Goal: Task Accomplishment & Management: Use online tool/utility

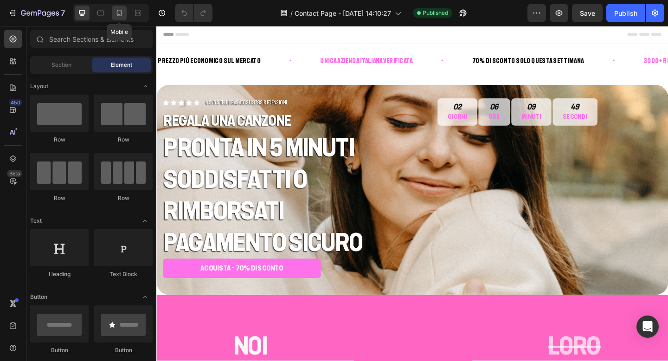
click at [125, 16] on div at bounding box center [119, 13] width 15 height 15
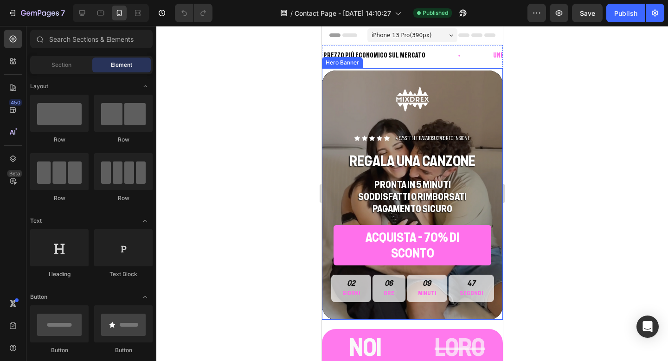
click at [339, 98] on div "Background Image" at bounding box center [411, 194] width 181 height 249
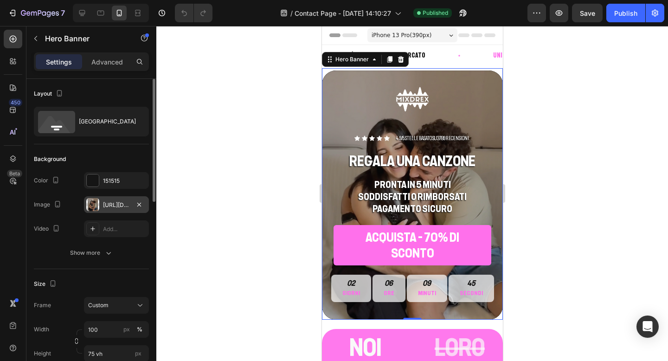
click at [115, 203] on div "[URL][DOMAIN_NAME]" at bounding box center [116, 205] width 27 height 8
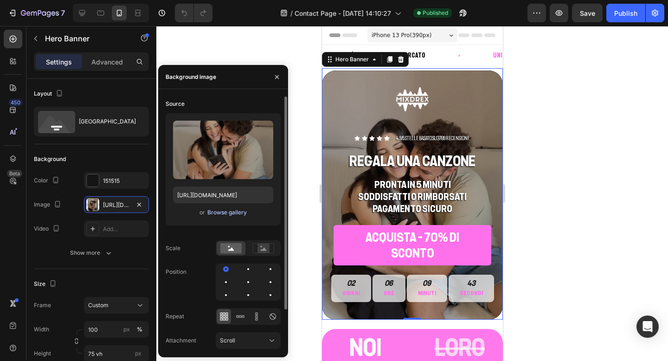
click at [233, 214] on div "Browse gallery" at bounding box center [226, 212] width 39 height 8
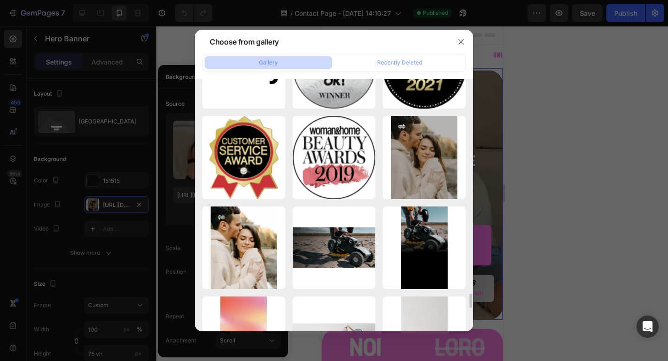
scroll to position [3763, 0]
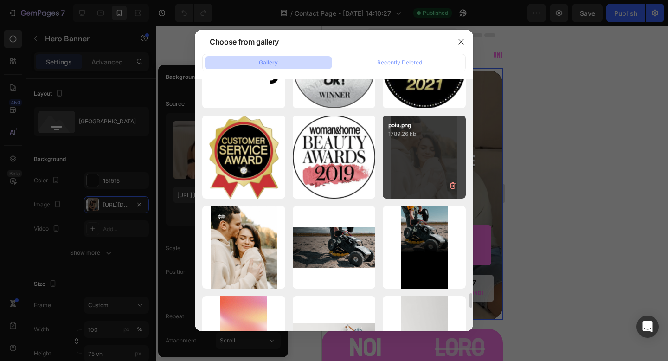
click at [423, 161] on div "poiu.png 1789.26 kb" at bounding box center [424, 156] width 83 height 83
type input "[URL][DOMAIN_NAME]"
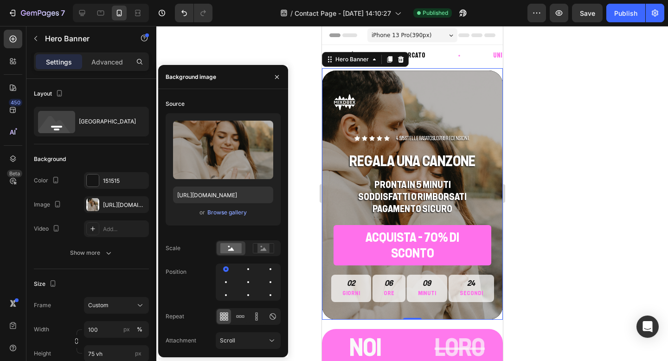
click at [523, 147] on div at bounding box center [412, 193] width 512 height 335
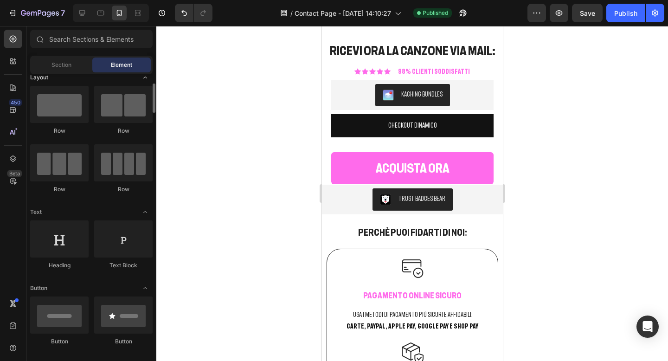
scroll to position [0, 0]
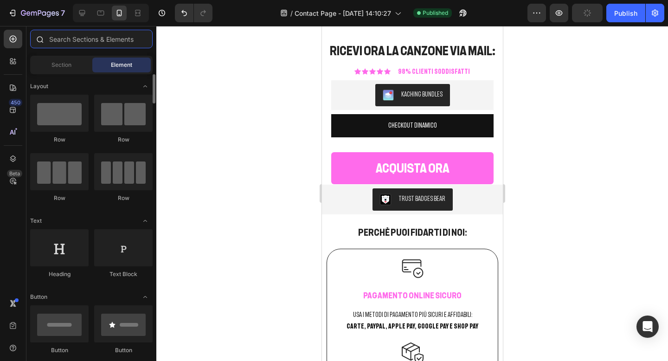
click at [108, 37] on input "text" at bounding box center [91, 39] width 122 height 19
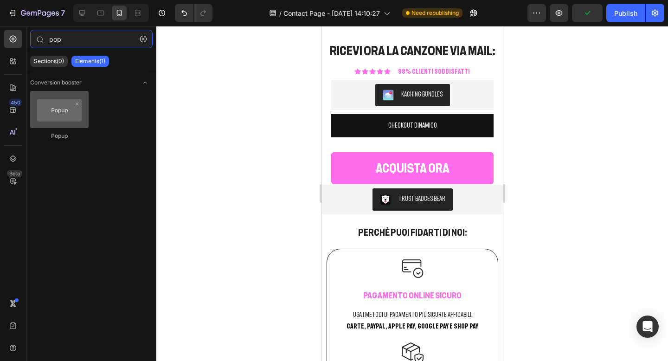
type input "pop"
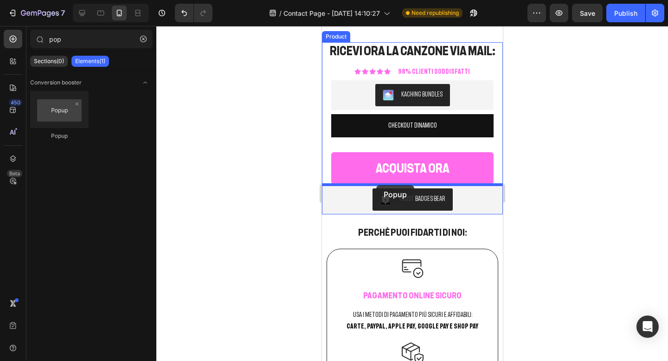
drag, startPoint x: 384, startPoint y: 147, endPoint x: 376, endPoint y: 185, distance: 39.0
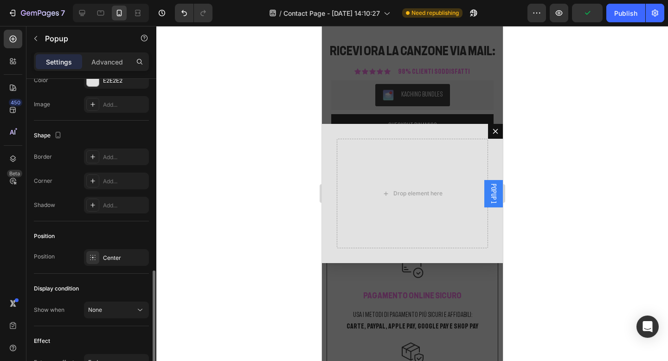
scroll to position [570, 0]
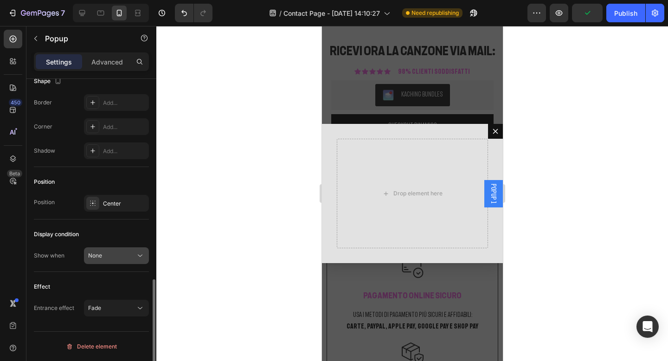
click at [113, 255] on div "None" at bounding box center [111, 255] width 47 height 8
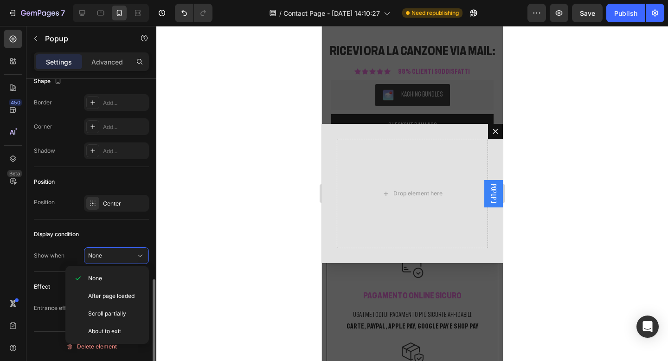
click at [113, 230] on div "Display condition" at bounding box center [91, 234] width 115 height 15
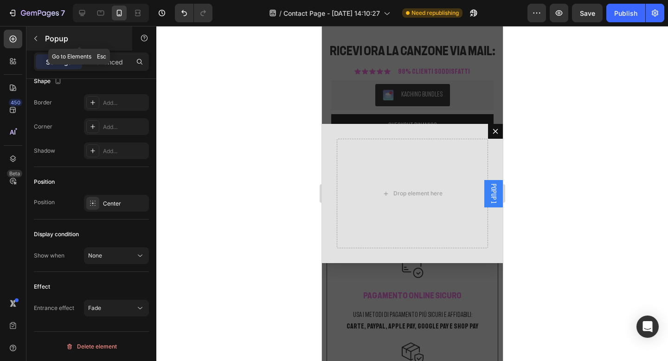
click at [45, 39] on p "Popup" at bounding box center [84, 38] width 79 height 11
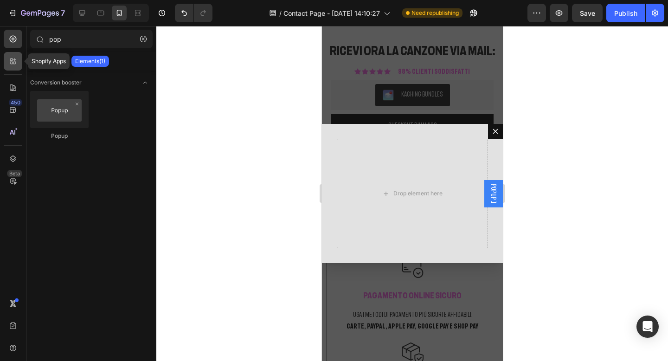
click at [17, 65] on icon at bounding box center [12, 61] width 9 height 9
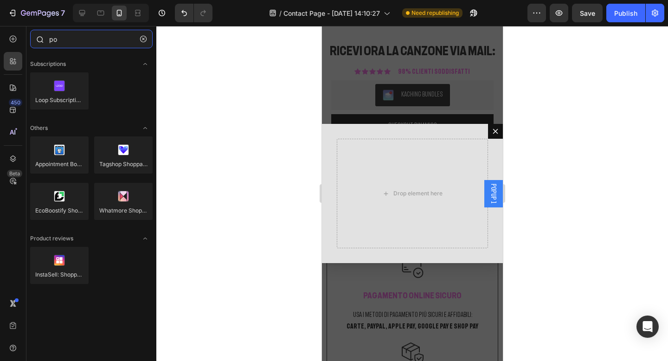
type input "p"
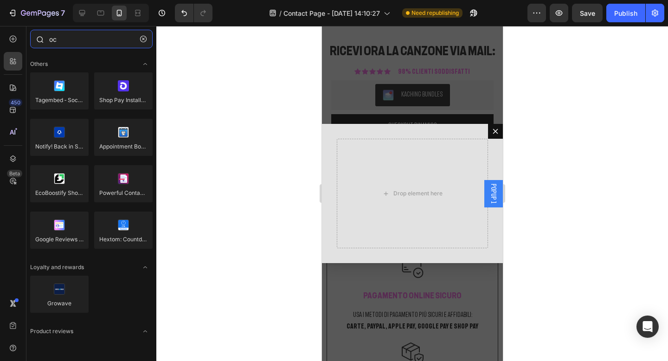
type input "o"
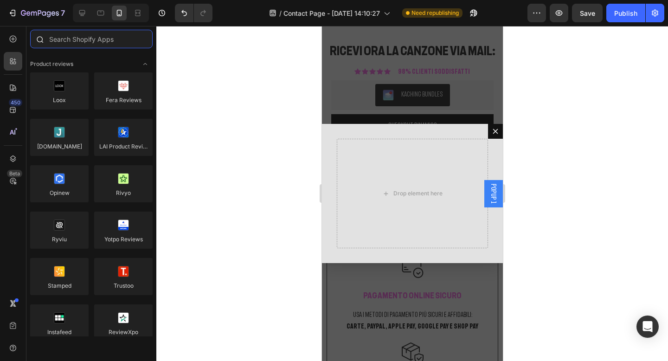
type input "i"
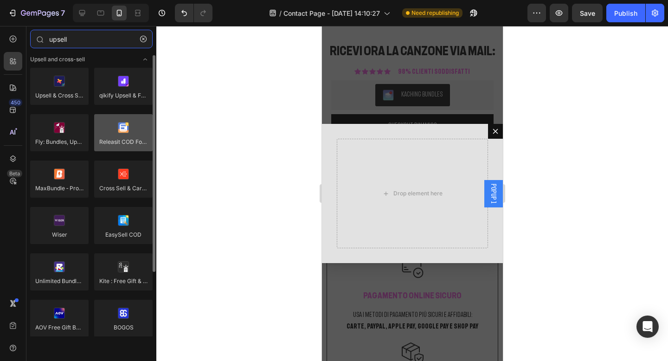
scroll to position [0, 0]
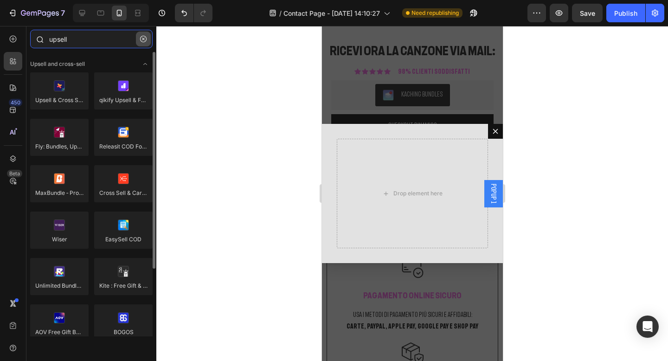
type input "upsell"
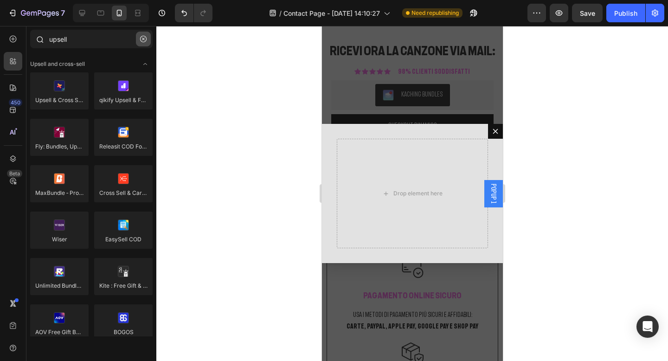
click at [142, 41] on icon "button" at bounding box center [143, 39] width 6 height 6
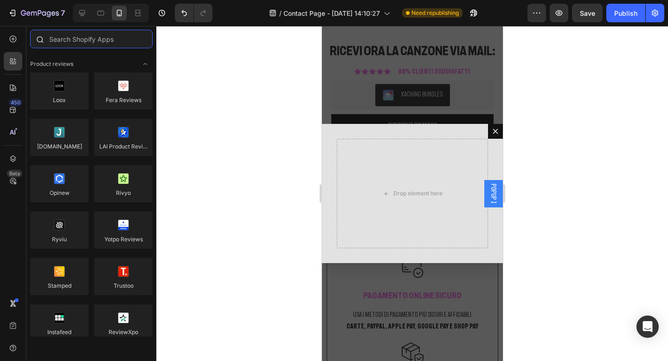
click at [119, 40] on input "text" at bounding box center [91, 39] width 122 height 19
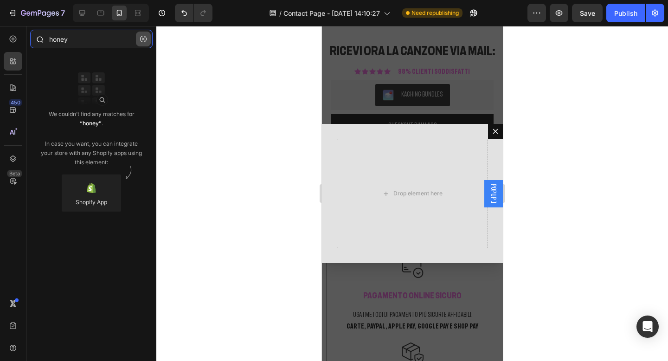
type input "honey"
click at [142, 41] on icon "button" at bounding box center [143, 39] width 6 height 6
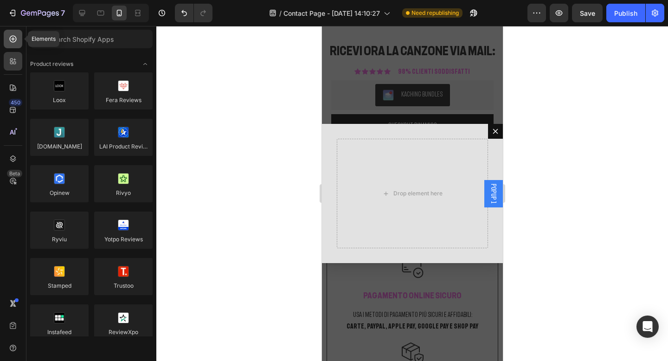
click at [16, 40] on icon at bounding box center [13, 39] width 7 height 7
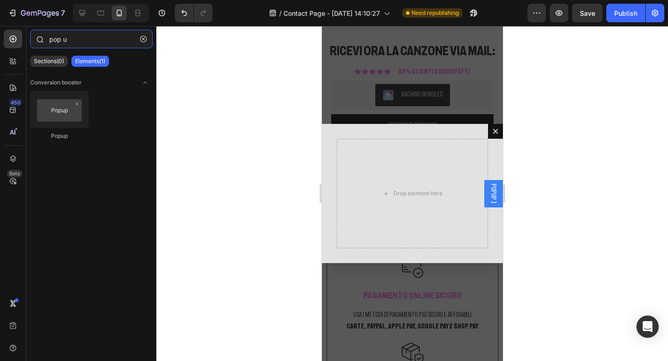
type input "pop up"
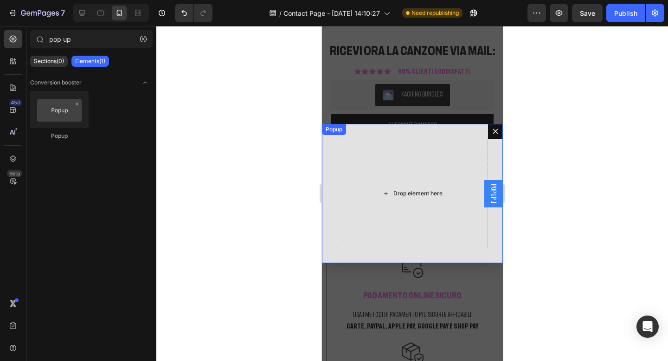
click at [443, 205] on div "Drop element here" at bounding box center [411, 193] width 151 height 109
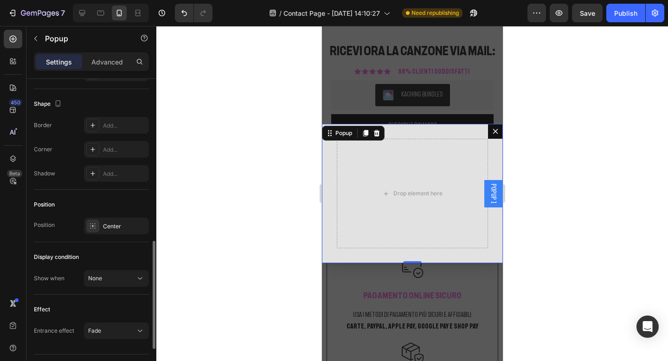
scroll to position [570, 0]
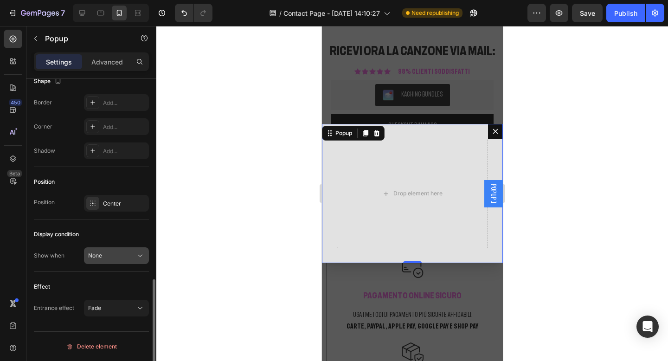
click at [99, 255] on span "None" at bounding box center [95, 255] width 14 height 7
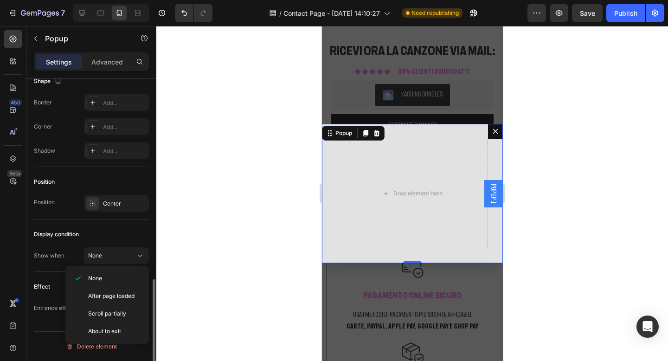
click at [134, 177] on div "Position" at bounding box center [91, 181] width 115 height 15
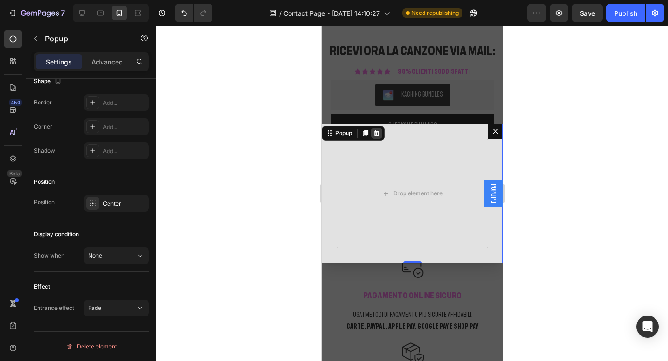
click at [375, 135] on icon "Dialog content" at bounding box center [376, 133] width 6 height 6
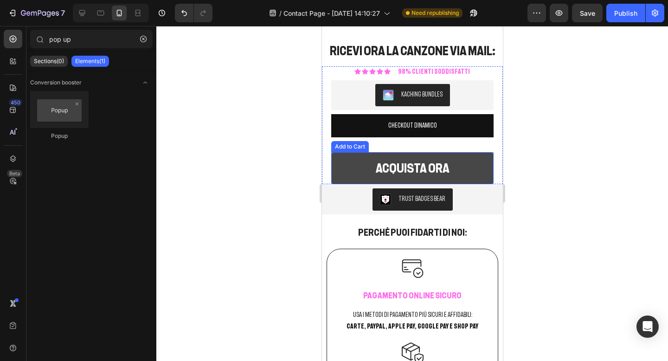
click at [376, 172] on button "ACQUISTA ORA" at bounding box center [412, 168] width 162 height 32
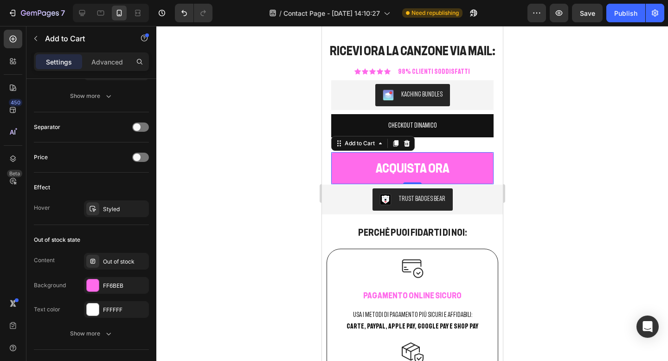
scroll to position [685, 0]
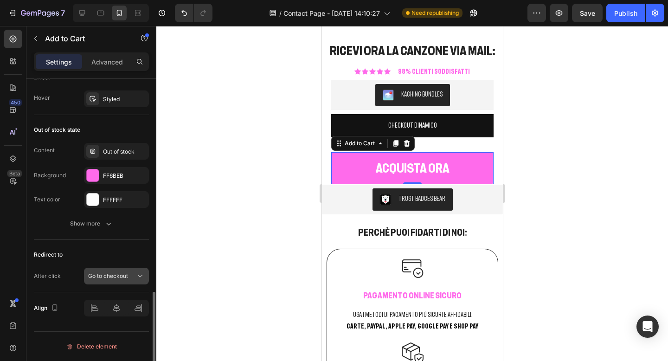
click at [110, 272] on span "Go to checkout" at bounding box center [108, 276] width 40 height 8
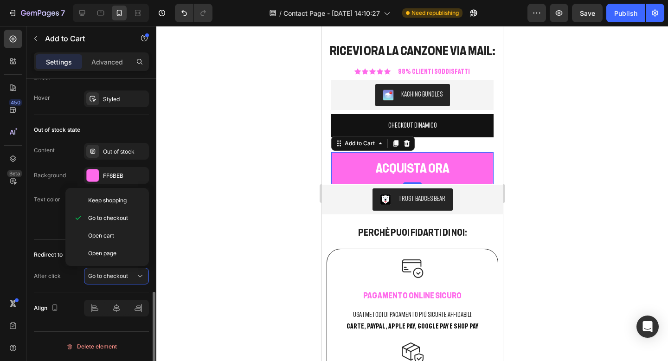
click at [112, 125] on div "Out of stock state" at bounding box center [91, 129] width 115 height 15
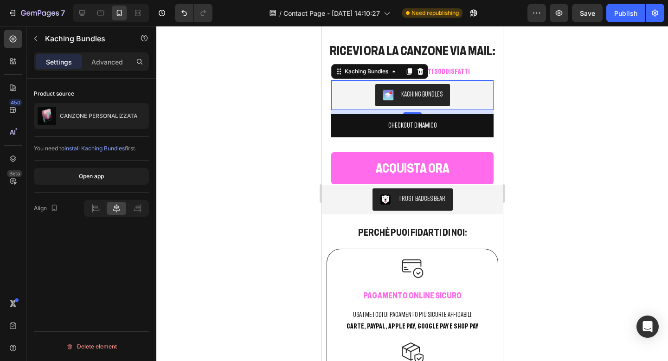
click at [482, 98] on div "Kaching Bundles" at bounding box center [411, 95] width 155 height 22
click at [422, 70] on icon at bounding box center [420, 71] width 6 height 6
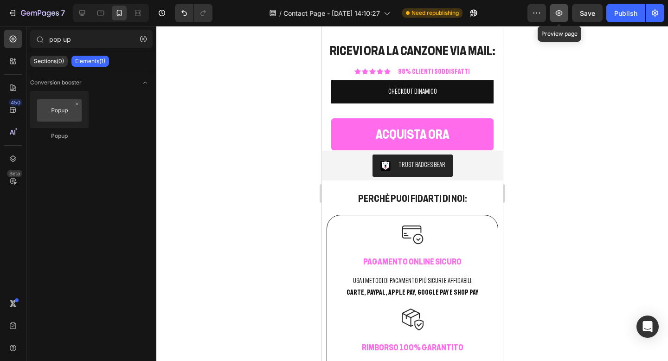
click at [554, 17] on button "button" at bounding box center [559, 13] width 19 height 19
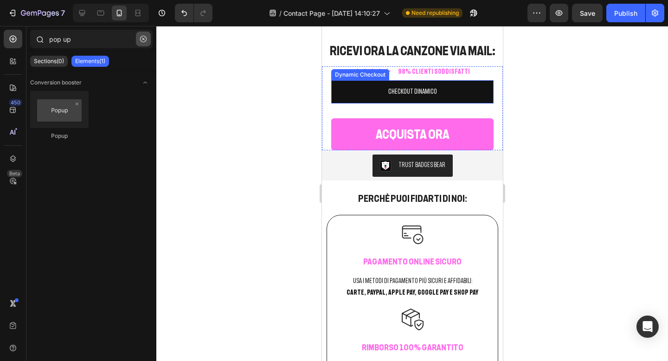
click at [146, 42] on icon "button" at bounding box center [143, 39] width 6 height 6
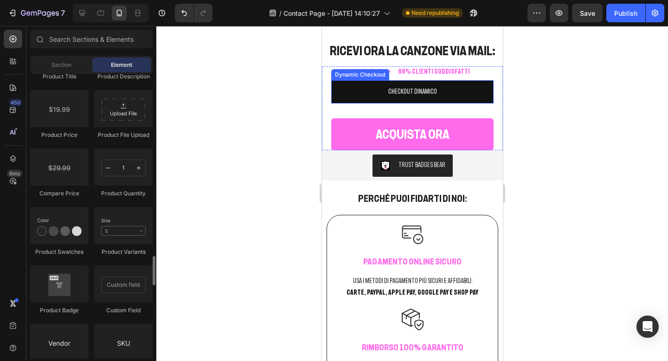
scroll to position [1534, 0]
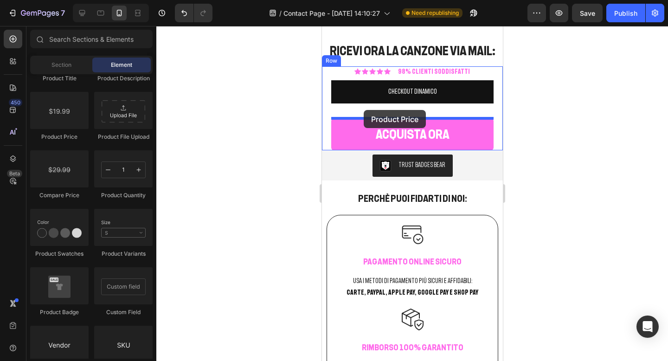
drag, startPoint x: 387, startPoint y: 140, endPoint x: 363, endPoint y: 110, distance: 38.2
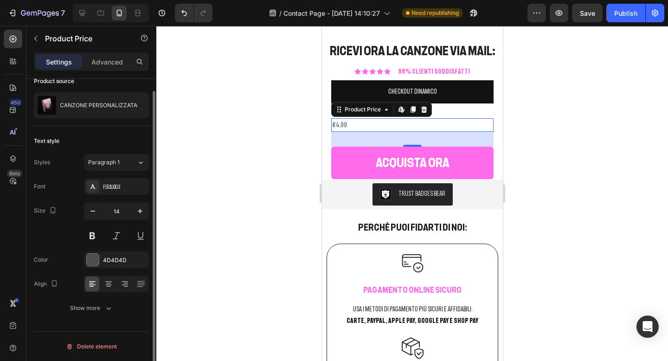
scroll to position [0, 0]
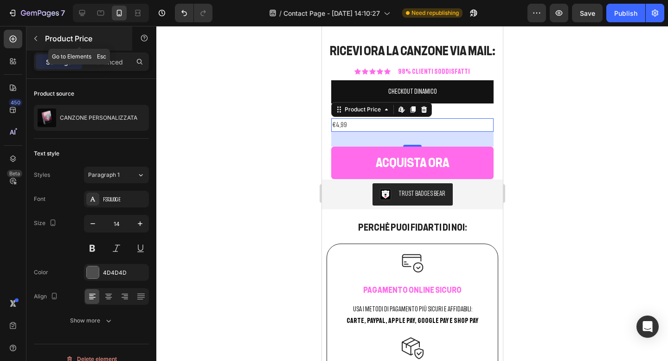
click at [38, 39] on icon "button" at bounding box center [35, 38] width 7 height 7
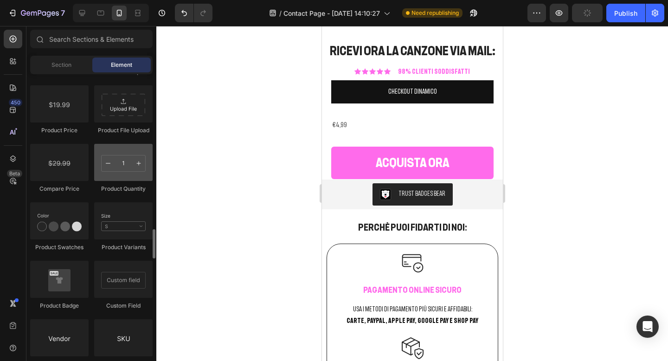
scroll to position [1543, 0]
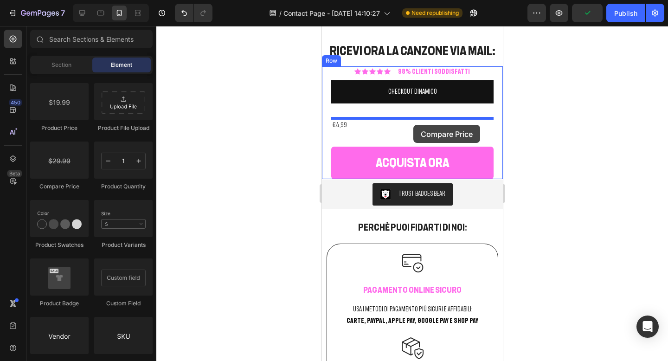
drag, startPoint x: 395, startPoint y: 194, endPoint x: 413, endPoint y: 125, distance: 71.9
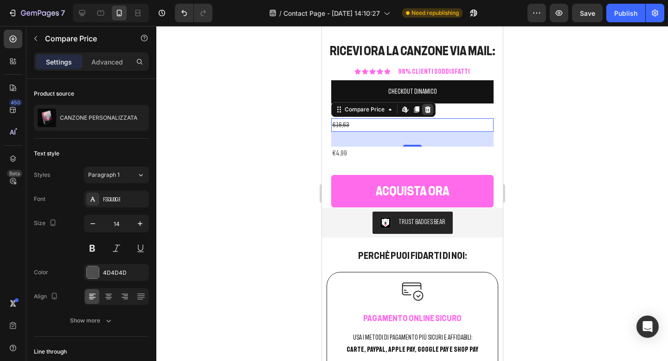
click at [427, 109] on icon at bounding box center [427, 109] width 6 height 6
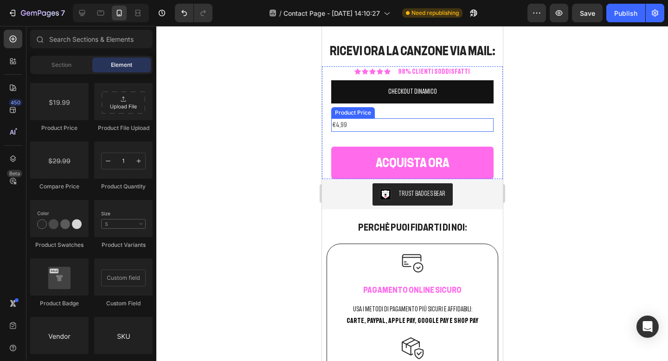
click at [379, 128] on div "€4,99" at bounding box center [412, 124] width 162 height 13
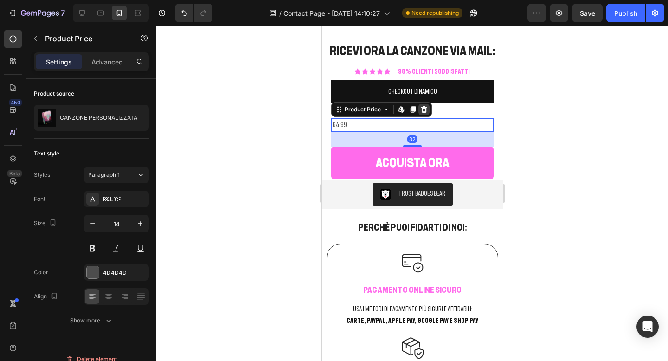
click at [429, 109] on div at bounding box center [423, 109] width 11 height 11
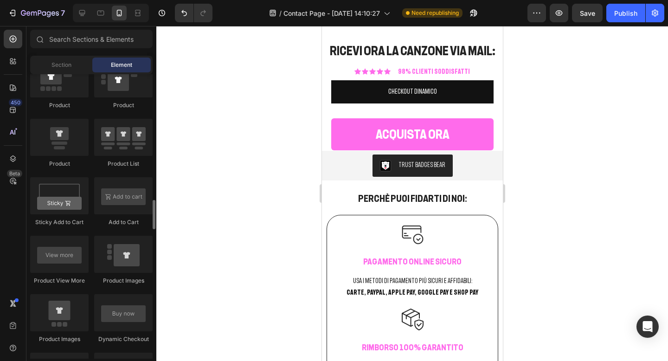
scroll to position [1198, 0]
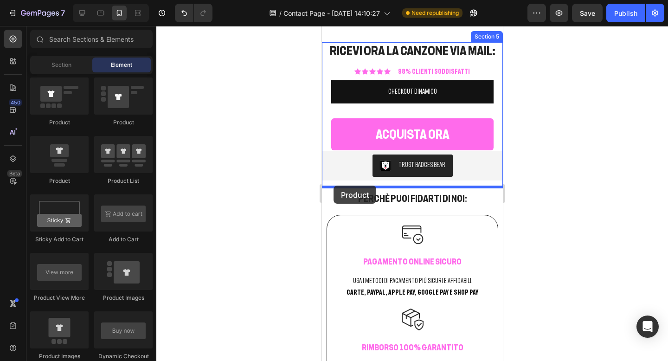
drag, startPoint x: 394, startPoint y: 192, endPoint x: 333, endPoint y: 186, distance: 61.6
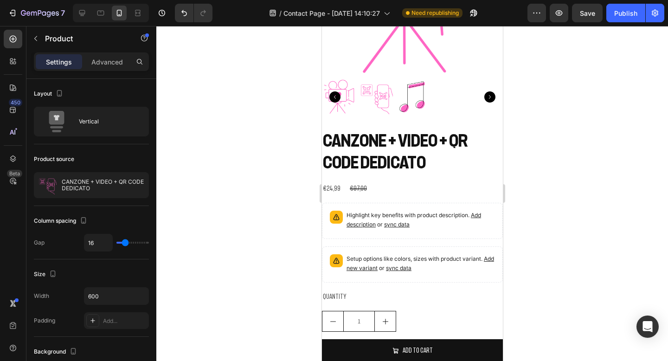
scroll to position [1581, 0]
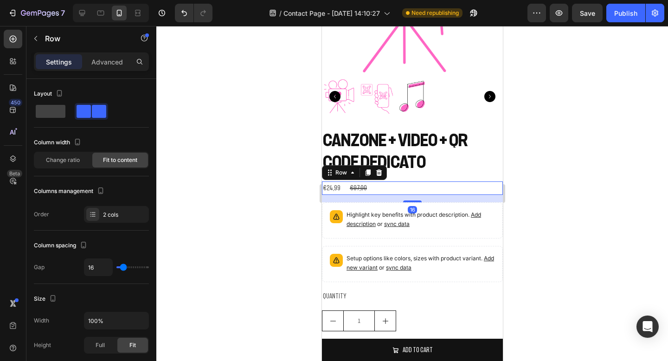
click at [381, 188] on div "€24,99 Product Price Product Price €97,00 Product Price Product Price Row 16" at bounding box center [411, 187] width 181 height 13
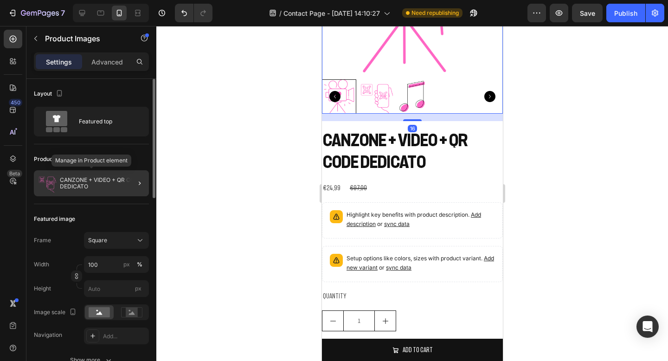
click at [96, 178] on p "CANZONE + VIDEO + QR CODE DEDICATO" at bounding box center [102, 183] width 85 height 13
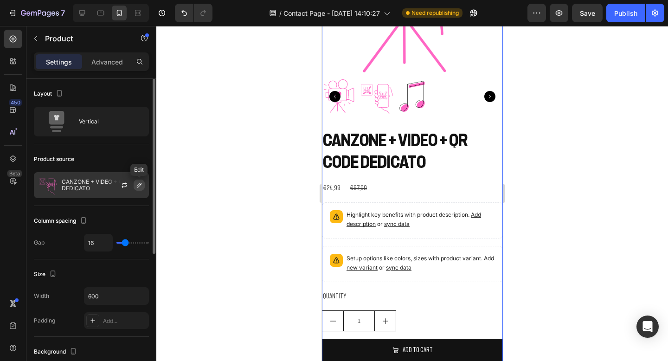
click at [138, 184] on icon "button" at bounding box center [139, 185] width 5 height 5
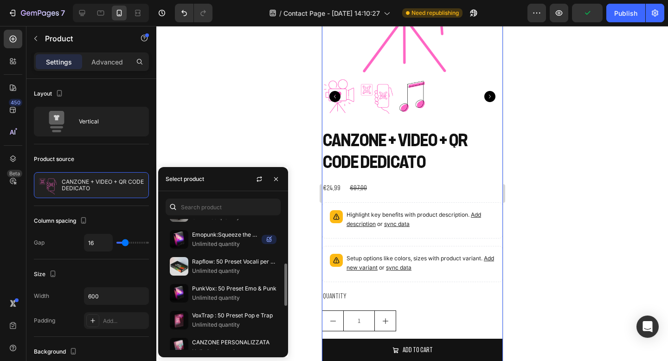
scroll to position [273, 0]
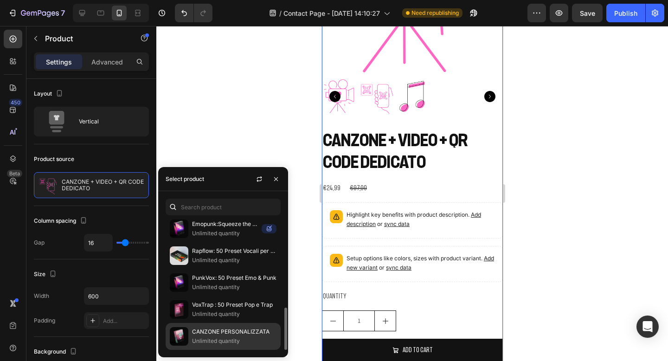
click at [179, 338] on img at bounding box center [179, 336] width 19 height 19
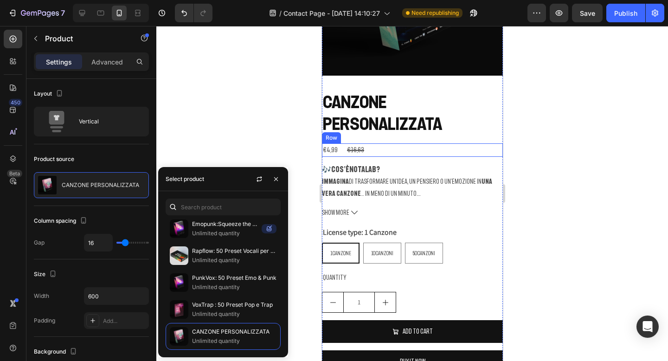
click at [433, 152] on div "€4,99 Product Price Product Price €16,63 Product Price Product Price Row" at bounding box center [411, 149] width 181 height 13
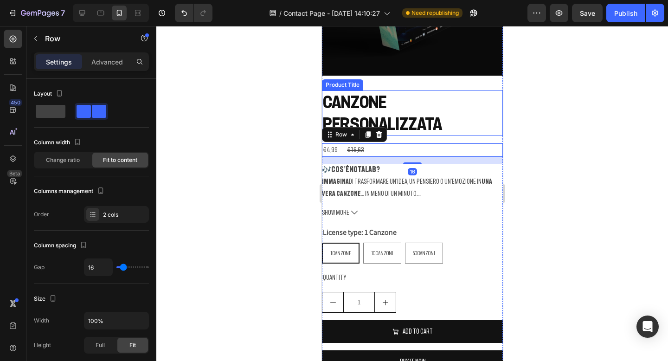
click at [433, 116] on h2 "CANZONE PERSONALIZZATA" at bounding box center [411, 112] width 181 height 45
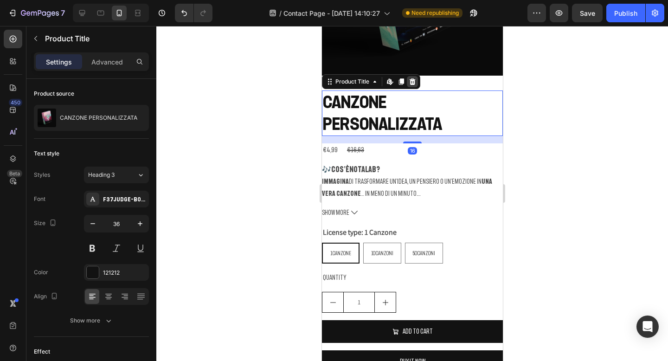
click at [412, 77] on div at bounding box center [411, 81] width 11 height 11
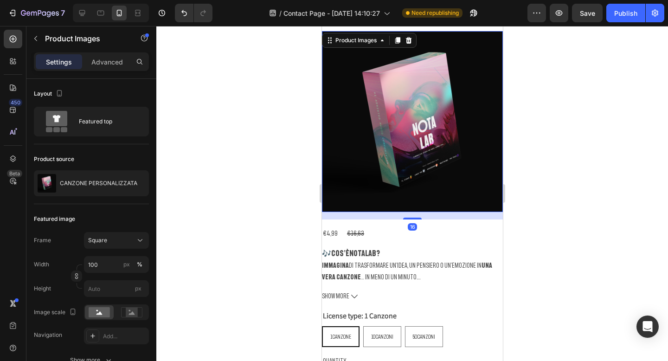
scroll to position [1446, 0]
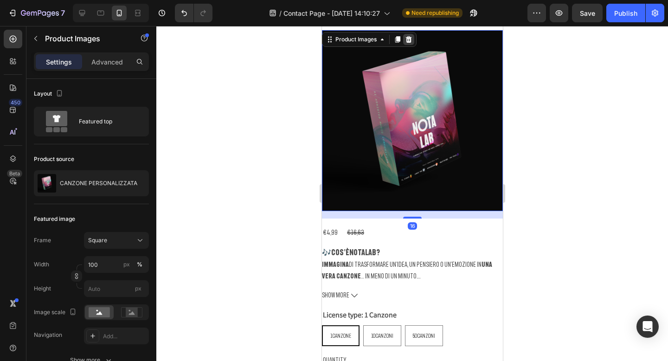
click at [408, 39] on icon at bounding box center [408, 39] width 6 height 6
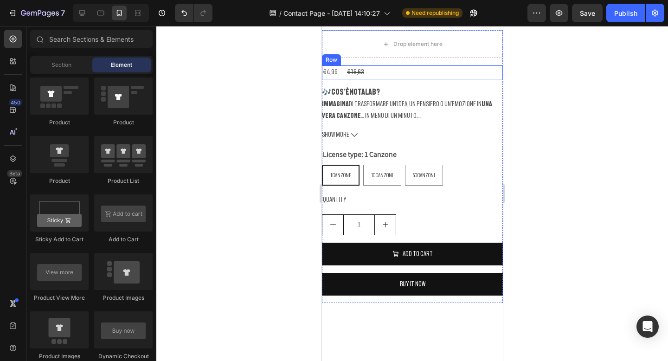
click at [380, 74] on div "€4,99 Product Price Product Price €16,63 Product Price Product Price Row" at bounding box center [411, 71] width 181 height 13
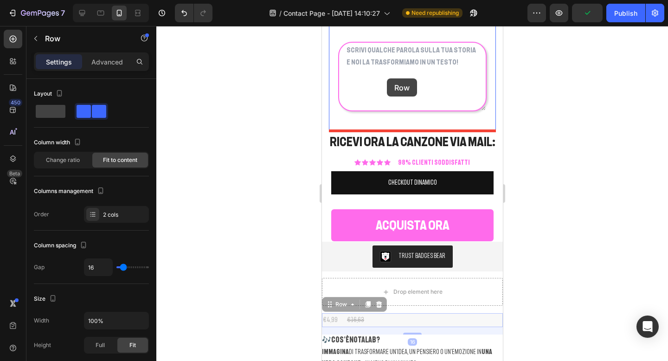
scroll to position [1192, 0]
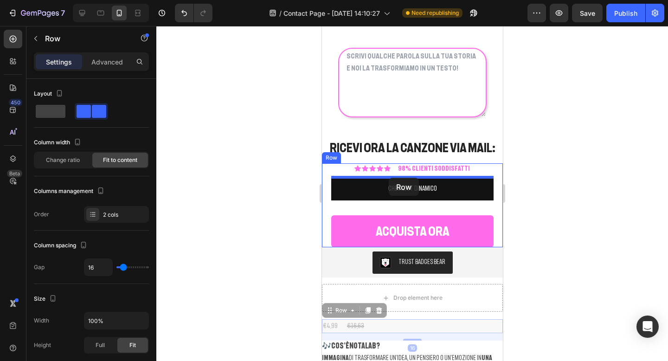
drag, startPoint x: 392, startPoint y: 161, endPoint x: 388, endPoint y: 178, distance: 16.8
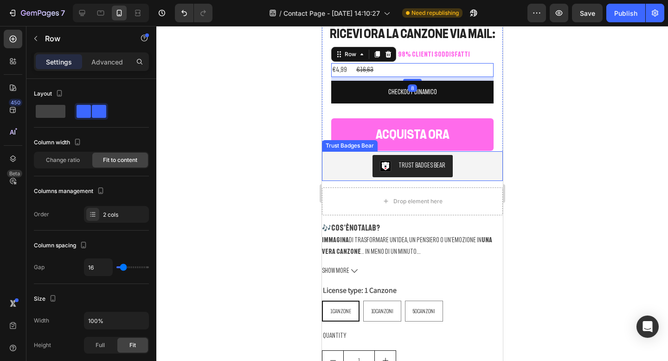
scroll to position [1309, 0]
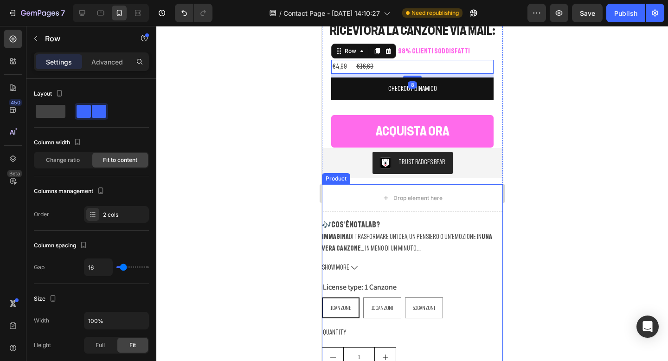
click at [434, 217] on div "Drop element here 🎶 Cos’è NotaLab ? Immagina di trasformare un’idea, un pensier…" at bounding box center [411, 309] width 181 height 251
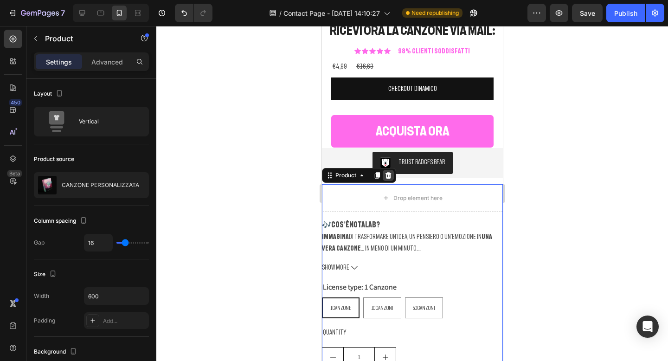
click at [389, 175] on icon at bounding box center [388, 175] width 6 height 6
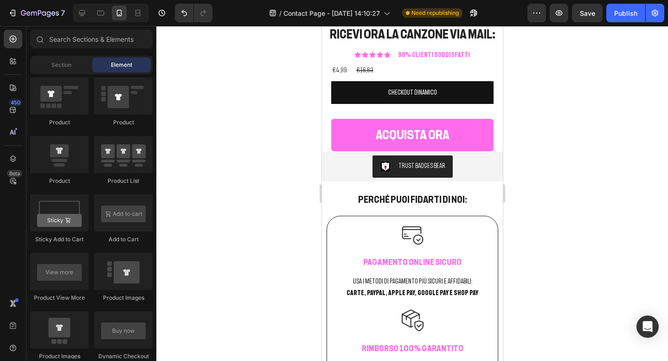
scroll to position [1287, 0]
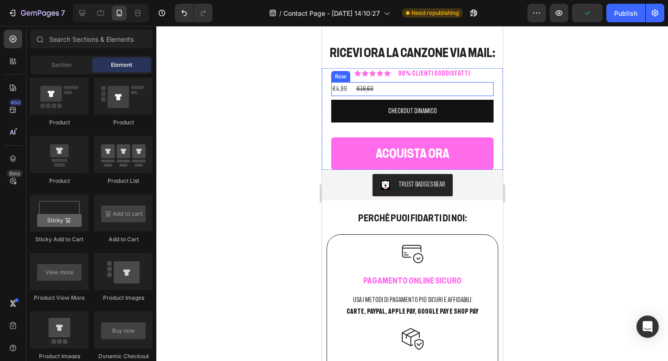
click at [400, 91] on div "€4,99 Product Price Product Price €16,63 Product Price Product Price Row" at bounding box center [412, 88] width 162 height 13
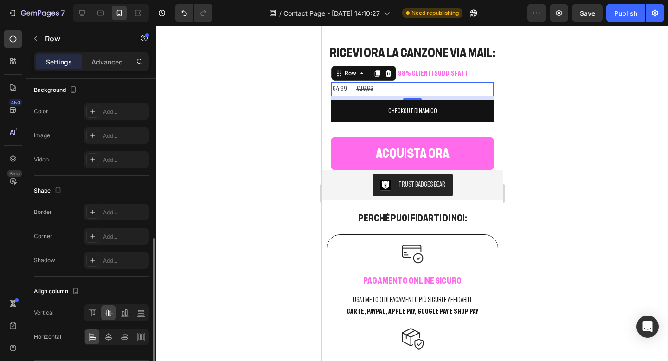
scroll to position [339, 0]
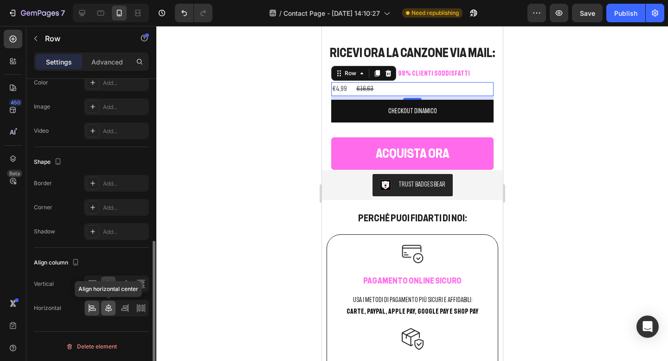
click at [109, 306] on icon at bounding box center [108, 307] width 9 height 9
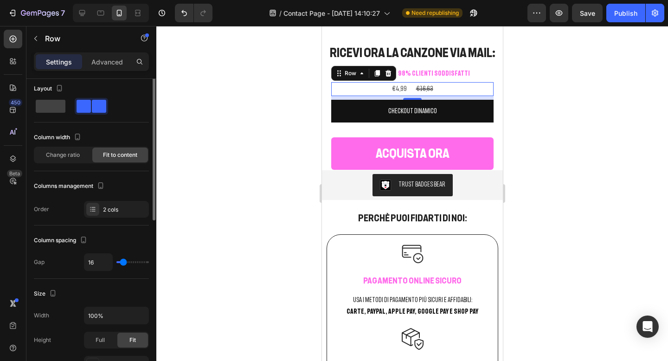
scroll to position [0, 0]
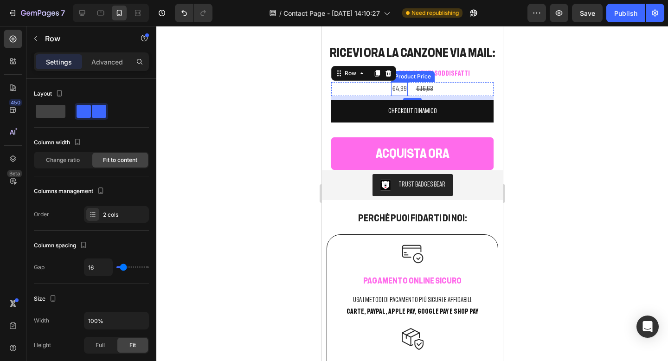
click at [399, 86] on div "€4,99" at bounding box center [399, 88] width 17 height 13
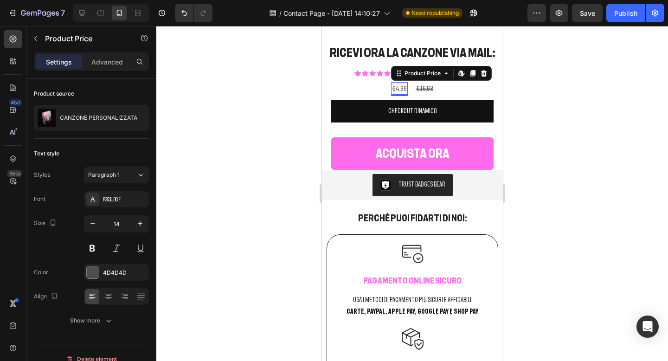
click at [399, 86] on div "€4,99" at bounding box center [399, 88] width 17 height 13
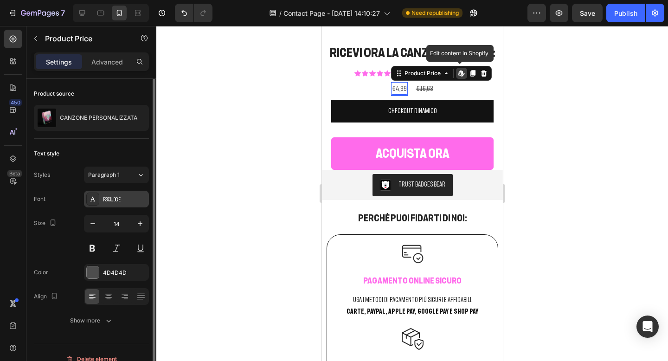
click at [111, 203] on div "F37Judge" at bounding box center [125, 199] width 44 height 8
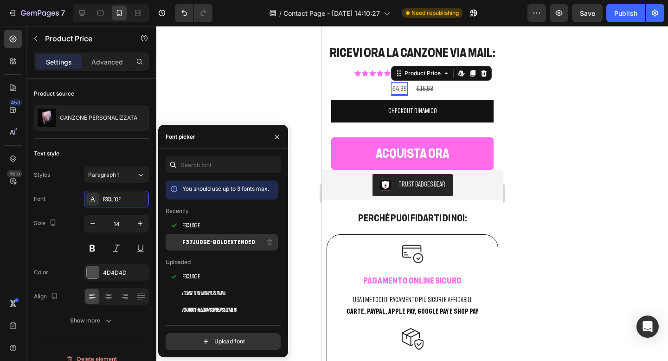
click at [188, 243] on span "F37Judge-BoldExtended" at bounding box center [218, 242] width 73 height 8
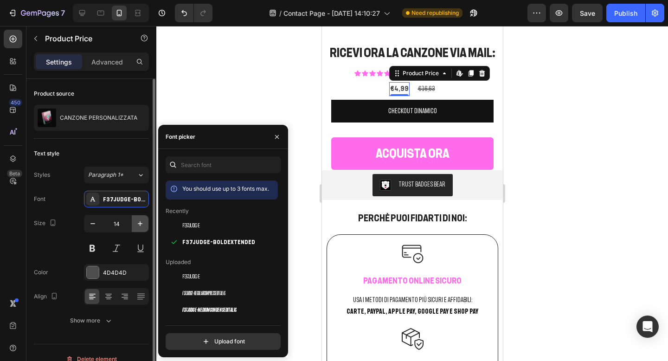
click at [139, 218] on button "button" at bounding box center [140, 223] width 17 height 17
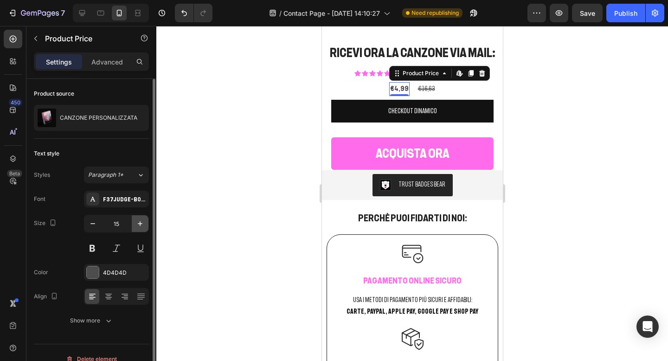
click at [139, 218] on button "button" at bounding box center [140, 223] width 17 height 17
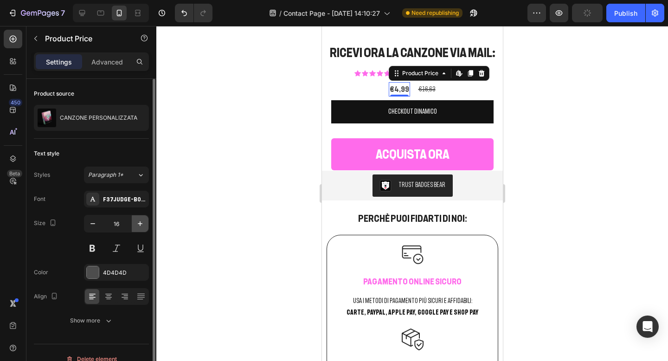
click at [139, 218] on button "button" at bounding box center [140, 223] width 17 height 17
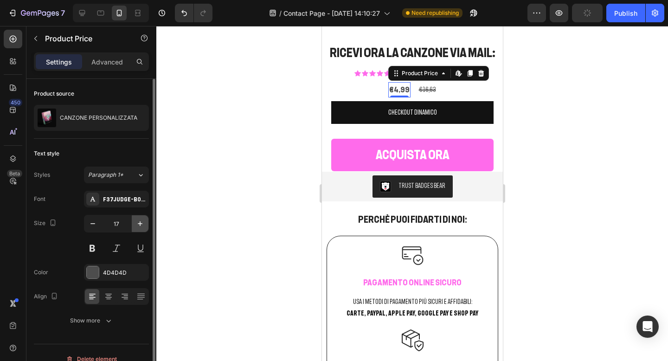
click at [139, 218] on button "button" at bounding box center [140, 223] width 17 height 17
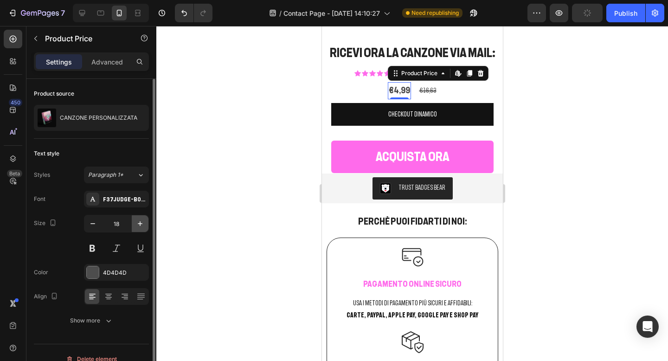
click at [139, 218] on button "button" at bounding box center [140, 223] width 17 height 17
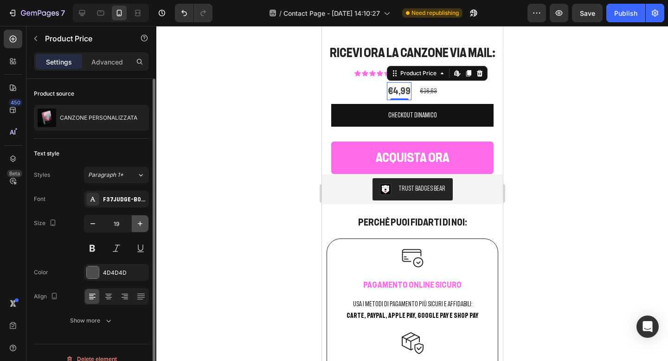
click at [139, 218] on button "button" at bounding box center [140, 223] width 17 height 17
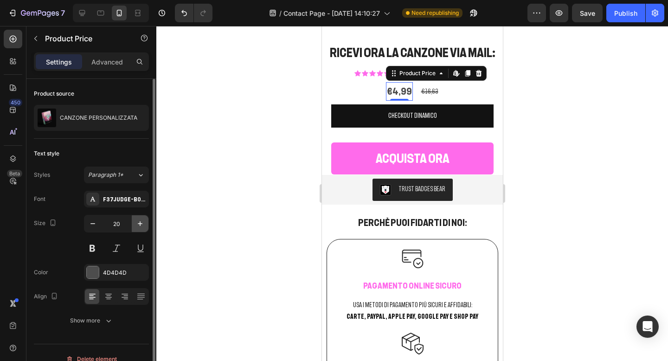
click at [139, 218] on button "button" at bounding box center [140, 223] width 17 height 17
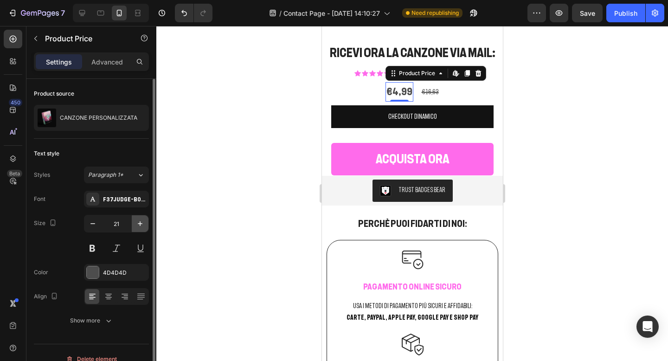
click at [139, 218] on button "button" at bounding box center [140, 223] width 17 height 17
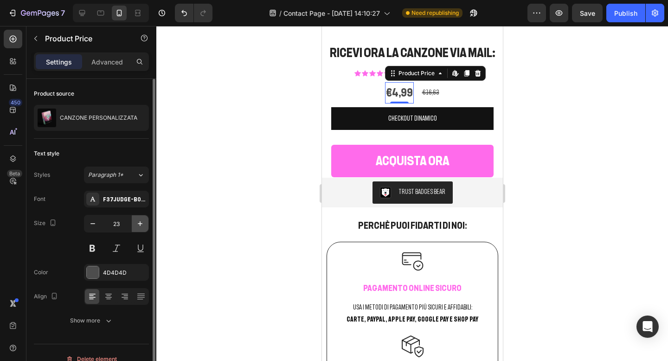
click at [139, 218] on button "button" at bounding box center [140, 223] width 17 height 17
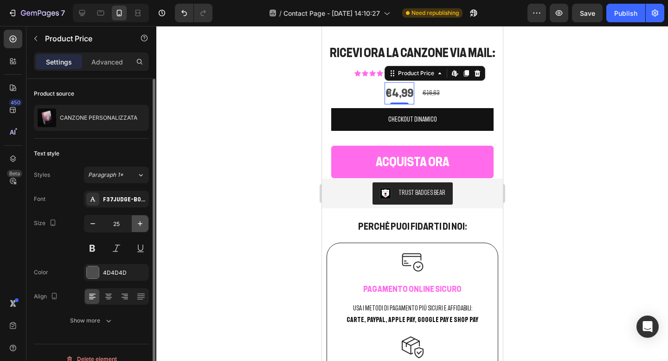
click at [139, 218] on button "button" at bounding box center [140, 223] width 17 height 17
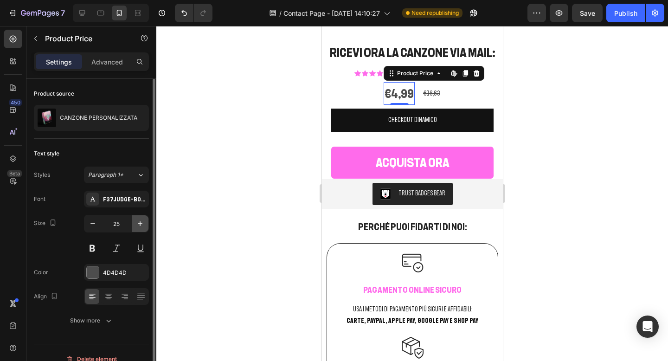
type input "26"
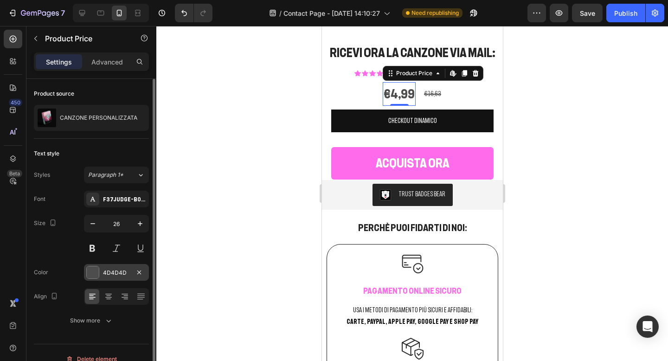
click at [90, 273] on div at bounding box center [93, 272] width 12 height 12
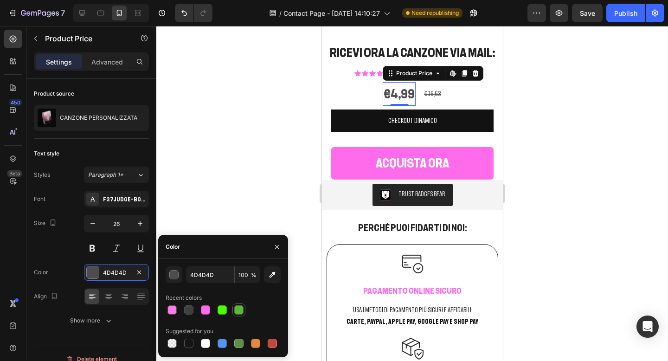
click at [238, 308] on div at bounding box center [238, 309] width 9 height 9
type input "5DB737"
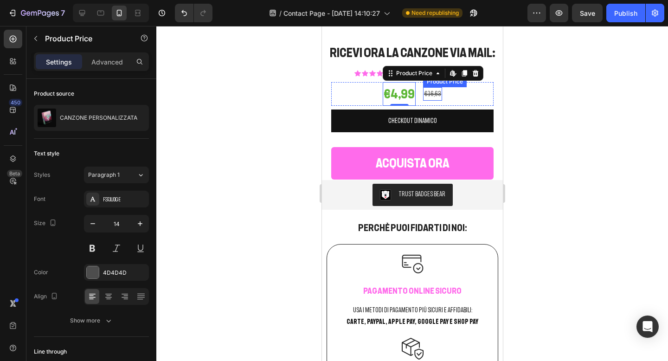
click at [431, 90] on div "€16,63" at bounding box center [432, 93] width 19 height 13
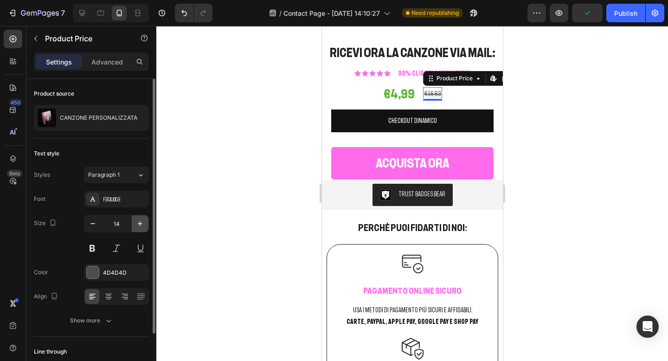
click at [140, 220] on icon "button" at bounding box center [139, 223] width 9 height 9
type input "17"
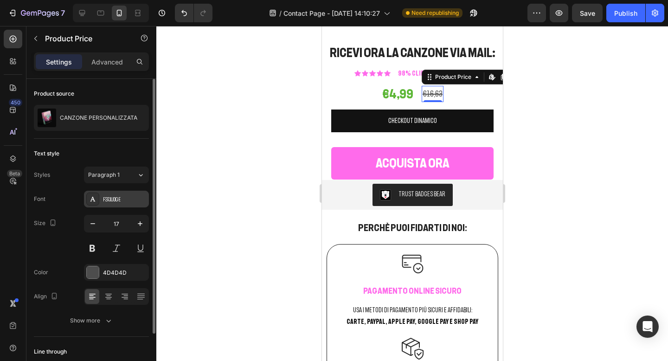
click at [95, 198] on icon at bounding box center [92, 198] width 7 height 7
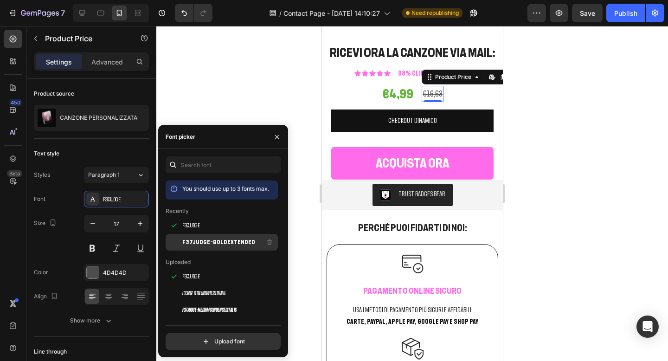
click at [180, 238] on div at bounding box center [174, 242] width 17 height 17
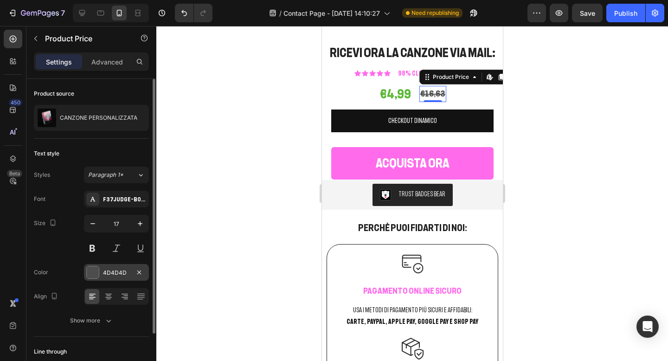
click at [100, 271] on div "4D4D4D" at bounding box center [116, 272] width 65 height 17
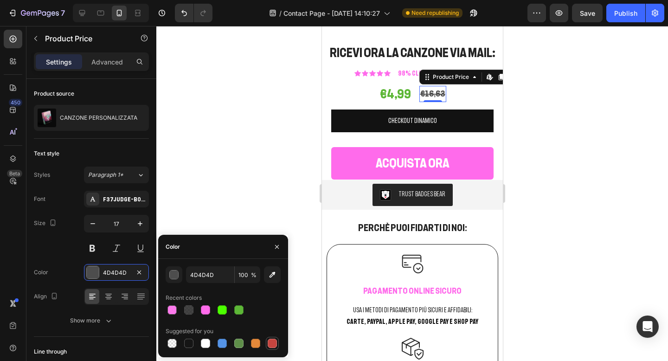
click at [274, 346] on div at bounding box center [272, 343] width 9 height 9
type input "C5453F"
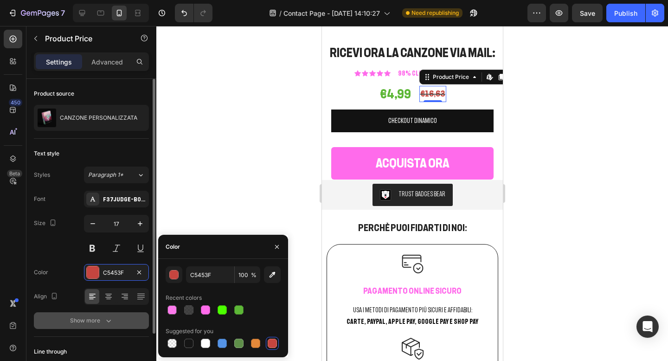
click at [105, 319] on icon "button" at bounding box center [108, 320] width 9 height 9
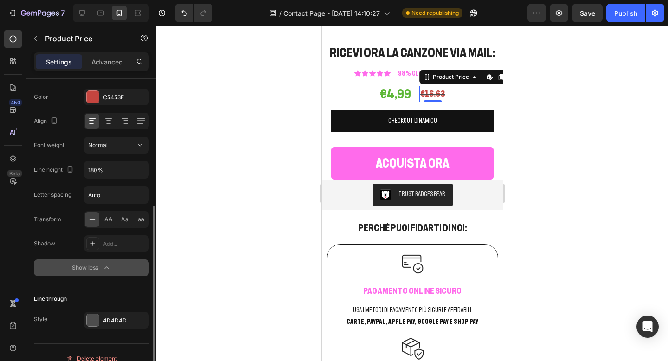
scroll to position [187, 0]
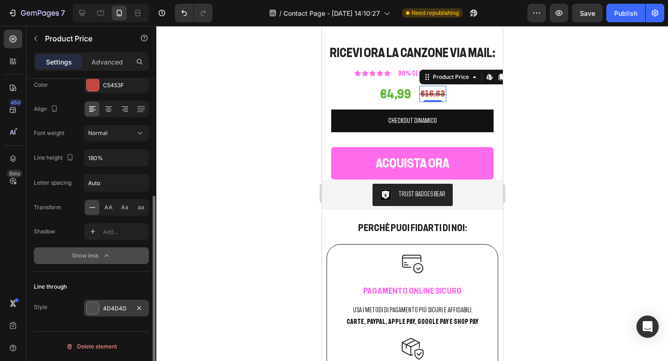
click at [91, 303] on div at bounding box center [93, 308] width 12 height 12
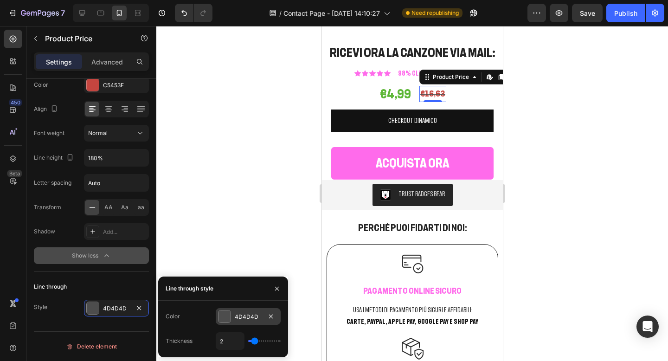
click at [225, 317] on div at bounding box center [224, 316] width 12 height 12
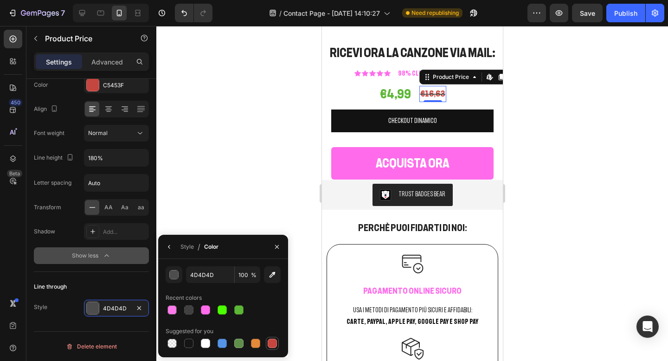
click at [272, 341] on div at bounding box center [272, 343] width 9 height 9
type input "C5453F"
click at [571, 112] on div at bounding box center [412, 193] width 512 height 335
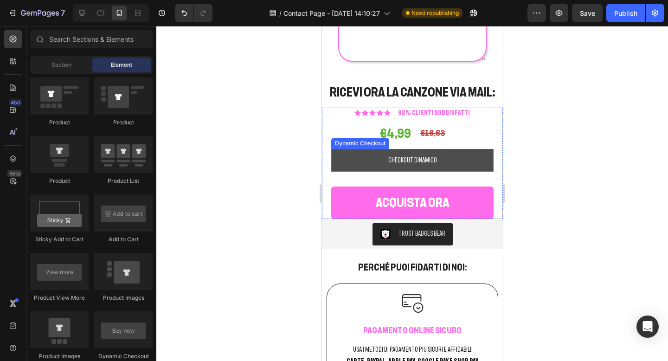
scroll to position [1246, 0]
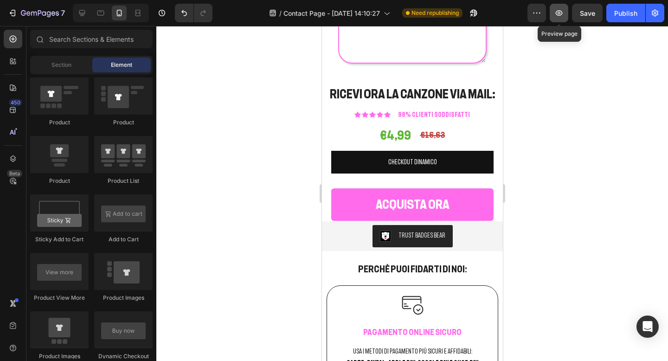
click at [554, 12] on icon "button" at bounding box center [558, 12] width 9 height 9
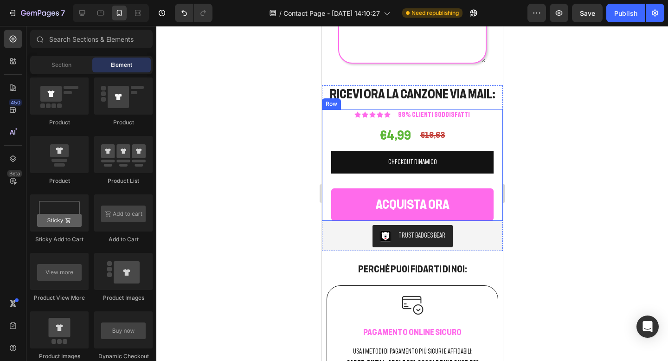
click at [385, 179] on div "Icon Icon Icon Icon Icon Icon List 98% CLIENTI SODDISFATTI Text Block Row €4,99…" at bounding box center [412, 164] width 162 height 111
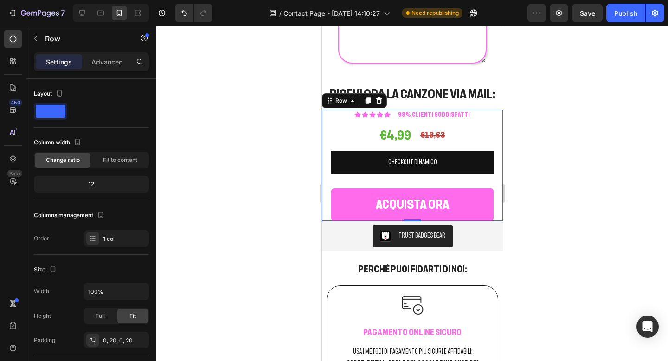
click at [471, 179] on div "Icon Icon Icon Icon Icon Icon List 98% CLIENTI SODDISFATTI Text Block Row €4,99…" at bounding box center [412, 164] width 162 height 111
click at [326, 148] on div "Icon Icon Icon Icon Icon Icon List 98% CLIENTI SODDISFATTI Text Block Row €4,99…" at bounding box center [411, 164] width 181 height 111
click at [308, 153] on div at bounding box center [412, 193] width 512 height 335
click at [338, 149] on div "Icon Icon Icon Icon Icon Icon List 98% CLIENTI SODDISFATTI Text Block Row €4,99…" at bounding box center [412, 164] width 162 height 111
click at [115, 65] on p "Advanced" at bounding box center [107, 62] width 32 height 10
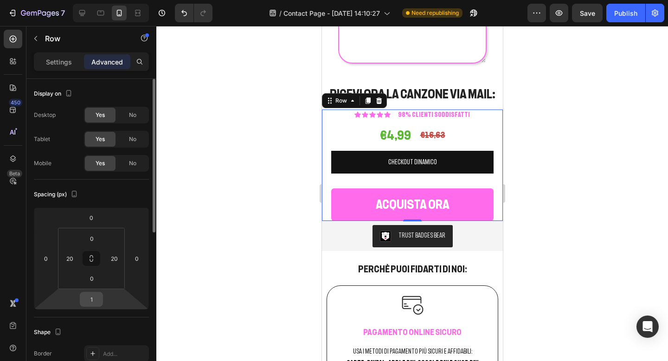
click at [93, 301] on input "1" at bounding box center [91, 299] width 19 height 14
type input "0"
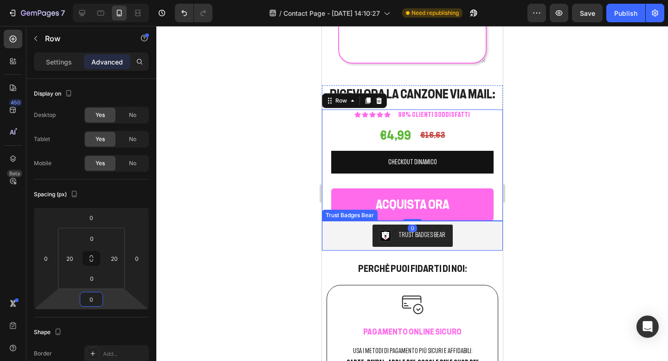
click at [546, 195] on div at bounding box center [412, 193] width 512 height 335
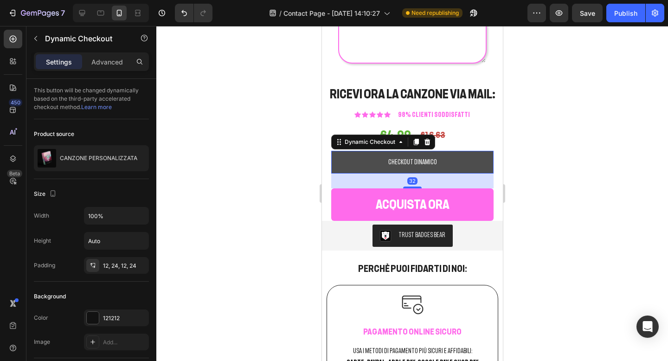
click at [416, 173] on button "CHECKOUT DINAMICO" at bounding box center [412, 162] width 162 height 23
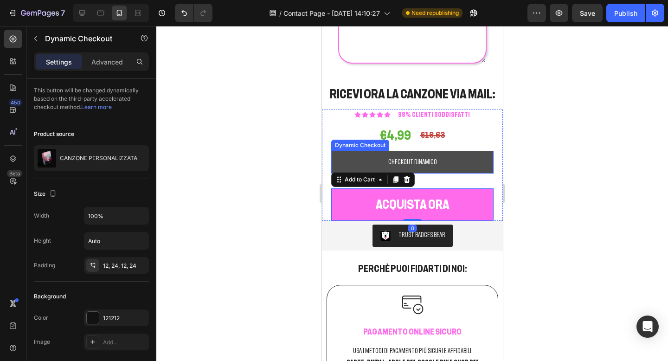
click at [418, 173] on button "CHECKOUT DINAMICO" at bounding box center [412, 162] width 162 height 23
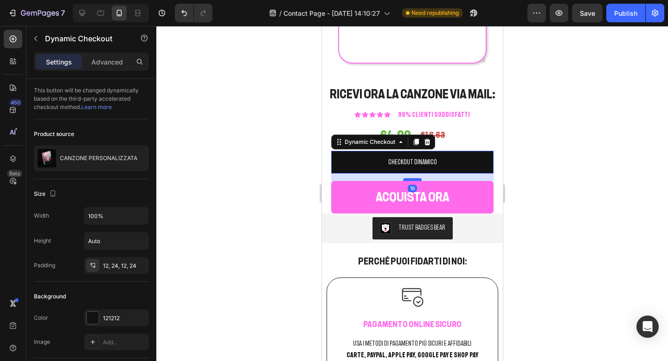
drag, startPoint x: 414, startPoint y: 187, endPoint x: 414, endPoint y: 179, distance: 7.4
click at [414, 179] on div at bounding box center [412, 179] width 19 height 3
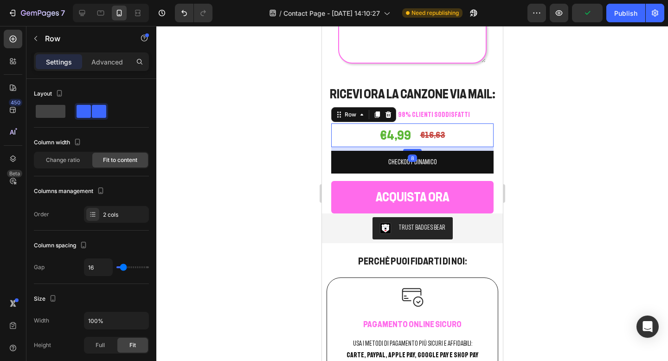
click at [450, 142] on div "€4,99 Product Price Product Price €16,63 Product Price Product Price Row 8" at bounding box center [412, 135] width 162 height 24
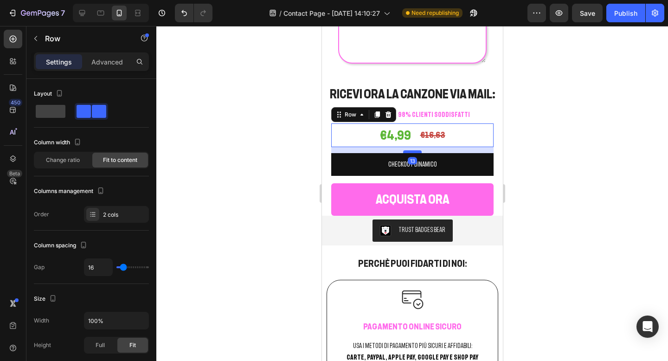
click at [419, 153] on div at bounding box center [412, 151] width 19 height 3
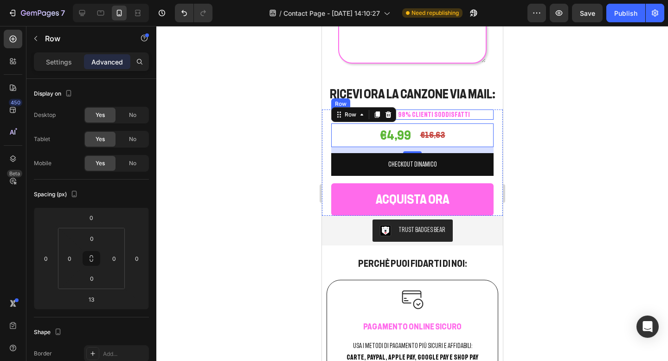
click at [470, 115] on div "Icon Icon Icon Icon Icon Icon List 98% CLIENTI SODDISFATTI Text Block Row" at bounding box center [412, 114] width 162 height 10
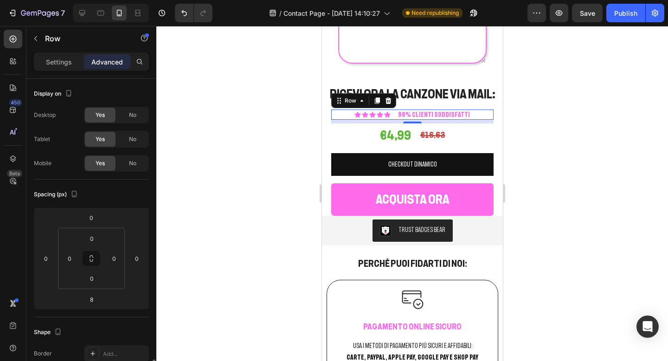
scroll to position [187, 0]
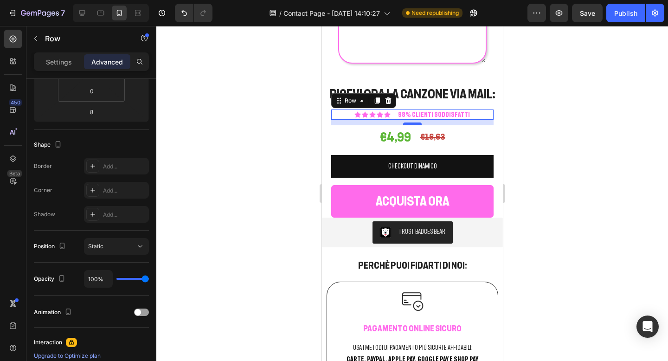
click at [413, 124] on div at bounding box center [412, 123] width 19 height 3
type input "12"
click at [563, 114] on div at bounding box center [412, 193] width 512 height 335
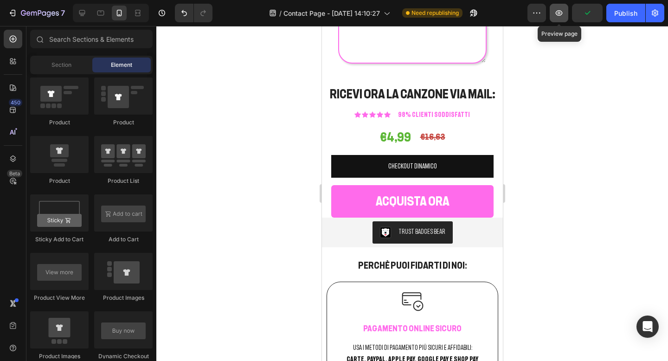
click at [559, 7] on button "button" at bounding box center [559, 13] width 19 height 19
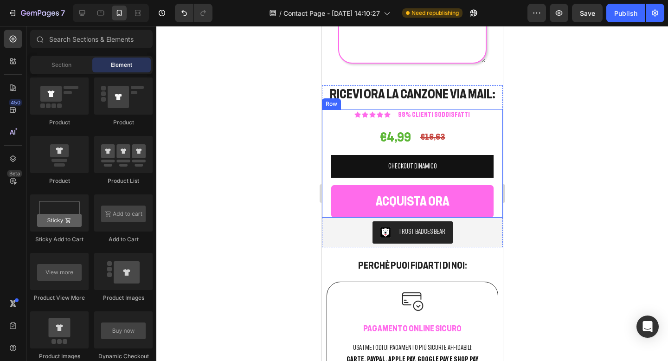
click at [403, 134] on div "€4,99" at bounding box center [394, 137] width 33 height 24
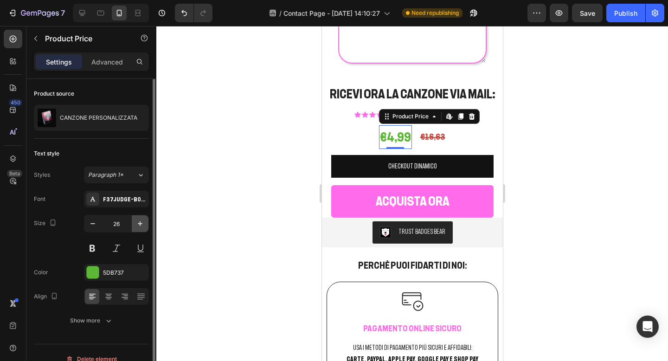
click at [138, 223] on icon "button" at bounding box center [139, 223] width 9 height 9
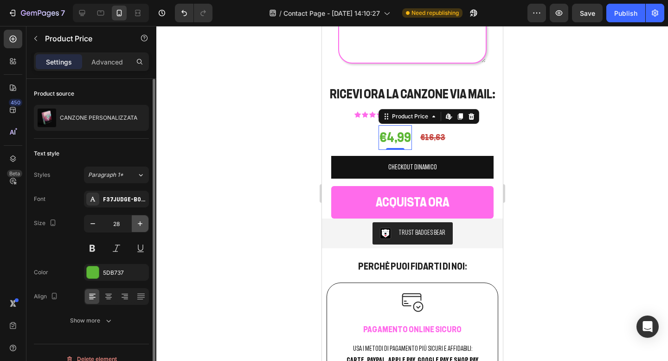
click at [138, 223] on icon "button" at bounding box center [139, 223] width 9 height 9
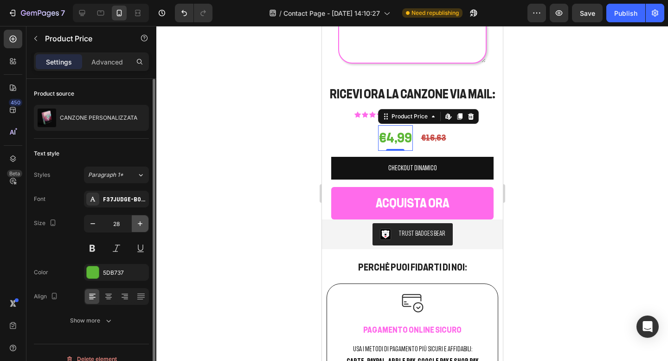
type input "29"
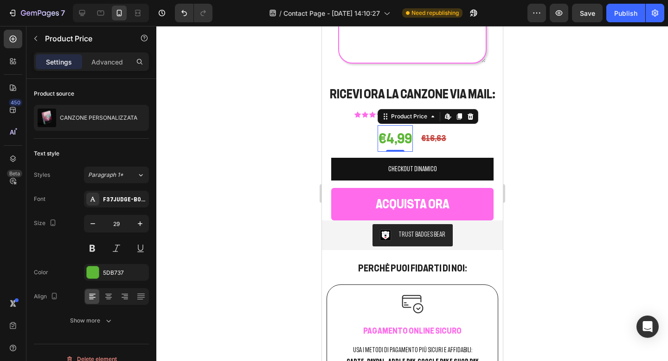
click at [579, 146] on div at bounding box center [412, 193] width 512 height 335
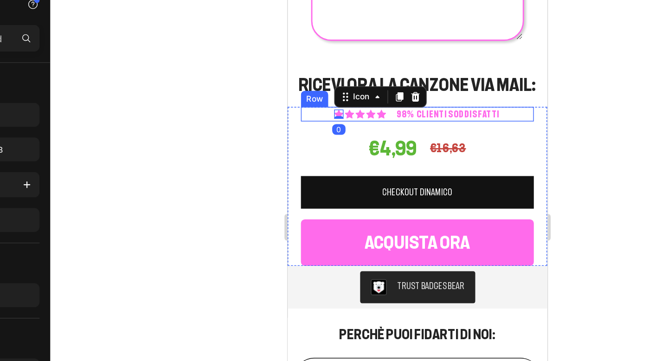
click at [315, 75] on div "Icon 0 Icon Icon Icon Icon Icon List 98% CLIENTI SODDISFATTI Text Block Row" at bounding box center [377, 76] width 162 height 10
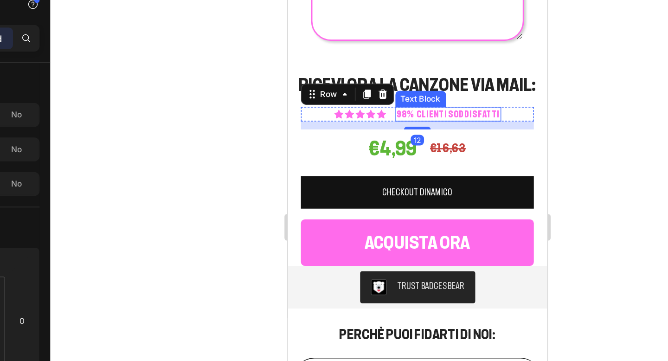
click at [412, 74] on p "98% CLIENTI SODDISFATTI" at bounding box center [399, 76] width 72 height 8
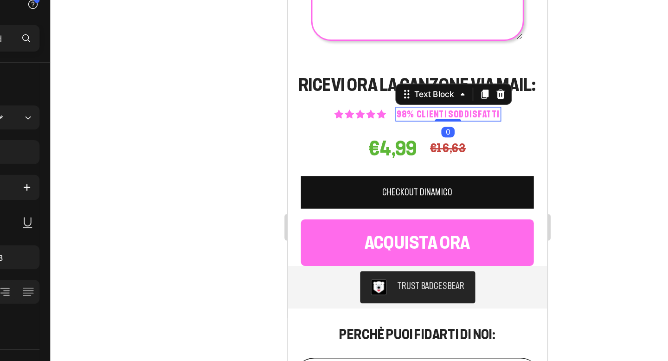
click at [397, 76] on div "98% CLIENTI SODDISFATTI Text Block 0" at bounding box center [399, 76] width 74 height 10
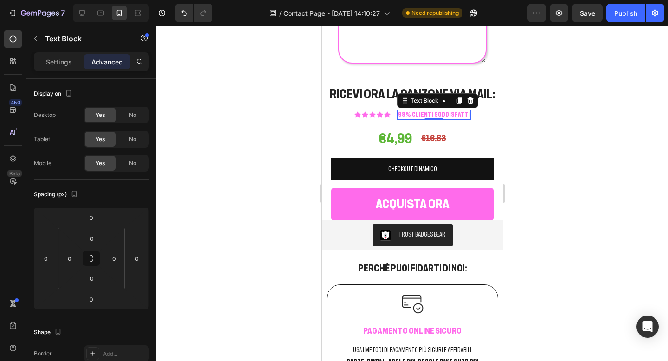
click at [542, 124] on div at bounding box center [412, 193] width 512 height 335
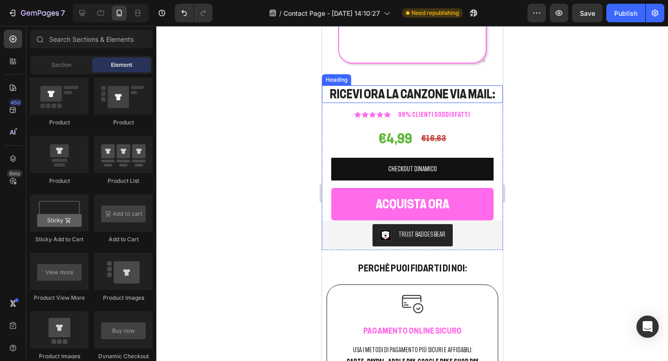
click at [539, 106] on div at bounding box center [412, 193] width 512 height 335
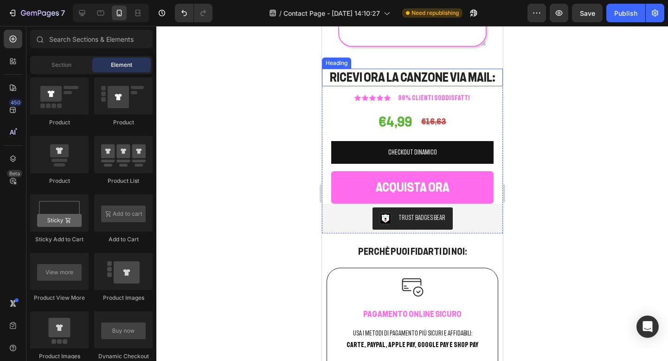
scroll to position [1268, 0]
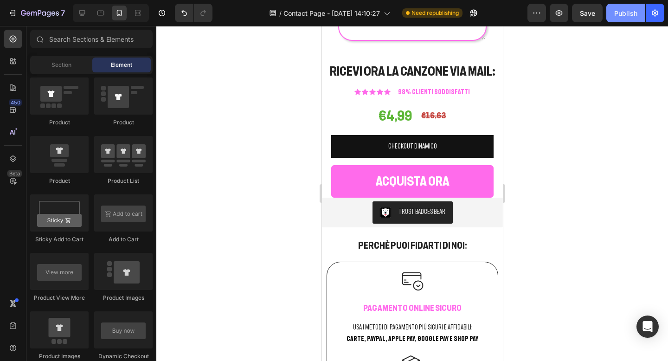
click at [611, 15] on button "Publish" at bounding box center [625, 13] width 39 height 19
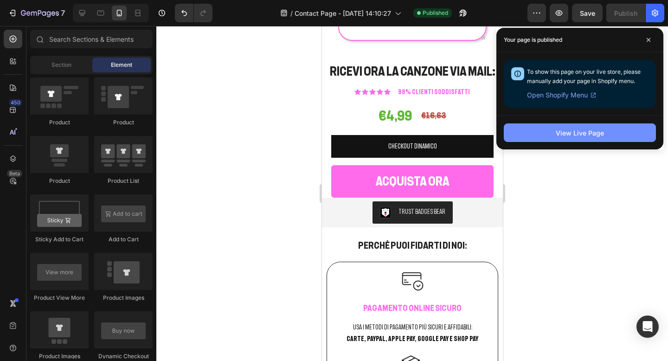
click at [546, 130] on button "View Live Page" at bounding box center [580, 132] width 152 height 19
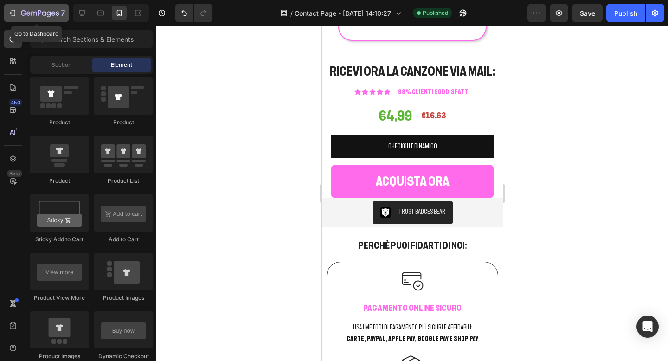
click at [14, 13] on icon "button" at bounding box center [12, 12] width 9 height 9
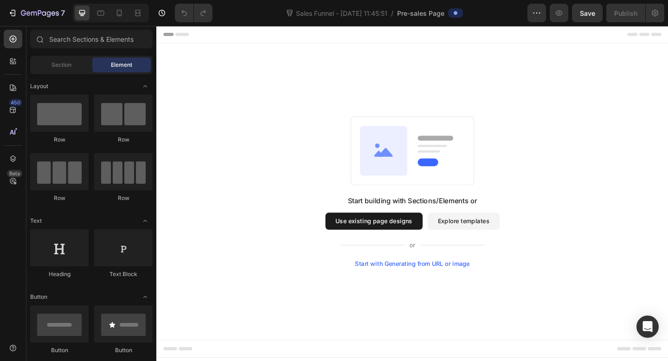
click at [429, 236] on button "Use existing page designs" at bounding box center [393, 238] width 106 height 19
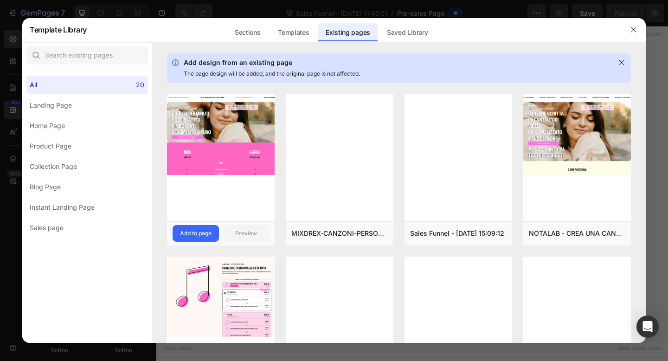
click at [233, 158] on img at bounding box center [221, 134] width 108 height 81
click at [204, 237] on button "Add to page" at bounding box center [196, 233] width 46 height 17
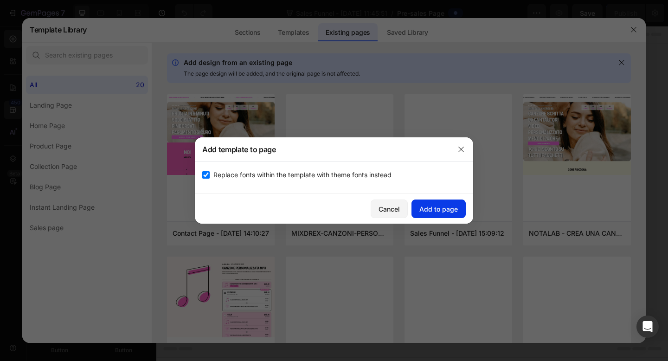
click at [431, 209] on div "Add to page" at bounding box center [438, 209] width 38 height 10
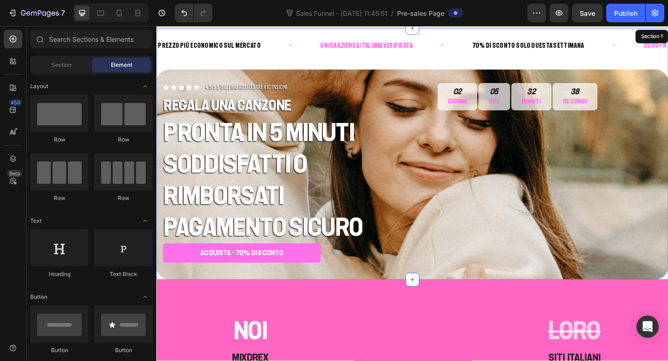
scroll to position [19, 0]
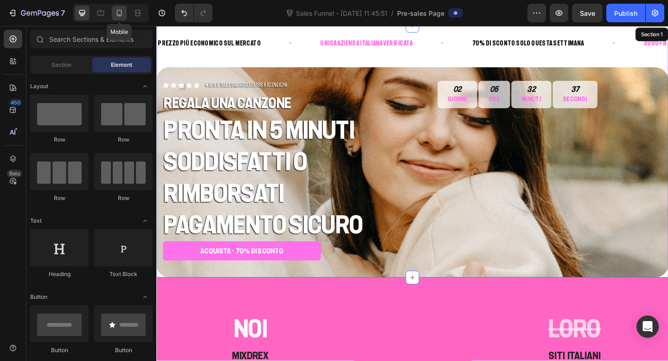
click at [122, 17] on icon at bounding box center [119, 12] width 9 height 9
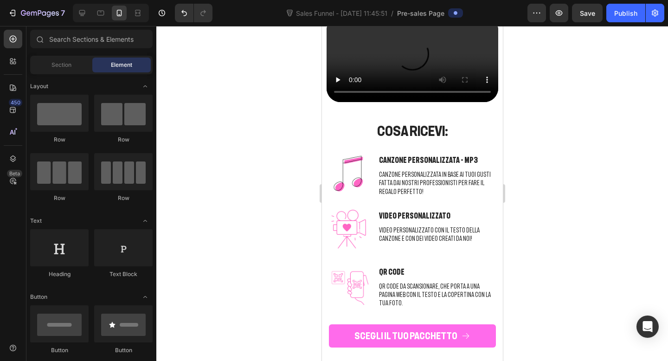
scroll to position [1838, 0]
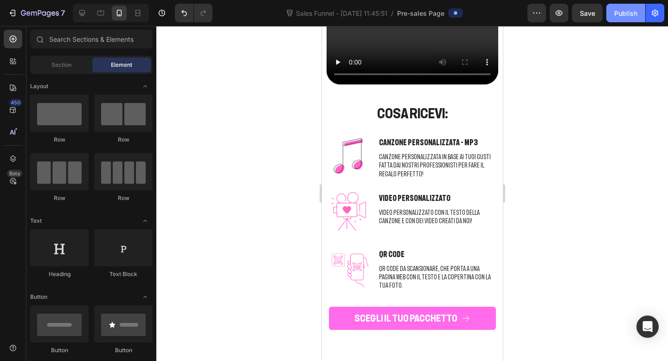
click at [620, 21] on button "Publish" at bounding box center [625, 13] width 39 height 19
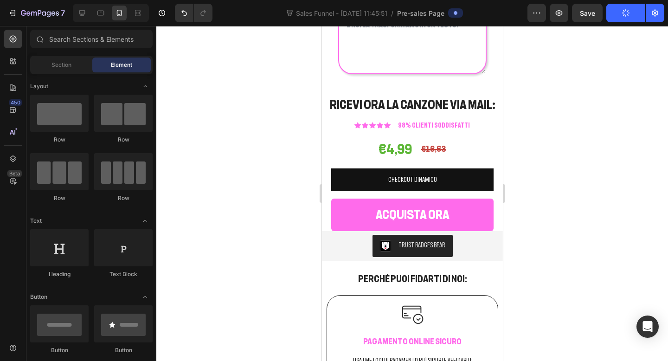
scroll to position [1219, 0]
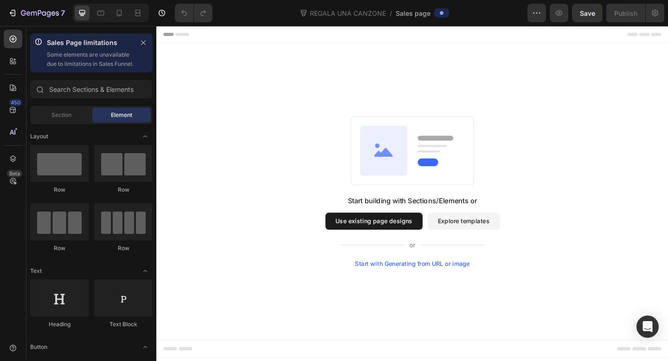
click at [499, 244] on button "Explore templates" at bounding box center [490, 238] width 78 height 19
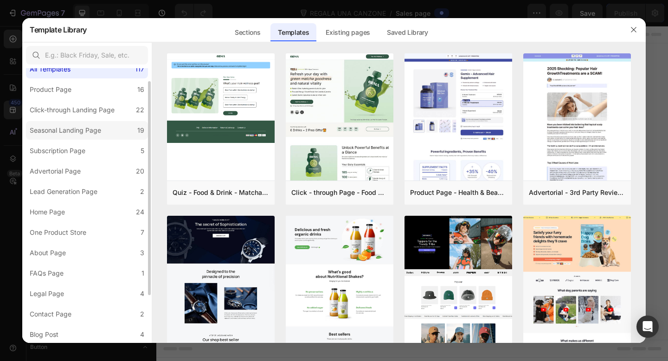
scroll to position [16, 0]
click at [80, 59] on input "text" at bounding box center [87, 55] width 122 height 19
click at [238, 38] on div "Sections" at bounding box center [247, 32] width 40 height 19
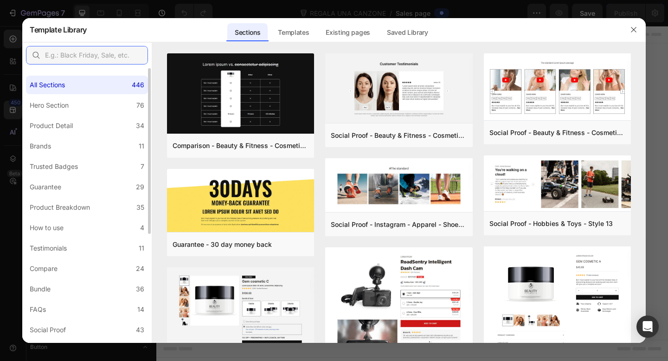
click at [113, 53] on input "text" at bounding box center [87, 55] width 122 height 19
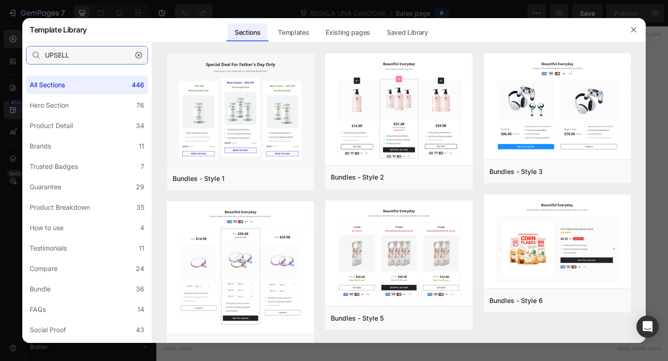
drag, startPoint x: 79, startPoint y: 64, endPoint x: 45, endPoint y: 58, distance: 34.3
click at [45, 58] on input "UPSELL" at bounding box center [87, 55] width 122 height 19
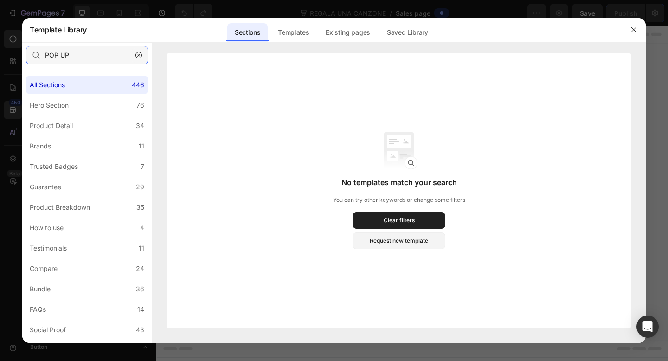
type input "POP UP"
click at [134, 52] on button "button" at bounding box center [138, 55] width 15 height 15
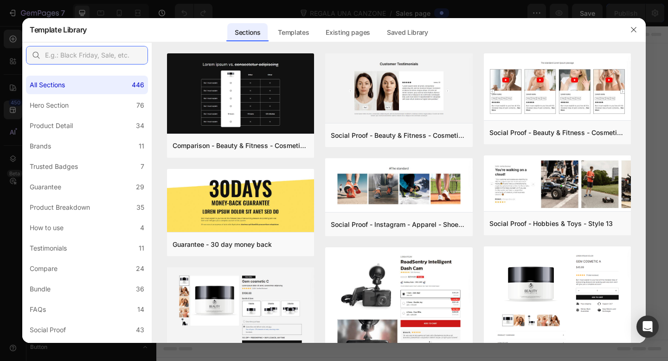
click at [112, 58] on input "text" at bounding box center [87, 55] width 122 height 19
click at [56, 288] on label "Bundle 36" at bounding box center [87, 289] width 122 height 19
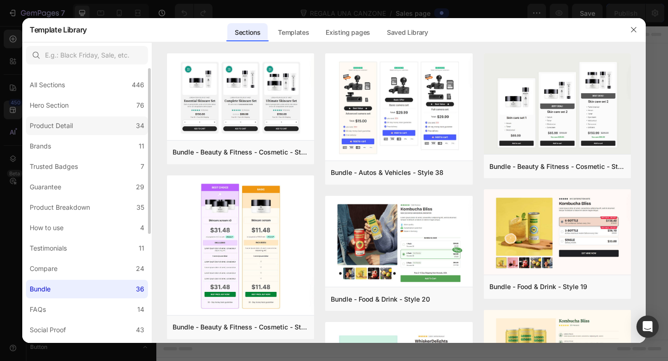
click at [82, 125] on label "Product Detail 34" at bounding box center [87, 125] width 122 height 19
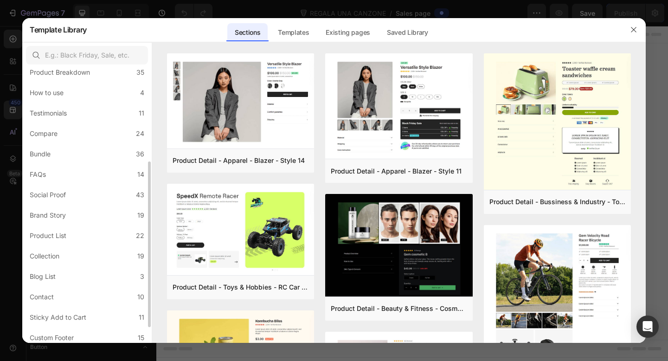
scroll to position [180, 0]
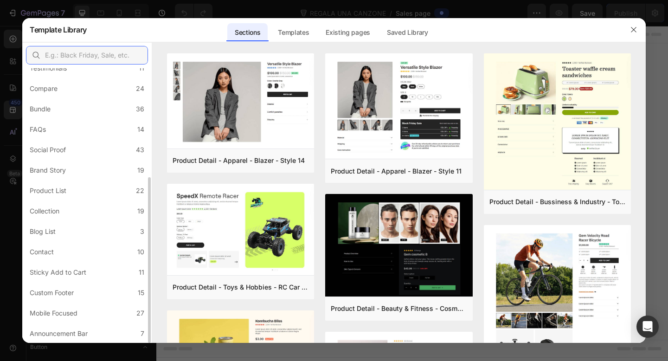
click at [65, 52] on input "text" at bounding box center [87, 55] width 122 height 19
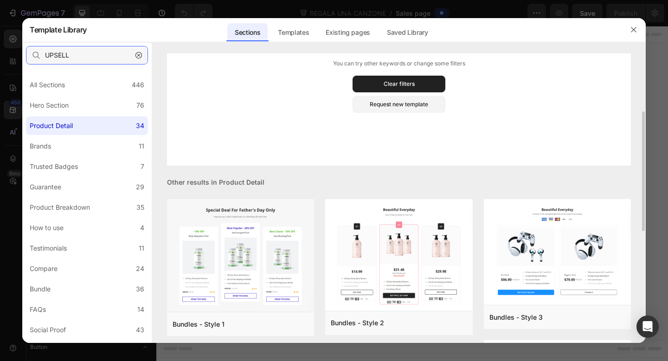
scroll to position [119, 0]
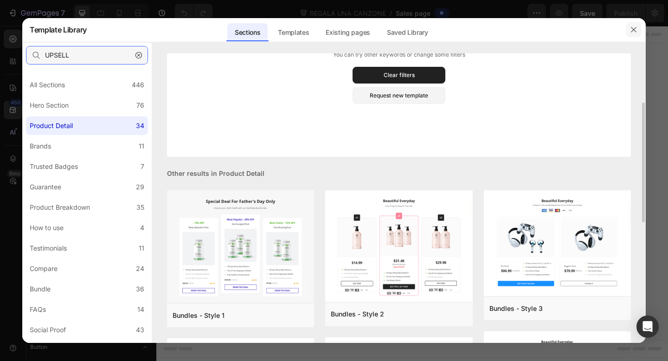
type input "UPSELL"
click at [635, 32] on icon "button" at bounding box center [633, 29] width 7 height 7
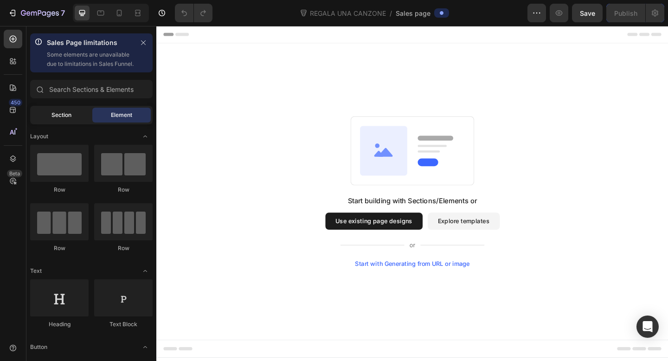
click at [59, 119] on span "Section" at bounding box center [61, 115] width 20 height 8
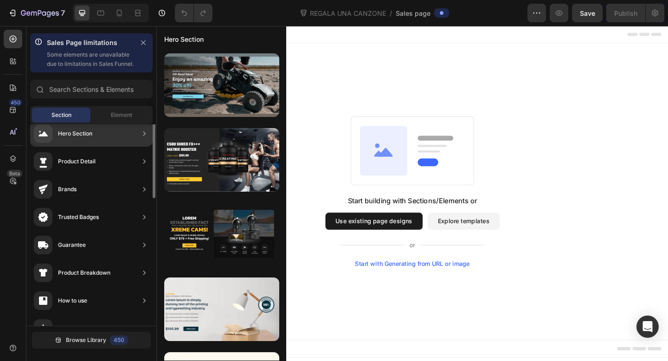
scroll to position [0, 0]
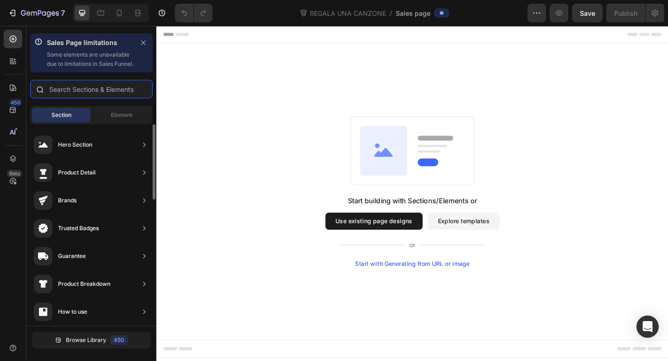
click at [90, 95] on input "text" at bounding box center [91, 89] width 122 height 19
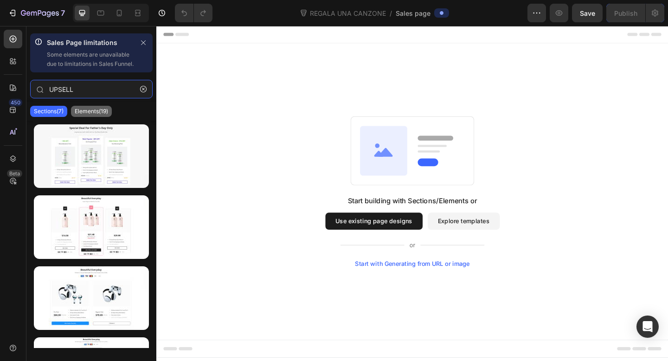
type input "UPSELL"
click at [95, 117] on div "Elements(19)" at bounding box center [91, 111] width 41 height 11
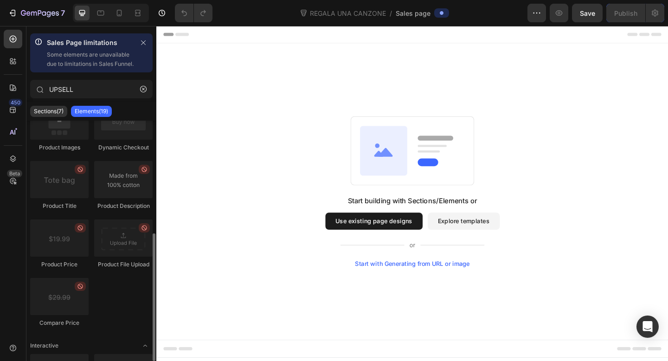
scroll to position [274, 0]
click at [119, 13] on icon at bounding box center [119, 12] width 9 height 9
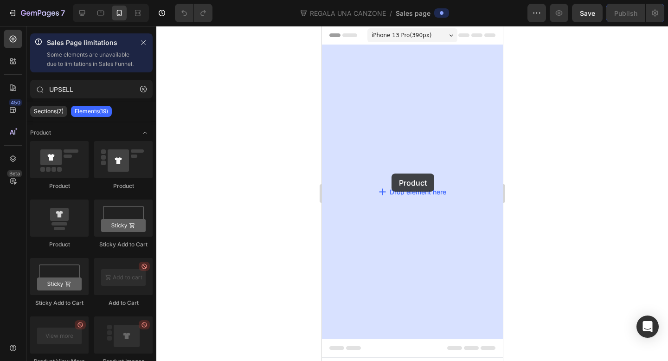
drag, startPoint x: 441, startPoint y: 206, endPoint x: 390, endPoint y: 173, distance: 61.0
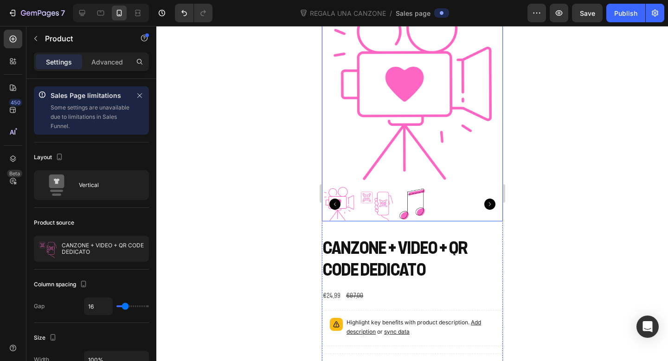
scroll to position [70, 0]
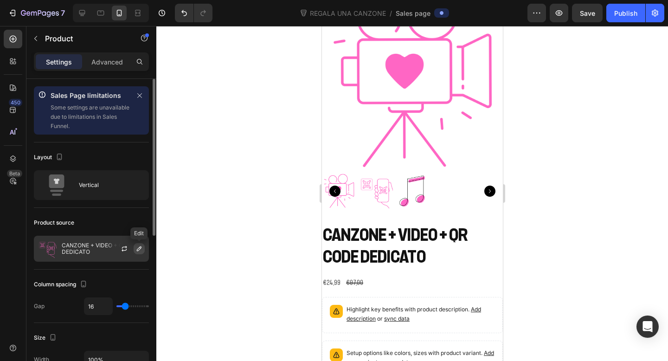
click at [137, 250] on icon "button" at bounding box center [138, 248] width 7 height 7
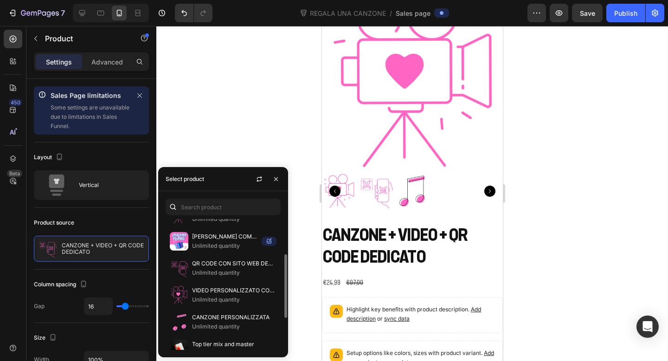
scroll to position [72, 0]
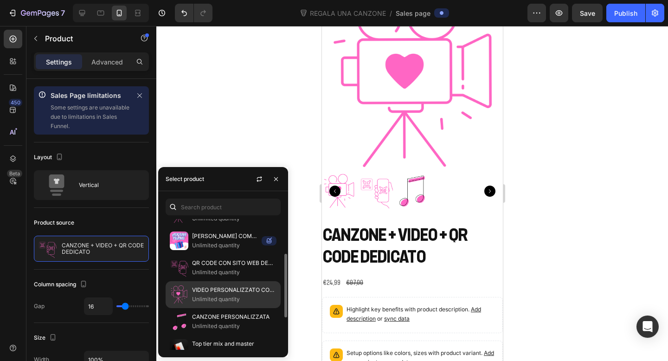
click at [214, 289] on p "VIDEO PERSONALIZZATO CON IL TUO TESTO" at bounding box center [234, 289] width 84 height 9
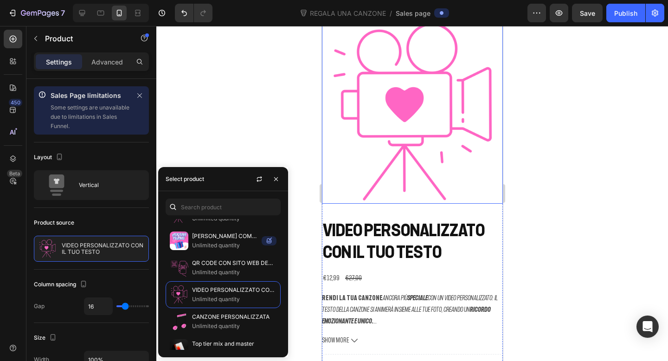
scroll to position [45, 0]
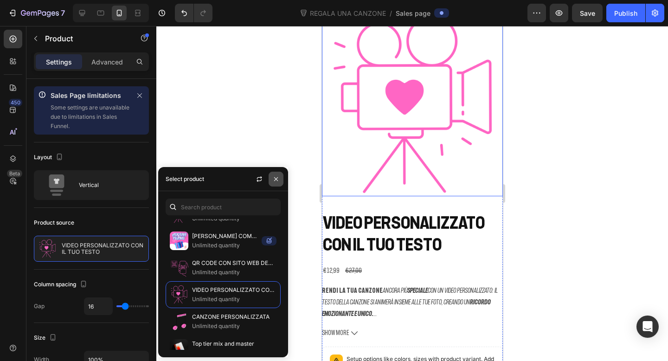
click at [273, 176] on icon "button" at bounding box center [275, 178] width 7 height 7
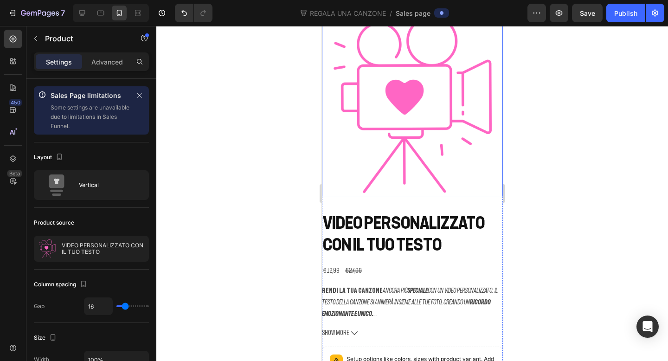
click at [403, 144] on img at bounding box center [411, 105] width 181 height 181
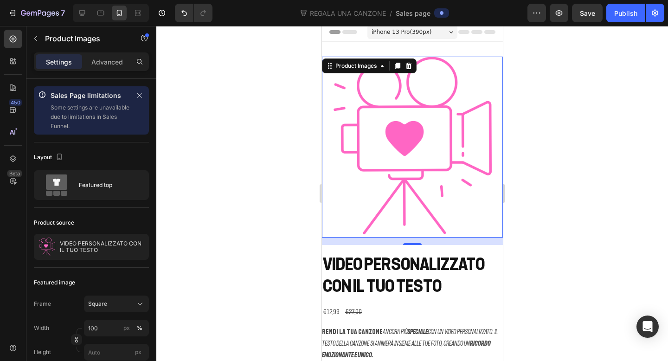
scroll to position [0, 0]
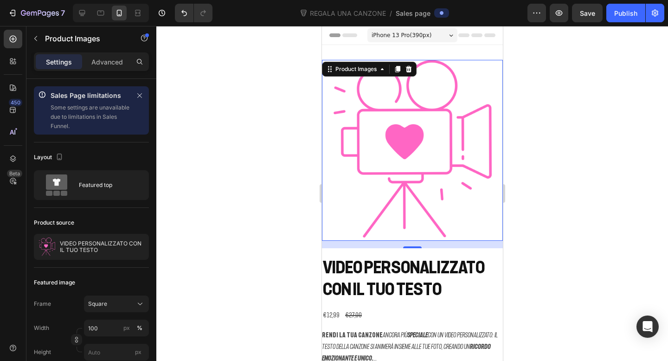
click at [406, 62] on div "Product Images" at bounding box center [368, 69] width 95 height 15
click at [407, 64] on div at bounding box center [408, 69] width 11 height 11
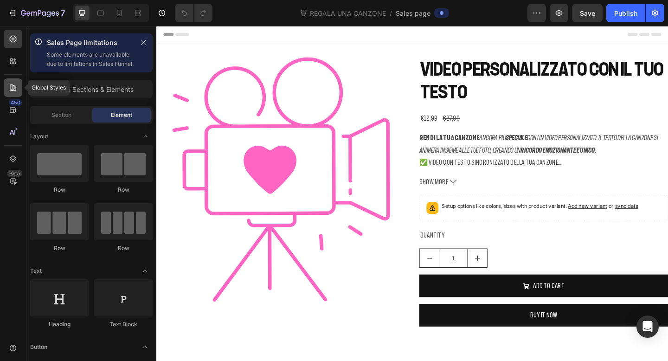
click at [11, 85] on icon at bounding box center [12, 87] width 9 height 9
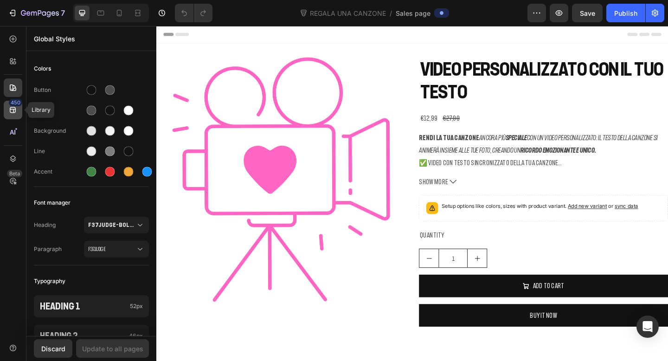
click at [12, 105] on div "450" at bounding box center [15, 102] width 13 height 7
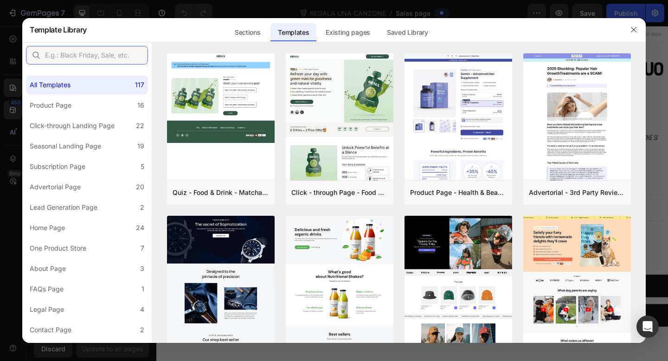
click at [128, 62] on input "text" at bounding box center [87, 55] width 122 height 19
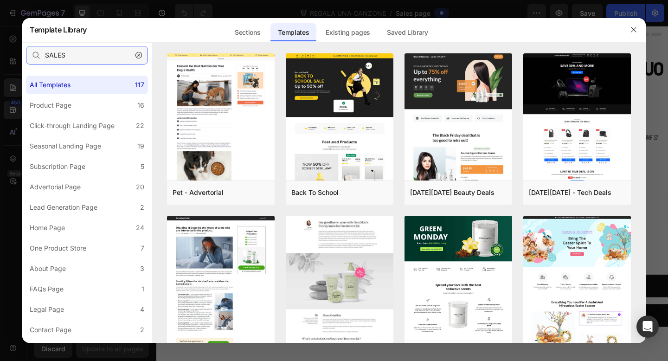
type input "SALES"
click at [135, 54] on icon "button" at bounding box center [138, 55] width 6 height 6
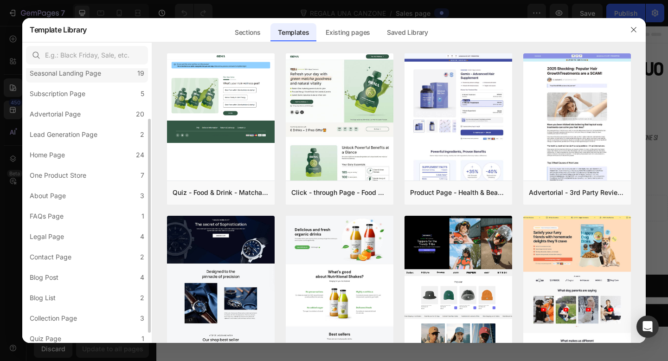
scroll to position [78, 0]
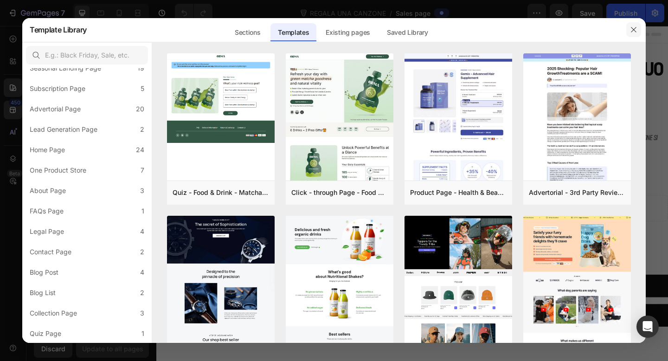
click at [631, 29] on icon "button" at bounding box center [633, 29] width 7 height 7
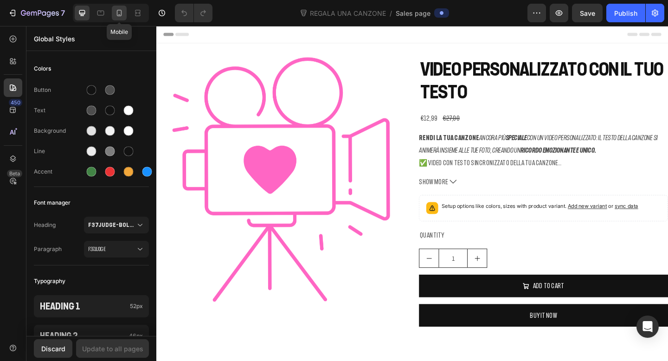
click at [123, 13] on icon at bounding box center [119, 12] width 9 height 9
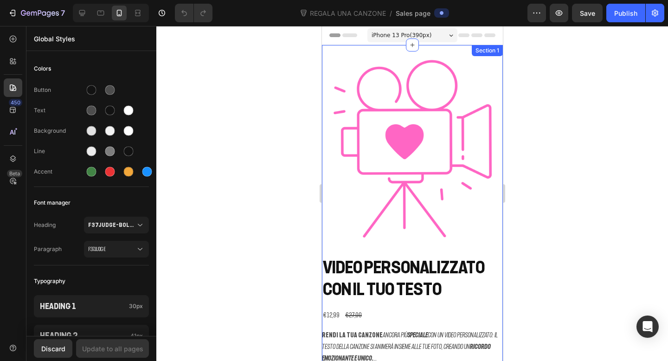
click at [394, 54] on div "Product Images VIDEO PERSONALIZZATO CON IL TUO TESTO Product Title €12,99 Produ…" at bounding box center [411, 302] width 181 height 514
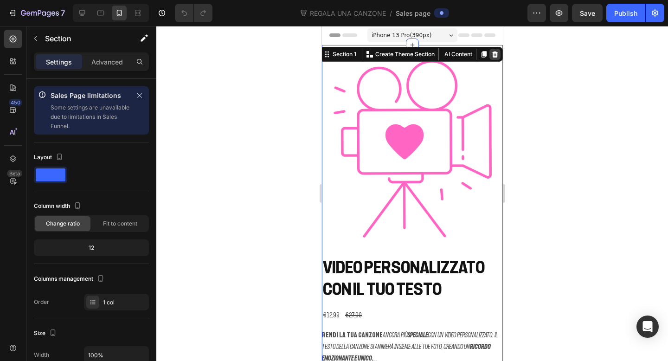
click at [496, 56] on icon at bounding box center [495, 54] width 6 height 6
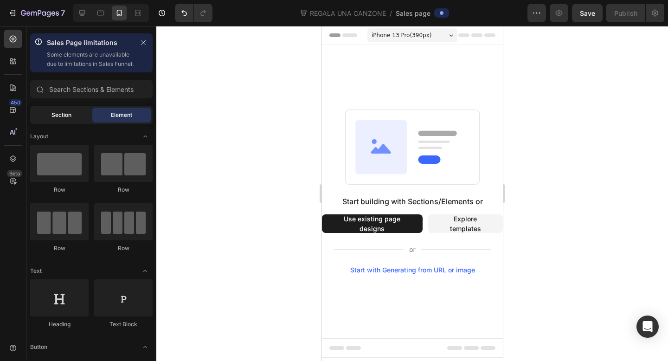
click at [68, 122] on div "Section" at bounding box center [61, 115] width 58 height 15
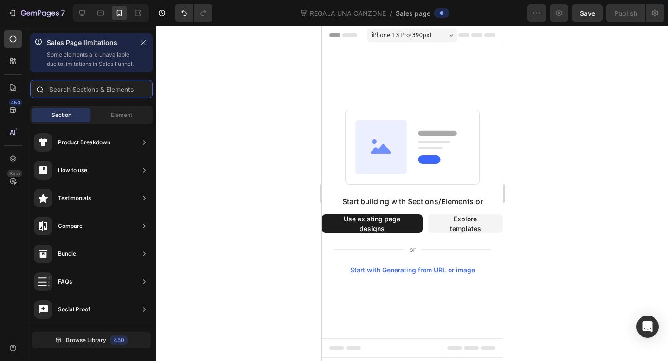
click at [117, 95] on input "text" at bounding box center [91, 89] width 122 height 19
click at [122, 119] on span "Element" at bounding box center [121, 115] width 21 height 8
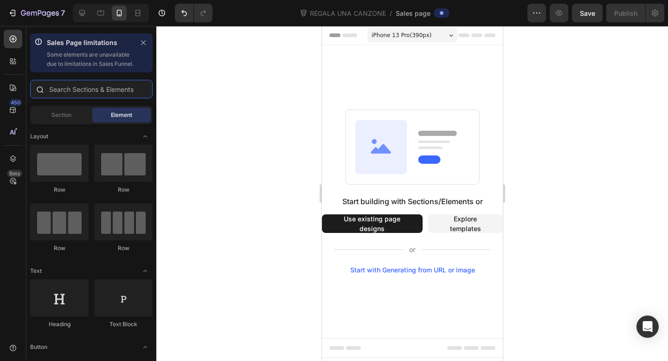
click at [122, 98] on input "text" at bounding box center [91, 89] width 122 height 19
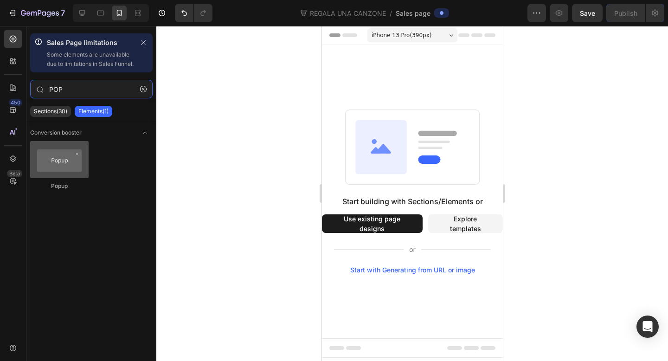
type input "POP"
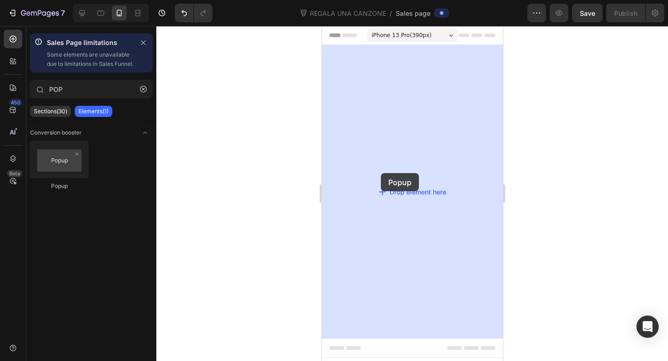
drag, startPoint x: 383, startPoint y: 203, endPoint x: 380, endPoint y: 173, distance: 30.3
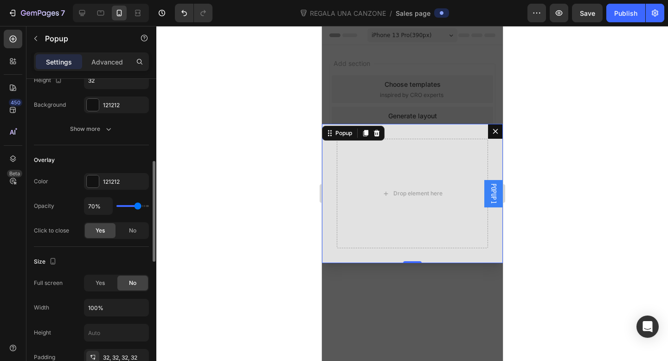
scroll to position [250, 0]
click at [380, 132] on icon "Dialog content" at bounding box center [375, 132] width 7 height 7
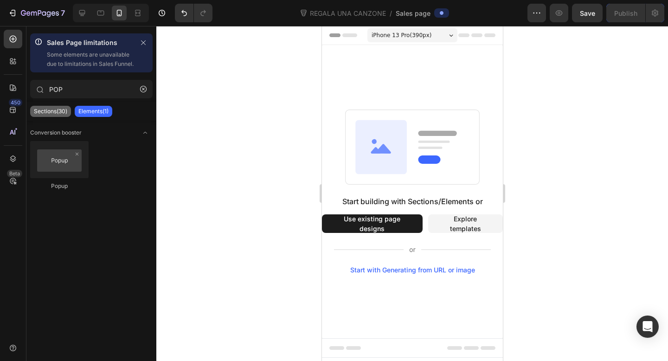
click at [58, 115] on p "Sections(30)" at bounding box center [50, 111] width 33 height 7
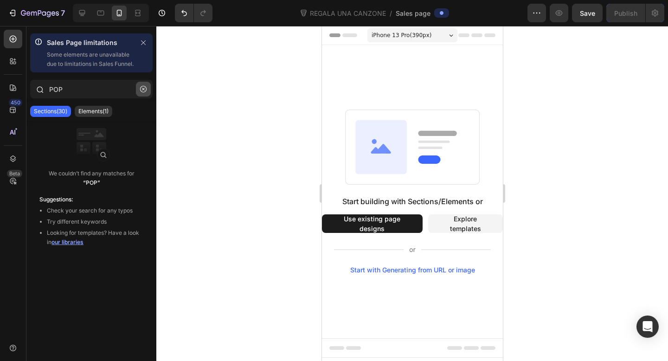
click at [143, 92] on icon "button" at bounding box center [143, 89] width 6 height 6
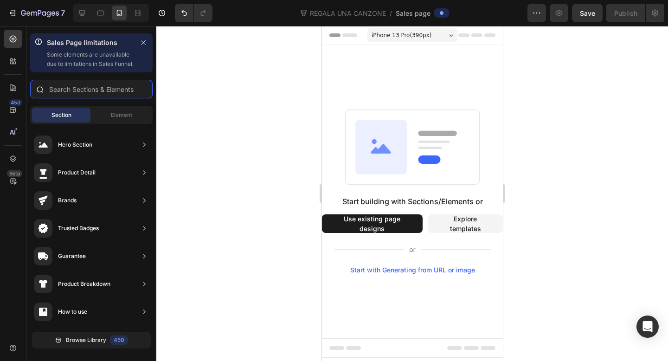
click at [102, 98] on input "text" at bounding box center [91, 89] width 122 height 19
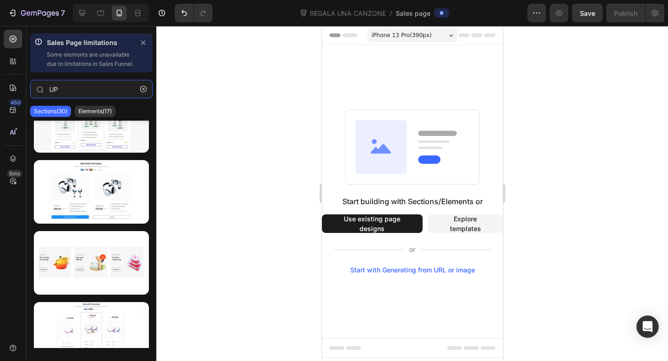
scroll to position [0, 0]
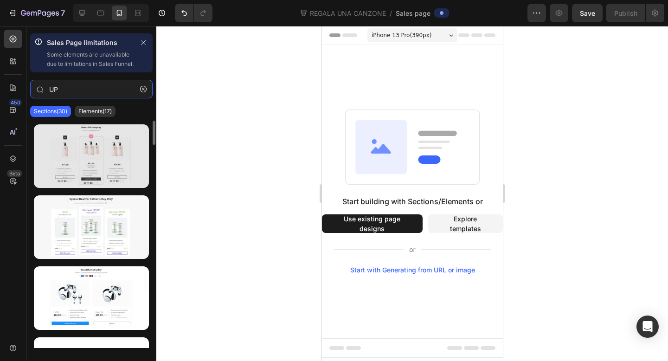
type input "UP"
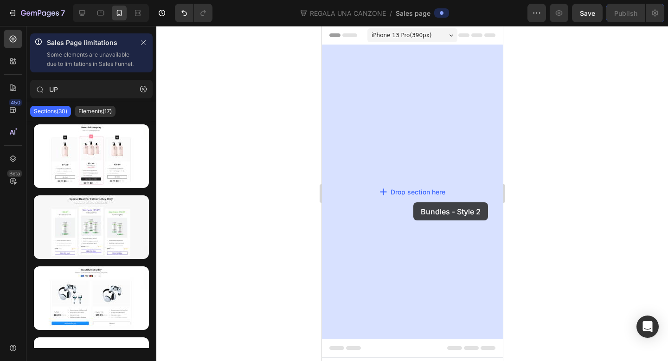
drag, startPoint x: 428, startPoint y: 205, endPoint x: 413, endPoint y: 202, distance: 15.1
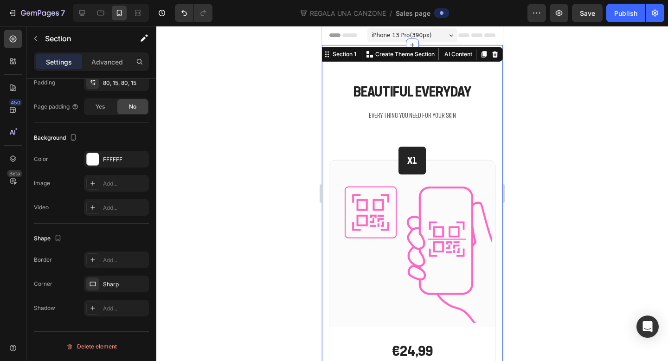
click at [497, 59] on div at bounding box center [494, 54] width 11 height 11
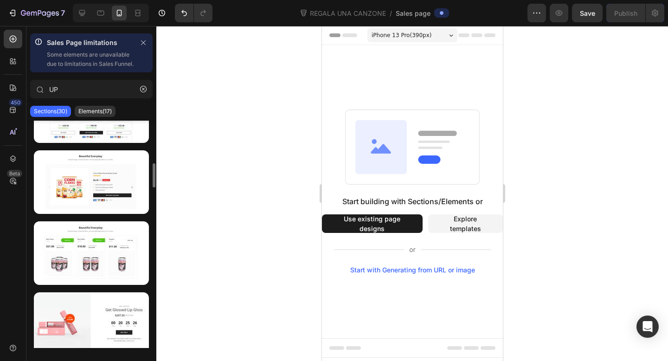
scroll to position [400, 0]
click at [141, 92] on icon "button" at bounding box center [143, 89] width 6 height 6
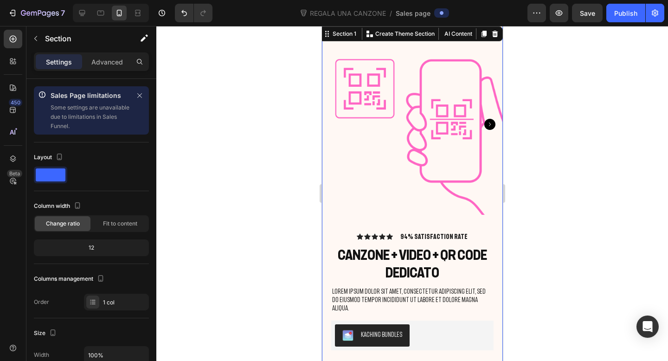
scroll to position [0, 0]
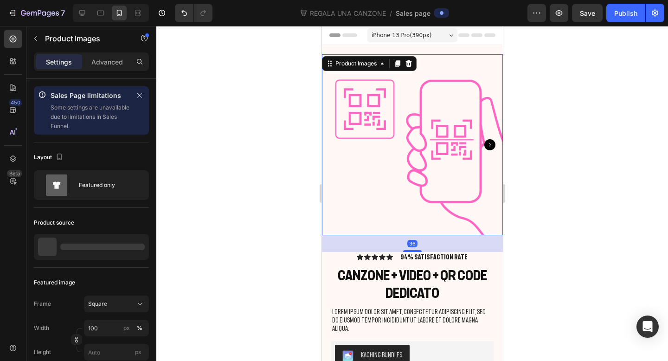
click at [365, 191] on img at bounding box center [411, 144] width 181 height 181
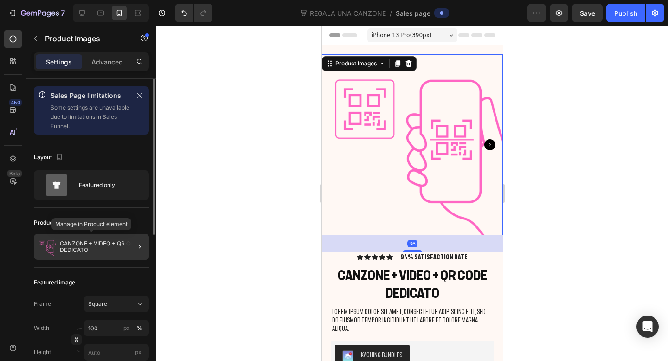
click at [121, 243] on p "CANZONE + VIDEO + QR CODE DEDICATO" at bounding box center [102, 246] width 85 height 13
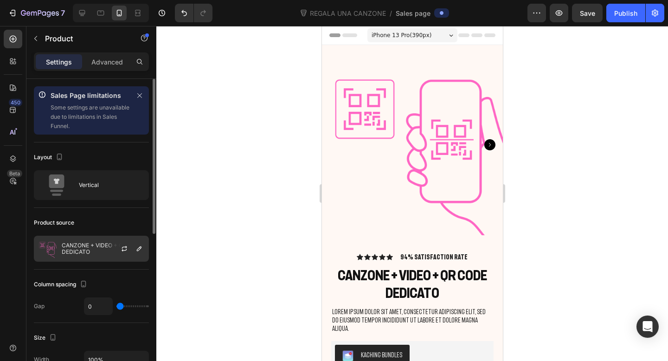
click at [99, 254] on p "CANZONE + VIDEO + QR CODE DEDICATO" at bounding box center [103, 248] width 83 height 13
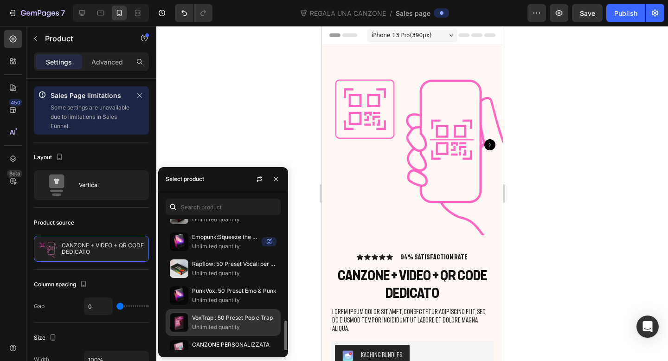
scroll to position [273, 0]
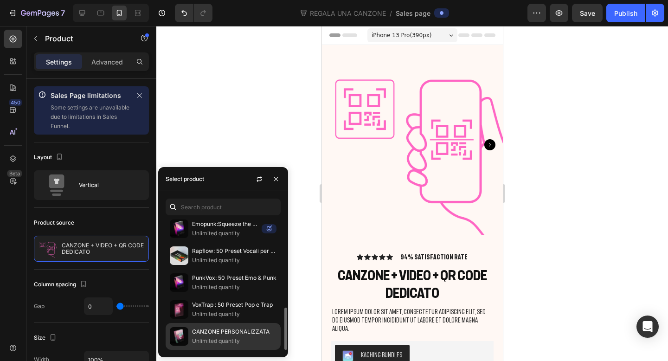
click at [221, 333] on p "CANZONE PERSONALIZZATA" at bounding box center [234, 331] width 84 height 9
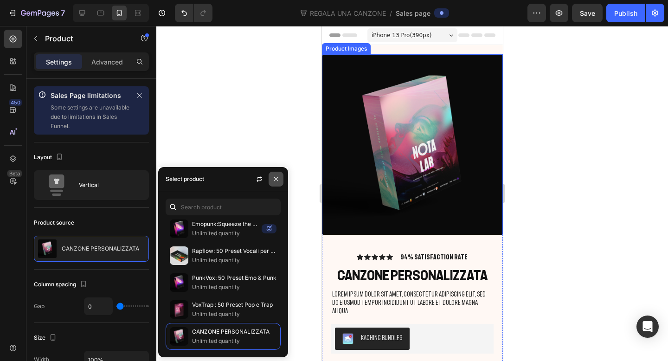
click at [277, 178] on icon "button" at bounding box center [275, 178] width 7 height 7
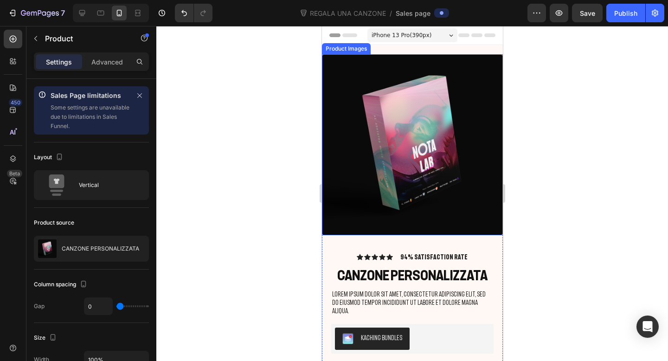
click at [337, 100] on img at bounding box center [411, 144] width 181 height 181
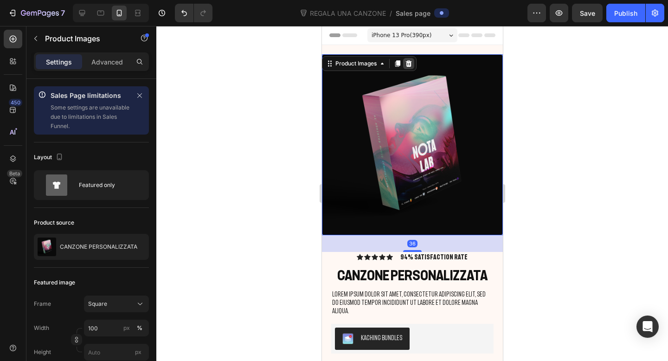
click at [411, 63] on icon at bounding box center [407, 63] width 7 height 7
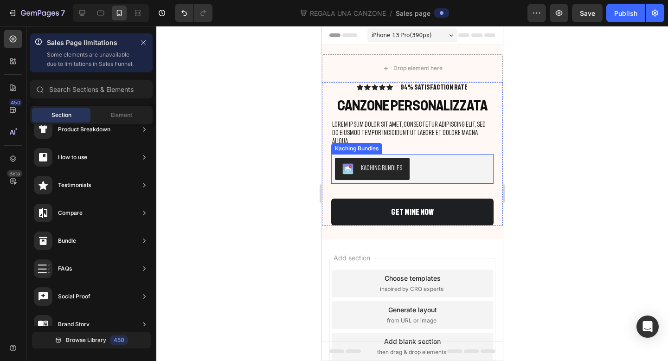
click at [403, 158] on button "Kaching Bundles" at bounding box center [371, 169] width 75 height 22
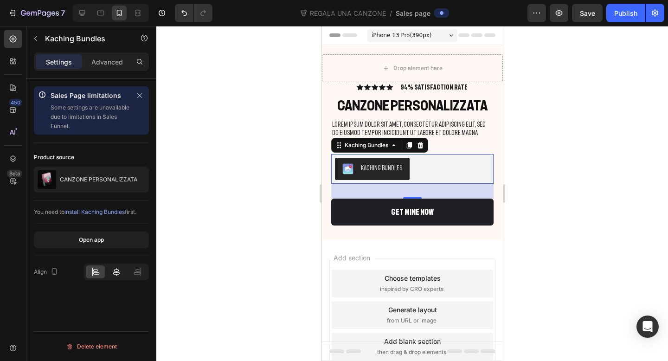
click at [116, 267] on icon at bounding box center [116, 271] width 9 height 9
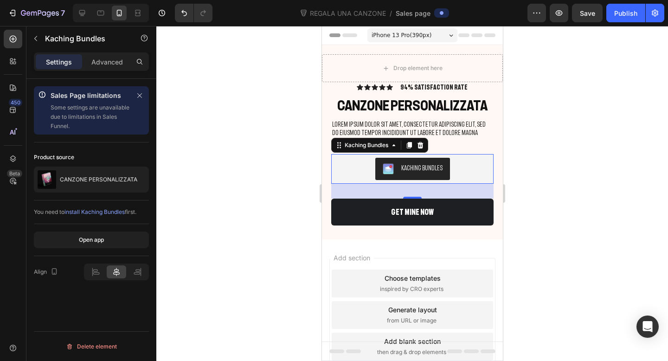
click at [612, 174] on div at bounding box center [412, 193] width 512 height 335
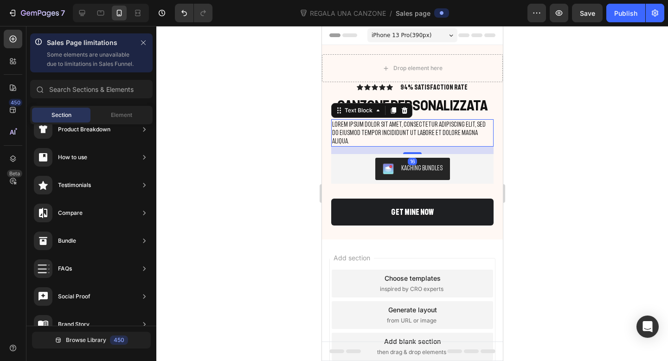
click at [446, 128] on p "Lorem ipsum dolor sit amet, consectetur adipiscing elit, sed do eiusmod tempor …" at bounding box center [412, 133] width 160 height 26
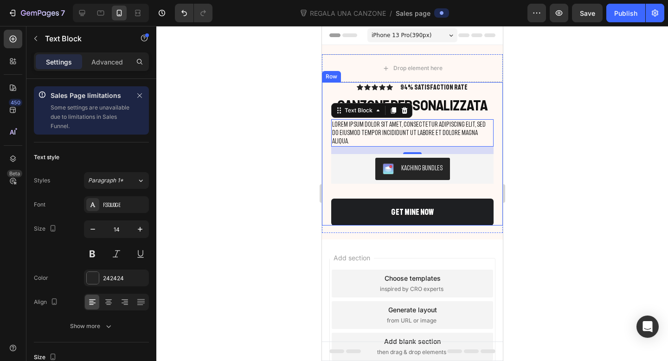
click at [526, 108] on div at bounding box center [412, 193] width 512 height 335
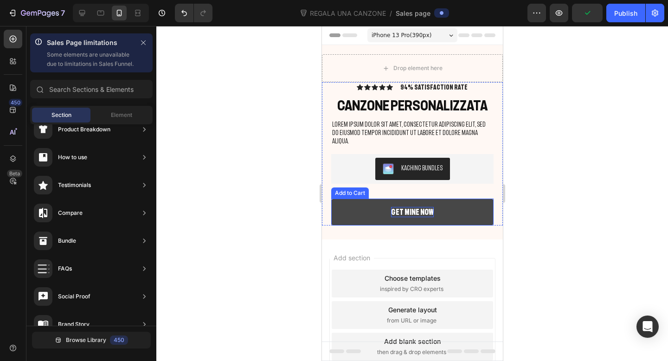
click at [410, 207] on div "GET MINE NOW" at bounding box center [412, 212] width 43 height 10
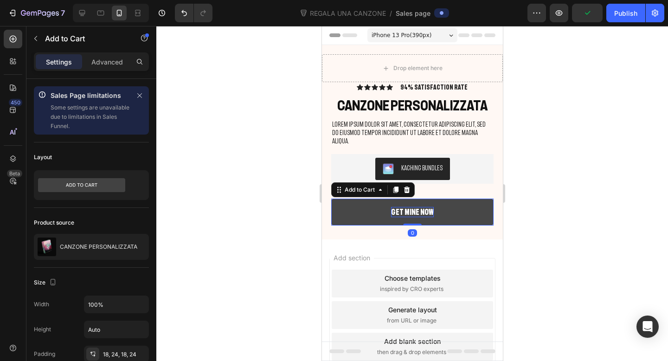
click at [410, 207] on div "GET MINE NOW" at bounding box center [412, 212] width 43 height 10
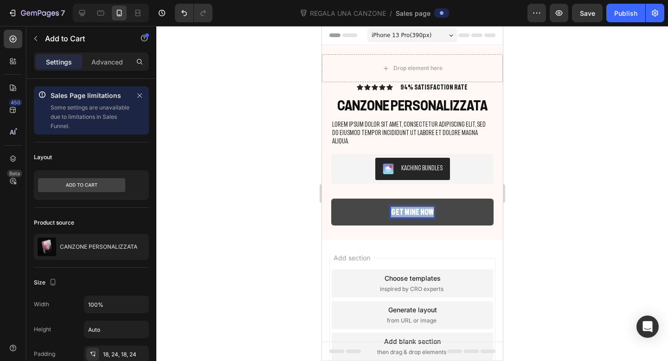
drag, startPoint x: 429, startPoint y: 203, endPoint x: 394, endPoint y: 203, distance: 35.3
click at [394, 207] on p "GET MINE NOW" at bounding box center [412, 212] width 43 height 10
click at [331, 198] on button "ACQUIST" at bounding box center [412, 211] width 162 height 27
click at [534, 176] on div at bounding box center [412, 193] width 512 height 335
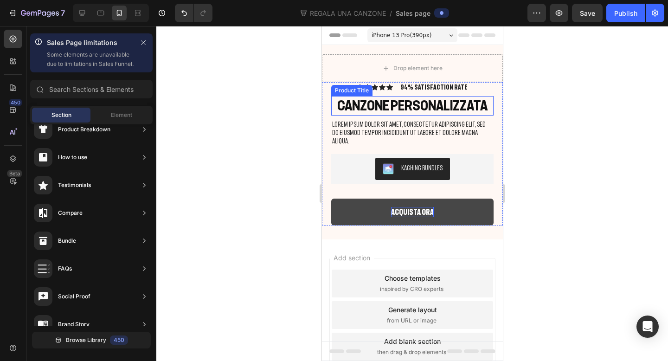
click at [453, 103] on h1 "CANZONE PERSONALIZZATA" at bounding box center [412, 105] width 162 height 19
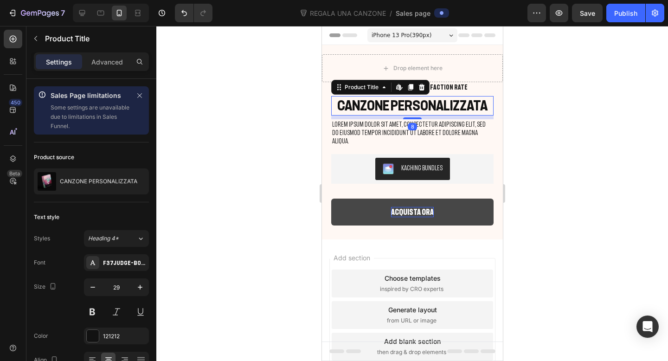
click at [453, 103] on h1 "CANZONE PERSONALIZZATA" at bounding box center [412, 105] width 162 height 19
click at [478, 106] on h1 "CANZONE PERSONALIZZATA" at bounding box center [412, 105] width 162 height 19
click at [422, 88] on icon at bounding box center [420, 86] width 7 height 7
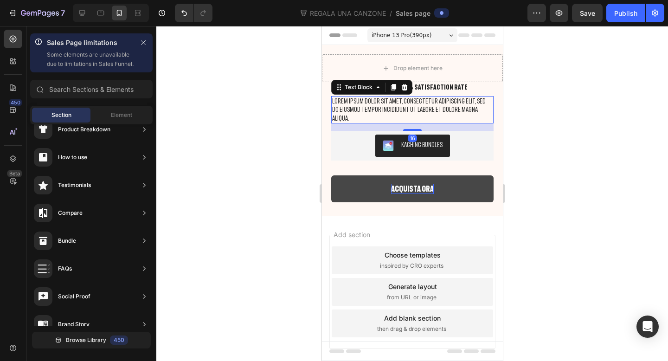
click at [426, 109] on p "Lorem ipsum dolor sit amet, consectetur adipiscing elit, sed do eiusmod tempor …" at bounding box center [412, 110] width 160 height 26
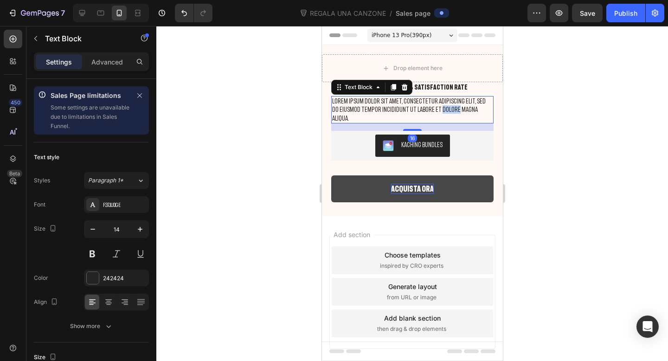
click at [426, 109] on p "Lorem ipsum dolor sit amet, consectetur adipiscing elit, sed do eiusmod tempor …" at bounding box center [412, 110] width 160 height 26
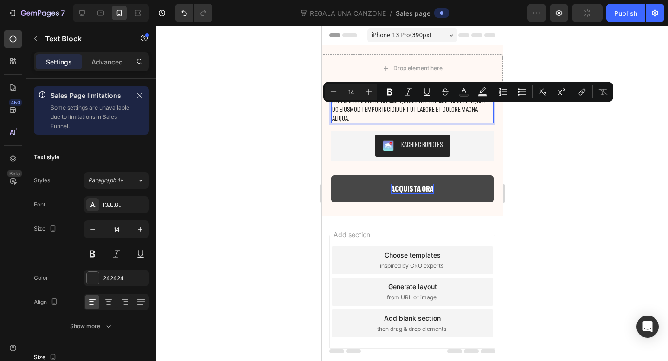
click at [471, 109] on p "Lorem ipsum dolor sit amet, consectetur adipiscing elit, sed do eiusmod tempor …" at bounding box center [412, 110] width 160 height 26
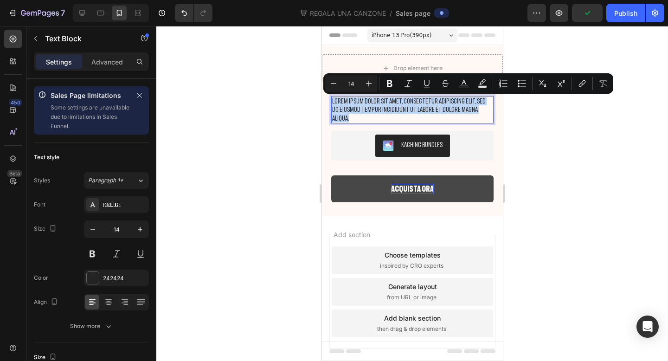
drag, startPoint x: 478, startPoint y: 109, endPoint x: 332, endPoint y: 96, distance: 146.6
click at [332, 96] on div "Lorem ipsum dolor sit amet, consectetur adipiscing elit, sed do eiusmod tempor …" at bounding box center [412, 109] width 162 height 27
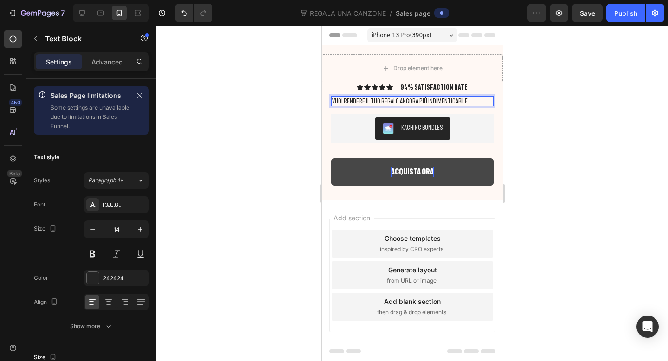
click at [552, 115] on div at bounding box center [412, 193] width 512 height 335
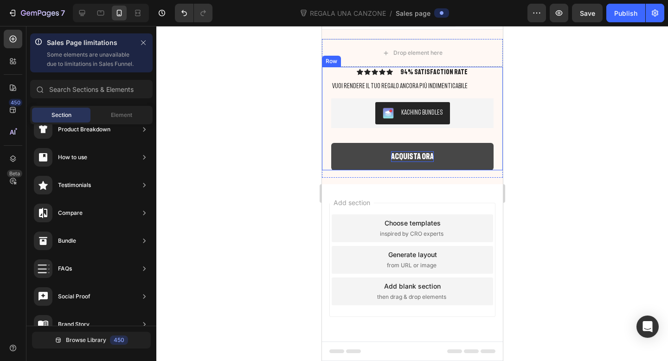
scroll to position [0, 0]
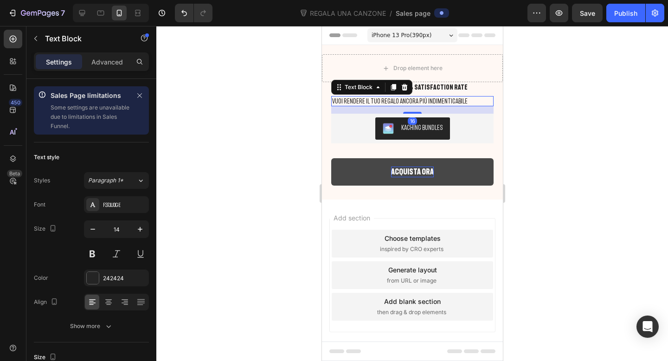
click at [393, 100] on p "VUOI RENDERE IL TUO REGALO ANCORA PIù INDIMENTICABILE" at bounding box center [412, 101] width 160 height 8
click at [406, 83] on div at bounding box center [403, 87] width 11 height 11
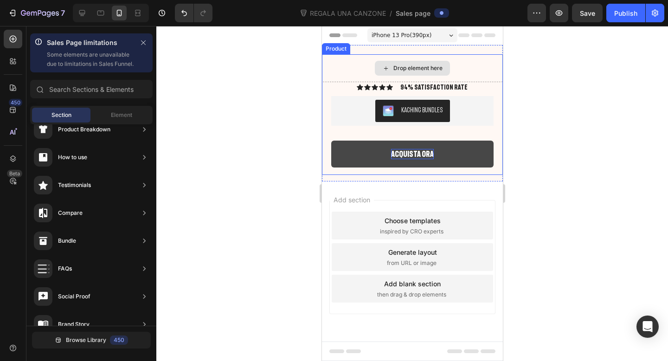
click at [389, 72] on div "Drop element here" at bounding box center [411, 68] width 75 height 15
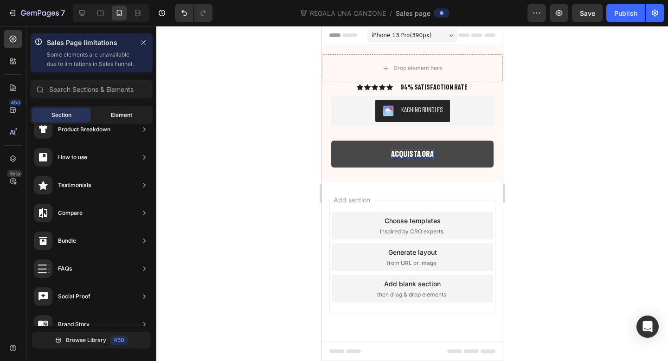
click at [107, 121] on div "Element" at bounding box center [121, 115] width 58 height 15
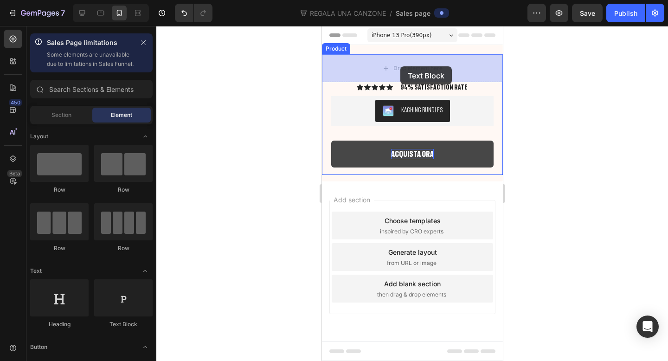
drag, startPoint x: 444, startPoint y: 333, endPoint x: 400, endPoint y: 67, distance: 270.3
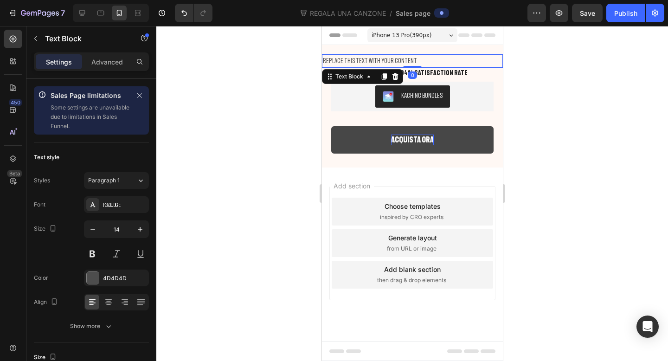
click at [397, 62] on div "Replace this text with your content" at bounding box center [411, 60] width 181 height 13
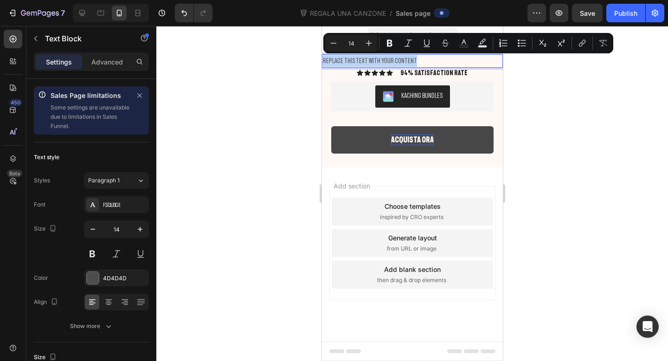
drag, startPoint x: 416, startPoint y: 61, endPoint x: 322, endPoint y: 61, distance: 93.7
click at [321, 61] on div "Replace this text with your content" at bounding box center [411, 60] width 181 height 13
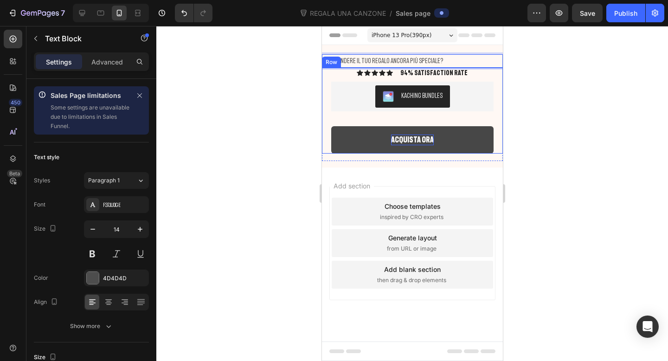
click at [571, 91] on div at bounding box center [412, 193] width 512 height 335
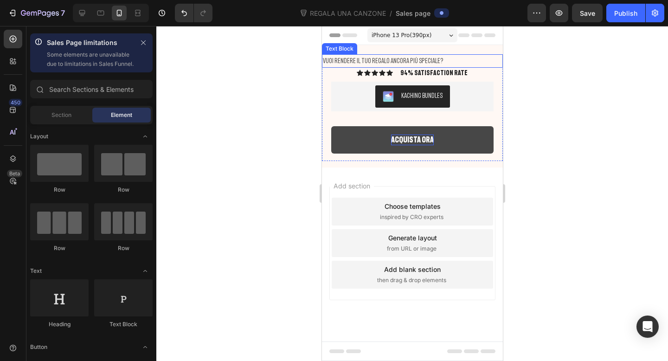
click at [467, 64] on p "VUOI RENDERE IL TUO REGALO ANCORA PIù SPECIALE?" at bounding box center [411, 61] width 179 height 12
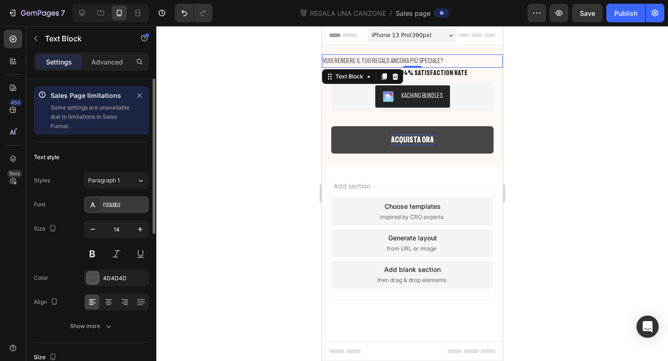
click at [104, 206] on div "F37Judge" at bounding box center [125, 205] width 44 height 8
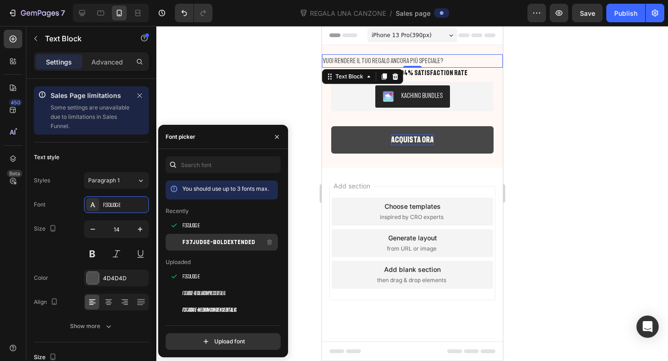
click at [183, 243] on span "F37Judge-BoldExtended" at bounding box center [218, 242] width 73 height 8
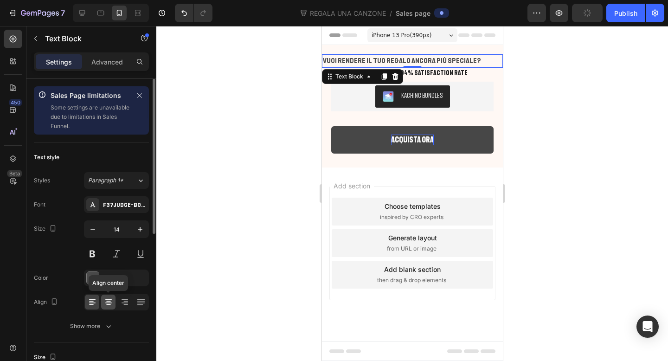
click at [110, 306] on icon at bounding box center [108, 301] width 9 height 9
click at [143, 228] on icon "button" at bounding box center [139, 228] width 9 height 9
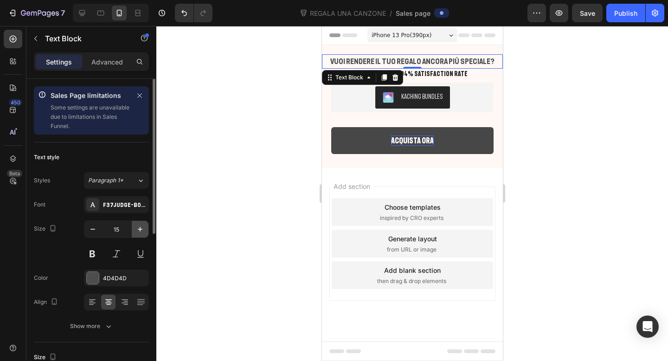
click at [143, 228] on icon "button" at bounding box center [139, 228] width 9 height 9
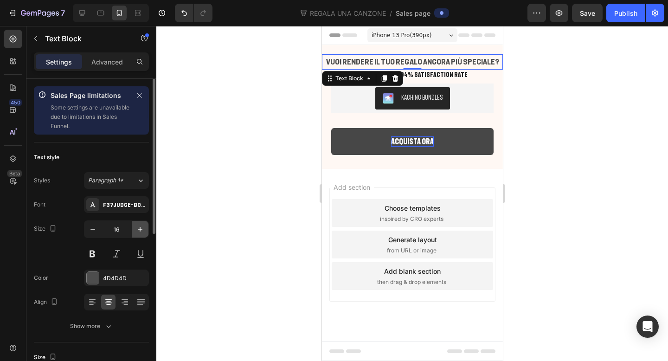
click at [143, 228] on icon "button" at bounding box center [139, 228] width 9 height 9
type input "17"
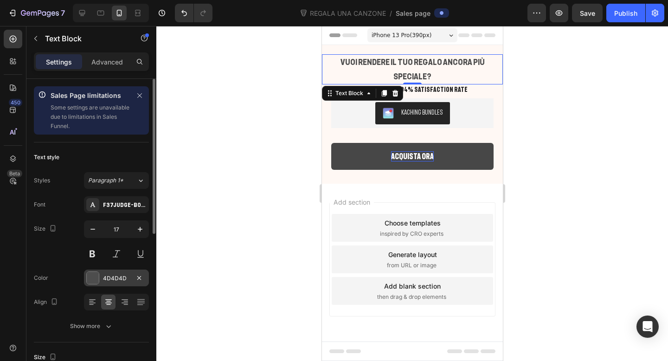
click at [90, 273] on div at bounding box center [93, 278] width 12 height 12
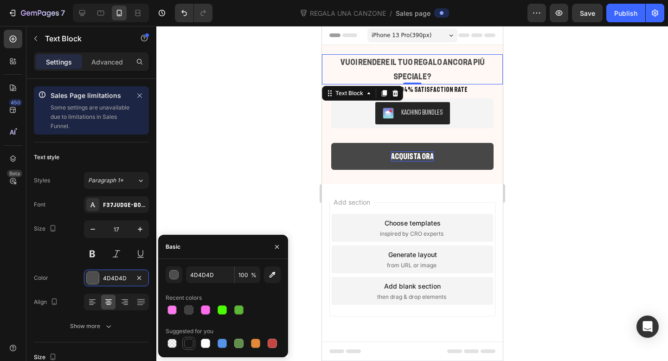
click at [189, 341] on div at bounding box center [188, 343] width 9 height 9
type input "151515"
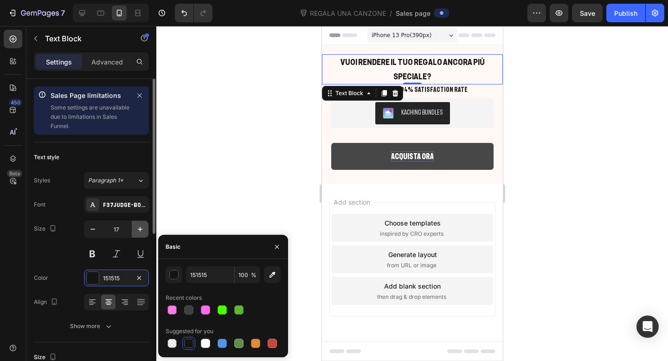
click at [139, 229] on icon "button" at bounding box center [139, 228] width 9 height 9
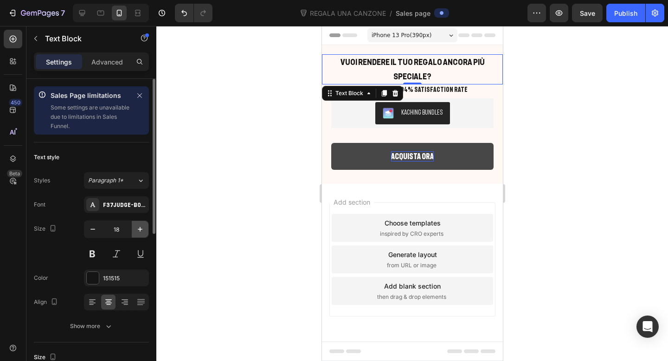
click at [139, 228] on icon "button" at bounding box center [139, 228] width 9 height 9
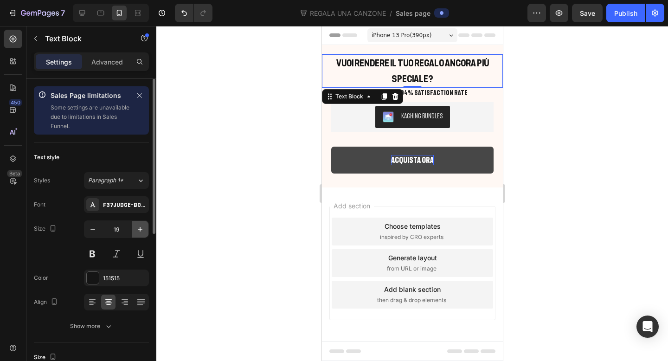
click at [139, 228] on icon "button" at bounding box center [139, 228] width 9 height 9
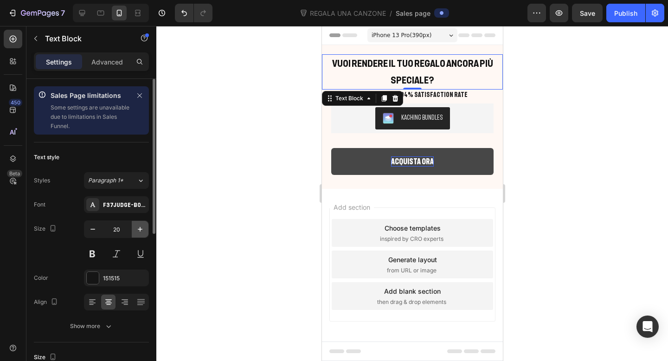
click at [139, 228] on icon "button" at bounding box center [139, 228] width 9 height 9
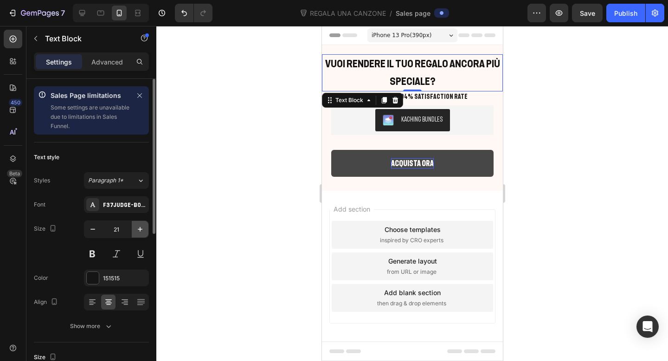
click at [139, 228] on icon "button" at bounding box center [139, 228] width 9 height 9
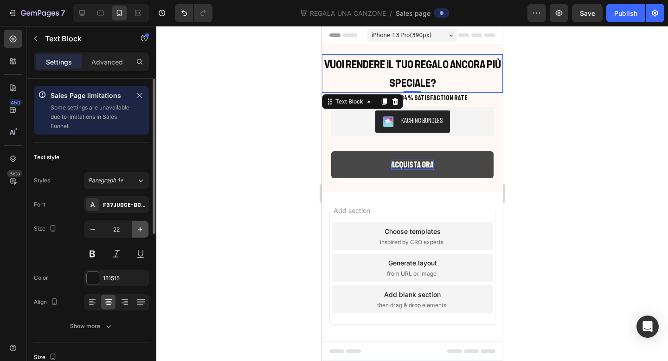
click at [139, 228] on icon "button" at bounding box center [139, 228] width 9 height 9
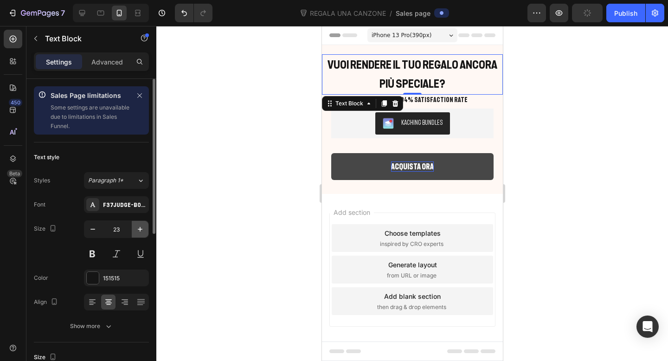
click at [139, 228] on icon "button" at bounding box center [139, 228] width 9 height 9
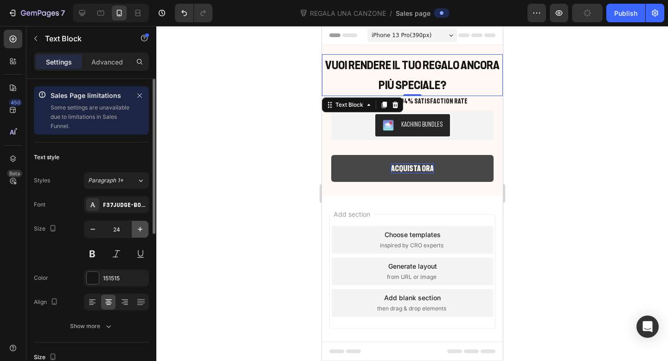
click at [139, 228] on icon "button" at bounding box center [139, 228] width 9 height 9
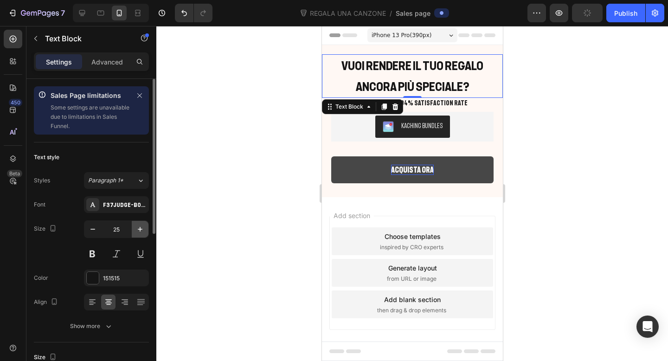
click at [139, 228] on icon "button" at bounding box center [139, 228] width 9 height 9
type input "26"
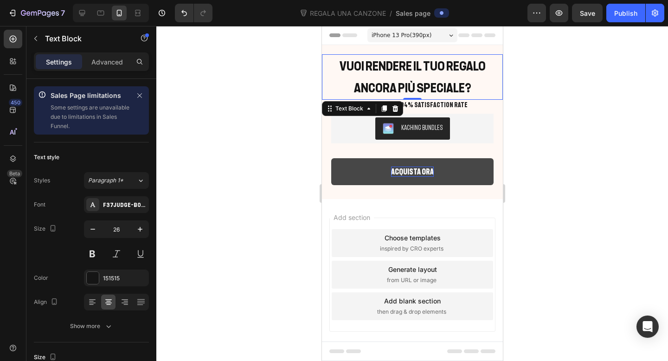
click at [548, 94] on div at bounding box center [412, 193] width 512 height 335
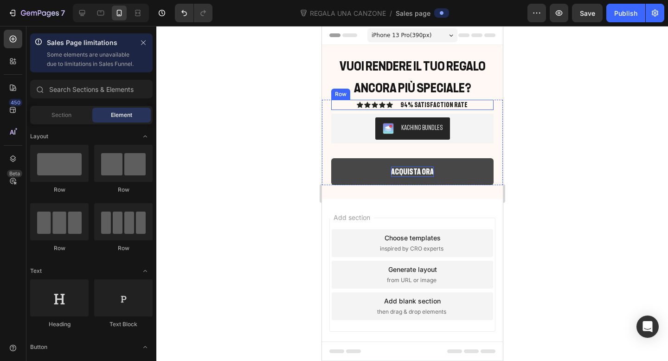
click at [466, 102] on div "Icon Icon Icon Icon Icon Icon List 94% SATISFACTION RATE Text Block Row" at bounding box center [412, 105] width 162 height 10
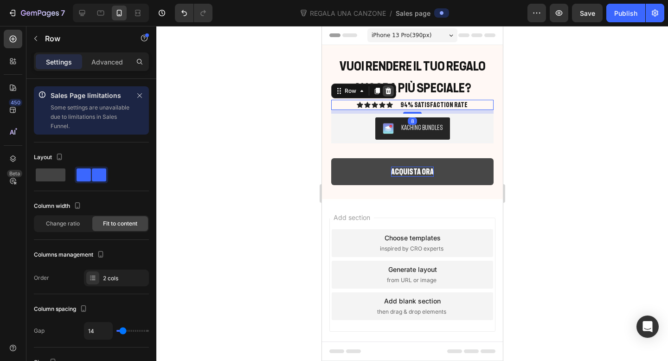
click at [389, 91] on icon at bounding box center [388, 90] width 6 height 6
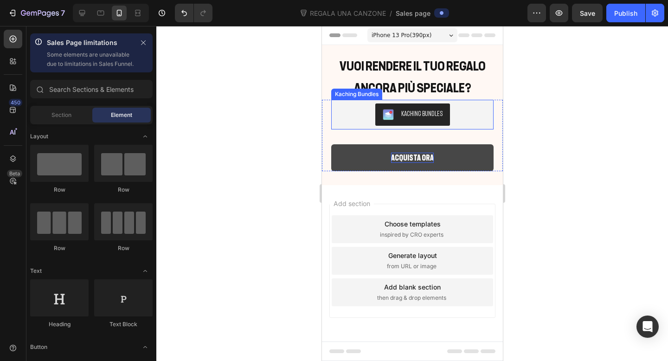
click at [440, 115] on div "Kaching Bundles" at bounding box center [421, 114] width 41 height 10
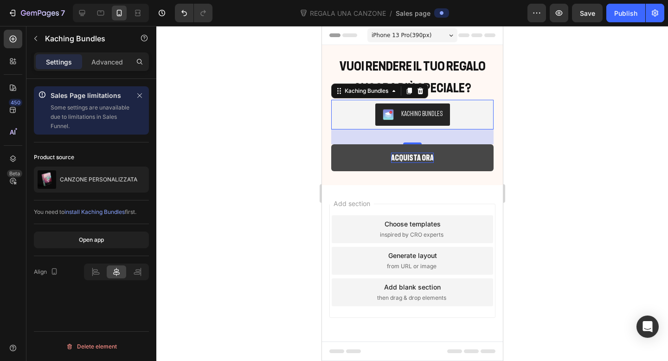
click at [291, 156] on div at bounding box center [412, 193] width 512 height 335
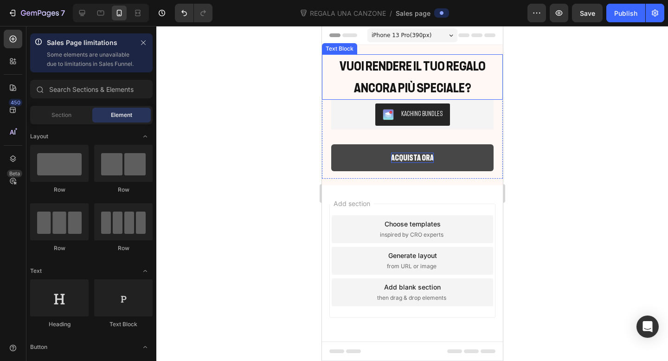
click at [466, 87] on p "VUOI RENDERE IL TUO REGALO ANCORA PIù SPECIALE?" at bounding box center [411, 77] width 179 height 44
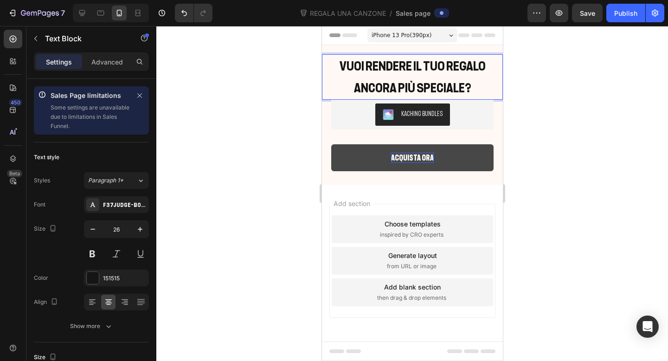
click at [518, 90] on div at bounding box center [412, 193] width 512 height 335
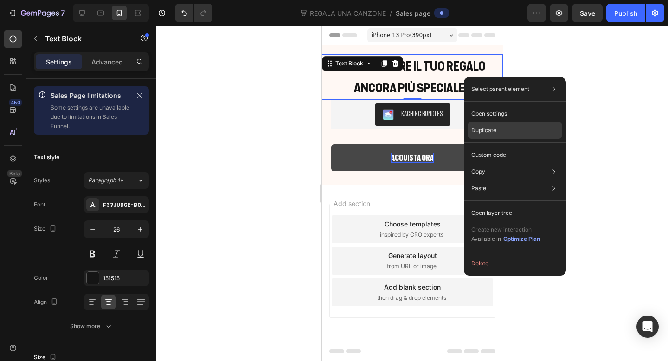
click at [516, 147] on div "Duplicate" at bounding box center [514, 155] width 95 height 17
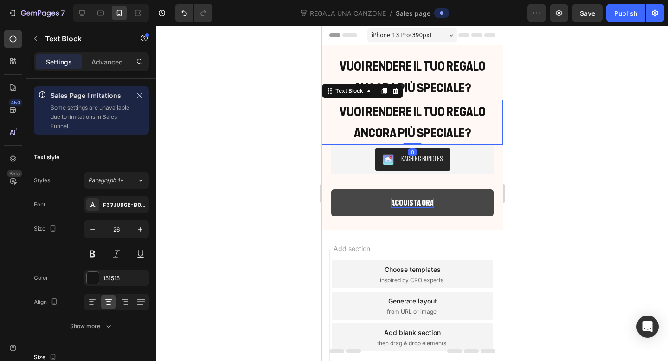
scroll to position [297, 0]
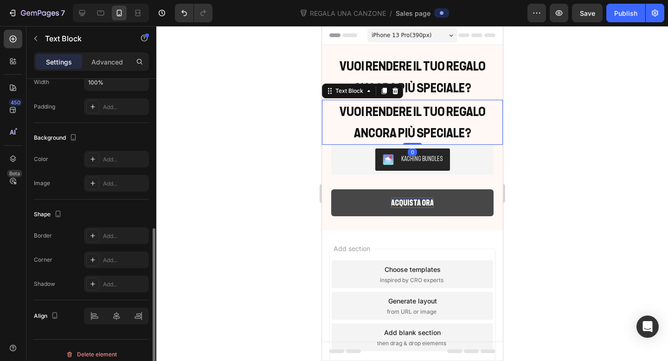
click at [455, 125] on p "VUOI RENDERE IL TUO REGALO ANCORA PIù SPECIALE?" at bounding box center [411, 123] width 179 height 44
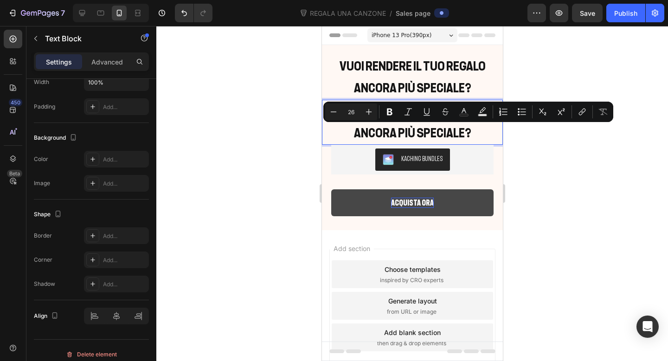
click at [482, 132] on p "VUOI RENDERE IL TUO REGALO ANCORA PIù SPECIALE?" at bounding box center [411, 123] width 179 height 44
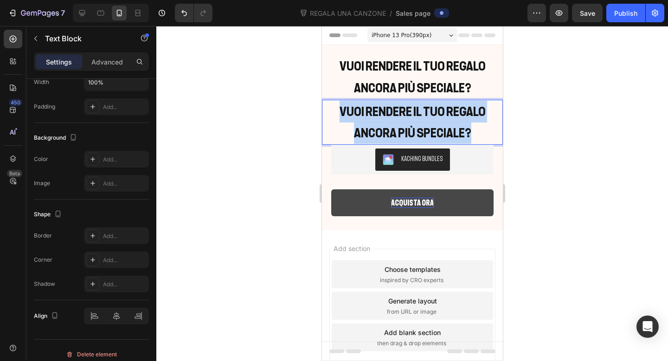
drag, startPoint x: 482, startPoint y: 132, endPoint x: 338, endPoint y: 110, distance: 145.9
click at [337, 110] on p "VUOI RENDERE IL TUO REGALO ANCORA PIù SPECIALE?" at bounding box center [411, 123] width 179 height 44
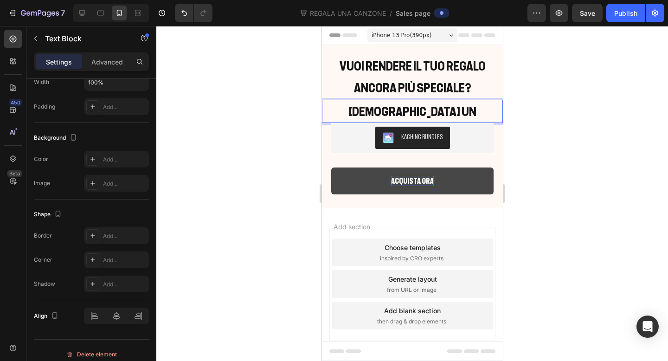
click at [545, 124] on div at bounding box center [412, 193] width 512 height 335
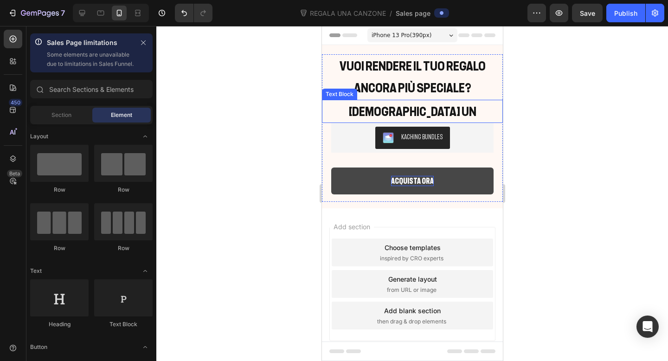
click at [487, 118] on p "GODITI UN" at bounding box center [411, 112] width 179 height 22
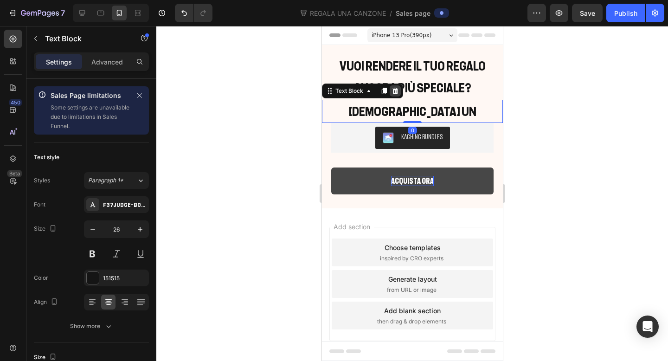
click at [395, 93] on icon at bounding box center [395, 90] width 6 height 6
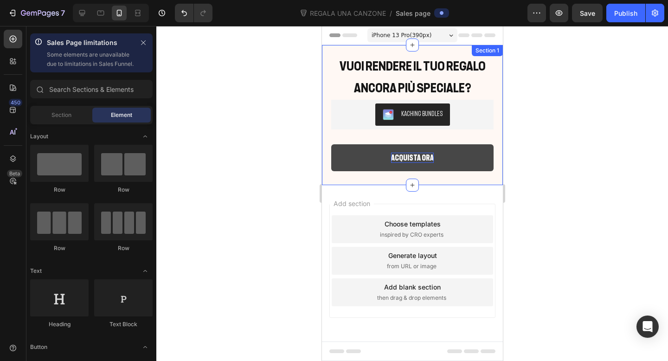
click at [369, 49] on div "VUOI RENDERE IL TUO REGALO ANCORA PIù SPECIALE? Text Block Kaching Bundles Kach…" at bounding box center [411, 115] width 181 height 140
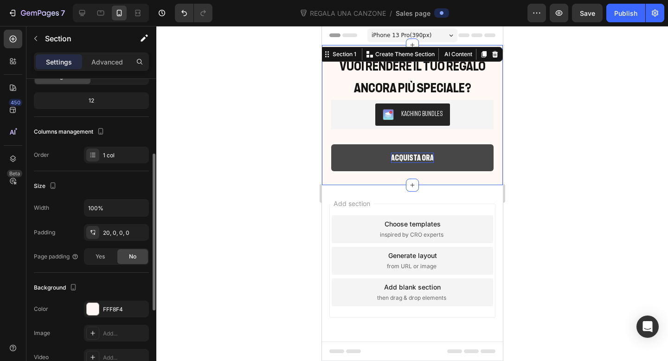
scroll to position [174, 0]
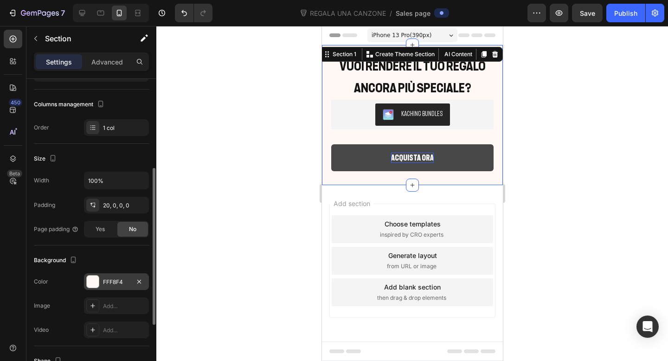
click at [90, 281] on div at bounding box center [93, 281] width 12 height 12
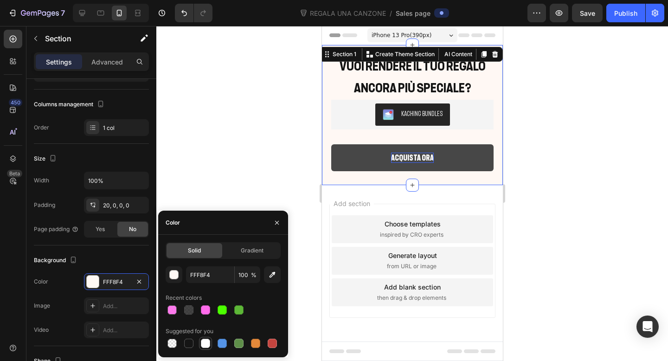
click at [203, 344] on div at bounding box center [205, 343] width 9 height 9
type input "FFFFFF"
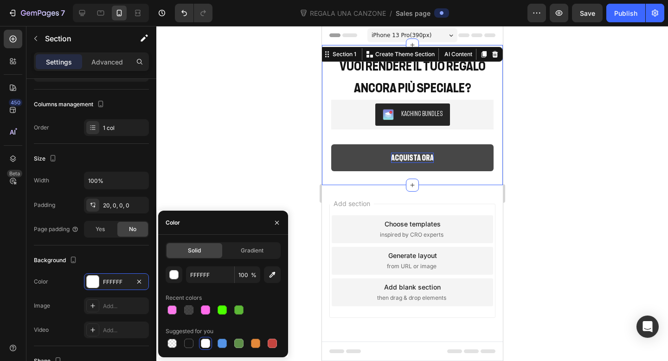
click at [528, 120] on div at bounding box center [412, 193] width 512 height 335
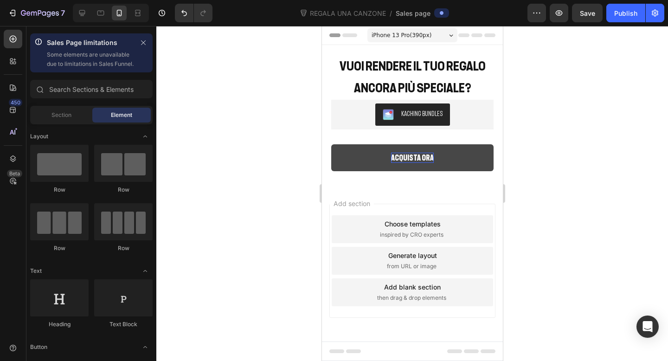
click at [529, 120] on div at bounding box center [412, 193] width 512 height 335
click at [460, 155] on button "ACQUISTA ORA" at bounding box center [412, 157] width 162 height 27
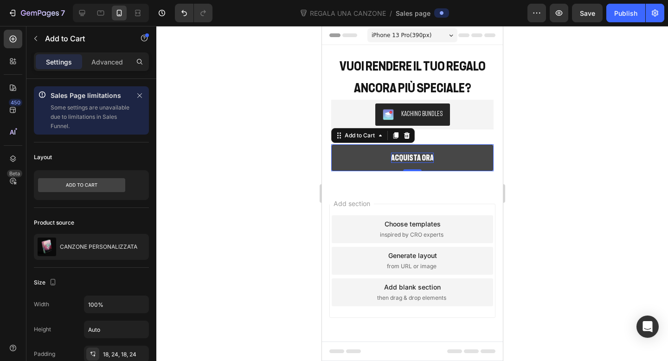
click at [460, 155] on button "ACQUISTA ORA" at bounding box center [412, 157] width 162 height 27
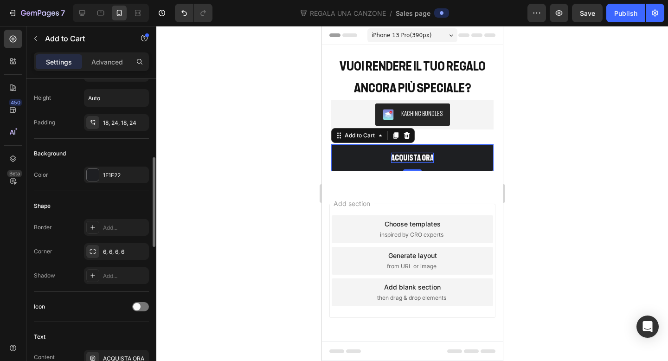
scroll to position [240, 0]
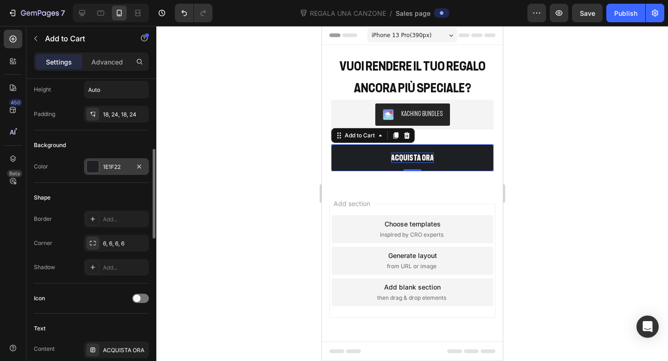
click at [89, 170] on div at bounding box center [93, 166] width 12 height 12
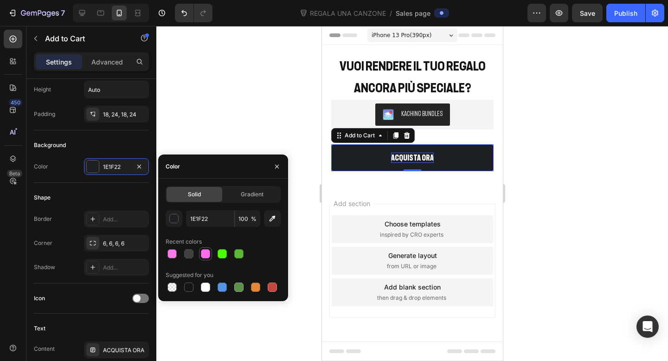
click at [205, 250] on div at bounding box center [205, 253] width 9 height 9
type input "FF6BEB"
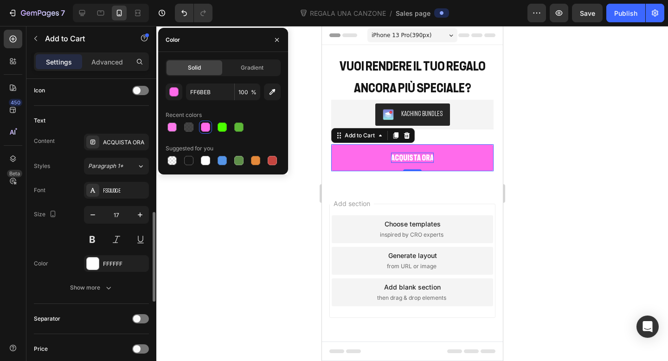
scroll to position [451, 0]
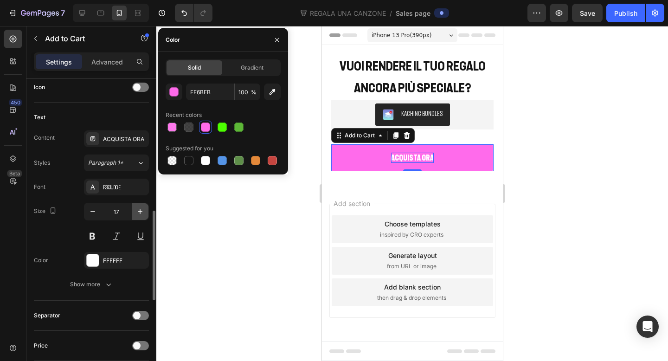
click at [138, 214] on icon "button" at bounding box center [139, 211] width 9 height 9
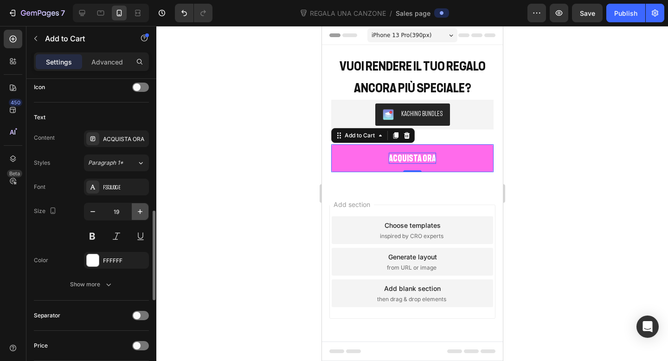
click at [138, 214] on icon "button" at bounding box center [139, 211] width 9 height 9
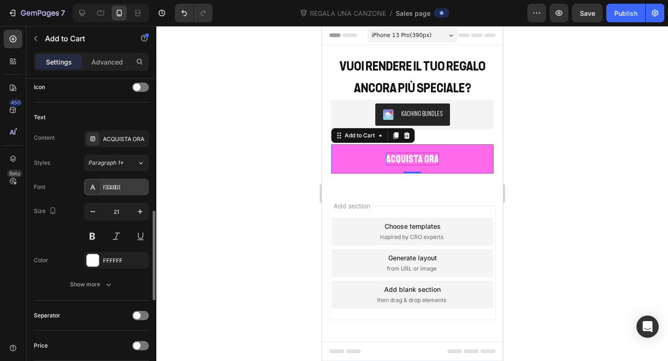
click at [114, 184] on div "F37Judge" at bounding box center [125, 187] width 44 height 8
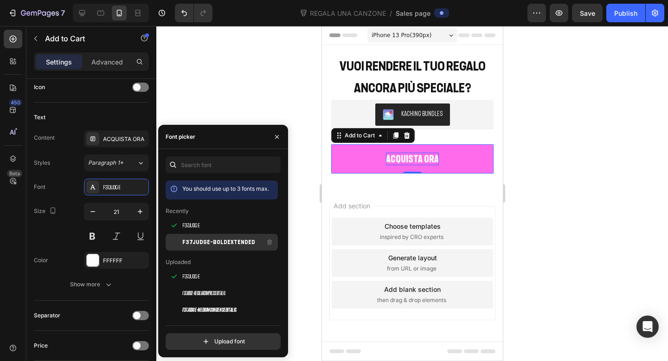
click at [192, 241] on span "F37Judge-BoldExtended" at bounding box center [218, 242] width 73 height 8
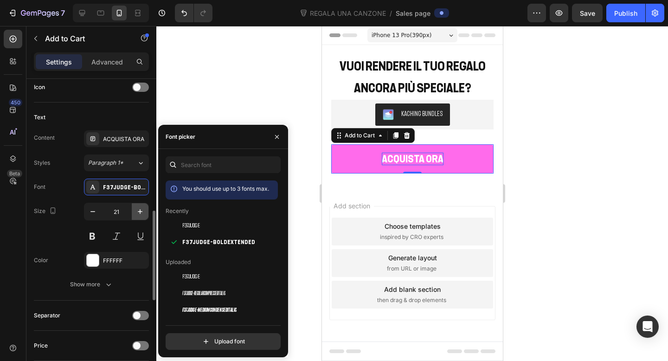
click at [141, 213] on icon "button" at bounding box center [139, 211] width 9 height 9
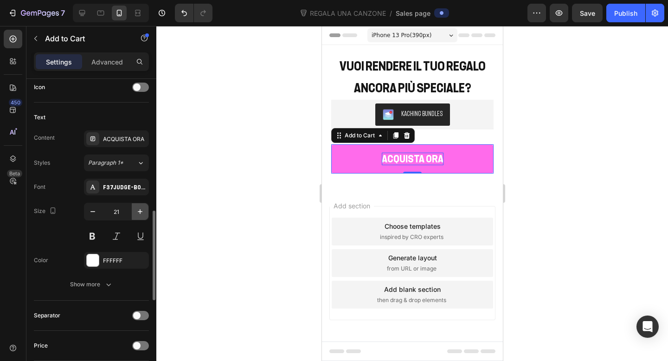
click at [141, 213] on icon "button" at bounding box center [139, 211] width 9 height 9
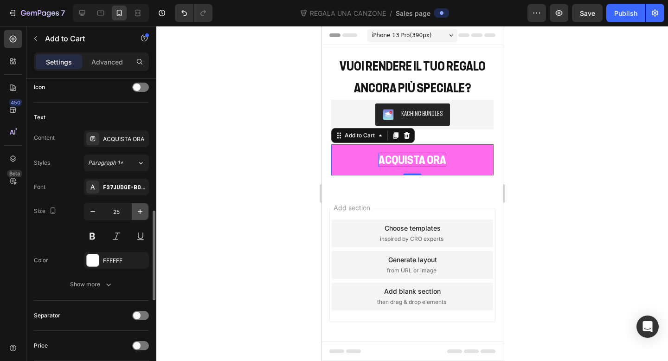
click at [141, 213] on icon "button" at bounding box center [139, 211] width 9 height 9
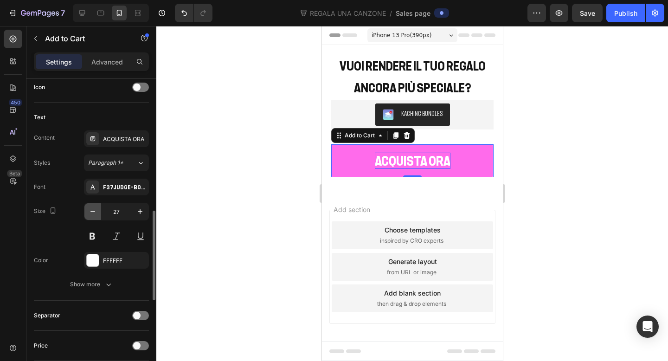
click at [87, 212] on button "button" at bounding box center [92, 211] width 17 height 17
type input "26"
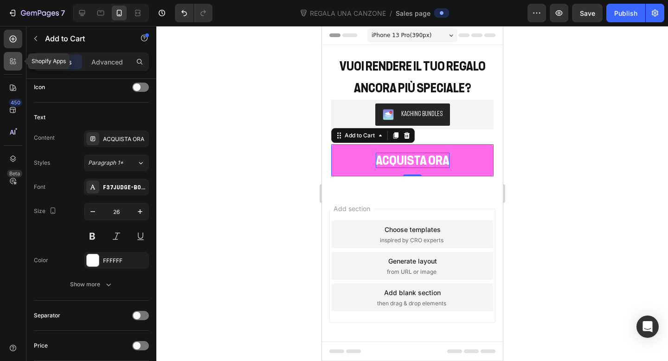
click at [16, 65] on icon at bounding box center [12, 61] width 9 height 9
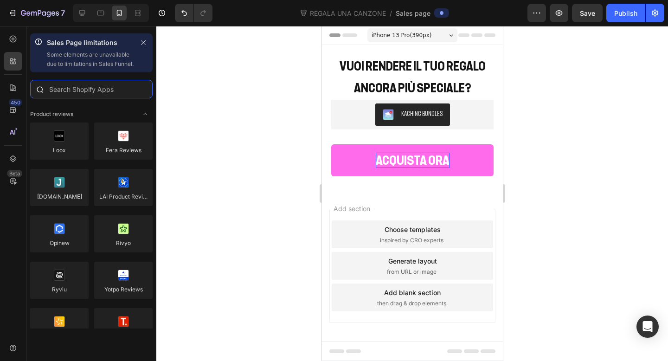
click at [105, 96] on input "text" at bounding box center [91, 89] width 122 height 19
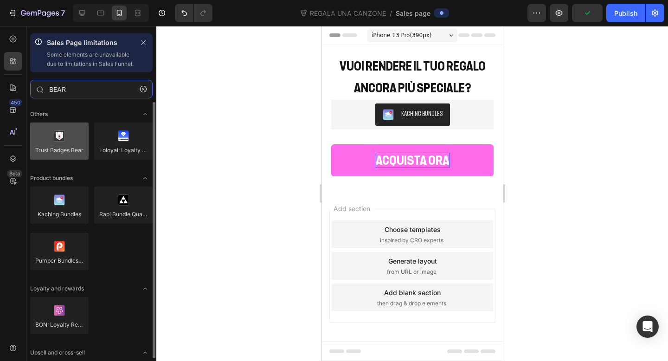
type input "BEAR"
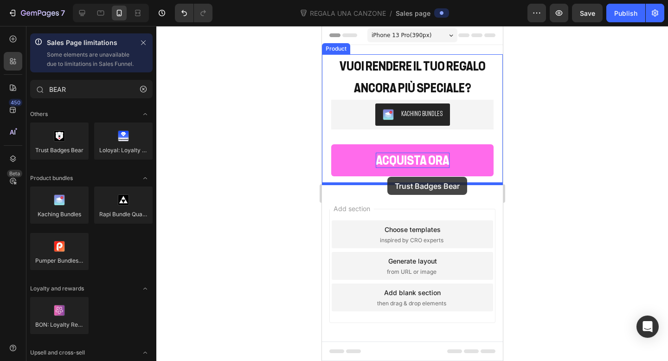
drag, startPoint x: 395, startPoint y: 172, endPoint x: 387, endPoint y: 177, distance: 9.8
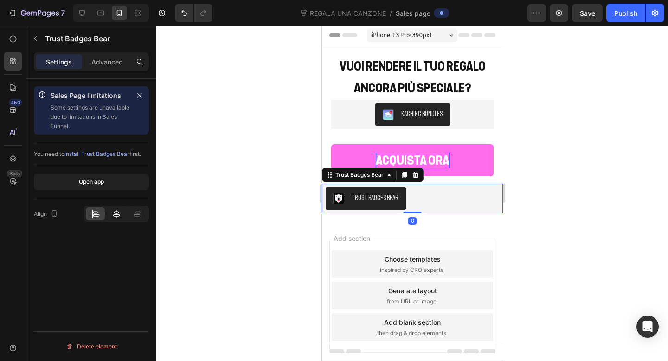
click at [115, 211] on icon at bounding box center [116, 213] width 9 height 9
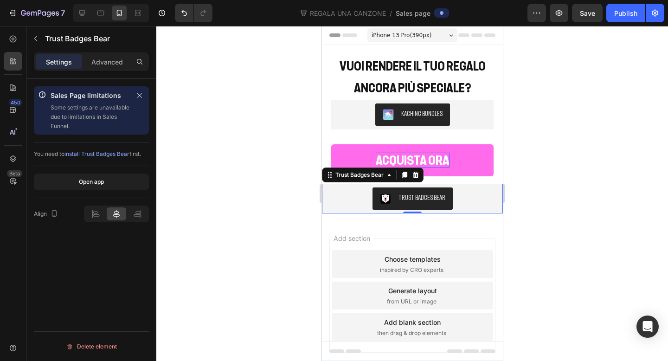
click at [591, 170] on div at bounding box center [412, 193] width 512 height 335
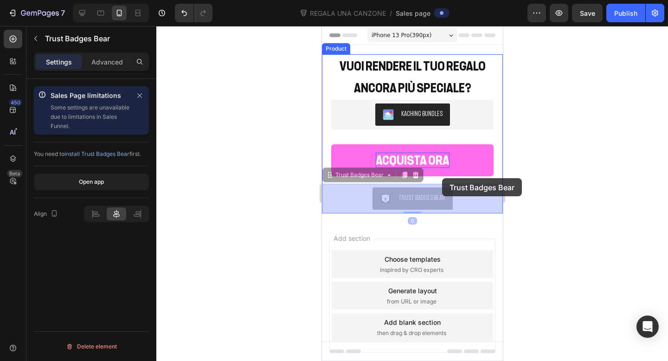
drag, startPoint x: 442, startPoint y: 205, endPoint x: 442, endPoint y: 178, distance: 26.5
click at [442, 178] on div "iPhone 13 Pro ( 390 px) iPhone 13 Mini iPhone 13 Pro iPhone 11 Pro Max iPhone 1…" at bounding box center [411, 211] width 181 height 371
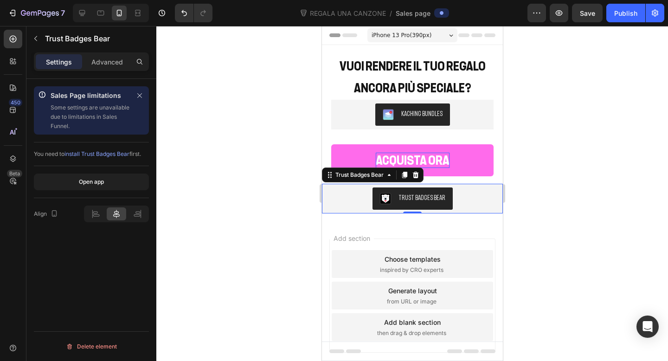
click at [573, 146] on div at bounding box center [412, 193] width 512 height 335
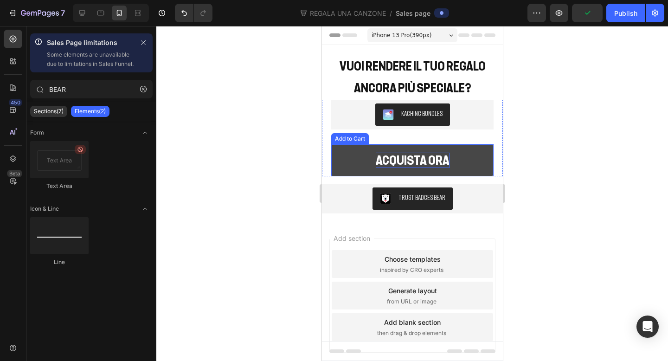
click at [465, 154] on button "ACQUISTA ORA" at bounding box center [412, 160] width 162 height 32
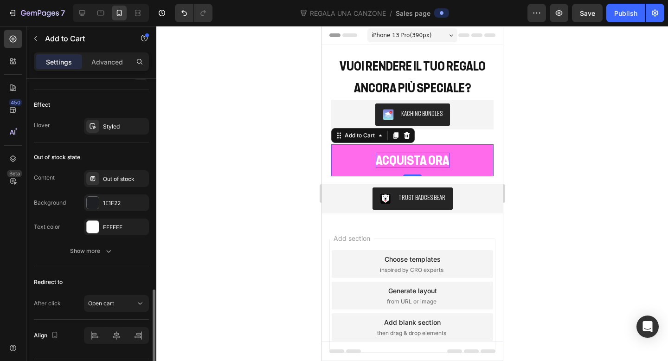
scroll to position [722, 0]
click at [105, 307] on button "Open cart" at bounding box center [116, 303] width 65 height 17
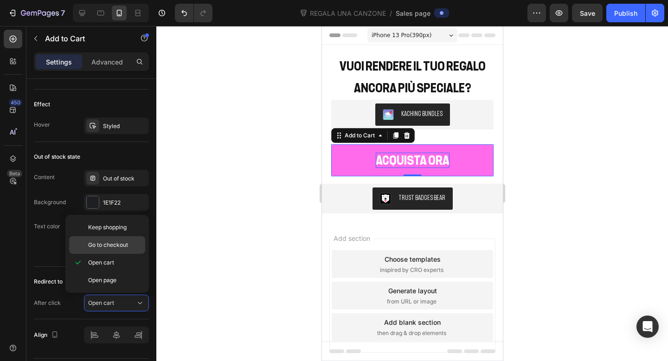
click at [115, 245] on span "Go to checkout" at bounding box center [108, 245] width 40 height 8
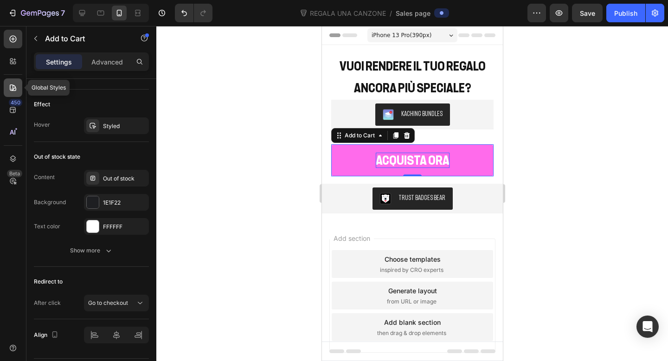
click at [12, 83] on icon at bounding box center [12, 87] width 9 height 9
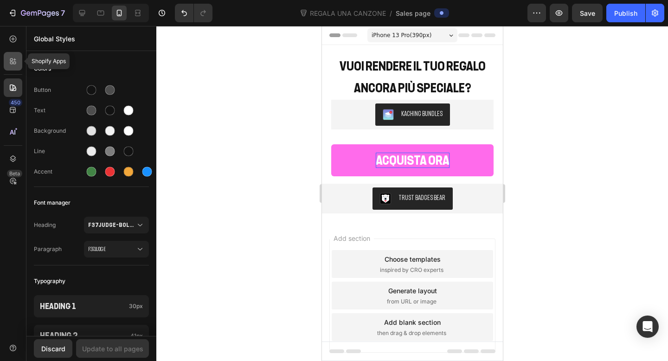
click at [13, 60] on icon at bounding box center [11, 59] width 3 height 3
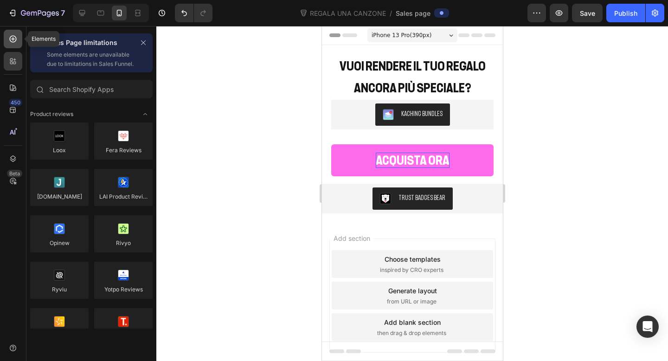
click at [13, 35] on icon at bounding box center [12, 38] width 9 height 9
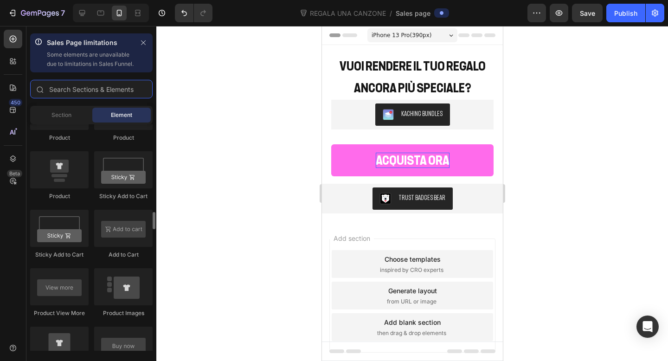
scroll to position [1229, 0]
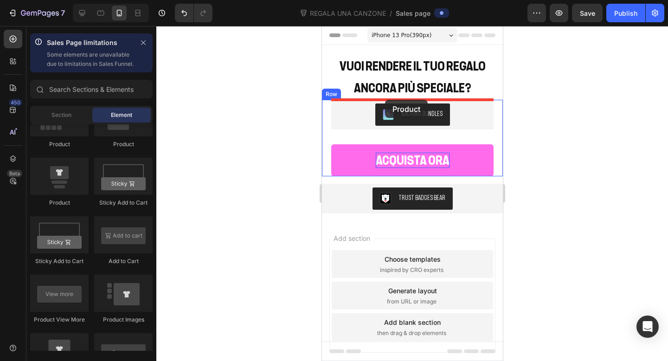
drag, startPoint x: 398, startPoint y: 213, endPoint x: 384, endPoint y: 100, distance: 114.0
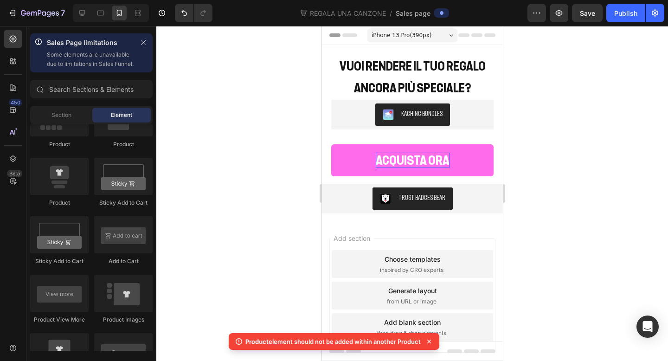
click at [573, 95] on div at bounding box center [412, 193] width 512 height 335
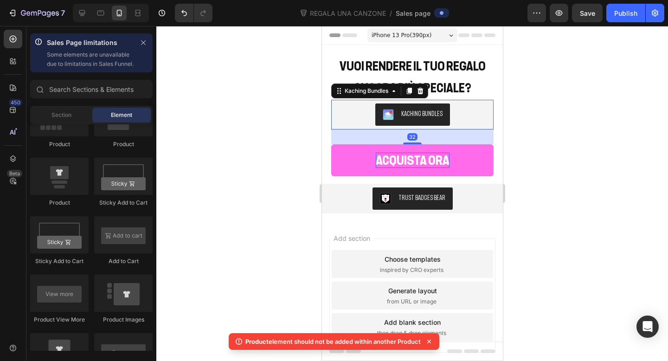
click at [420, 122] on button "Kaching Bundles" at bounding box center [412, 114] width 75 height 22
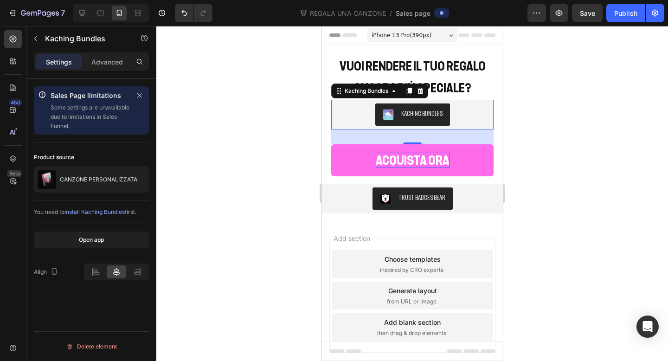
click at [549, 89] on div at bounding box center [412, 193] width 512 height 335
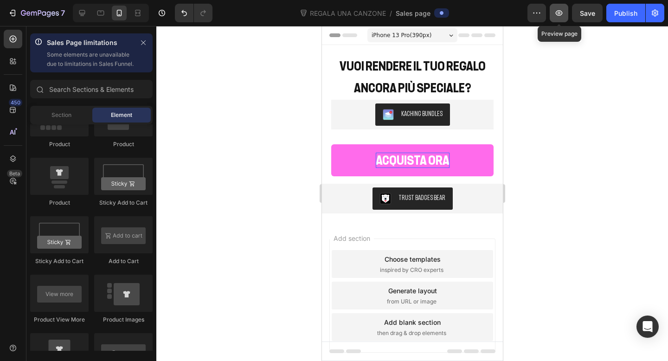
click at [559, 13] on icon "button" at bounding box center [558, 12] width 9 height 9
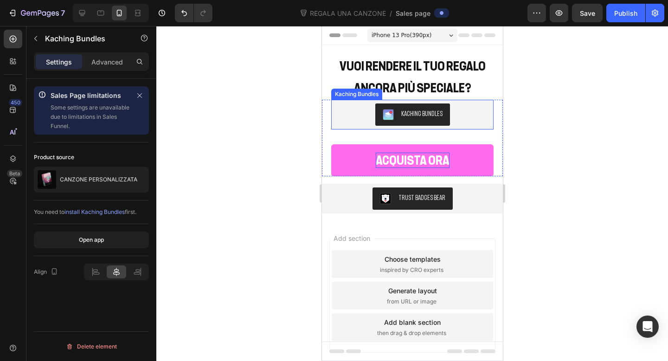
click at [441, 116] on button "Kaching Bundles" at bounding box center [412, 114] width 75 height 22
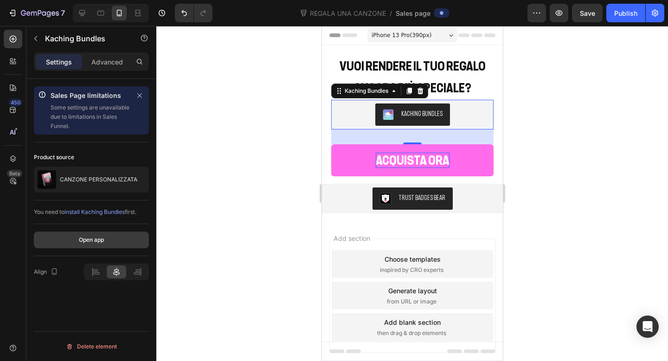
click at [119, 241] on button "Open app" at bounding box center [91, 239] width 115 height 17
click at [611, 11] on button "Publish" at bounding box center [625, 13] width 39 height 19
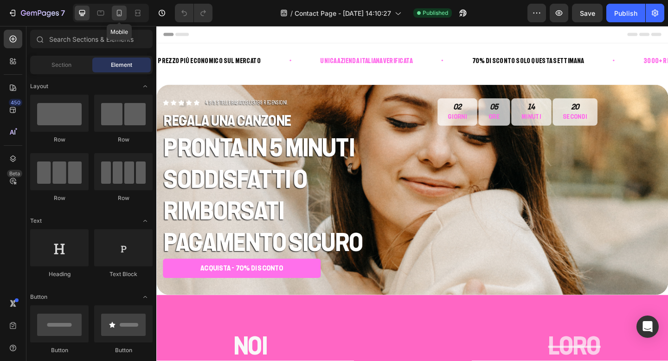
click at [119, 19] on div at bounding box center [119, 13] width 15 height 15
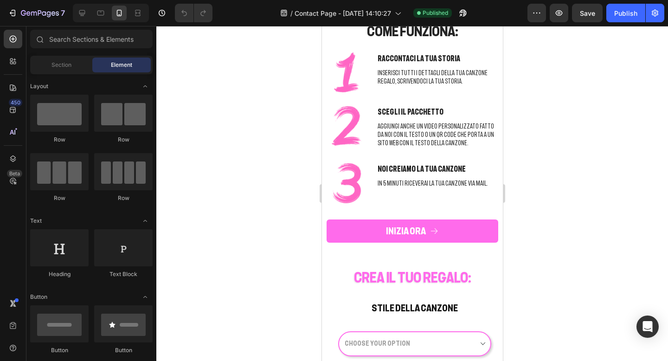
scroll to position [519, 0]
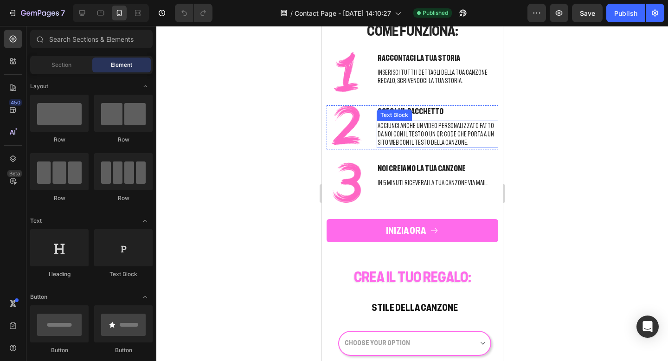
click at [441, 140] on p "AGGIUNGI ANCHE UN VIDEO PERSONALIZZATO FATTO DA NOI CON IL TESTO O UN QR CODE C…" at bounding box center [437, 135] width 120 height 26
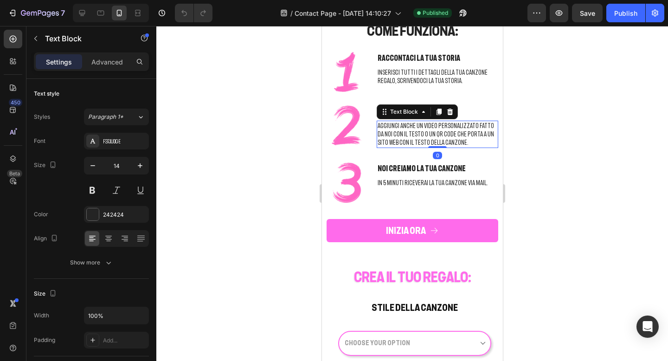
click at [443, 140] on p "AGGIUNGI ANCHE UN VIDEO PERSONALIZZATO FATTO DA NOI CON IL TESTO O UN QR CODE C…" at bounding box center [437, 135] width 120 height 26
click at [450, 140] on p "AGGIUNGI ANCHE UN VIDEO PERSONALIZZATO FATTO DA NOI CON IL TESTO O UN QR CODE C…" at bounding box center [437, 135] width 120 height 26
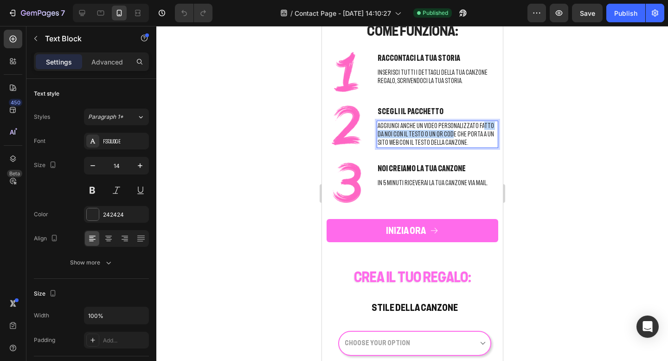
drag, startPoint x: 440, startPoint y: 141, endPoint x: 475, endPoint y: 126, distance: 37.8
click at [475, 126] on p "AGGIUNGI ANCHE UN VIDEO PERSONALIZZATO FATTO DA NOI CON IL TESTO O UN QR CODE C…" at bounding box center [437, 135] width 120 height 26
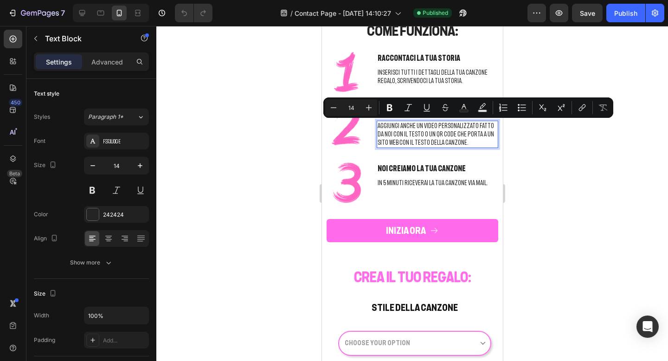
click at [458, 141] on p "AGGIUNGI ANCHE UN VIDEO PERSONALIZZATO FATTO DA NOI CON IL TESTO O UN QR CODE C…" at bounding box center [437, 135] width 120 height 26
drag, startPoint x: 456, startPoint y: 141, endPoint x: 471, endPoint y: 127, distance: 21.0
click at [471, 127] on p "AGGIUNGI ANCHE UN VIDEO PERSONALIZZATO FATTO DA NOI CON IL TESTO O UN QR CODE C…" at bounding box center [437, 135] width 120 height 26
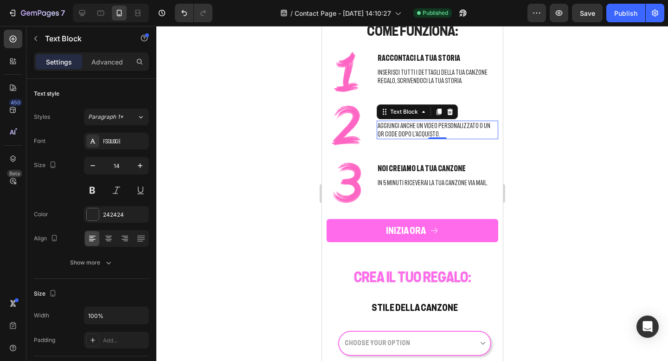
click at [557, 155] on div at bounding box center [412, 193] width 512 height 335
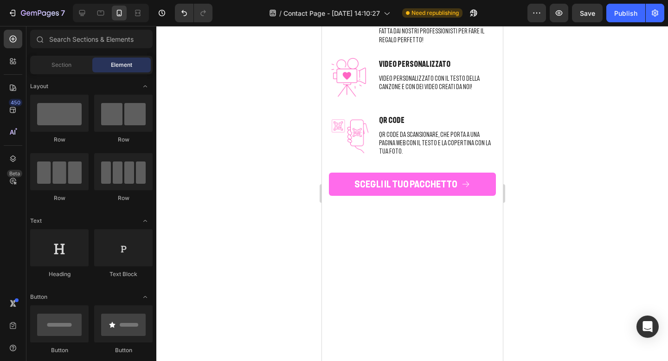
scroll to position [1981, 0]
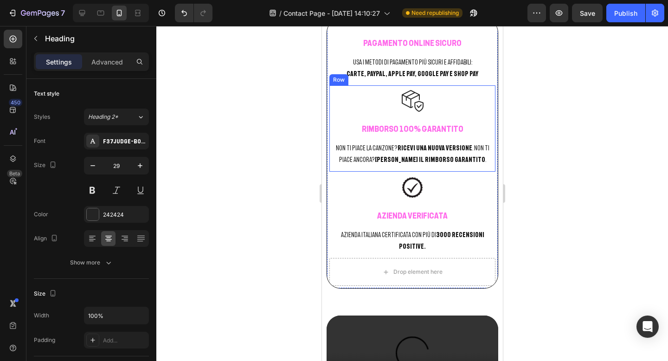
scroll to position [1518, 0]
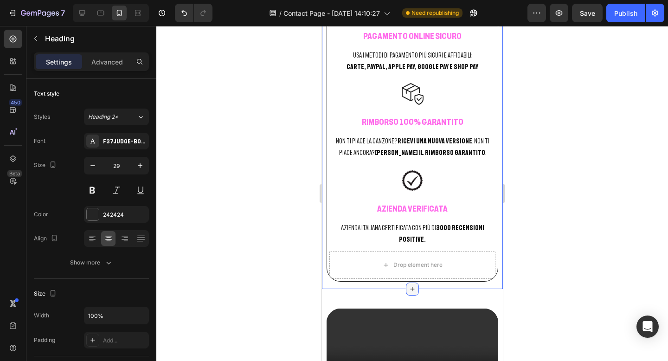
click at [411, 293] on icon at bounding box center [411, 288] width 7 height 7
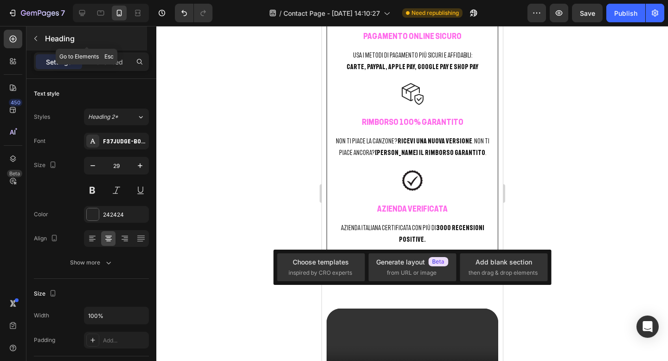
click at [39, 44] on button "button" at bounding box center [35, 38] width 15 height 15
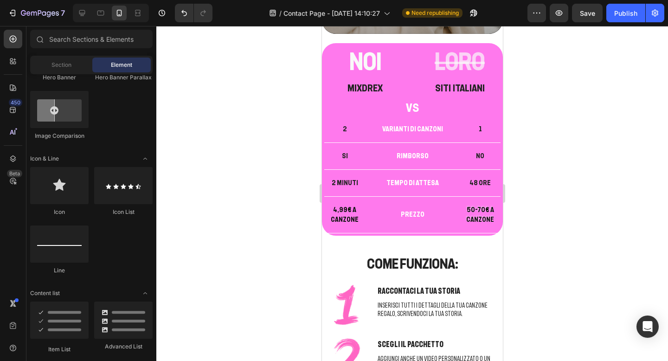
scroll to position [287, 0]
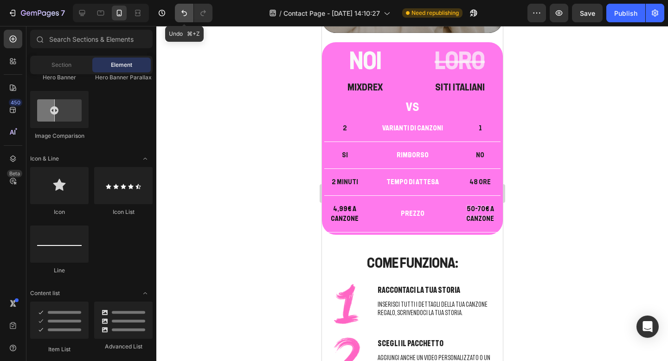
click at [186, 16] on icon "Undo/Redo" at bounding box center [183, 12] width 9 height 9
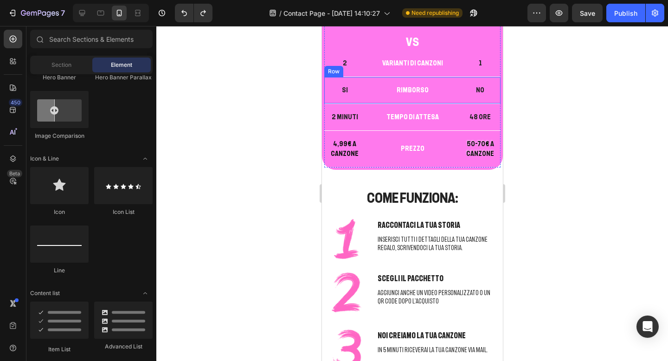
scroll to position [352, 0]
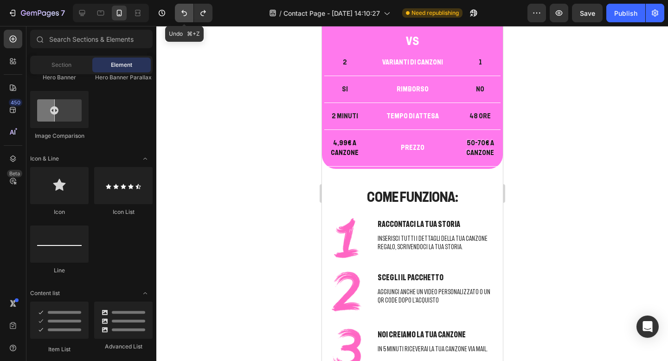
click at [183, 12] on icon "Undo/Redo" at bounding box center [184, 13] width 6 height 6
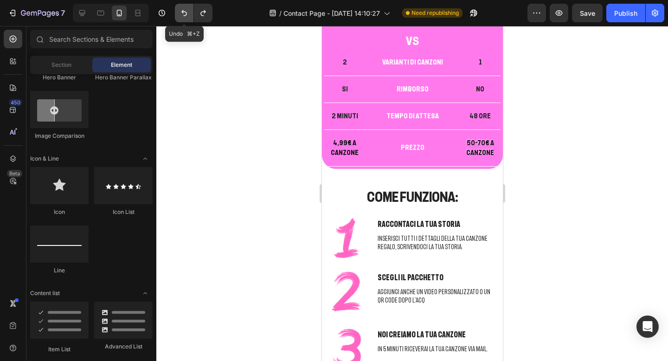
click at [183, 12] on icon "Undo/Redo" at bounding box center [184, 13] width 6 height 6
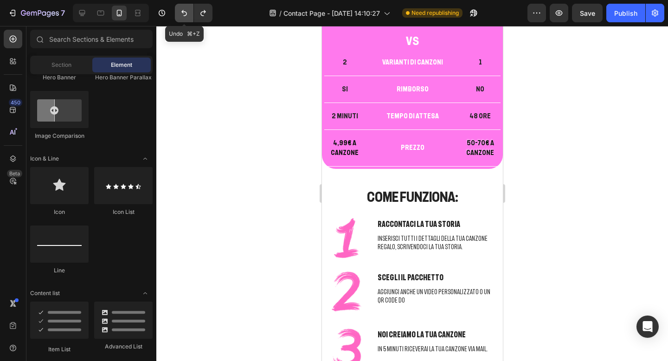
click at [183, 12] on icon "Undo/Redo" at bounding box center [184, 13] width 6 height 6
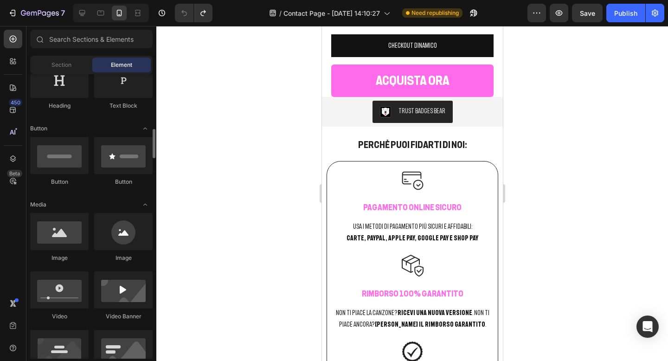
scroll to position [159, 0]
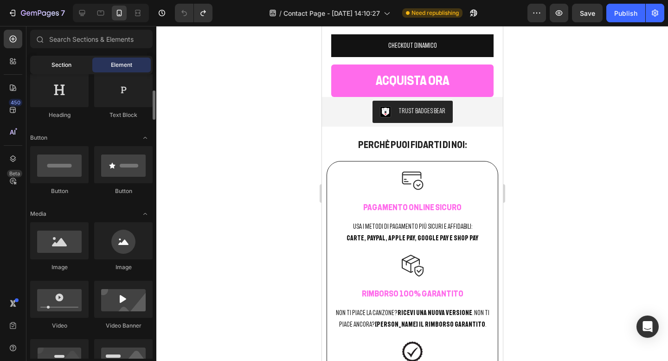
click at [69, 70] on div "Section" at bounding box center [61, 65] width 58 height 15
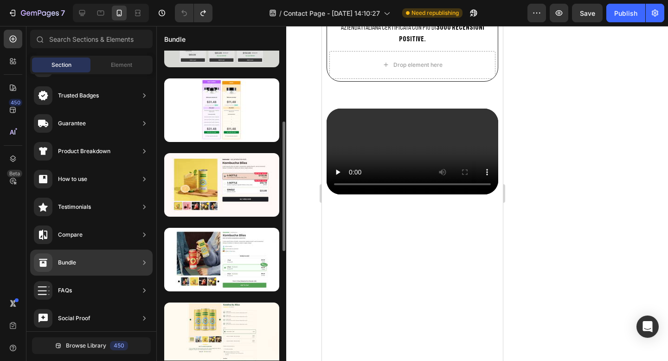
scroll to position [210, 0]
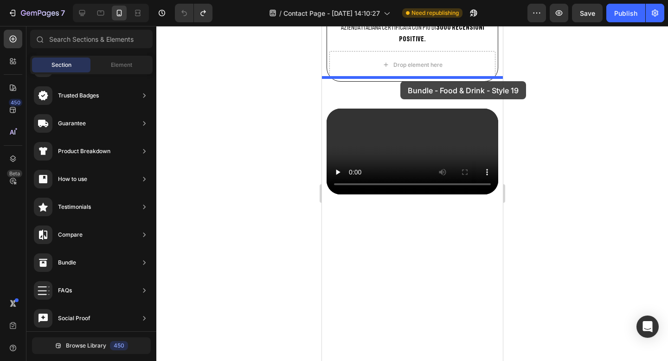
drag, startPoint x: 549, startPoint y: 214, endPoint x: 400, endPoint y: 82, distance: 199.1
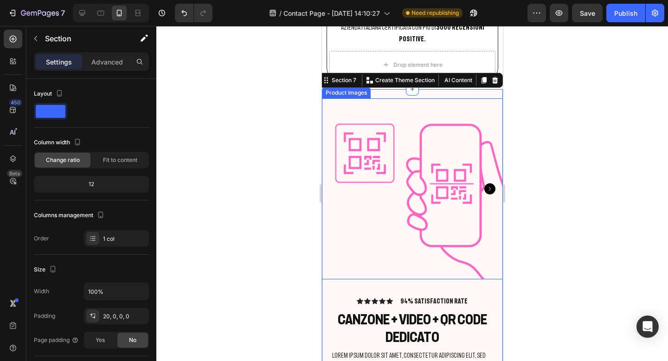
click at [456, 184] on img at bounding box center [411, 188] width 181 height 181
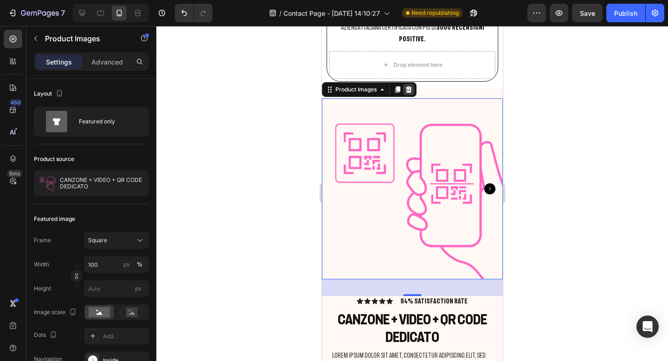
click at [410, 86] on icon at bounding box center [408, 89] width 6 height 6
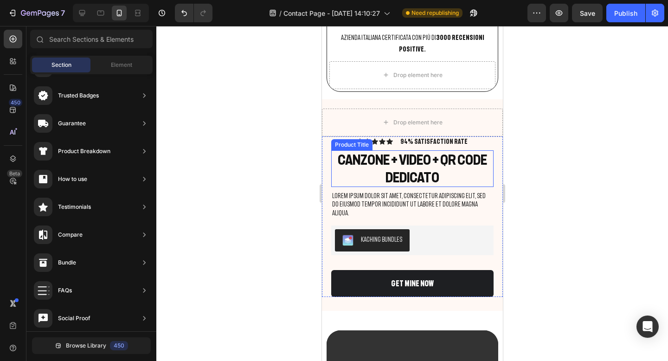
scroll to position [1731, 0]
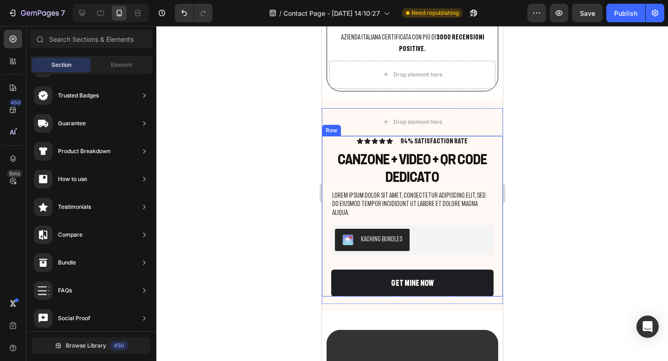
click at [326, 148] on div "Icon Icon Icon Icon Icon Icon List 94% SATISFACTION RATE Text Block Row CANZONE…" at bounding box center [411, 216] width 181 height 160
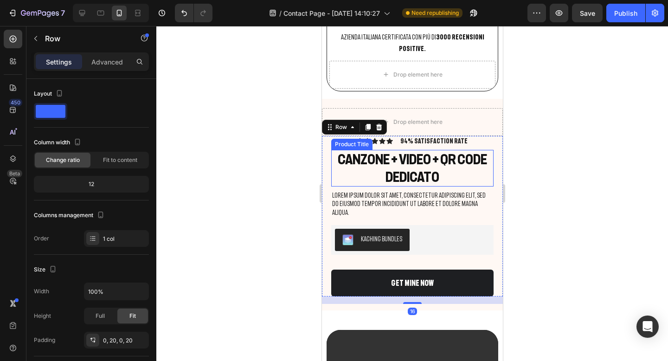
click at [358, 150] on h1 "CANZONE + VIDEO + QR CODE DEDICATO" at bounding box center [412, 168] width 162 height 37
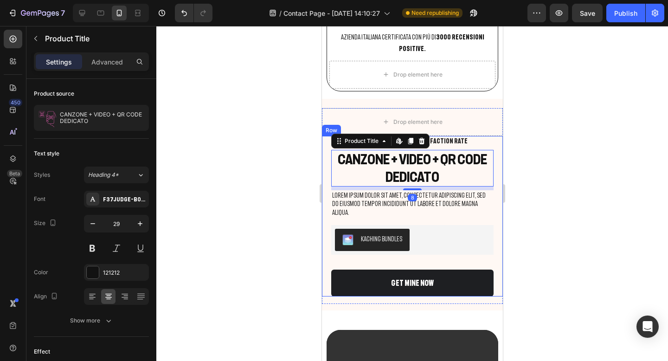
click at [328, 146] on div "Icon Icon Icon Icon Icon Icon List 94% SATISFACTION RATE Text Block Row CANZONE…" at bounding box center [411, 216] width 181 height 160
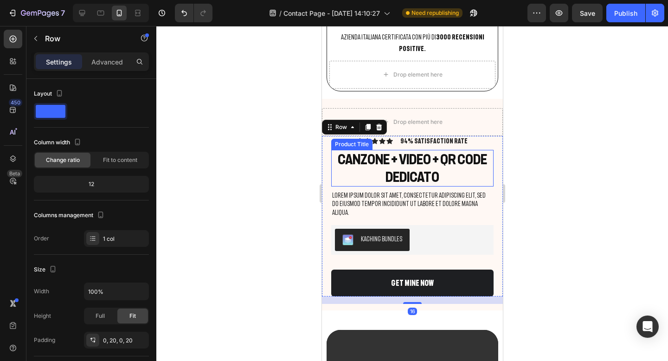
click at [347, 156] on h1 "CANZONE + VIDEO + QR CODE DEDICATO" at bounding box center [412, 168] width 162 height 37
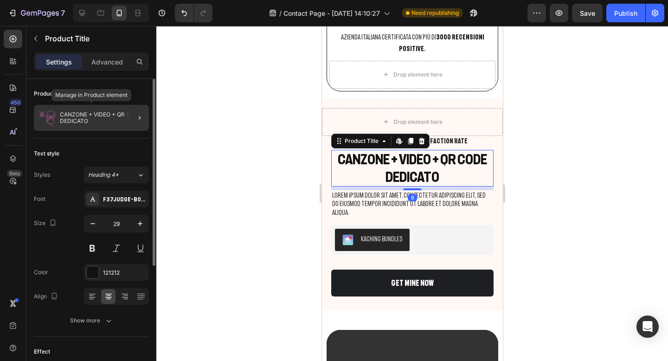
click at [95, 121] on p "CANZONE + VIDEO + QR CODE DEDICATO" at bounding box center [102, 117] width 85 height 13
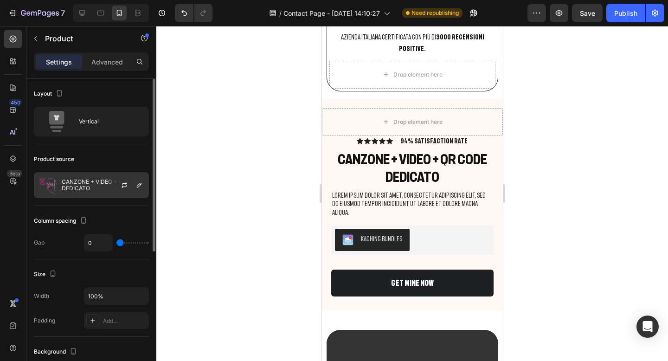
click at [106, 189] on p "CANZONE + VIDEO + QR CODE DEDICATO" at bounding box center [103, 185] width 83 height 13
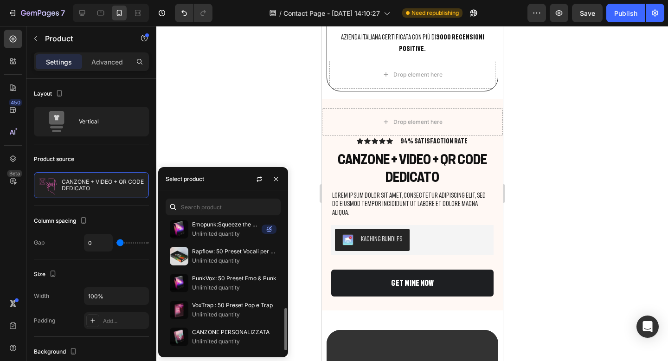
scroll to position [273, 0]
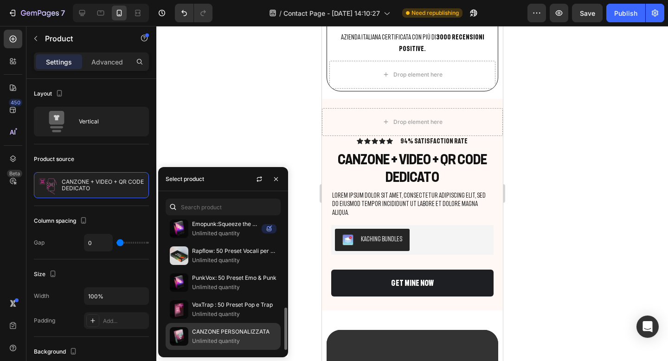
click at [211, 333] on p "CANZONE PERSONALIZZATA" at bounding box center [234, 331] width 84 height 9
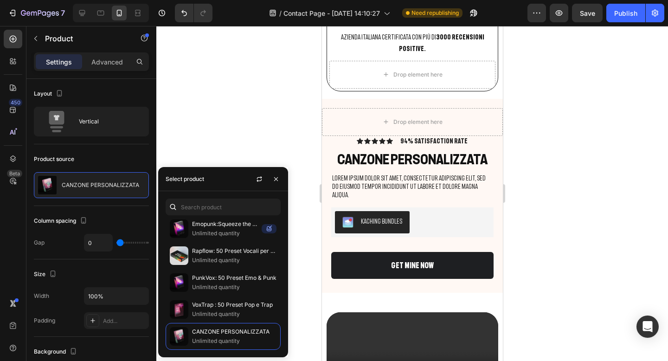
click at [585, 128] on div at bounding box center [412, 193] width 512 height 335
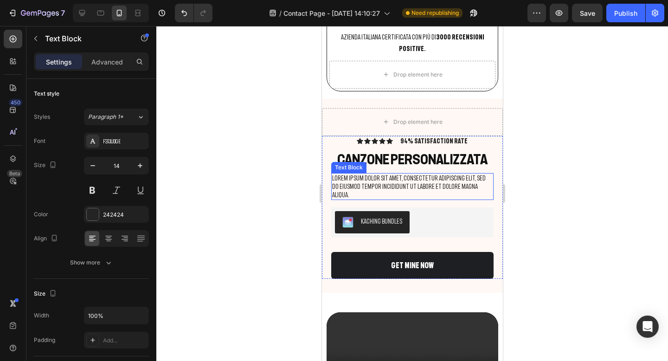
click at [439, 174] on p "Lorem ipsum dolor sit amet, consectetur adipiscing elit, sed do eiusmod tempor …" at bounding box center [412, 187] width 160 height 26
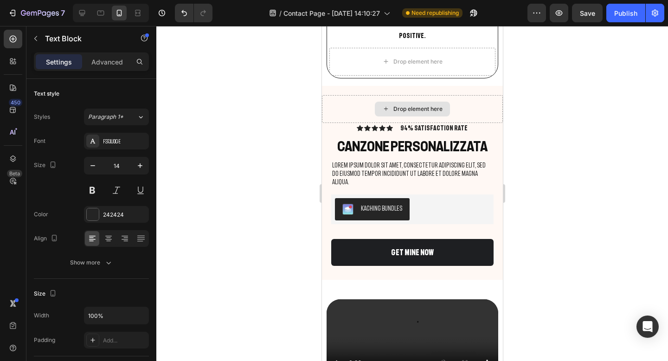
scroll to position [1755, 0]
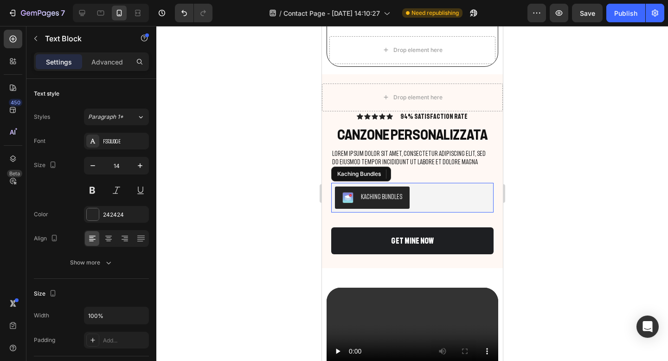
click at [399, 192] on div "Kaching Bundles" at bounding box center [380, 197] width 41 height 10
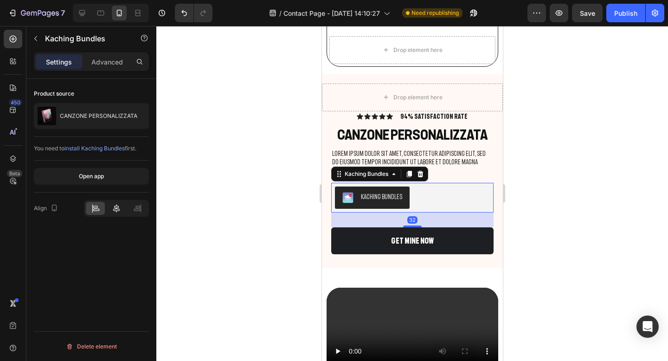
click at [113, 208] on icon at bounding box center [116, 208] width 9 height 9
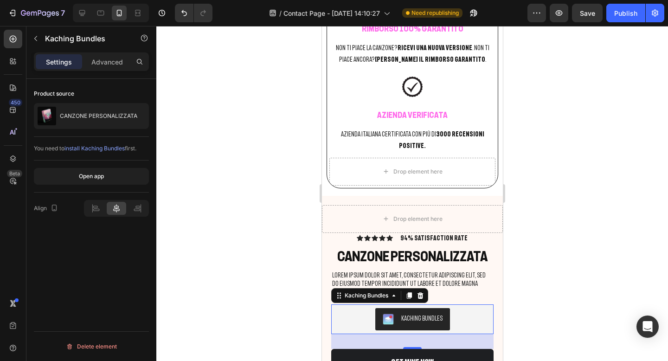
scroll to position [1632, 0]
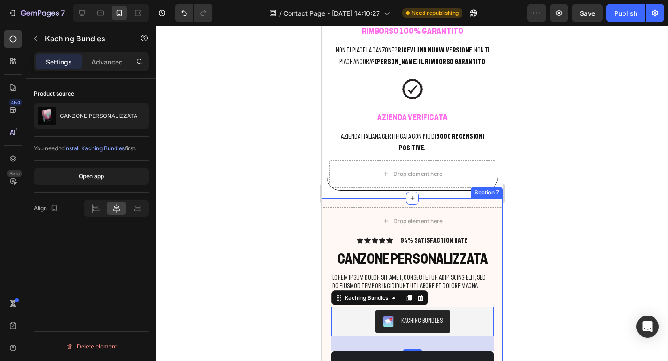
click at [359, 198] on div "Drop element here Icon Icon Icon Icon Icon Icon List 94% SATISFACTION RATE Text…" at bounding box center [411, 295] width 181 height 194
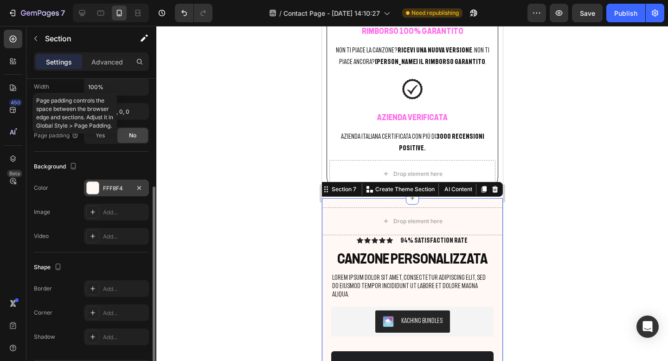
scroll to position [222, 0]
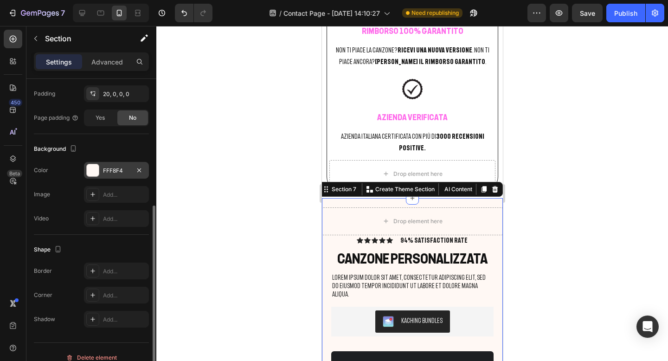
click at [92, 172] on div at bounding box center [93, 170] width 12 height 12
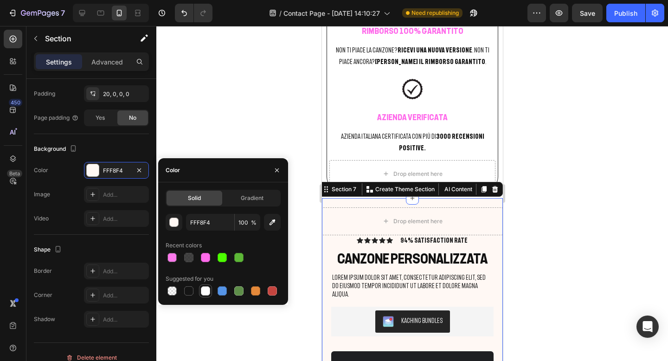
click at [203, 291] on div at bounding box center [205, 290] width 9 height 9
type input "FFFFFF"
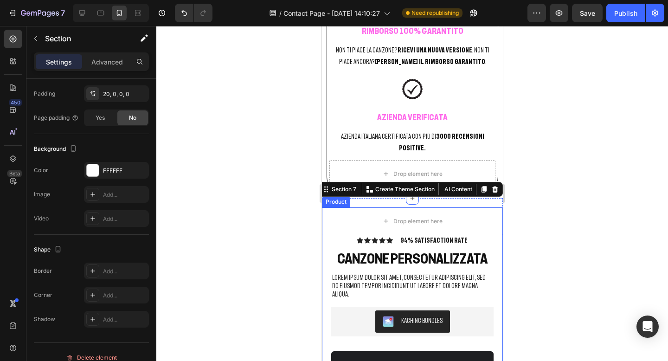
click at [564, 168] on div at bounding box center [412, 193] width 512 height 335
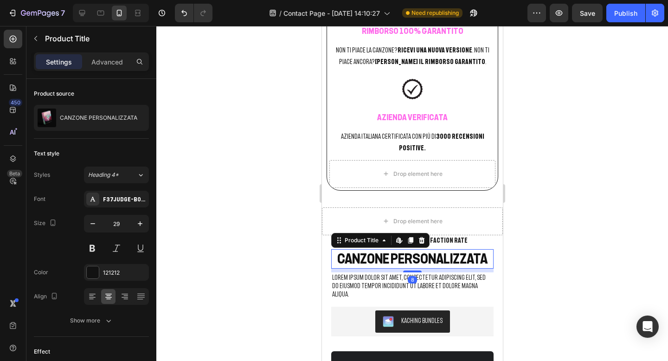
click at [369, 249] on h1 "CANZONE PERSONALIZZATA" at bounding box center [412, 258] width 162 height 19
click at [419, 237] on icon at bounding box center [420, 240] width 7 height 7
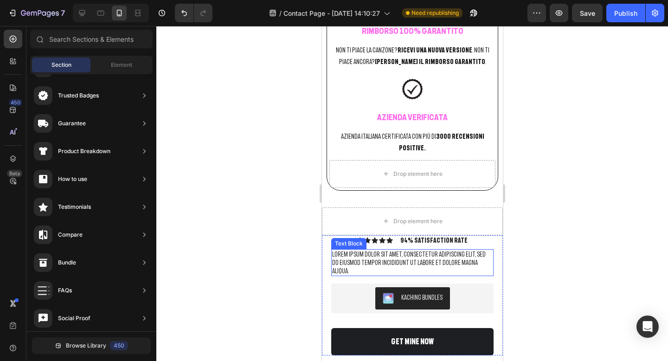
click at [399, 250] on p "Lorem ipsum dolor sit amet, consectetur adipiscing elit, sed do eiusmod tempor …" at bounding box center [412, 263] width 160 height 26
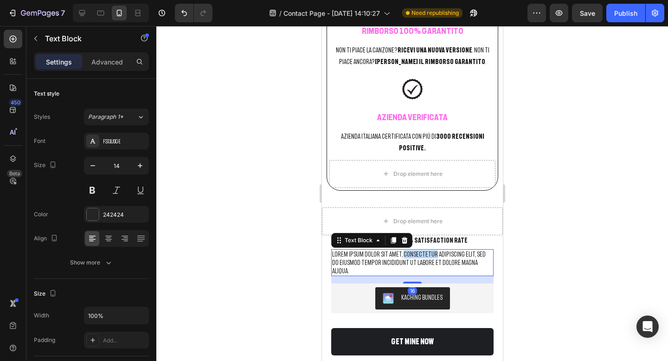
click at [399, 250] on p "Lorem ipsum dolor sit amet, consectetur adipiscing elit, sed do eiusmod tempor …" at bounding box center [412, 263] width 160 height 26
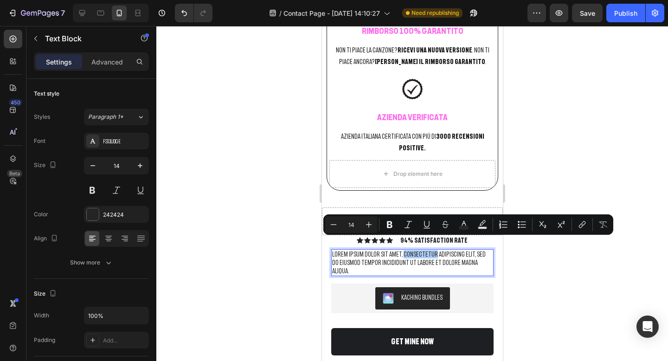
click at [531, 252] on div at bounding box center [412, 193] width 512 height 335
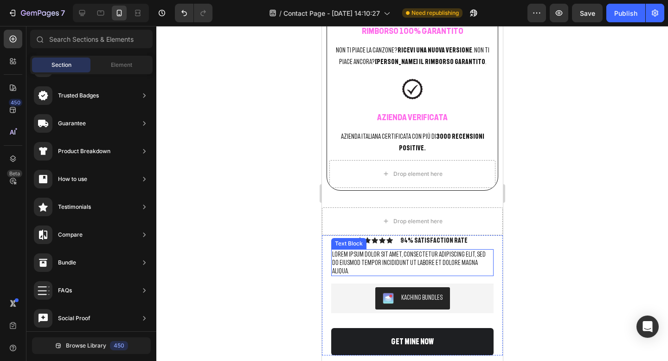
click at [476, 250] on p "Lorem ipsum dolor sit amet, consectetur adipiscing elit, sed do eiusmod tempor …" at bounding box center [412, 263] width 160 height 26
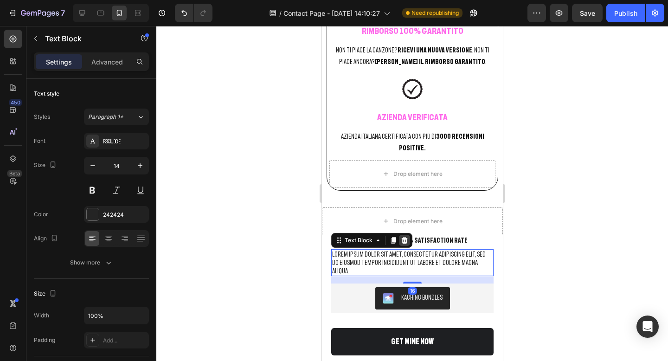
click at [404, 237] on icon at bounding box center [404, 240] width 6 height 6
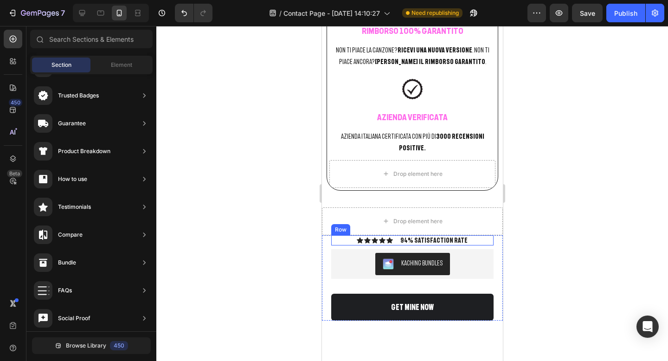
click at [470, 235] on div "Icon Icon Icon Icon Icon Icon List 94% SATISFACTION RATE Text Block Row" at bounding box center [412, 240] width 162 height 10
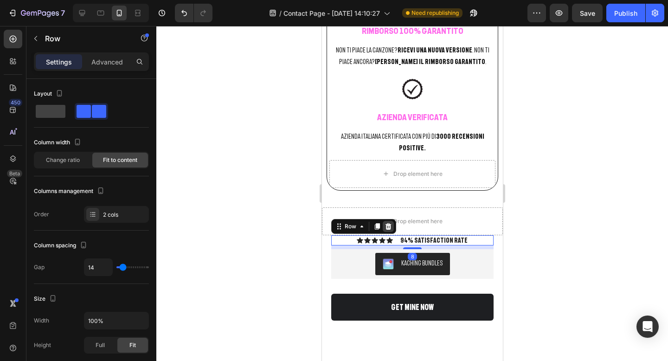
click at [386, 223] on icon at bounding box center [388, 226] width 6 height 6
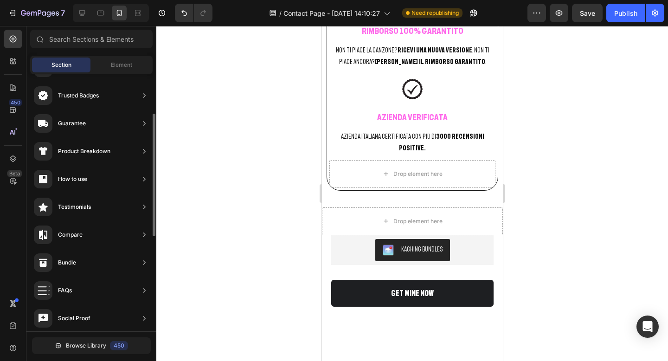
scroll to position [58, 0]
click at [115, 66] on span "Element" at bounding box center [121, 65] width 21 height 8
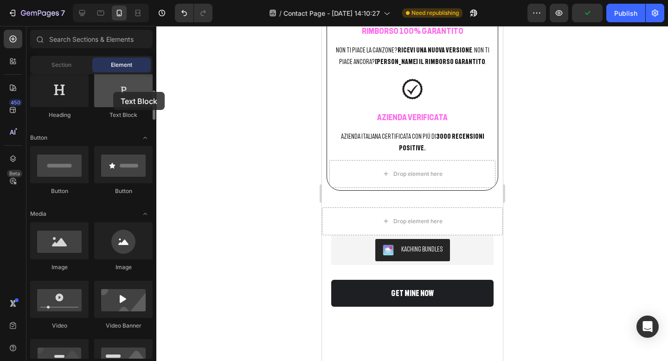
drag, startPoint x: 121, startPoint y: 98, endPoint x: 114, endPoint y: 93, distance: 9.0
click at [113, 92] on div at bounding box center [123, 88] width 58 height 37
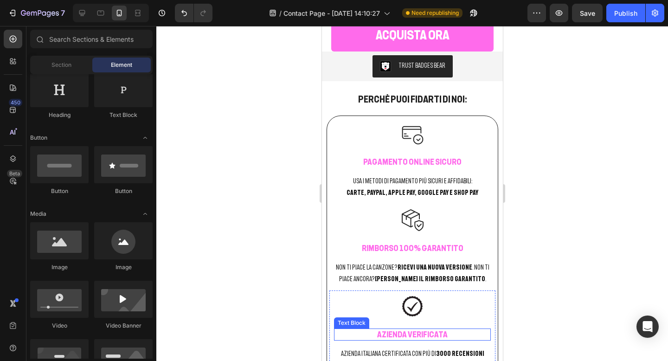
scroll to position [1391, 0]
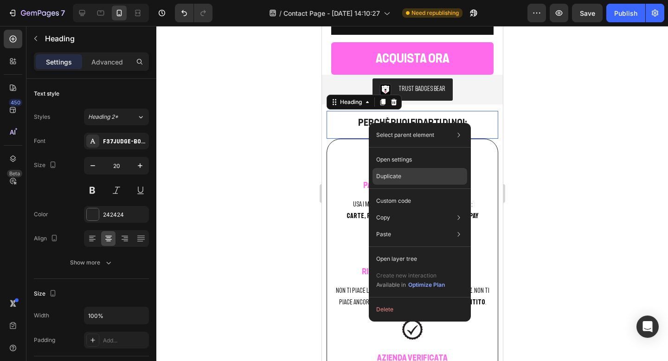
click at [386, 173] on p "Duplicate" at bounding box center [388, 176] width 25 height 8
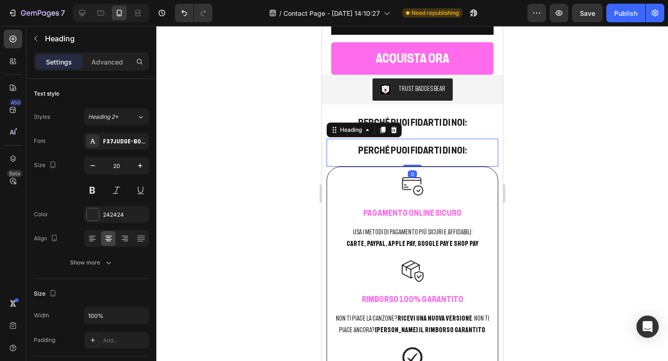
scroll to position [222, 0]
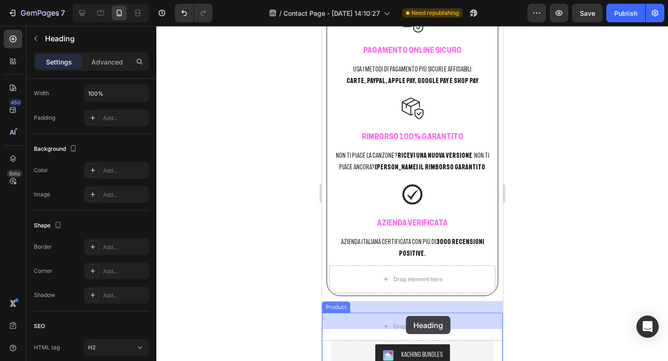
drag, startPoint x: 390, startPoint y: 153, endPoint x: 405, endPoint y: 316, distance: 164.0
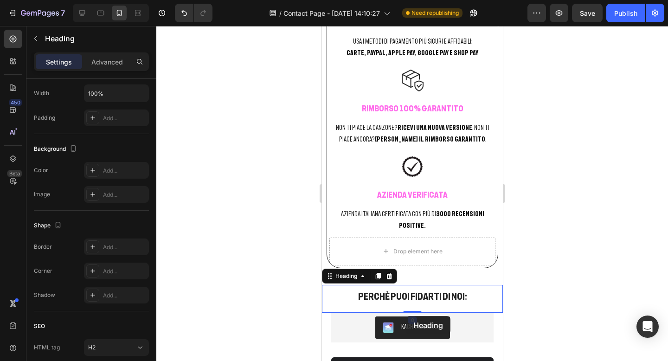
scroll to position [1526, 0]
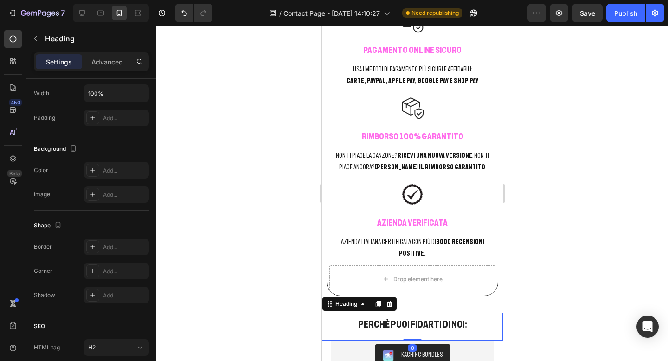
click at [413, 317] on h2 "Perchè puoi fidarti di noi:" at bounding box center [412, 324] width 172 height 14
click at [413, 318] on p "Perchè puoi fidarti di noi:" at bounding box center [412, 324] width 170 height 12
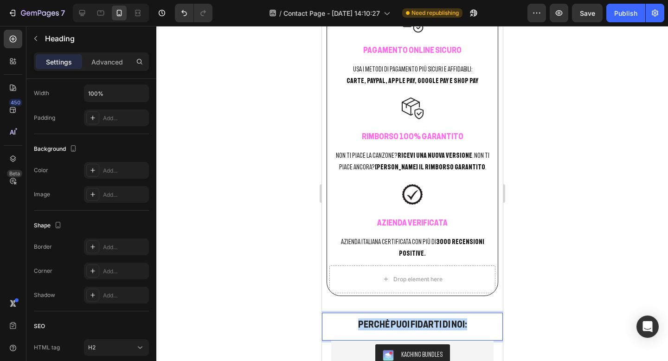
drag, startPoint x: 471, startPoint y: 310, endPoint x: 356, endPoint y: 308, distance: 114.6
click at [355, 318] on p "Perchè puoi fidarti di noi:" at bounding box center [412, 324] width 170 height 12
click at [554, 254] on div at bounding box center [412, 193] width 512 height 335
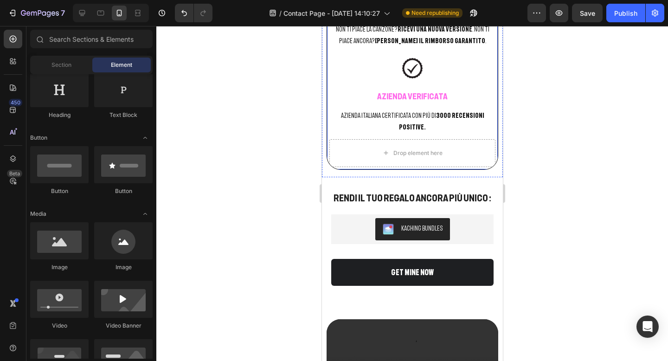
scroll to position [1656, 0]
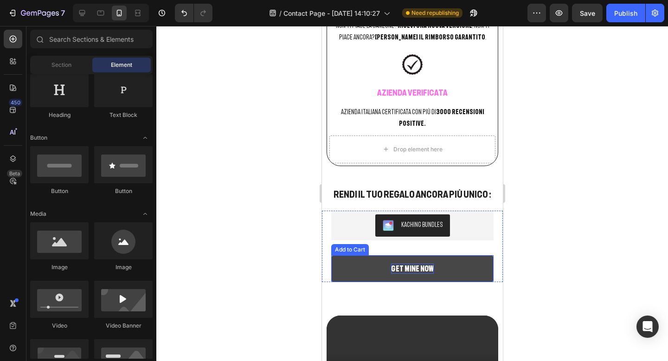
click at [420, 263] on div "GET MINE NOW" at bounding box center [412, 268] width 43 height 10
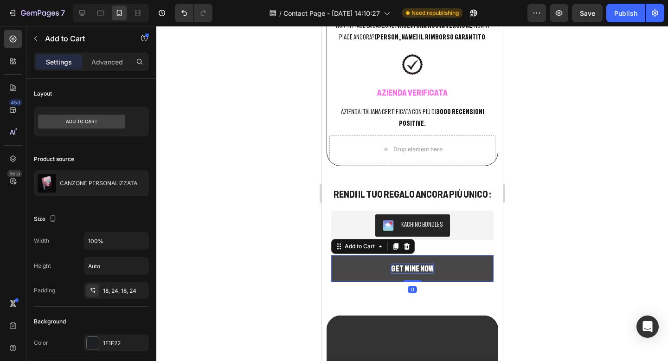
click at [423, 263] on div "GET MINE NOW" at bounding box center [412, 268] width 43 height 10
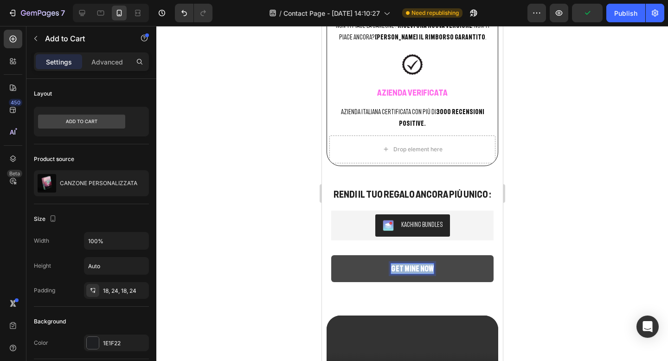
drag, startPoint x: 430, startPoint y: 256, endPoint x: 394, endPoint y: 256, distance: 36.7
click at [394, 263] on p "GET MINE NOW" at bounding box center [412, 268] width 43 height 10
click at [331, 255] on button "ACQUIST" at bounding box center [412, 268] width 162 height 27
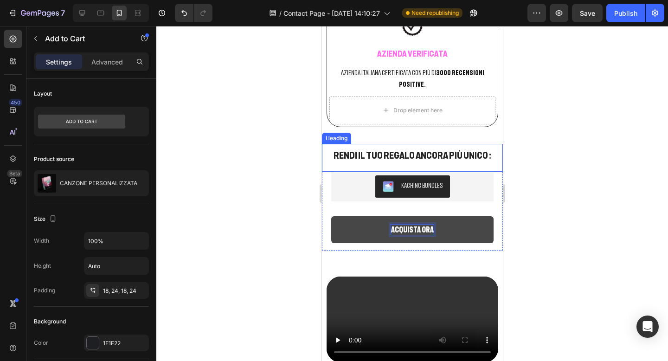
scroll to position [1696, 0]
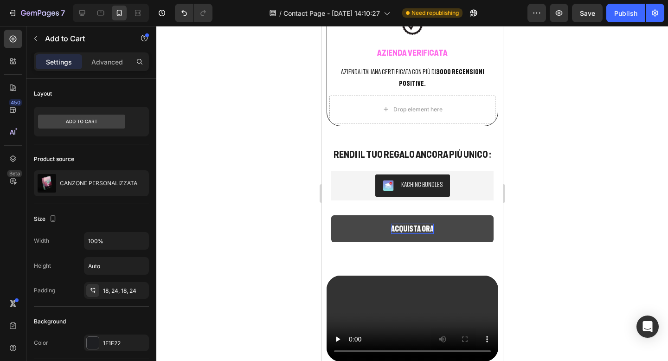
click at [512, 217] on div at bounding box center [412, 193] width 512 height 335
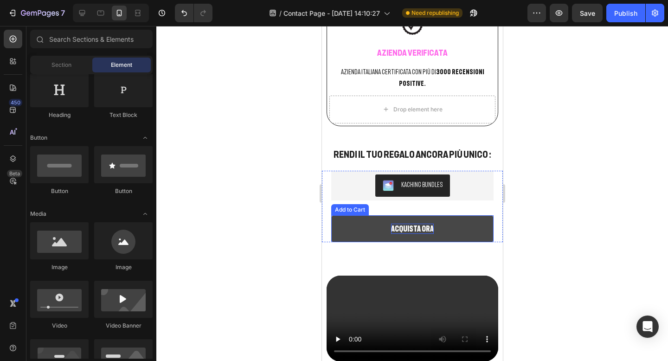
click at [365, 222] on button "ACQUISTA ORA" at bounding box center [412, 228] width 162 height 27
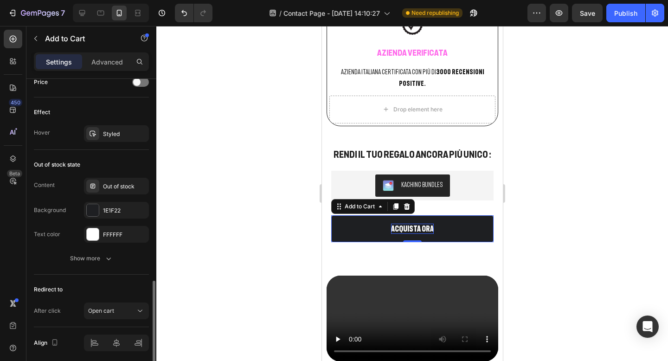
scroll to position [685, 0]
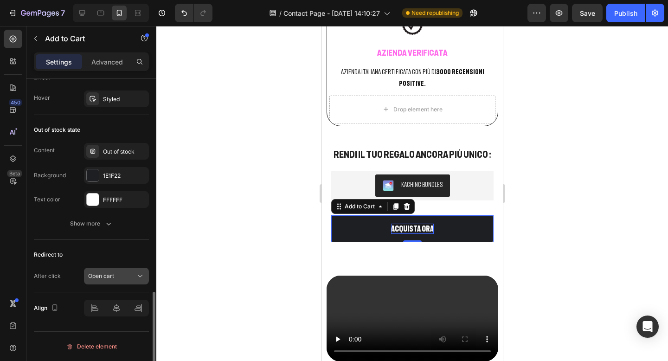
click at [127, 276] on div "Open cart" at bounding box center [111, 276] width 47 height 8
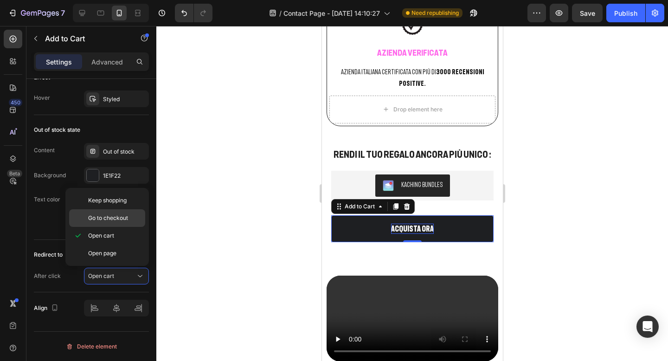
click at [115, 223] on div "Go to checkout" at bounding box center [107, 218] width 76 height 18
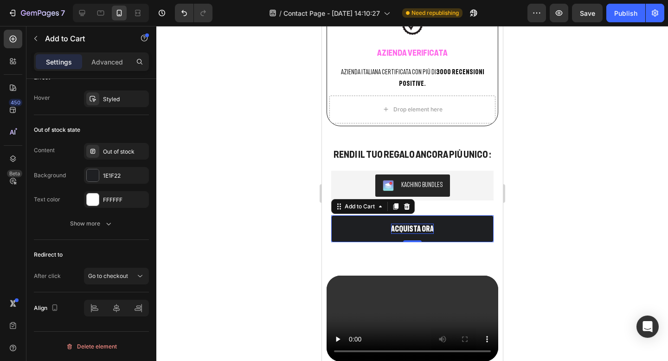
click at [301, 200] on div at bounding box center [412, 193] width 512 height 335
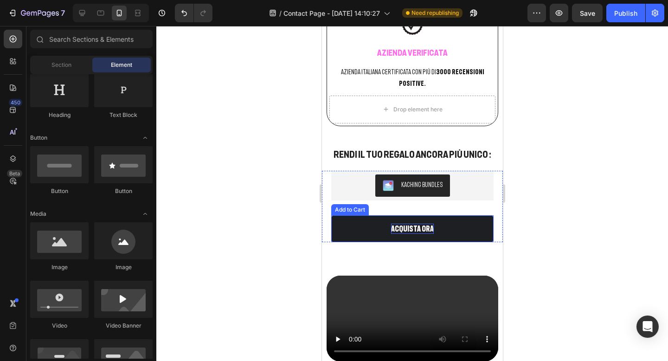
click at [398, 224] on p "ACQUISTA ORA" at bounding box center [412, 229] width 43 height 10
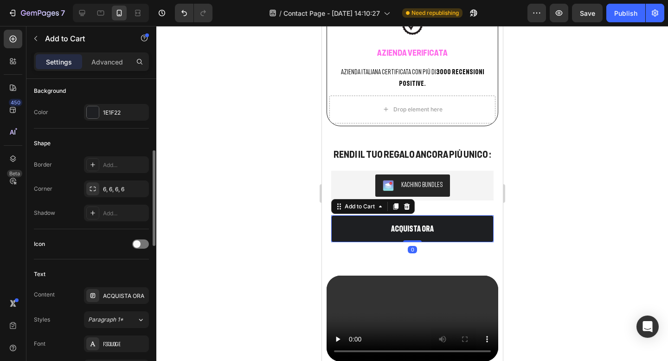
scroll to position [239, 0]
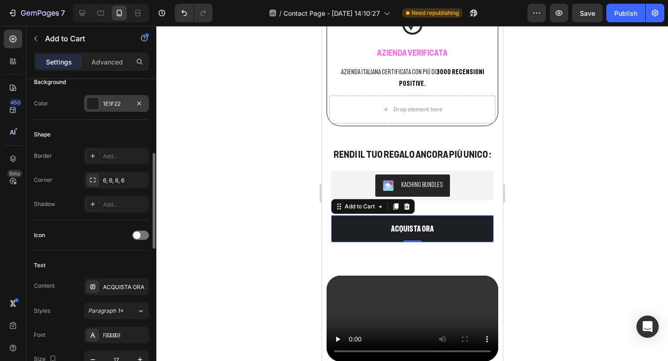
click at [91, 105] on div at bounding box center [93, 103] width 12 height 12
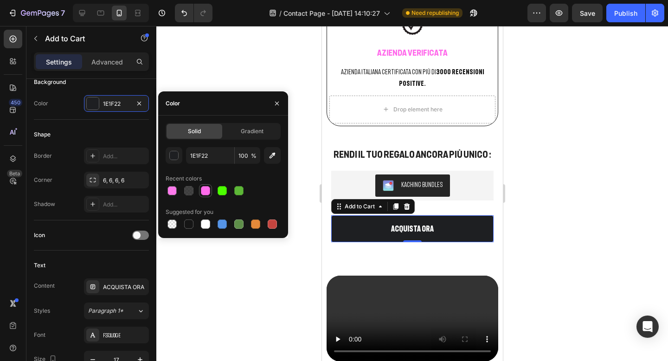
click at [203, 196] on div at bounding box center [205, 190] width 13 height 13
type input "FF6BEB"
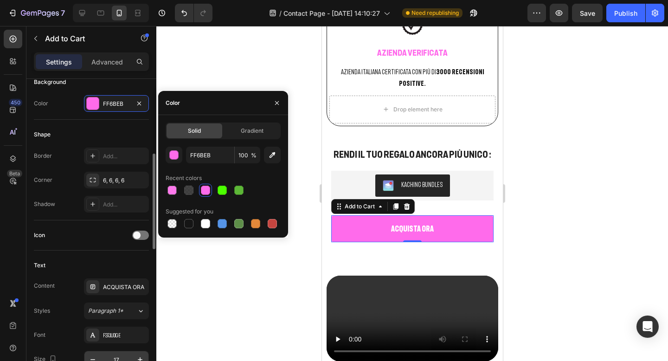
scroll to position [255, 0]
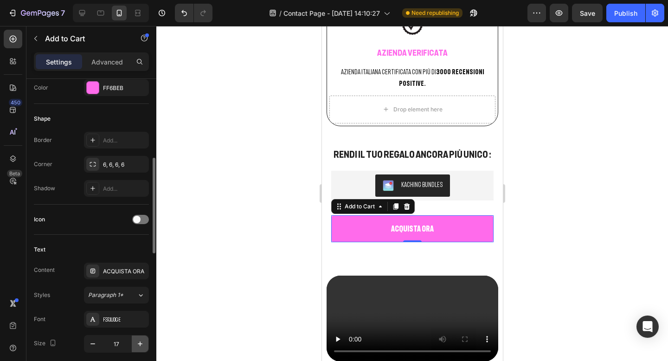
click at [133, 347] on button "button" at bounding box center [140, 343] width 17 height 17
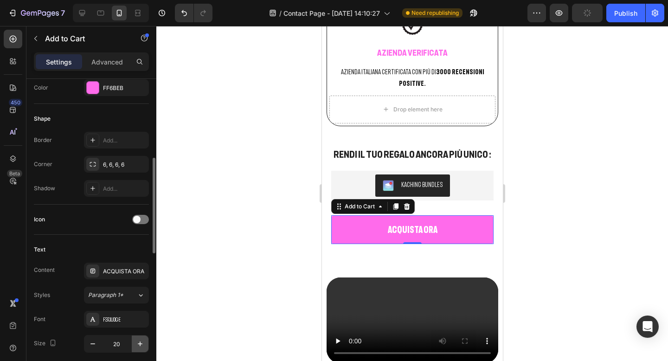
click at [133, 347] on button "button" at bounding box center [140, 343] width 17 height 17
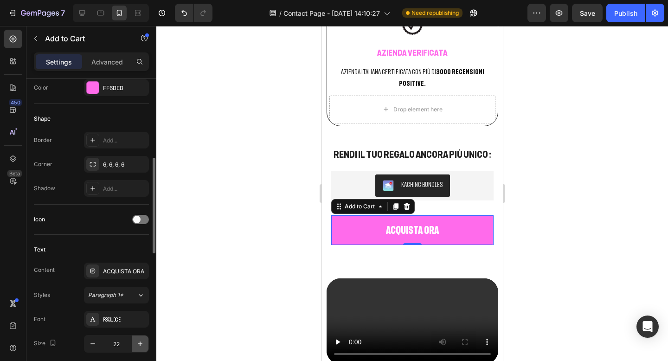
click at [133, 347] on button "button" at bounding box center [140, 343] width 17 height 17
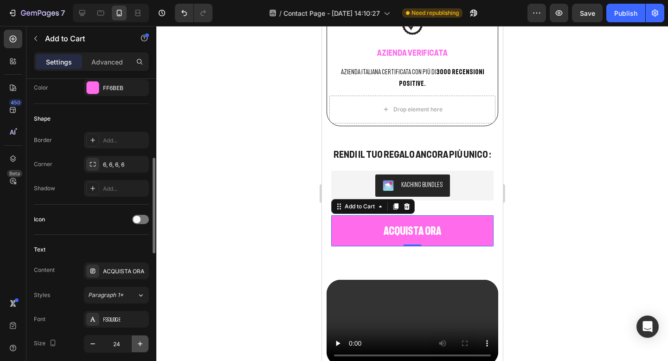
click at [133, 347] on button "button" at bounding box center [140, 343] width 17 height 17
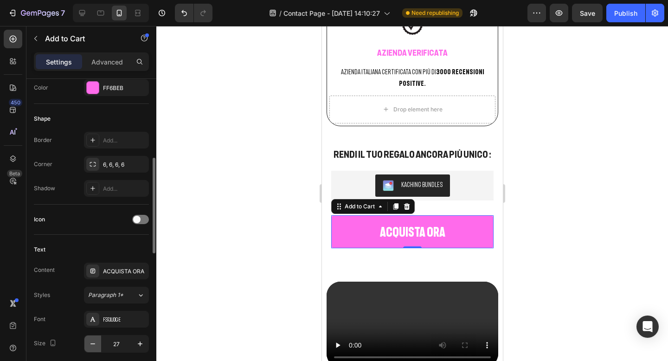
click at [96, 341] on icon "button" at bounding box center [92, 343] width 9 height 9
type input "26"
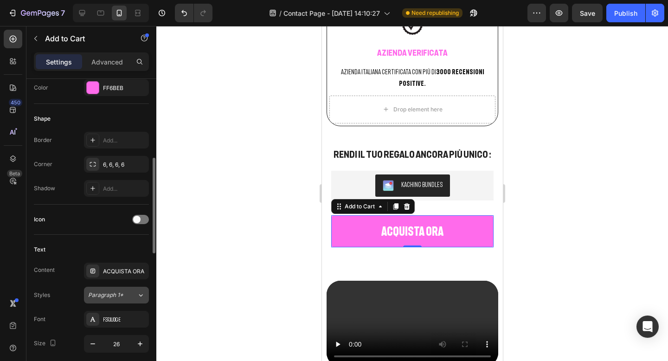
click at [111, 298] on span "Paragraph 1*" at bounding box center [105, 295] width 35 height 8
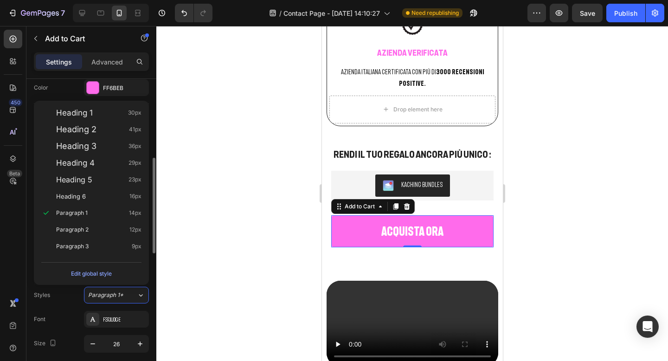
click at [69, 313] on div "Font F37Judge" at bounding box center [91, 319] width 115 height 17
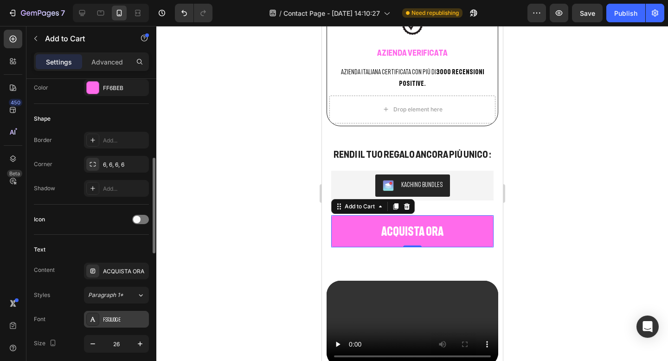
click at [107, 319] on div "F37Judge" at bounding box center [125, 319] width 44 height 8
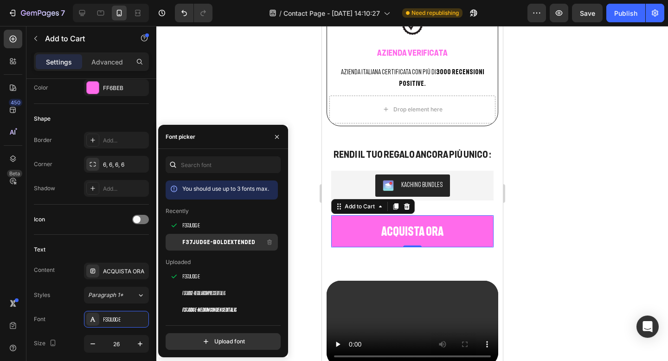
click at [199, 238] on span "F37Judge-BoldExtended" at bounding box center [218, 242] width 73 height 8
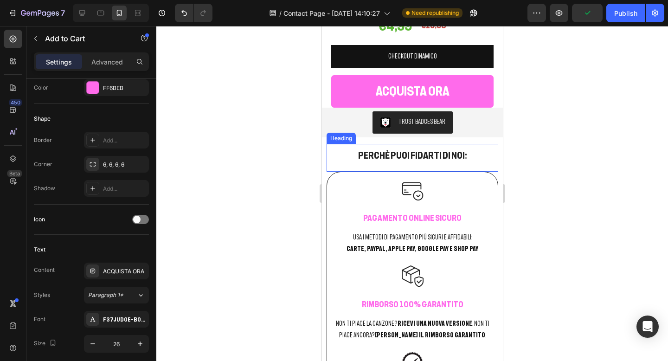
scroll to position [1353, 0]
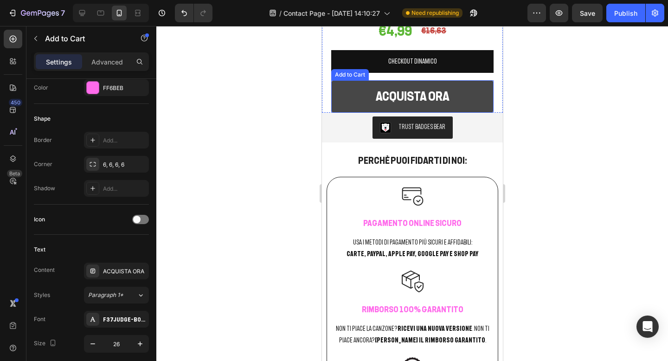
click at [333, 85] on button "ACQUISTA ORA" at bounding box center [412, 96] width 162 height 32
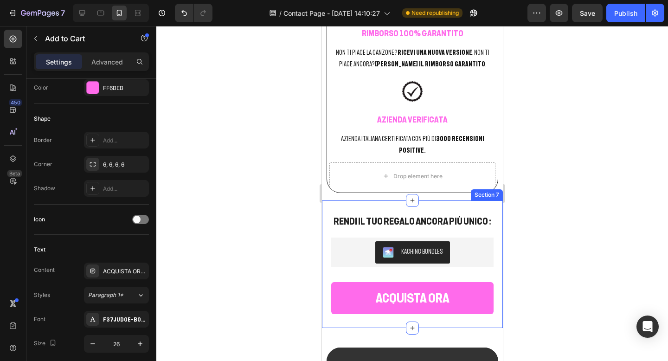
scroll to position [1682, 0]
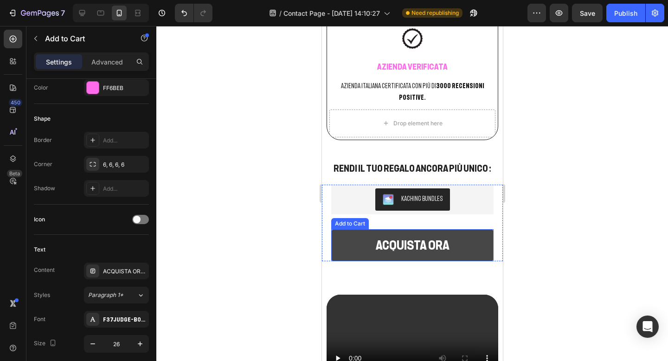
click at [341, 233] on button "ACQUISTA ORA" at bounding box center [412, 245] width 162 height 32
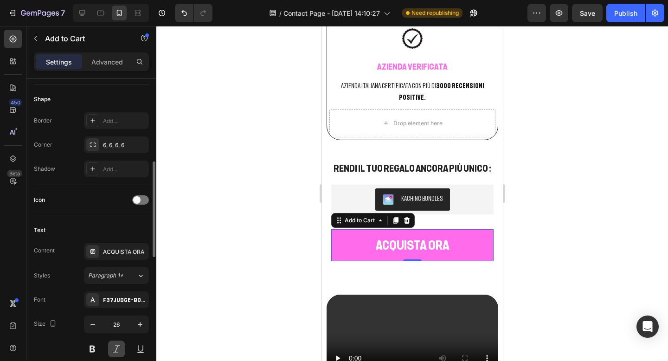
scroll to position [273, 0]
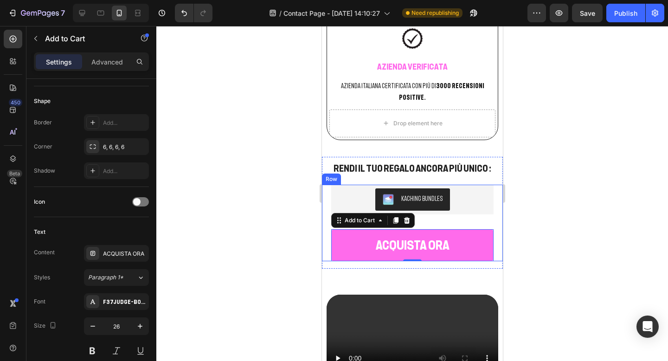
click at [284, 239] on div at bounding box center [412, 193] width 512 height 335
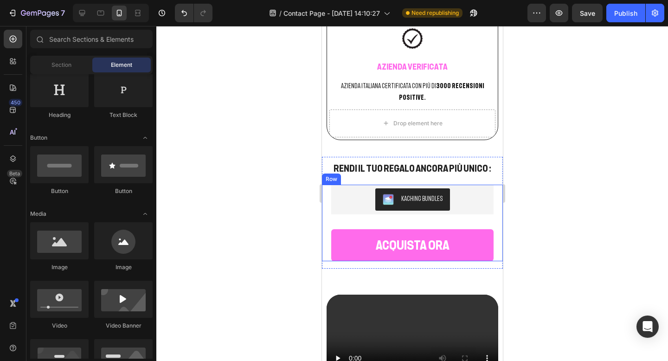
click at [560, 186] on div at bounding box center [412, 193] width 512 height 335
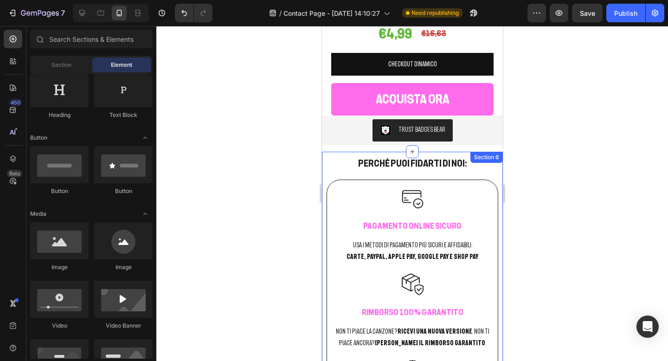
scroll to position [1293, 0]
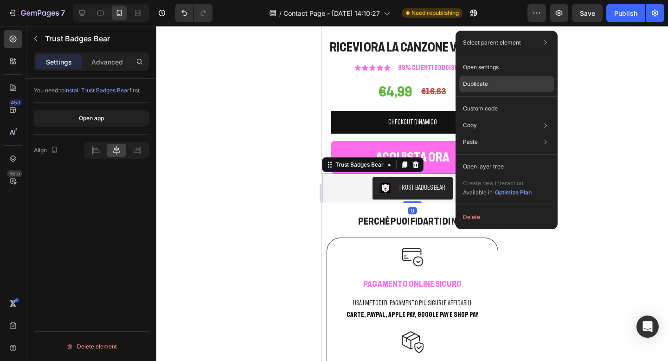
click at [471, 83] on p "Duplicate" at bounding box center [475, 84] width 25 height 8
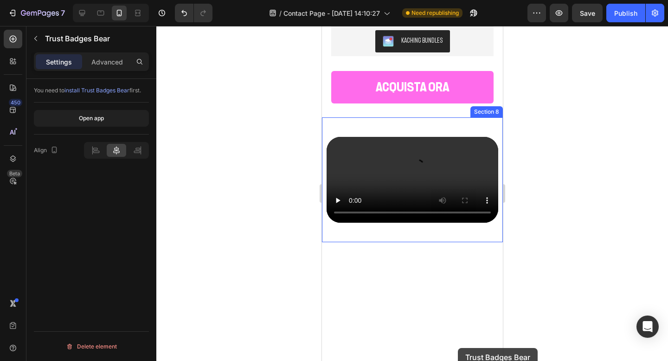
scroll to position [1891, 0]
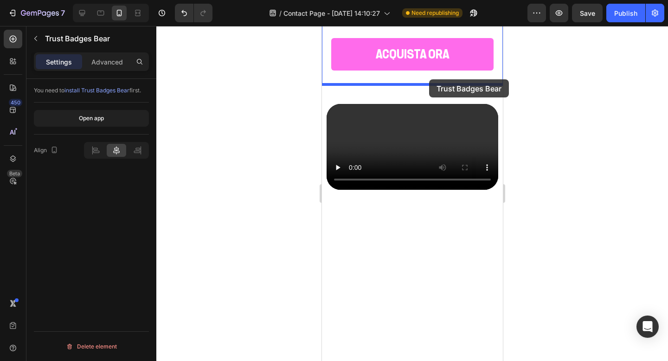
drag, startPoint x: 458, startPoint y: 136, endPoint x: 429, endPoint y: 81, distance: 63.1
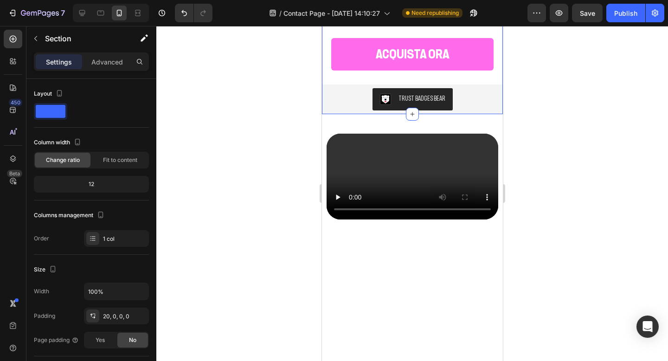
drag, startPoint x: 479, startPoint y: 78, endPoint x: 828, endPoint y: 104, distance: 350.2
click at [479, 78] on div "RENDI IL TUO REGALO ANCORA PIù UNICO : Heading Kaching Bundles Kaching Bundles …" at bounding box center [411, 40] width 181 height 148
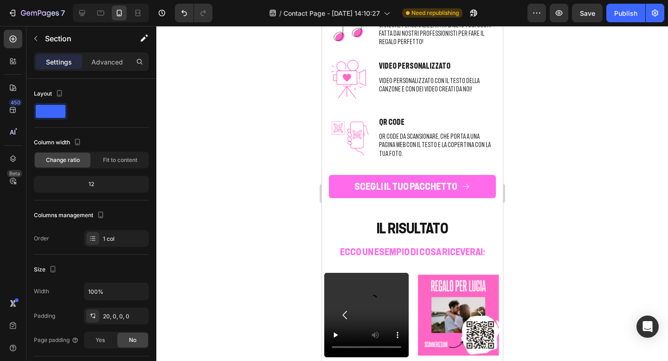
scroll to position [2384, 0]
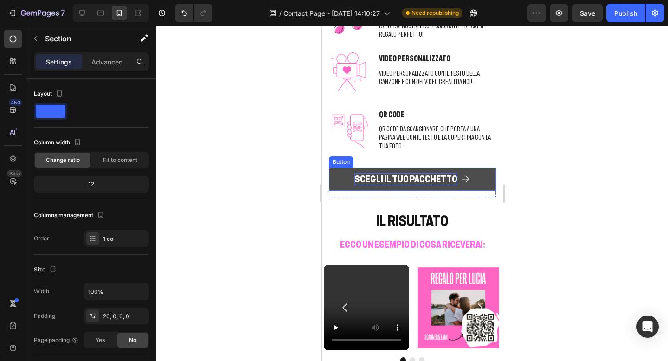
click at [428, 173] on p "SCEGLI IL TUO PACCHETTO" at bounding box center [405, 179] width 103 height 12
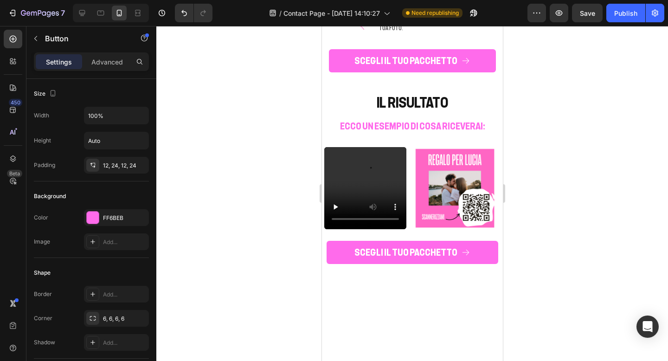
scroll to position [2295, 0]
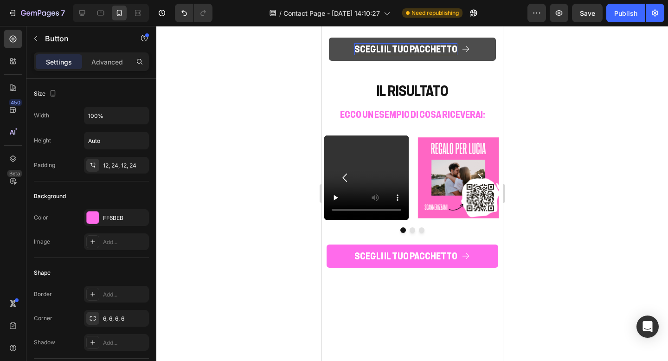
click at [423, 55] on p "SCEGLI IL TUO PACCHETTO" at bounding box center [405, 49] width 103 height 12
click at [463, 52] on icon at bounding box center [465, 49] width 7 height 6
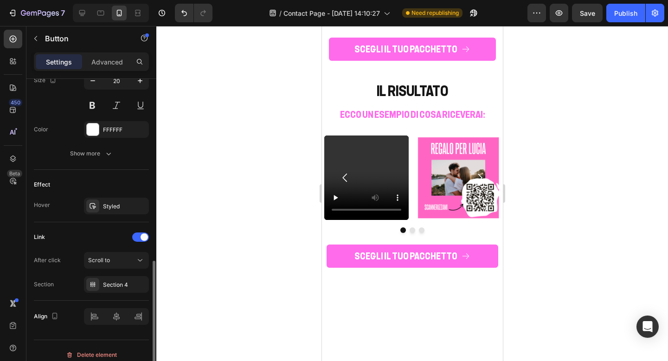
scroll to position [478, 0]
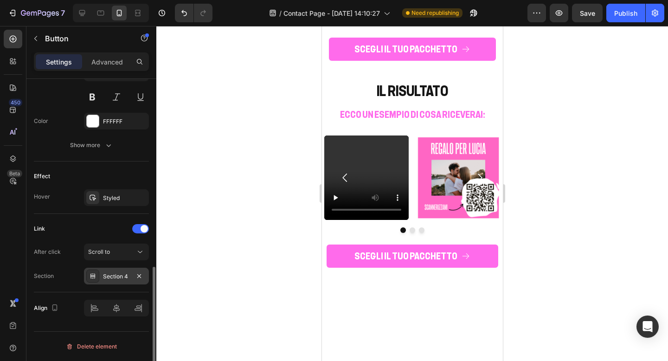
click at [112, 279] on div "Section 4" at bounding box center [116, 276] width 27 height 8
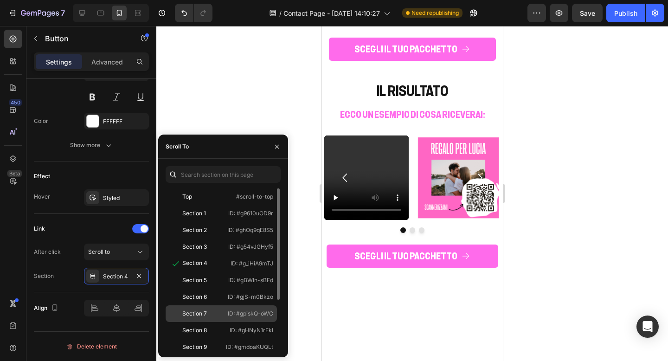
click at [204, 310] on div "Section 7" at bounding box center [194, 313] width 25 height 8
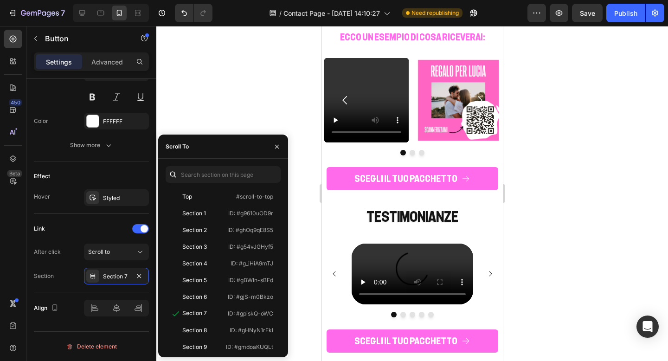
scroll to position [2606, 0]
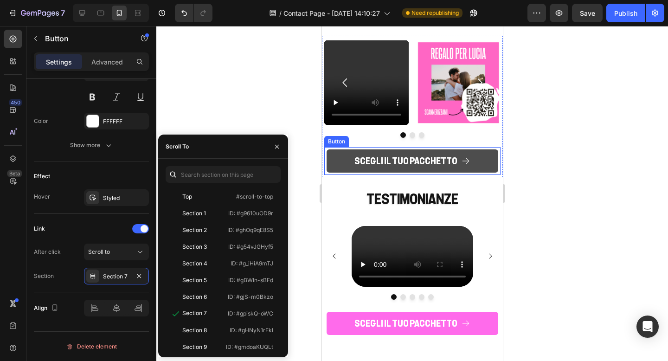
click at [383, 154] on link "SCEGLI IL TUO PACCHETTO" at bounding box center [412, 160] width 172 height 23
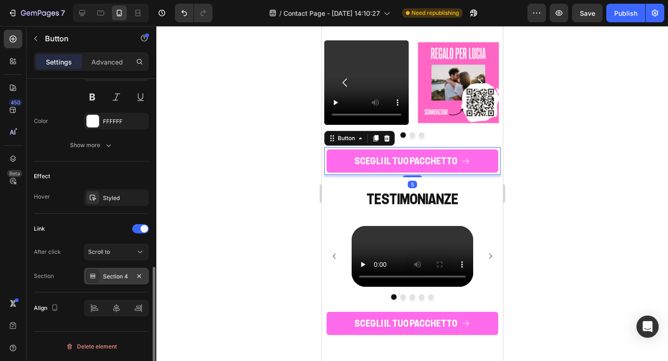
click at [133, 272] on div "Section 4" at bounding box center [116, 276] width 65 height 17
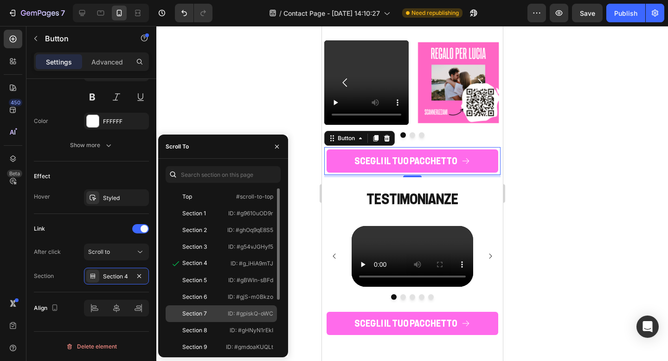
click at [199, 322] on div "Section 7 ID: #gpiskQ-oWC" at bounding box center [221, 330] width 111 height 17
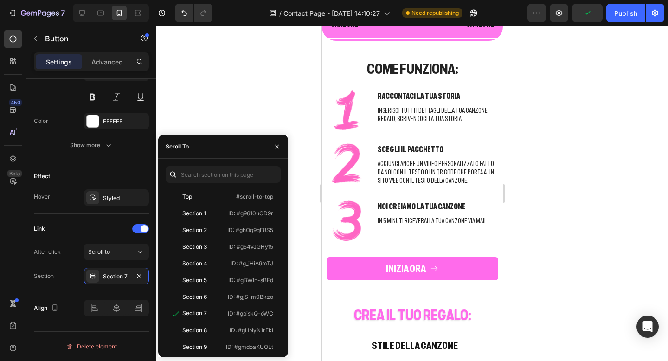
scroll to position [479, 0]
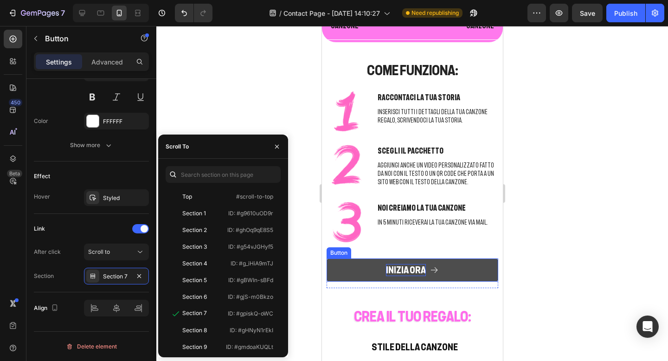
click at [399, 272] on p "INIZIA ORA" at bounding box center [405, 270] width 40 height 12
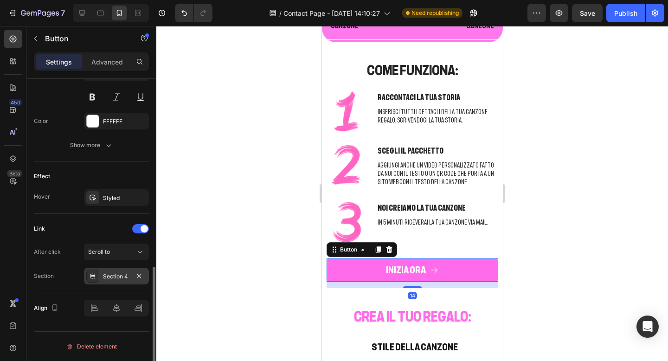
click at [118, 275] on div "Section 4" at bounding box center [116, 276] width 27 height 8
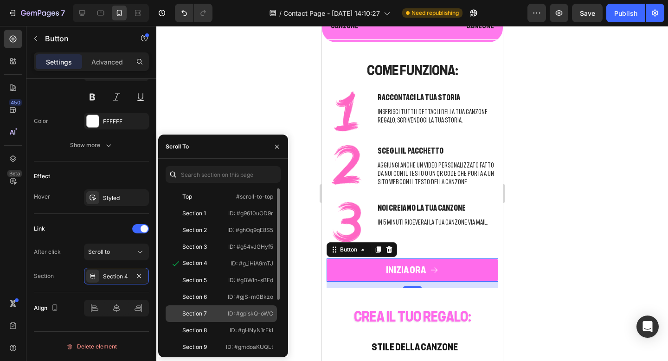
click at [205, 322] on div "Section 7 ID: #gpiskQ-oWC" at bounding box center [221, 330] width 111 height 17
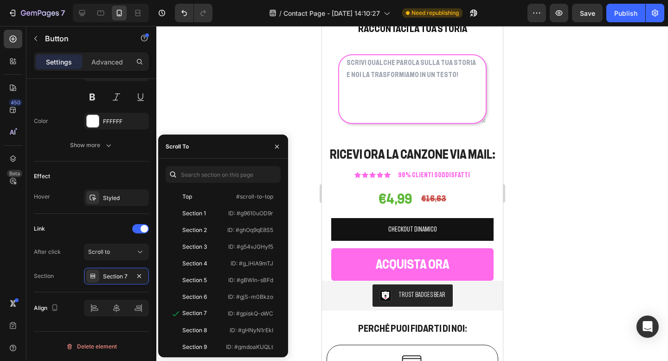
scroll to position [1187, 0]
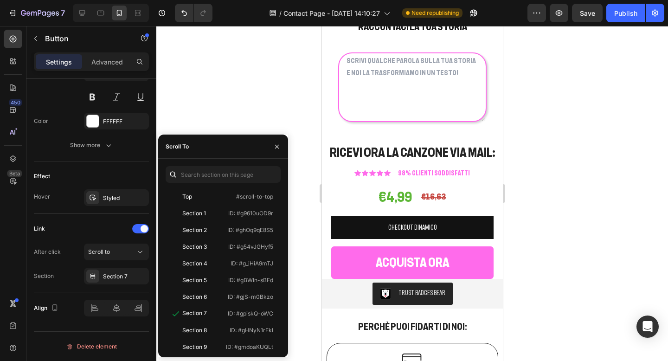
click at [549, 153] on div at bounding box center [412, 193] width 512 height 335
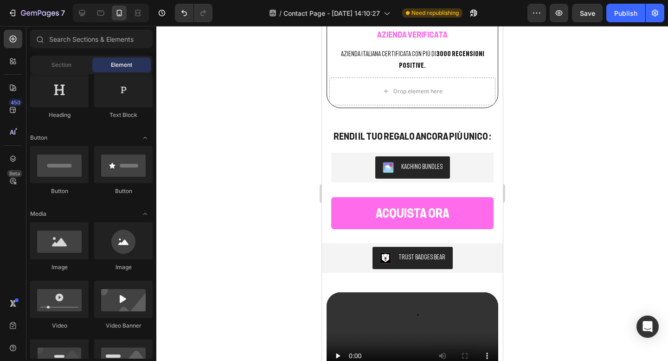
scroll to position [1716, 0]
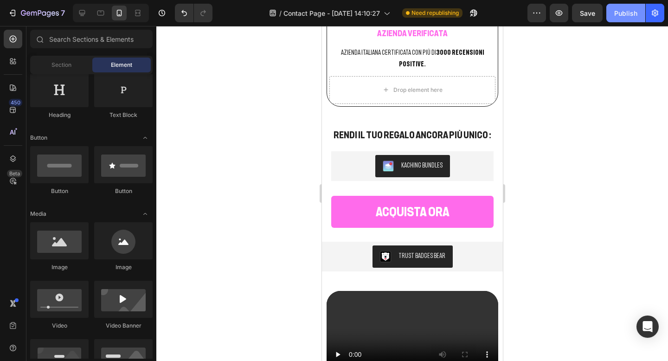
click at [624, 14] on div "Publish" at bounding box center [625, 13] width 23 height 10
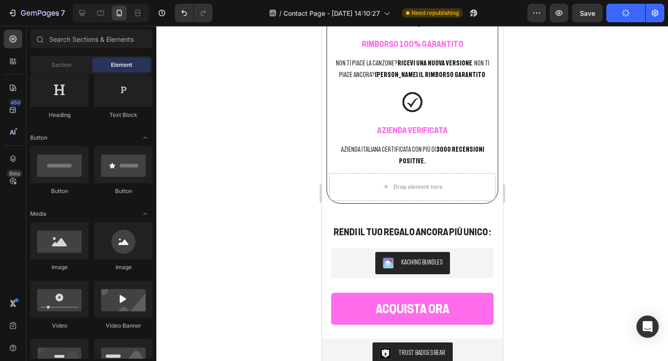
scroll to position [1618, 0]
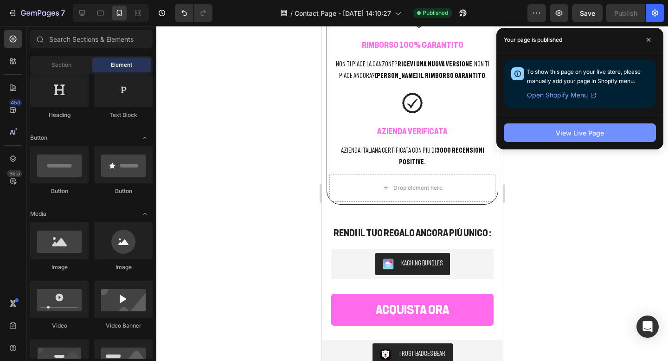
click at [627, 136] on button "View Live Page" at bounding box center [580, 132] width 152 height 19
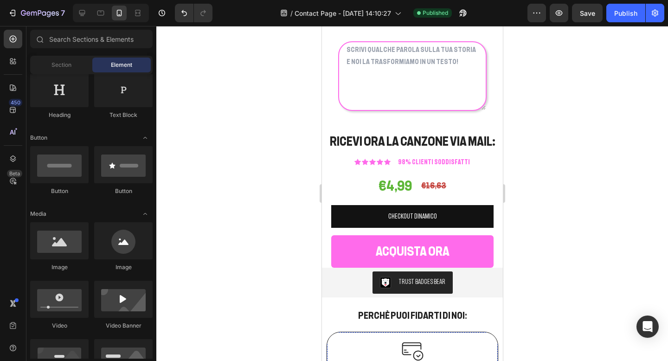
scroll to position [1196, 0]
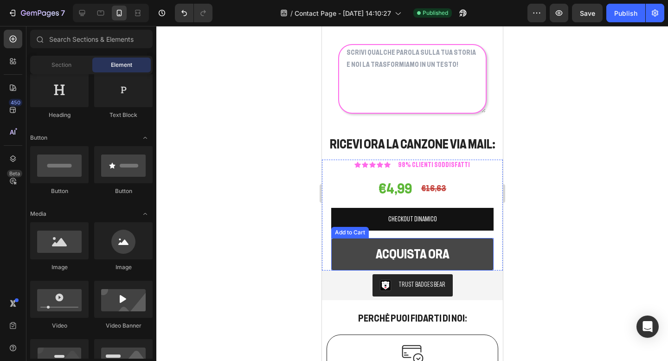
click at [365, 251] on button "ACQUISTA ORA" at bounding box center [412, 254] width 162 height 32
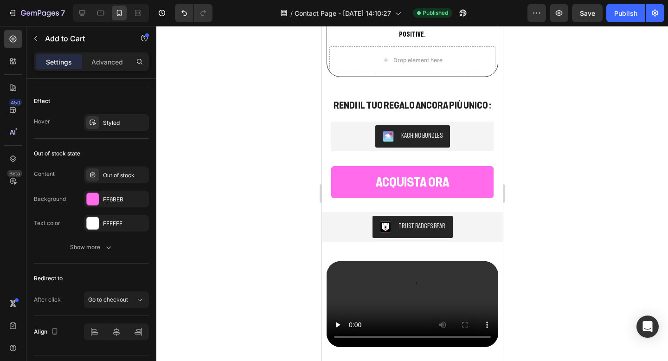
scroll to position [1773, 0]
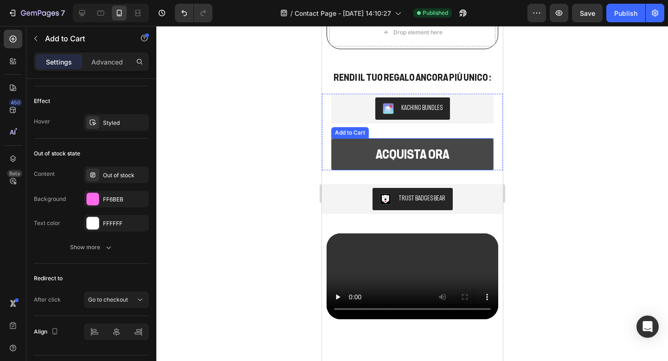
click at [362, 151] on button "ACQUISTA ORA" at bounding box center [412, 154] width 162 height 32
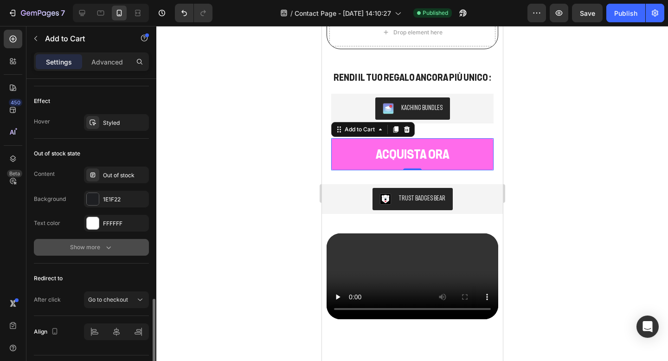
scroll to position [685, 0]
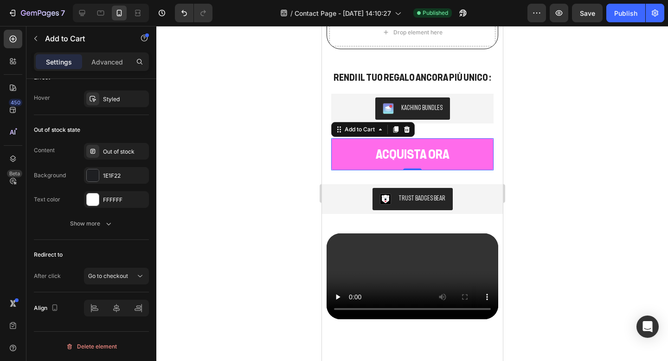
click at [554, 126] on div at bounding box center [412, 193] width 512 height 335
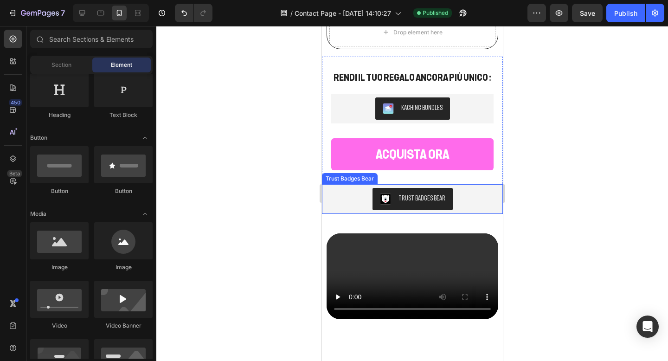
click at [359, 188] on div "Trust Badges Bear" at bounding box center [411, 199] width 173 height 22
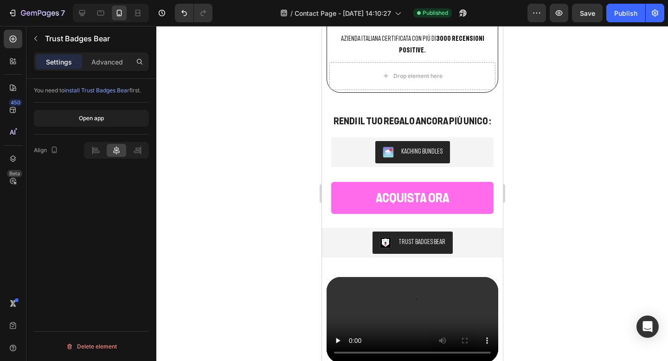
scroll to position [1730, 0]
click at [465, 232] on div "Trust Badges Bear" at bounding box center [411, 242] width 173 height 22
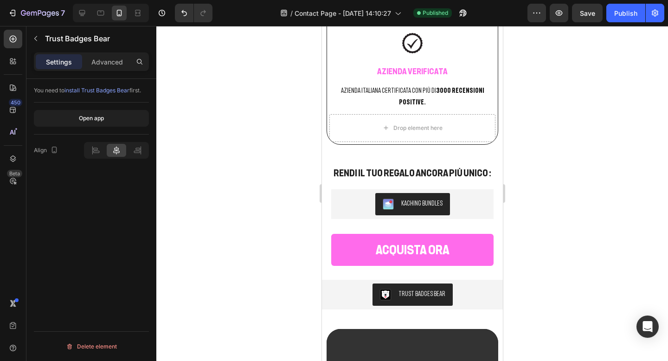
scroll to position [1681, 0]
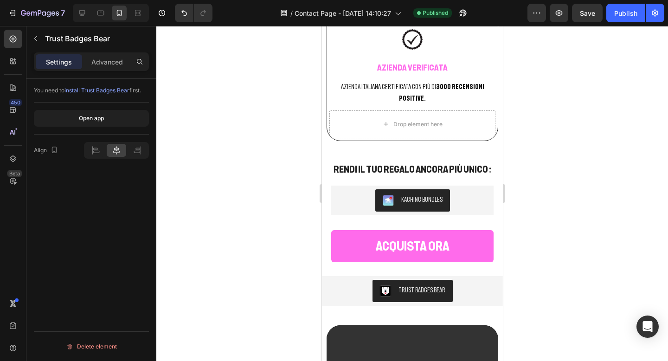
click at [385, 285] on button "Trust Badges Bear" at bounding box center [412, 291] width 80 height 22
click at [396, 280] on button "Trust Badges Bear" at bounding box center [412, 291] width 80 height 22
click at [338, 280] on div "Trust Badges Bear" at bounding box center [411, 291] width 173 height 22
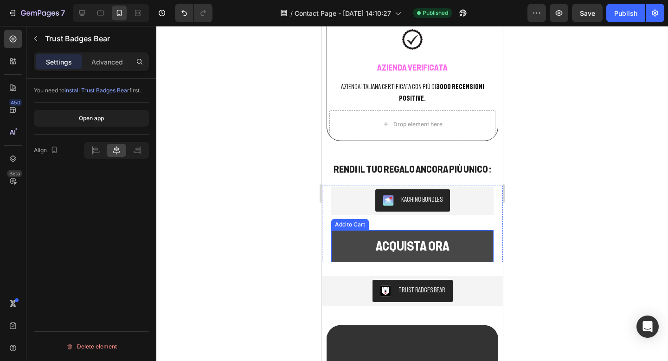
click at [348, 235] on button "ACQUISTA ORA" at bounding box center [412, 246] width 162 height 32
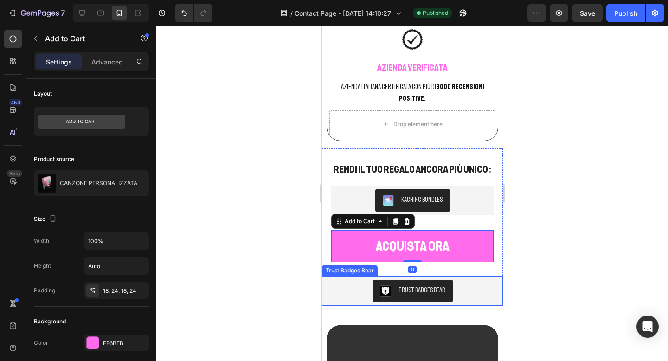
click at [348, 280] on div "Trust Badges Bear" at bounding box center [411, 291] width 173 height 22
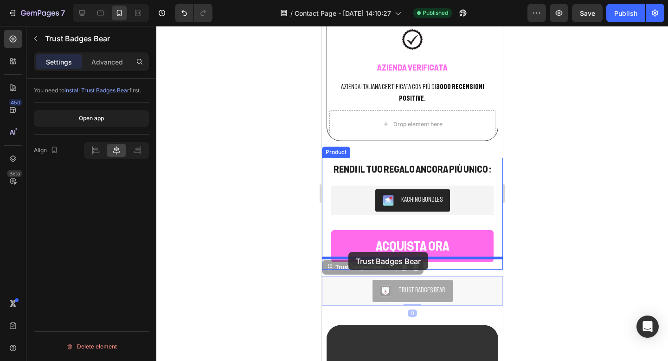
drag, startPoint x: 348, startPoint y: 279, endPoint x: 348, endPoint y: 252, distance: 27.4
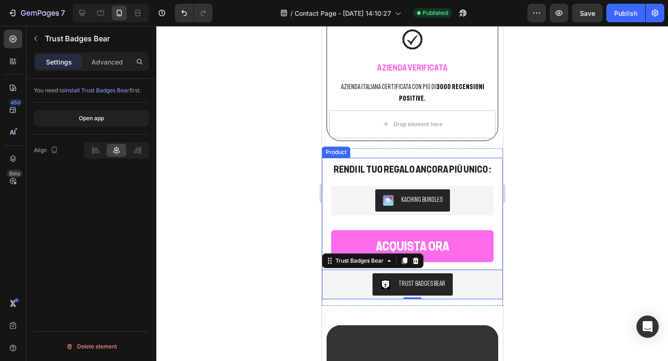
click at [497, 254] on div "Kaching Bundles Kaching Bundles ACQUISTA ORA Add to Cart Row Trust Badges Bear …" at bounding box center [411, 243] width 181 height 114
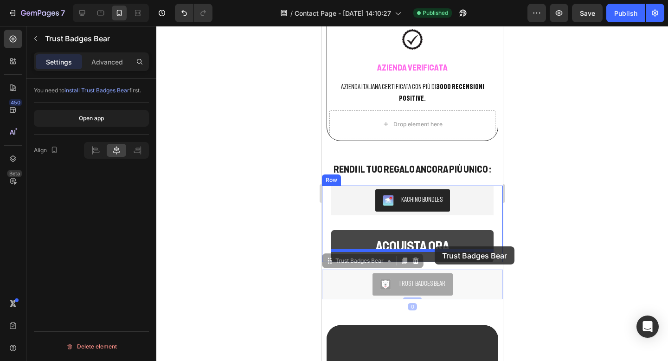
drag, startPoint x: 438, startPoint y: 277, endPoint x: 434, endPoint y: 248, distance: 29.5
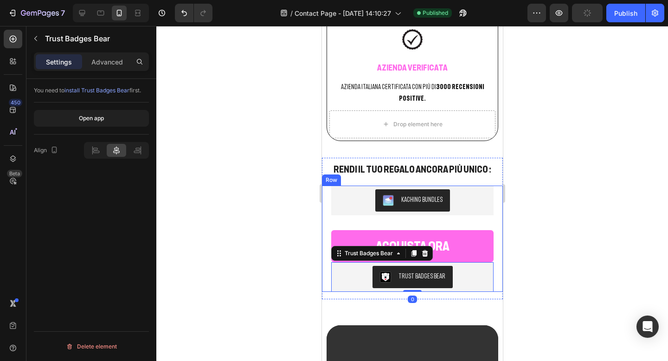
click at [526, 248] on div at bounding box center [412, 193] width 512 height 335
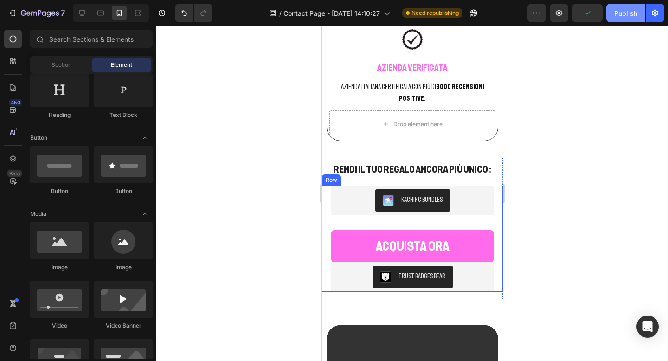
click at [622, 14] on div "Publish" at bounding box center [625, 13] width 23 height 10
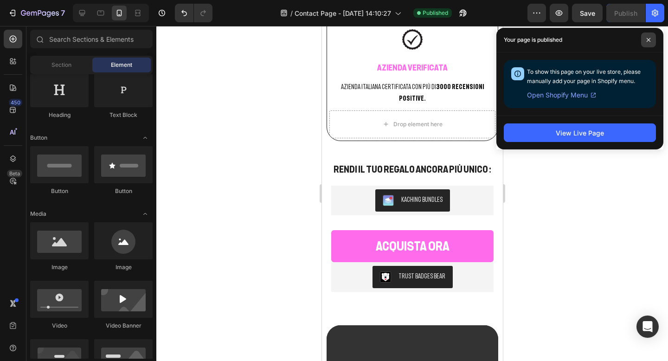
click at [650, 42] on icon at bounding box center [648, 40] width 5 height 5
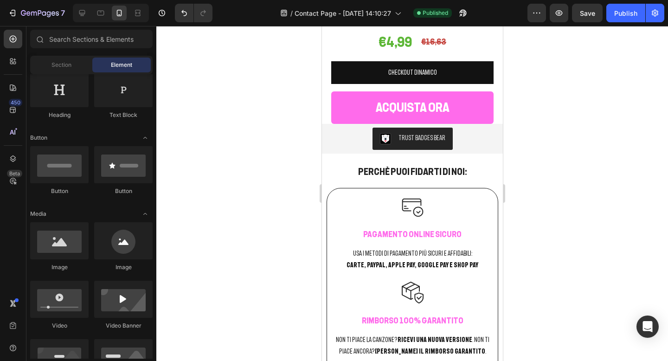
scroll to position [1206, 0]
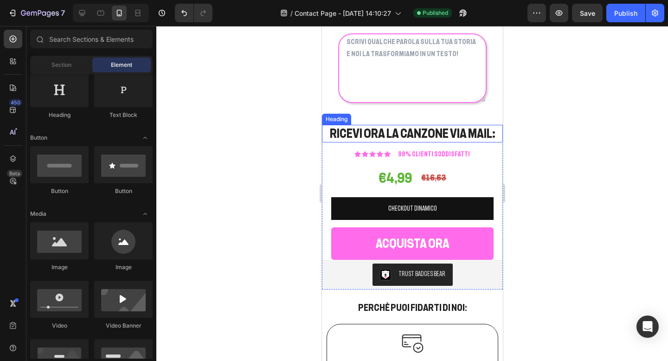
click at [389, 132] on h2 "RICEVI ORA LA CANZONE VIA MAIL:" at bounding box center [411, 134] width 181 height 18
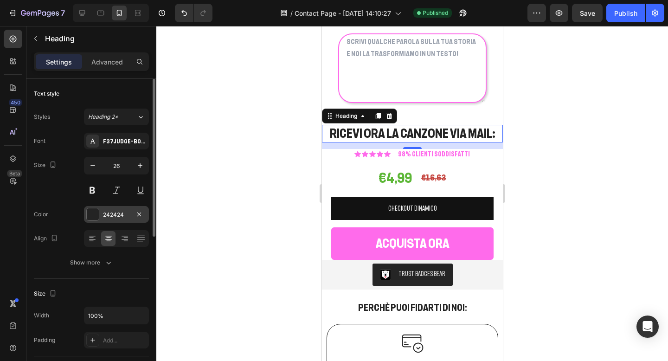
click at [93, 217] on div at bounding box center [93, 214] width 12 height 12
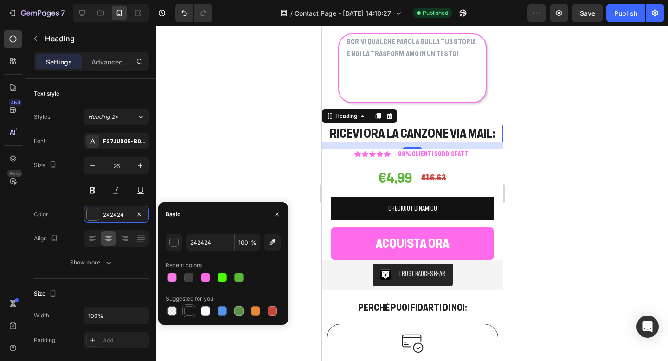
click at [186, 313] on div at bounding box center [188, 310] width 9 height 9
type input "151515"
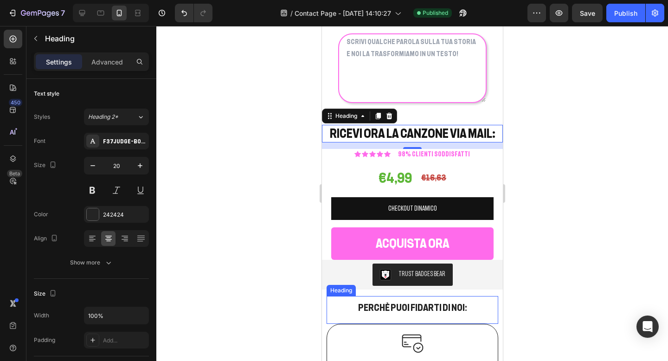
click at [366, 309] on h2 "Perchè puoi fidarti di noi:" at bounding box center [412, 308] width 162 height 14
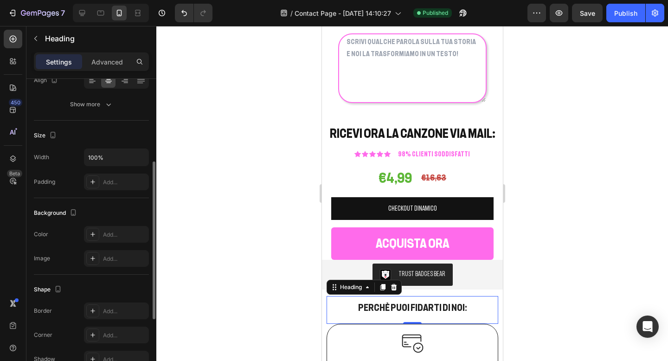
scroll to position [157, 0]
click at [346, 135] on h2 "RICEVI ORA LA CANZONE VIA MAIL:" at bounding box center [411, 134] width 181 height 18
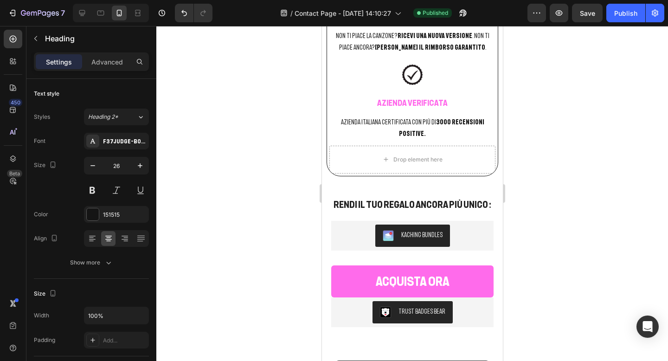
scroll to position [1650, 0]
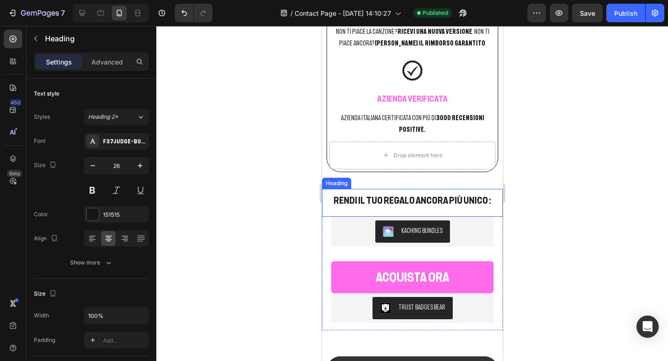
click at [346, 193] on h2 "RENDI IL TUO REGALO ANCORA PIù UNICO :" at bounding box center [412, 200] width 172 height 14
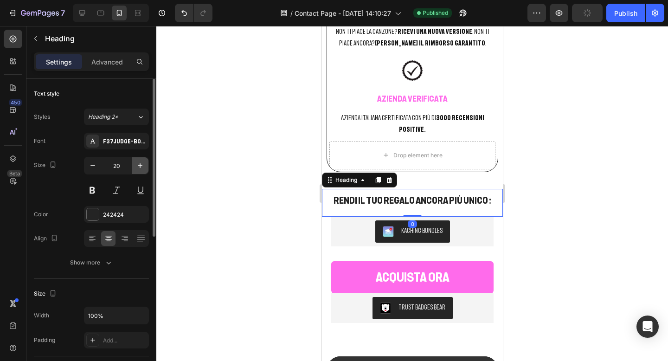
click at [141, 167] on icon "button" at bounding box center [139, 165] width 9 height 9
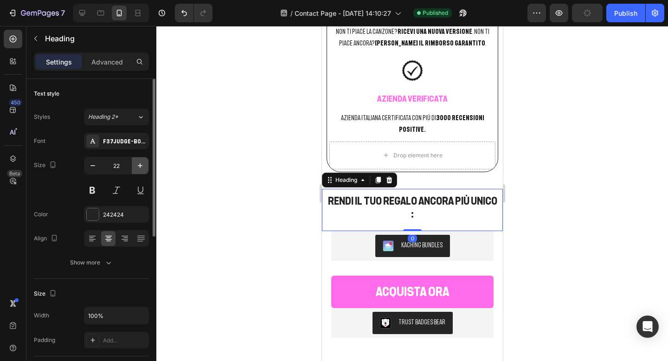
click at [141, 167] on icon "button" at bounding box center [139, 165] width 9 height 9
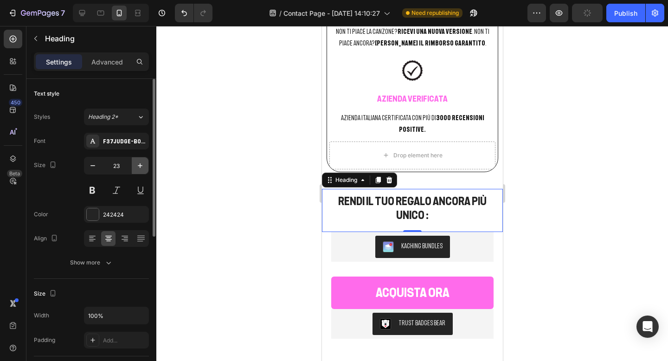
click at [141, 167] on icon "button" at bounding box center [139, 165] width 9 height 9
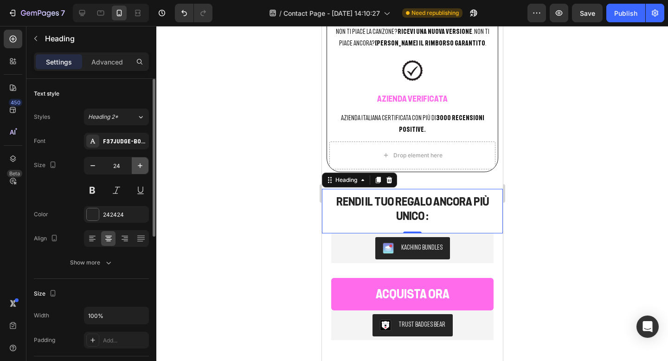
click at [141, 167] on icon "button" at bounding box center [139, 165] width 9 height 9
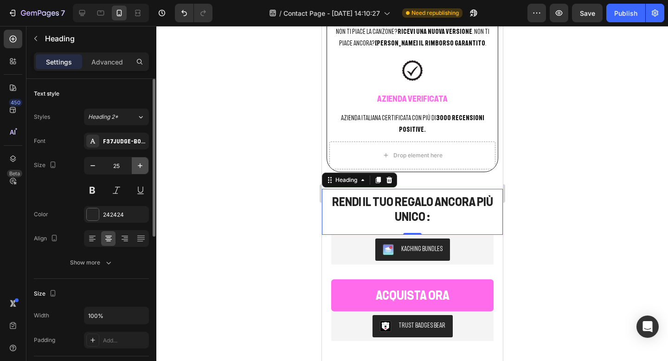
click at [141, 167] on icon "button" at bounding box center [139, 165] width 9 height 9
type input "26"
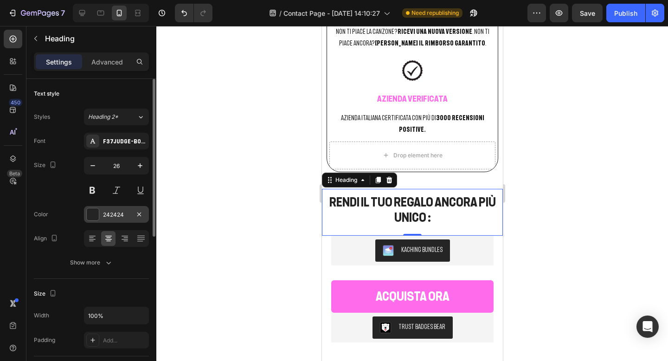
click at [92, 211] on div at bounding box center [93, 214] width 12 height 12
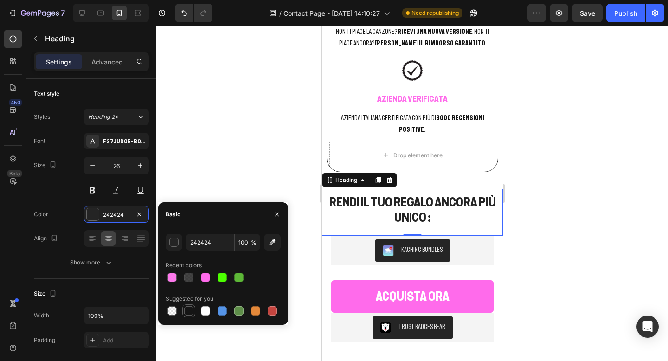
click at [191, 313] on div at bounding box center [188, 310] width 9 height 9
type input "151515"
click at [425, 203] on h2 "RENDI IL TUO REGALO ANCORA PIù UNICO :" at bounding box center [412, 209] width 172 height 33
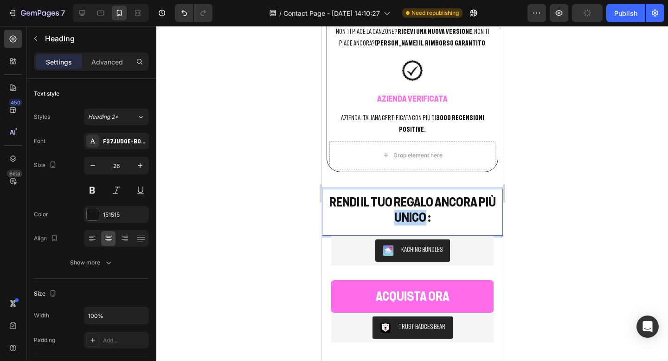
drag, startPoint x: 425, startPoint y: 203, endPoint x: 394, endPoint y: 204, distance: 30.6
click at [394, 204] on p "RENDI IL TUO REGALO ANCORA PIù UNICO :" at bounding box center [412, 210] width 170 height 32
click at [473, 194] on p "RENDI IL TUO REGALO ANCORA PIù INDIMENTICABILE :" at bounding box center [412, 210] width 170 height 32
click at [545, 178] on div at bounding box center [412, 193] width 512 height 335
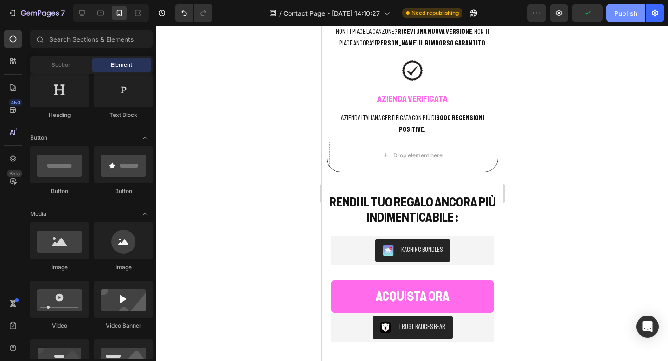
click at [618, 7] on button "Publish" at bounding box center [625, 13] width 39 height 19
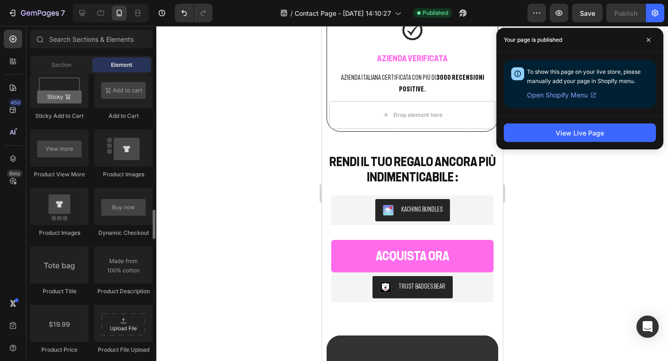
scroll to position [1322, 0]
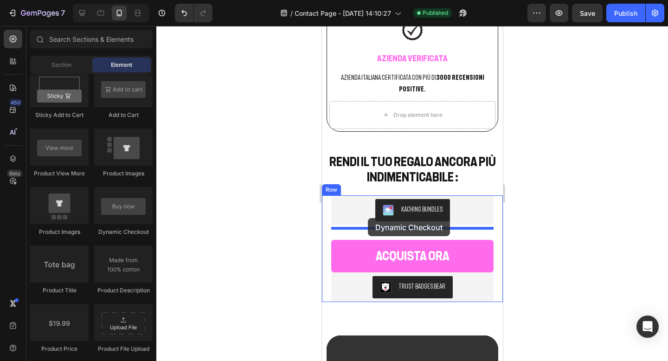
drag, startPoint x: 431, startPoint y: 234, endPoint x: 367, endPoint y: 218, distance: 65.6
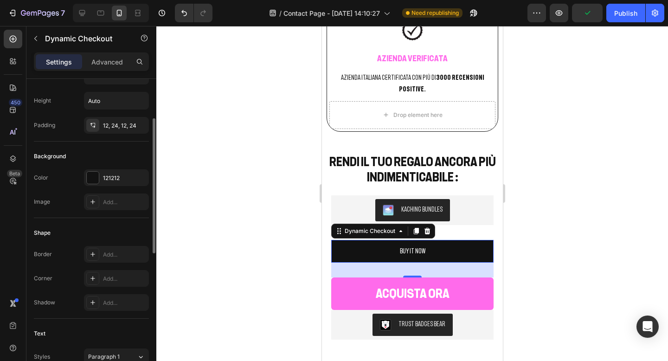
scroll to position [125, 0]
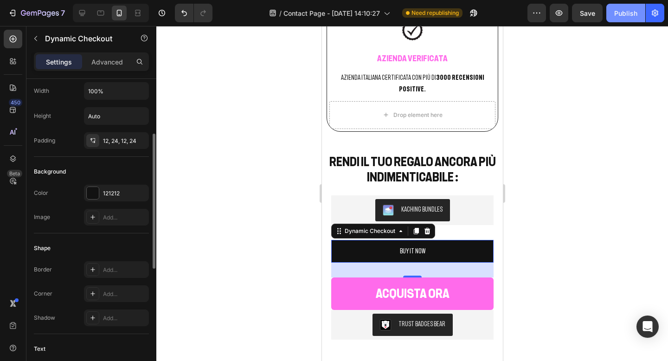
click at [628, 19] on button "Publish" at bounding box center [625, 13] width 39 height 19
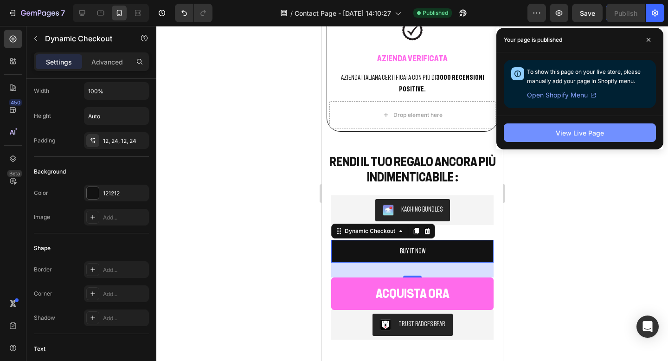
click at [509, 132] on button "View Live Page" at bounding box center [580, 132] width 152 height 19
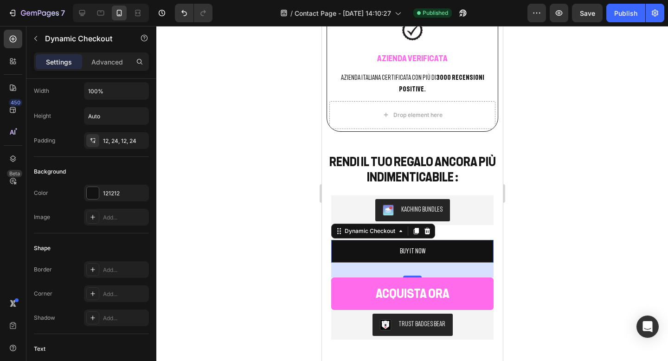
click at [578, 239] on div at bounding box center [412, 193] width 512 height 335
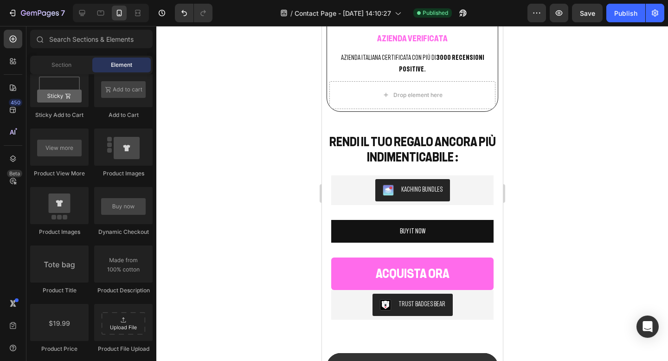
scroll to position [1733, 0]
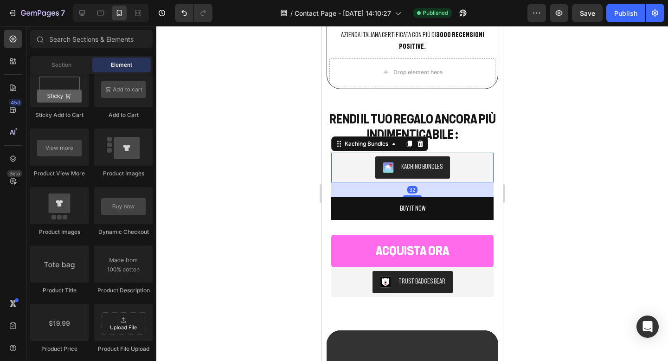
click at [448, 153] on div "Kaching Bundles" at bounding box center [412, 168] width 162 height 30
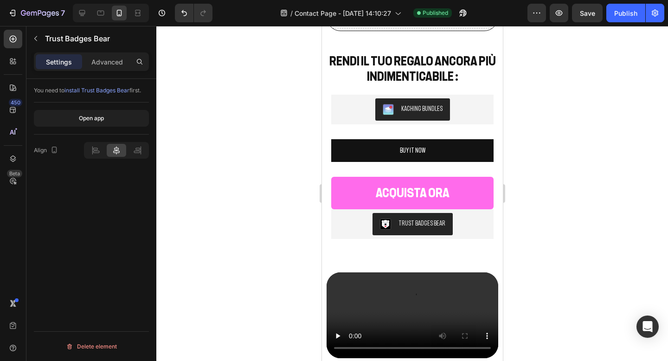
scroll to position [1812, 0]
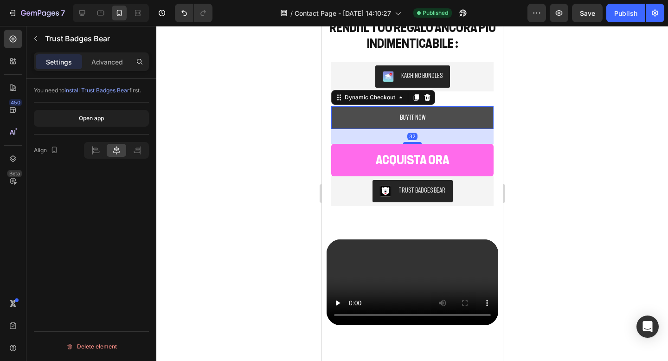
click at [375, 128] on button "Buy it now" at bounding box center [412, 117] width 162 height 23
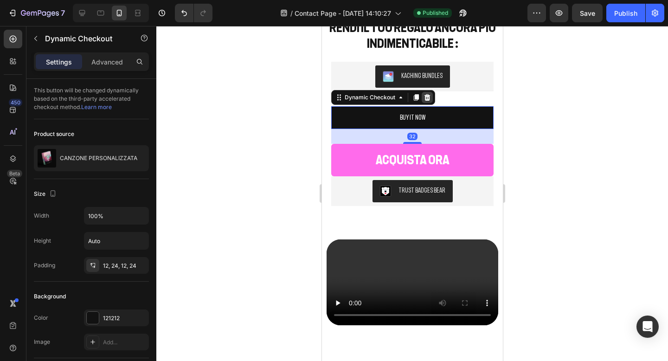
click at [428, 96] on icon at bounding box center [427, 97] width 6 height 6
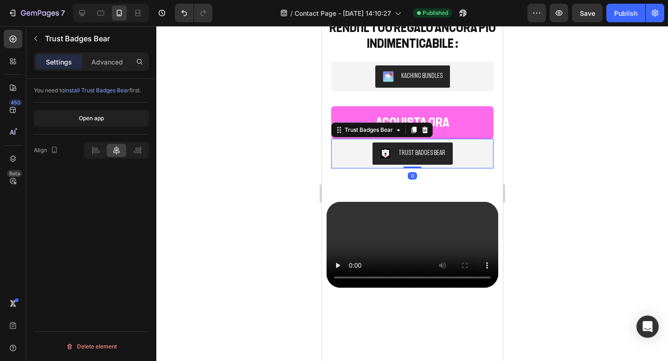
click at [429, 149] on div "Trust Badges Bear" at bounding box center [421, 153] width 47 height 10
click at [428, 130] on icon at bounding box center [424, 129] width 7 height 7
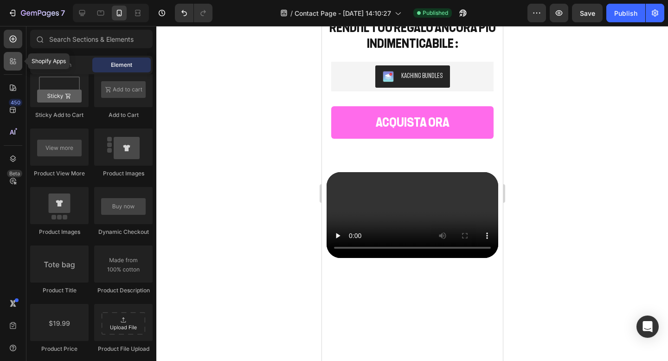
click at [10, 58] on icon at bounding box center [12, 61] width 9 height 9
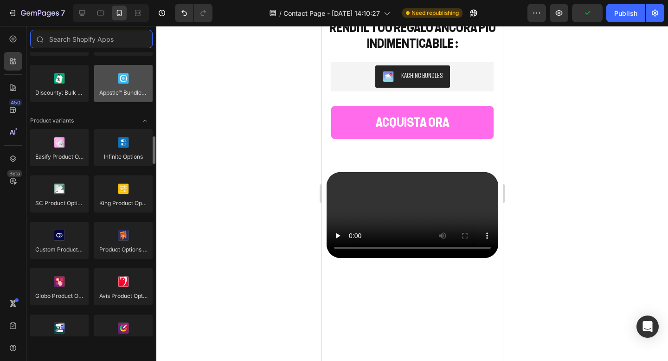
scroll to position [961, 0]
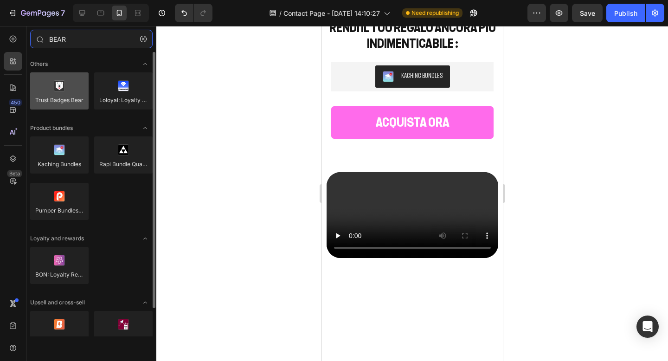
type input "BEAR"
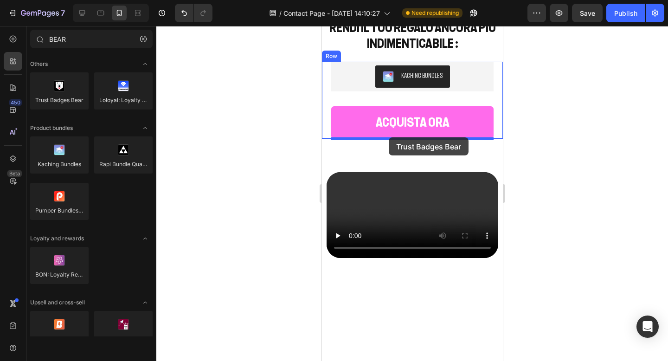
drag, startPoint x: 375, startPoint y: 113, endPoint x: 388, endPoint y: 138, distance: 28.4
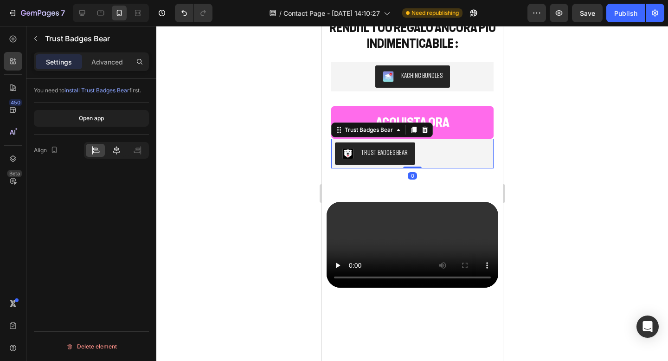
click at [117, 148] on icon at bounding box center [116, 150] width 9 height 9
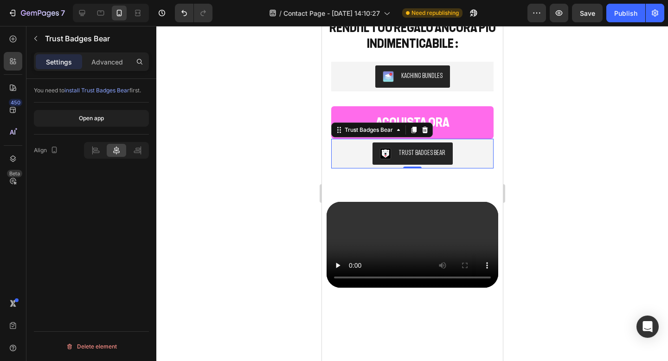
click at [582, 142] on div at bounding box center [412, 193] width 512 height 335
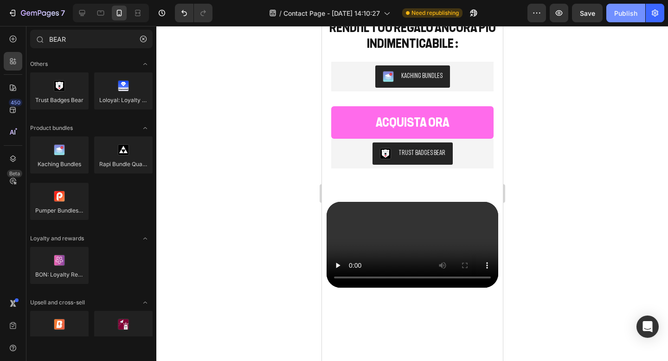
click at [631, 21] on button "Publish" at bounding box center [625, 13] width 39 height 19
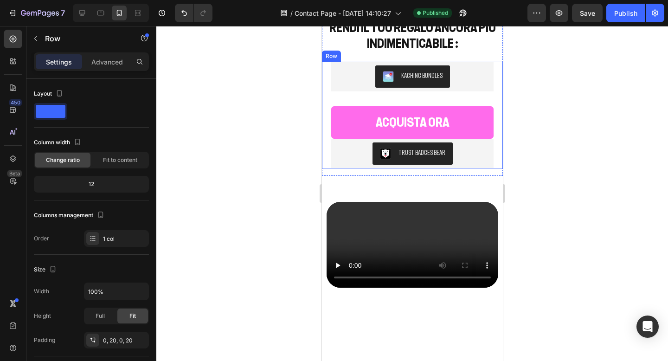
click at [389, 98] on div "Kaching Bundles Kaching Bundles ACQUISTA ORA Add to Cart Trust Badges Bear Trus…" at bounding box center [412, 115] width 162 height 107
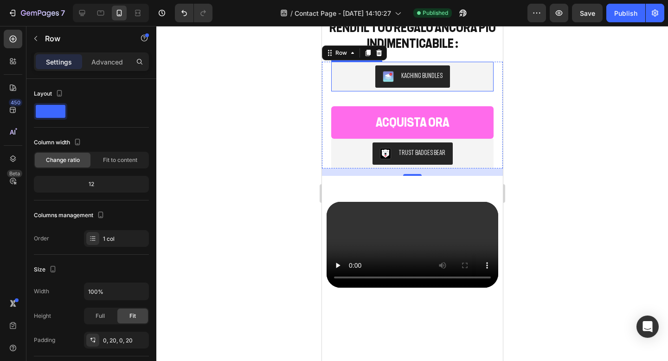
click at [417, 84] on button "Kaching Bundles" at bounding box center [412, 76] width 75 height 22
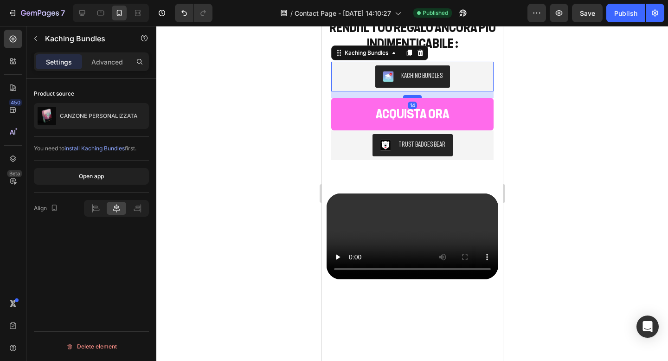
drag, startPoint x: 410, startPoint y: 105, endPoint x: 409, endPoint y: 97, distance: 8.4
click at [409, 97] on div at bounding box center [412, 96] width 19 height 3
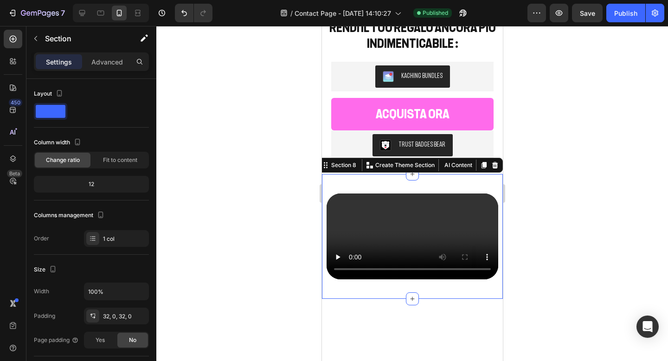
click at [386, 176] on div "Video Section 8 You can create reusable sections Create Theme Section AI Conten…" at bounding box center [411, 236] width 181 height 125
click at [117, 62] on p "Advanced" at bounding box center [107, 62] width 32 height 10
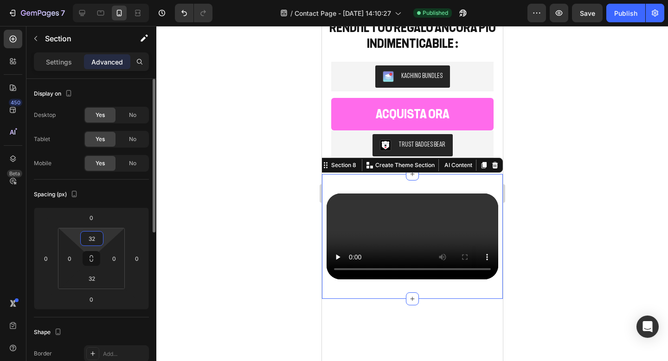
click at [96, 241] on input "32" at bounding box center [92, 238] width 19 height 14
type input "0"
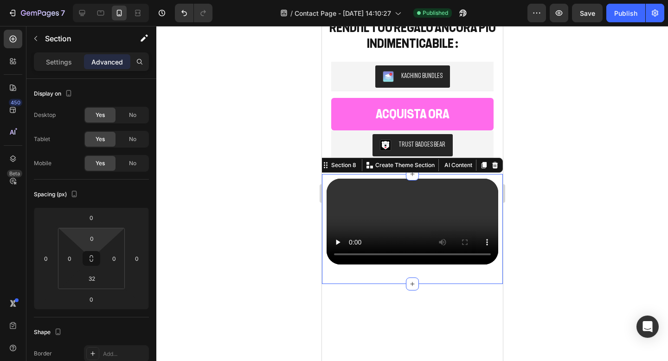
click at [593, 235] on div at bounding box center [412, 193] width 512 height 335
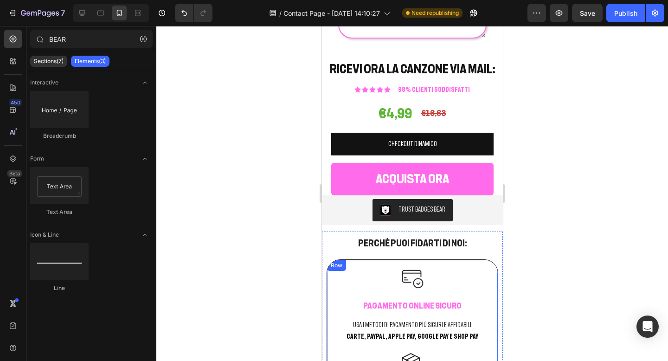
scroll to position [1270, 0]
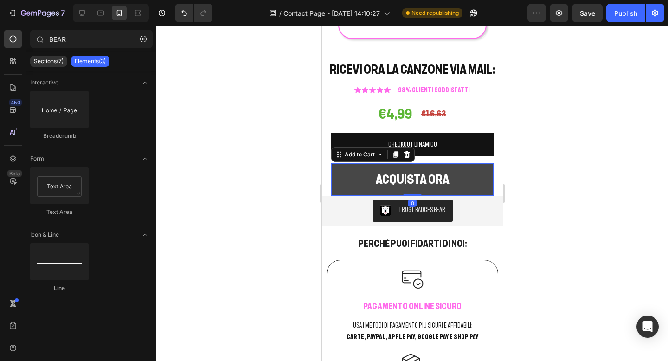
click at [373, 178] on button "ACQUISTA ORA" at bounding box center [412, 179] width 162 height 32
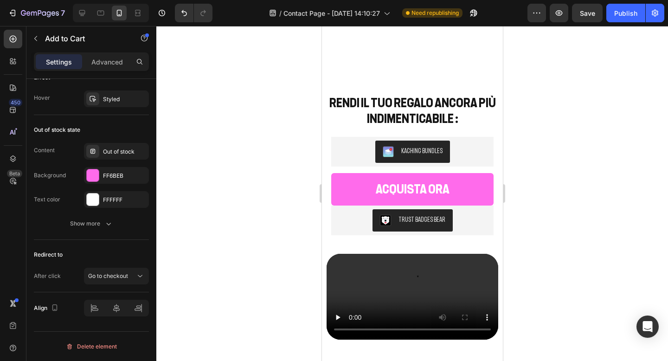
scroll to position [1681, 0]
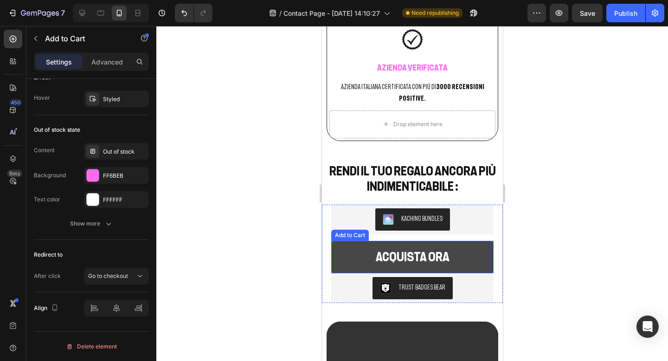
click at [349, 243] on button "ACQUISTA ORA" at bounding box center [412, 257] width 162 height 32
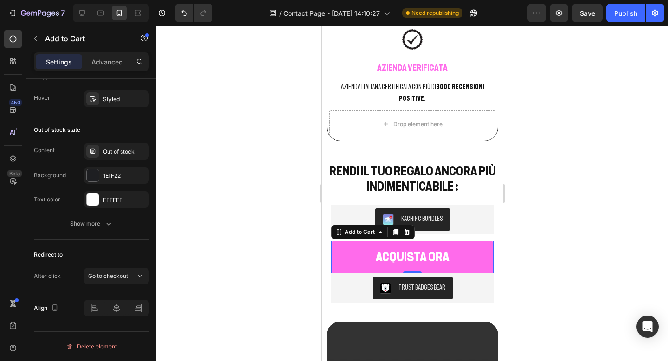
click at [238, 239] on div at bounding box center [412, 193] width 512 height 335
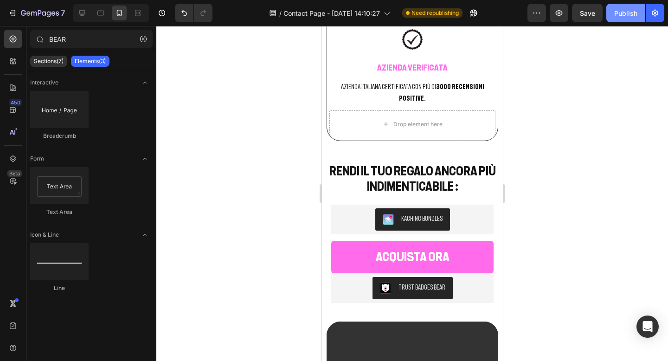
click at [636, 17] on div "Publish" at bounding box center [625, 13] width 23 height 10
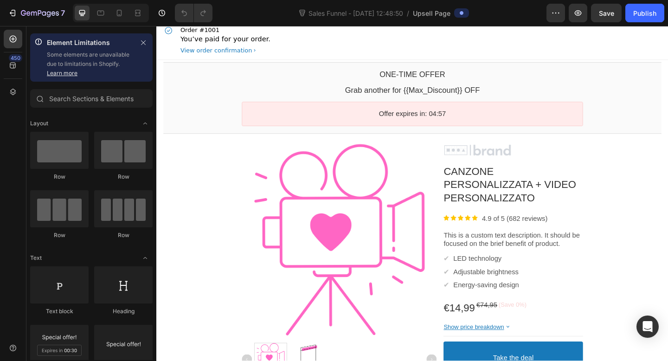
scroll to position [11, 0]
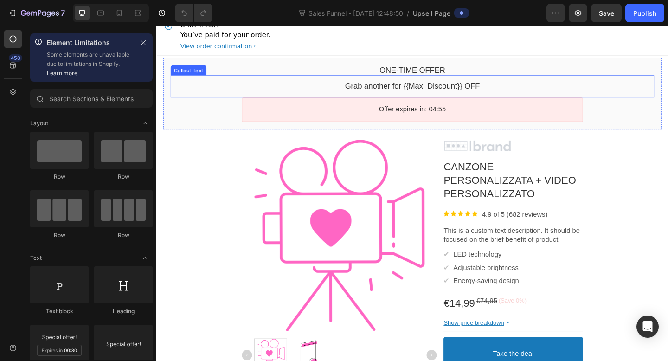
click at [418, 93] on bdo "Grab another for {{Max_Discount}} OFF" at bounding box center [434, 91] width 147 height 9
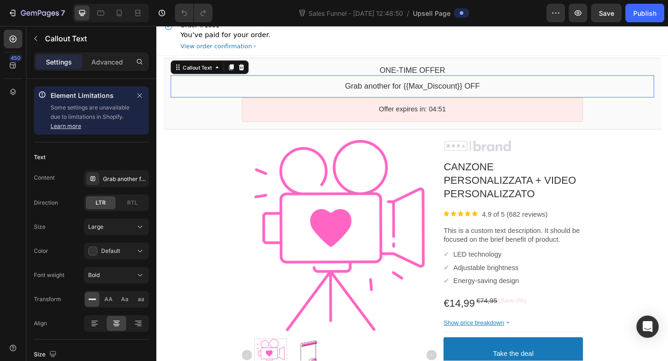
click at [528, 85] on div "Grab another for {{Max_Discount}} OFF Callout Text" at bounding box center [435, 92] width 526 height 24
click at [248, 70] on icon at bounding box center [248, 70] width 7 height 7
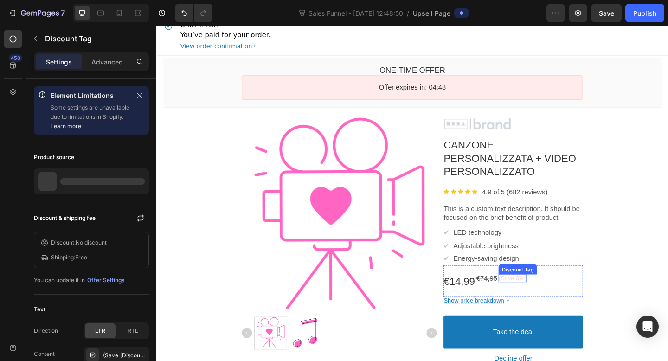
click at [549, 297] on bdo "(Save 0%)" at bounding box center [543, 300] width 30 height 7
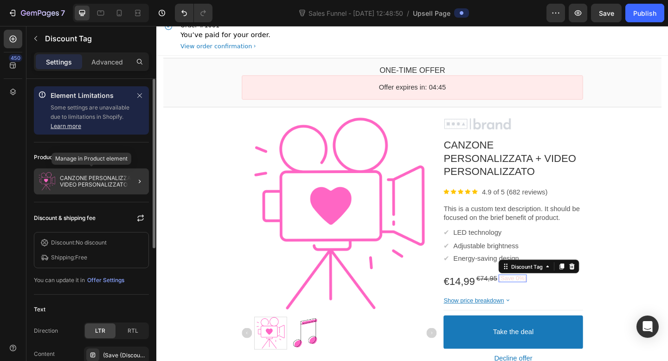
click at [112, 186] on p "CANZONE PERSONALIZZATA + VIDEO PERSONALIZZATO" at bounding box center [102, 181] width 85 height 13
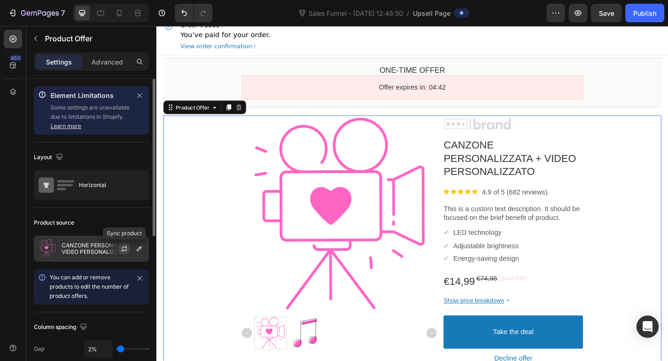
click at [127, 248] on icon "button" at bounding box center [124, 248] width 7 height 7
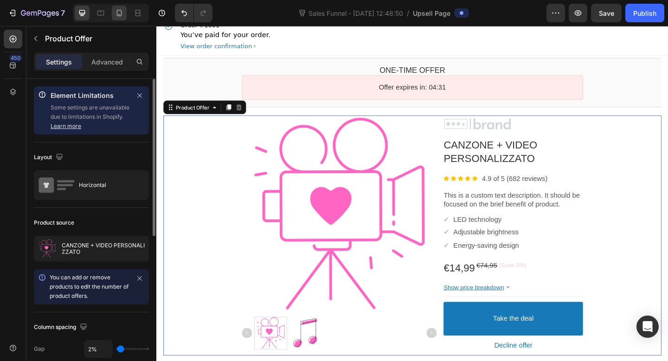
click at [120, 15] on icon at bounding box center [119, 12] width 9 height 9
type input "100%"
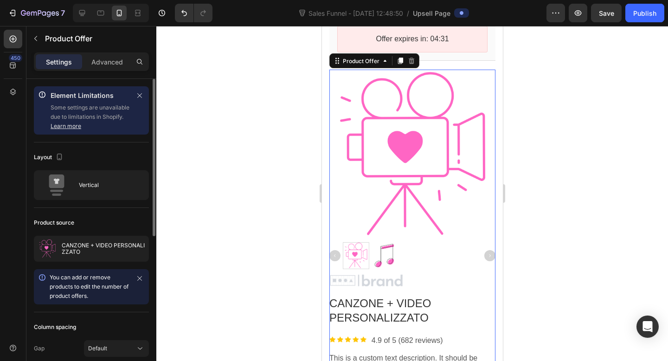
scroll to position [76, 0]
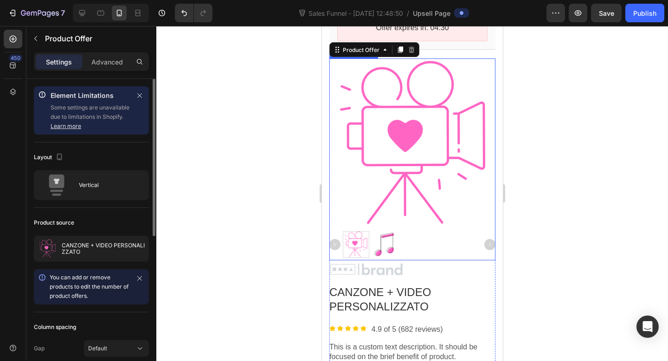
click at [403, 188] on div at bounding box center [412, 144] width 166 height 166
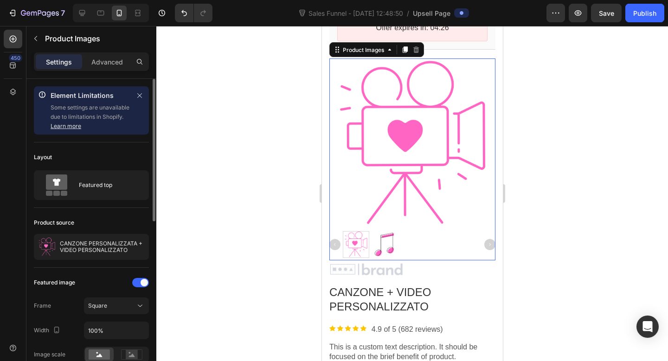
click at [540, 179] on div at bounding box center [412, 193] width 512 height 335
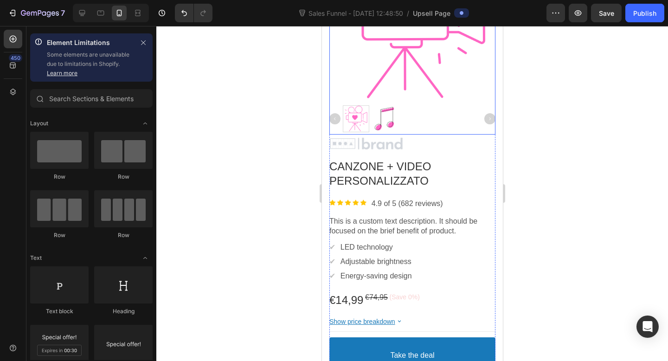
scroll to position [200, 0]
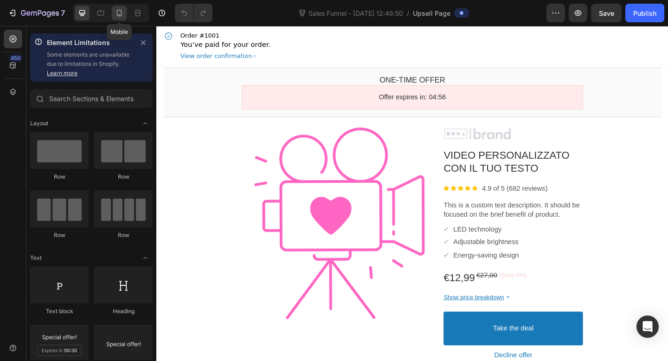
click at [121, 13] on icon at bounding box center [119, 12] width 9 height 9
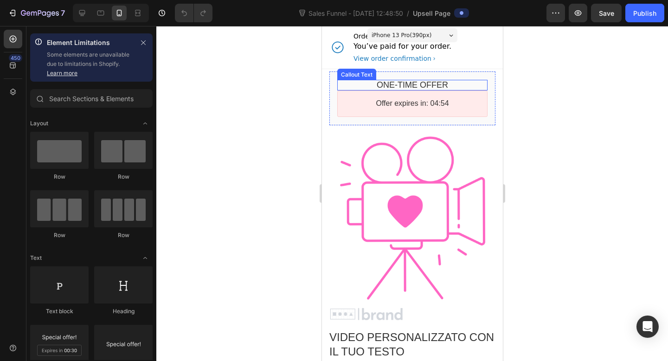
click at [408, 84] on bdo "One-time Offer" at bounding box center [411, 84] width 71 height 9
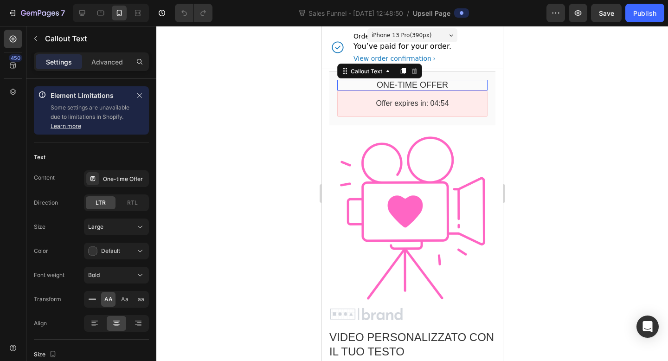
click at [408, 84] on bdo "One-time Offer" at bounding box center [411, 84] width 71 height 9
click at [444, 82] on bdo "One-time Offer" at bounding box center [411, 84] width 71 height 9
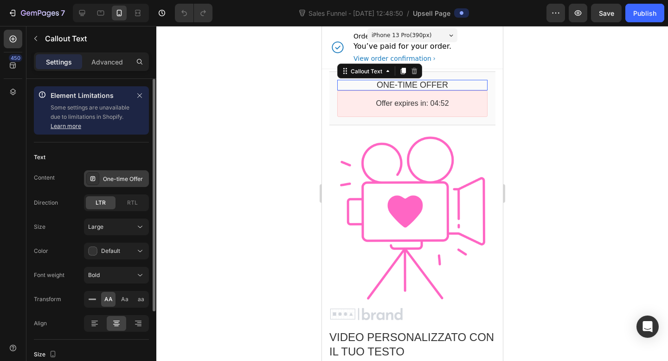
click at [128, 178] on div "One-time Offer" at bounding box center [125, 179] width 44 height 8
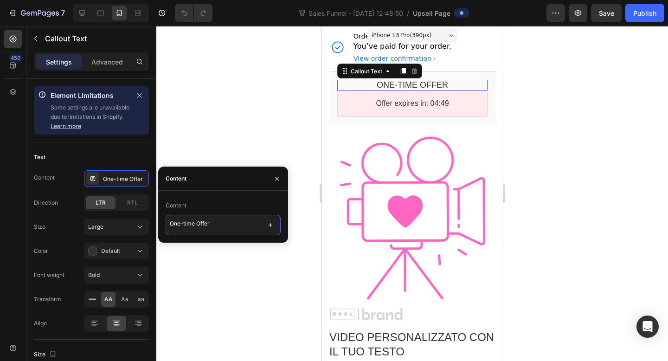
drag, startPoint x: 219, startPoint y: 225, endPoint x: 165, endPoint y: 224, distance: 54.3
click at [164, 224] on div "Content One-time Offer" at bounding box center [223, 216] width 130 height 37
type textarea "S"
type textarea "OFFERTA SOLO PER TE"
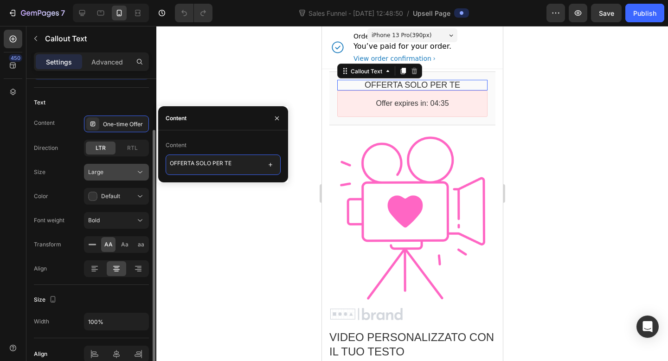
scroll to position [64, 0]
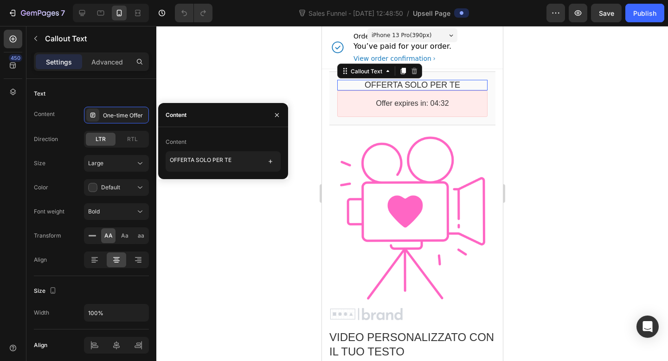
click at [186, 232] on div at bounding box center [412, 193] width 512 height 335
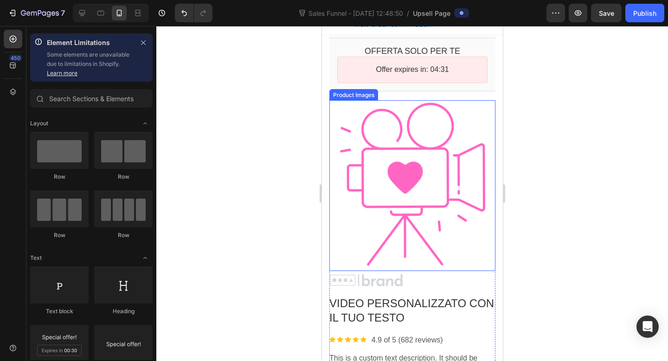
scroll to position [36, 0]
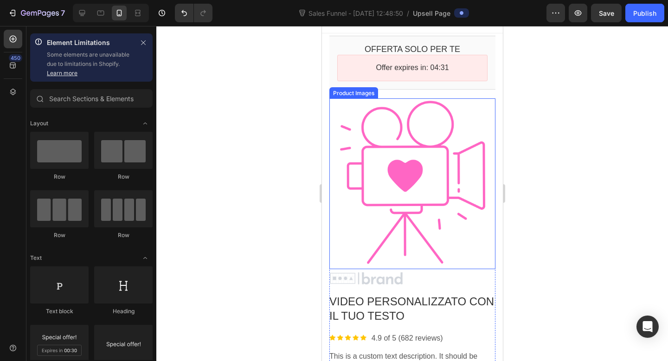
click at [379, 184] on div at bounding box center [412, 184] width 166 height 166
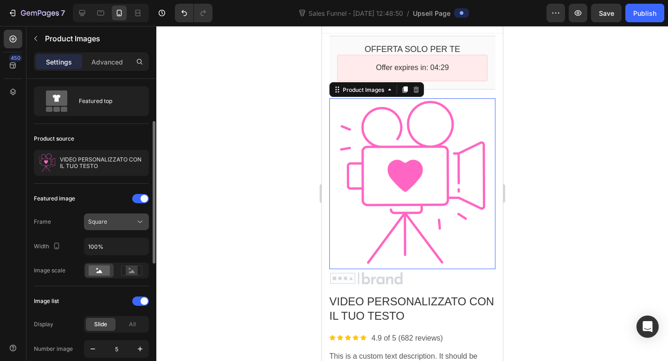
scroll to position [88, 0]
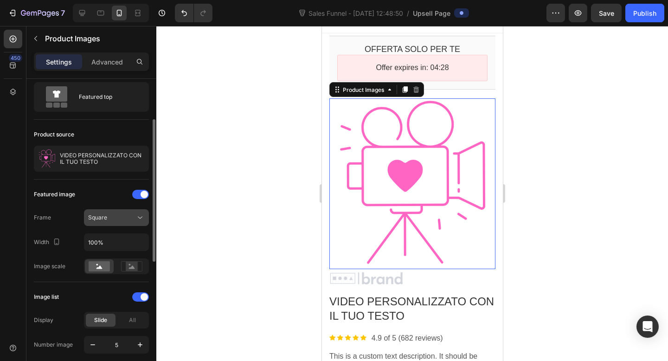
click at [115, 215] on div "Square" at bounding box center [111, 217] width 47 height 8
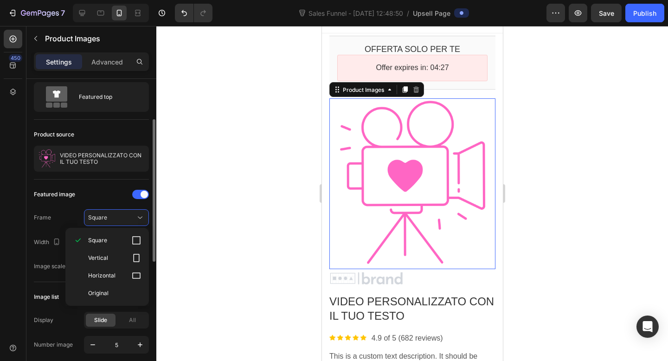
click at [109, 176] on div "Product source VIDEO PERSONALIZZATO CON IL TUO TESTO" at bounding box center [91, 150] width 115 height 60
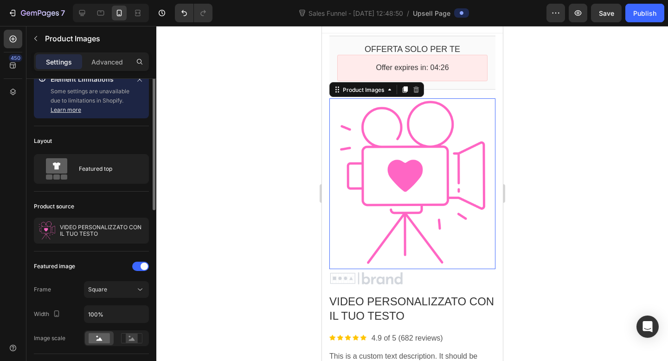
scroll to position [4, 0]
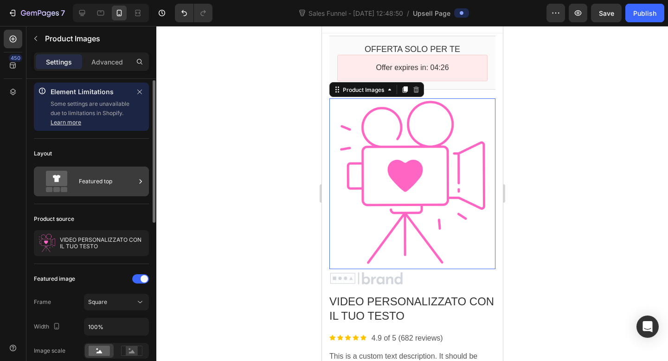
click at [109, 177] on div "Featured top" at bounding box center [107, 181] width 57 height 21
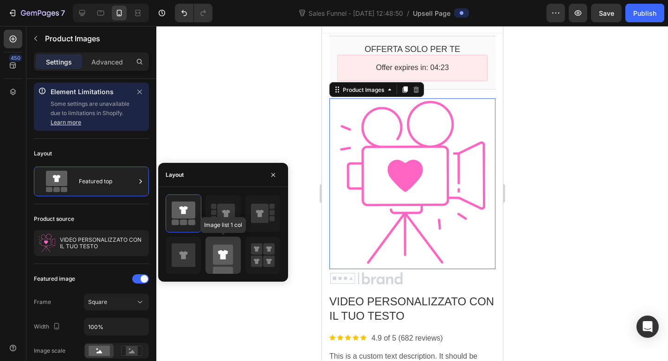
click at [223, 260] on rect at bounding box center [223, 254] width 20 height 20
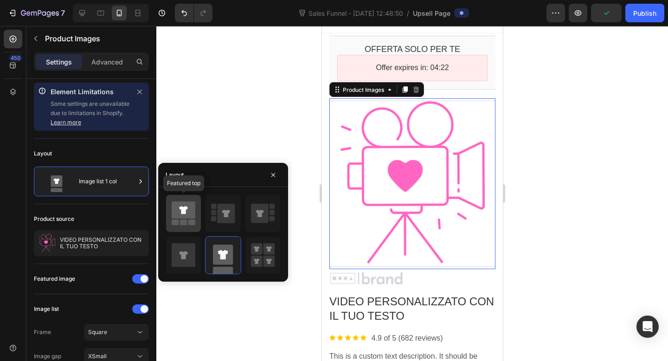
click at [187, 206] on icon at bounding box center [184, 209] width 24 height 17
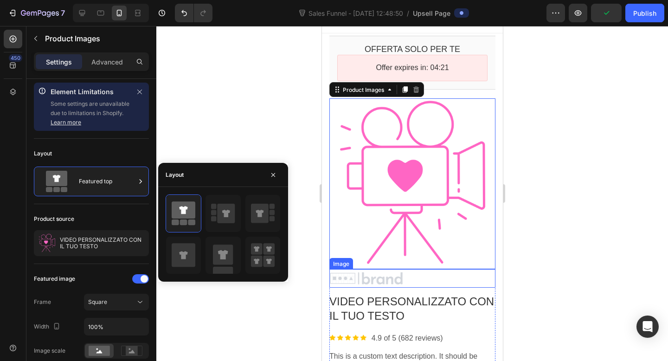
click at [416, 275] on div at bounding box center [412, 278] width 166 height 14
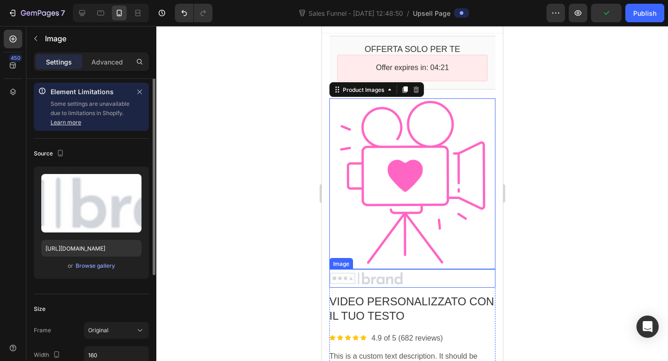
scroll to position [0, 0]
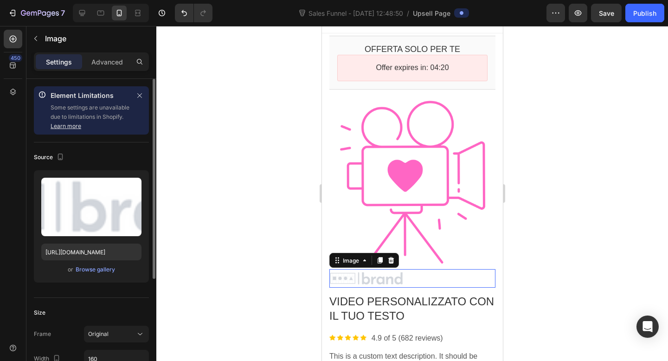
click at [392, 263] on icon at bounding box center [391, 260] width 6 height 6
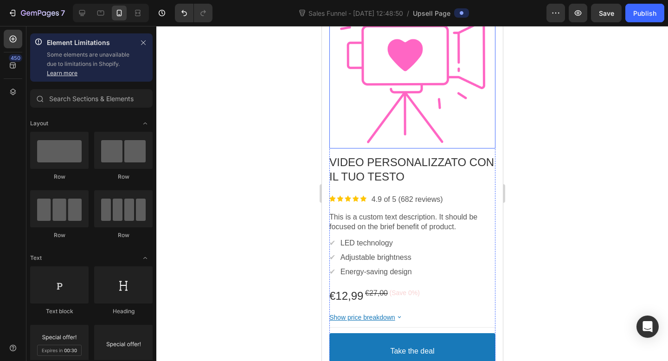
scroll to position [157, 0]
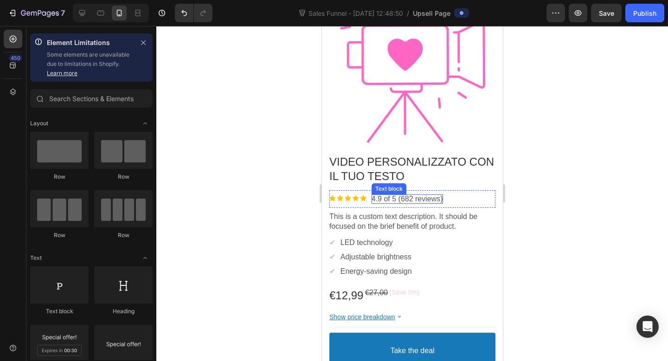
click at [387, 198] on p "4.9 of 5 (682 reviews)" at bounding box center [406, 199] width 71 height 10
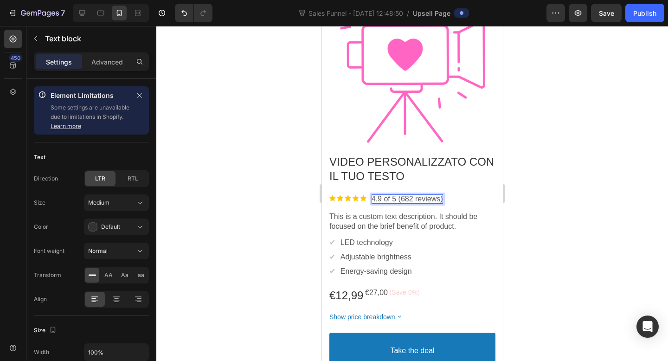
click at [388, 198] on p "4.9 of 5 (682 reviews)" at bounding box center [406, 199] width 71 height 10
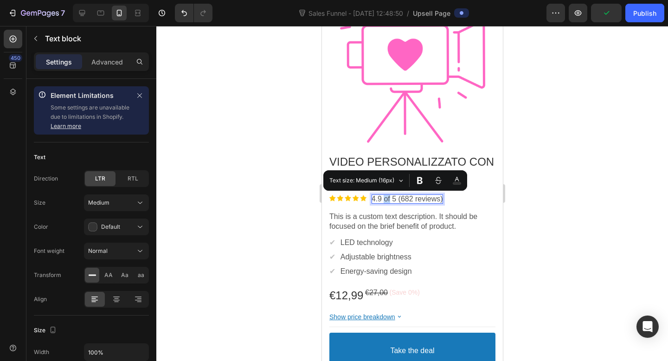
drag, startPoint x: 390, startPoint y: 198, endPoint x: 385, endPoint y: 198, distance: 5.1
click at [385, 198] on p "4.9 of 5 (682 reviews)" at bounding box center [406, 199] width 71 height 10
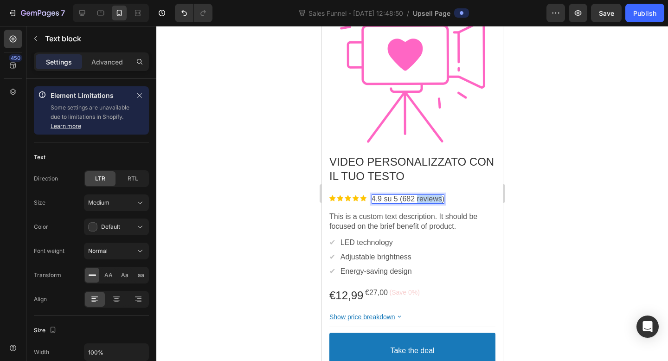
drag, startPoint x: 444, startPoint y: 196, endPoint x: 419, endPoint y: 196, distance: 25.0
click at [419, 196] on p "4.9 su 5 (682 reviews)" at bounding box center [407, 199] width 73 height 10
click at [544, 202] on div at bounding box center [412, 193] width 512 height 335
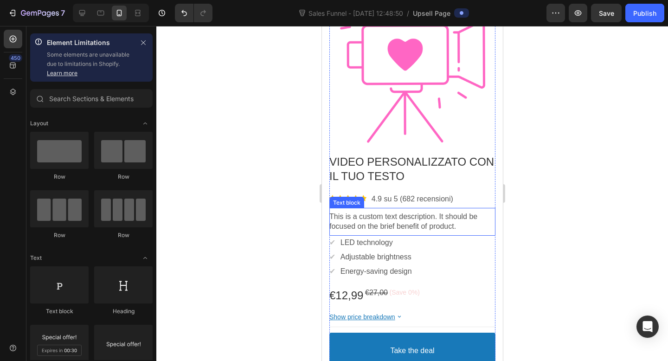
click at [443, 219] on p "This is a custom text description. It should be focused on the brief benefit of…" at bounding box center [412, 221] width 166 height 19
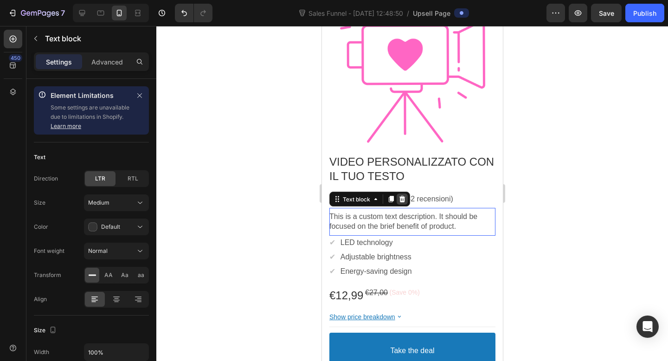
click at [399, 199] on icon at bounding box center [401, 198] width 7 height 7
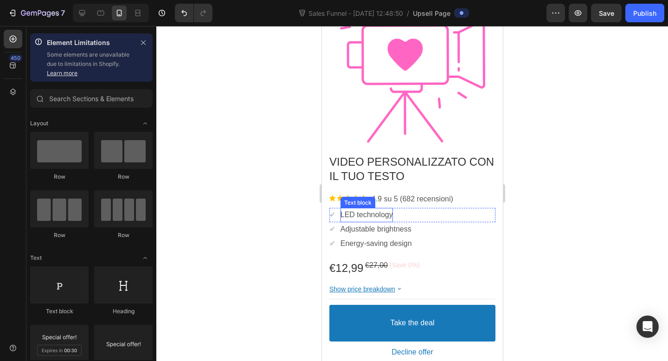
click at [384, 217] on p "LED technology" at bounding box center [366, 215] width 52 height 10
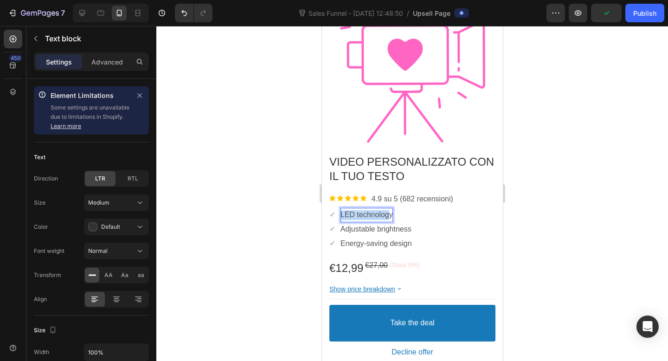
drag, startPoint x: 392, startPoint y: 216, endPoint x: 341, endPoint y: 214, distance: 50.6
click at [341, 214] on p "LED technology" at bounding box center [366, 215] width 52 height 10
drag, startPoint x: 394, startPoint y: 214, endPoint x: 340, endPoint y: 215, distance: 53.8
click at [340, 215] on div "✔ Text block LED technology Text block Row" at bounding box center [412, 215] width 166 height 14
click at [358, 230] on p "Adjustable brightness" at bounding box center [375, 229] width 71 height 10
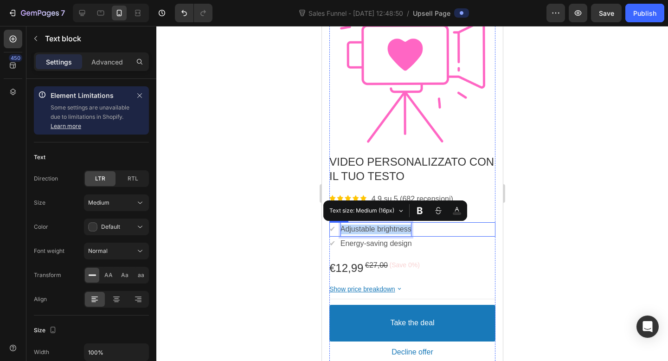
drag, startPoint x: 413, startPoint y: 230, endPoint x: 339, endPoint y: 228, distance: 74.7
click at [339, 228] on div "✔ Text block Adjustable brightness Text block Row" at bounding box center [412, 229] width 166 height 14
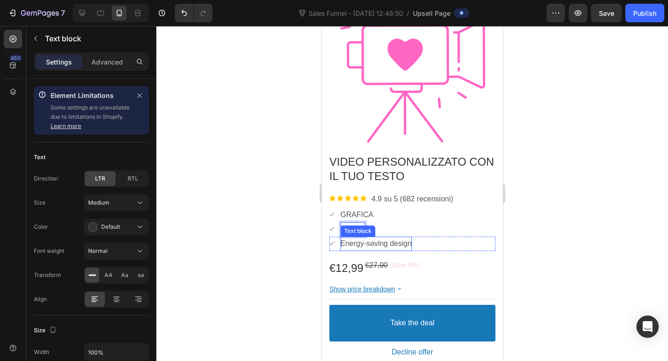
click at [358, 245] on p "Energy-saving design" at bounding box center [375, 244] width 71 height 10
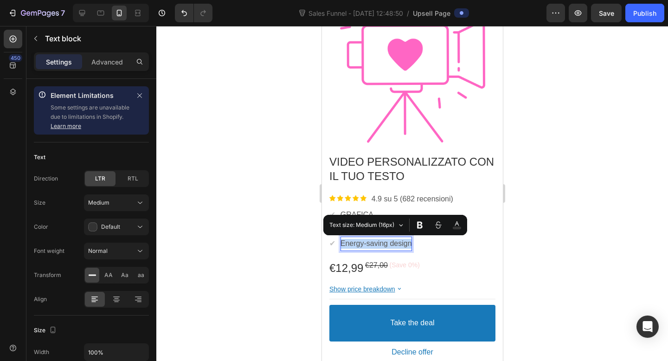
drag, startPoint x: 412, startPoint y: 243, endPoint x: 342, endPoint y: 241, distance: 70.1
click at [342, 241] on p "Energy-saving design" at bounding box center [375, 244] width 71 height 10
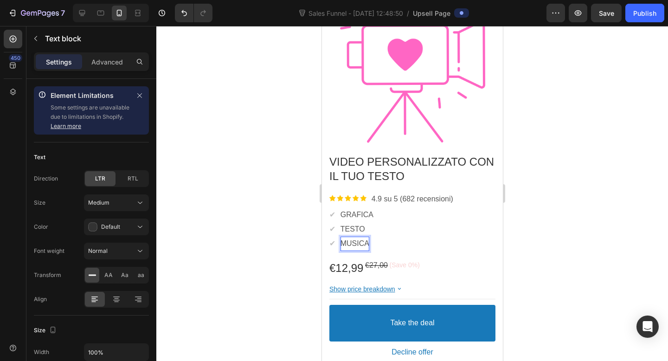
click at [555, 221] on div at bounding box center [412, 193] width 512 height 335
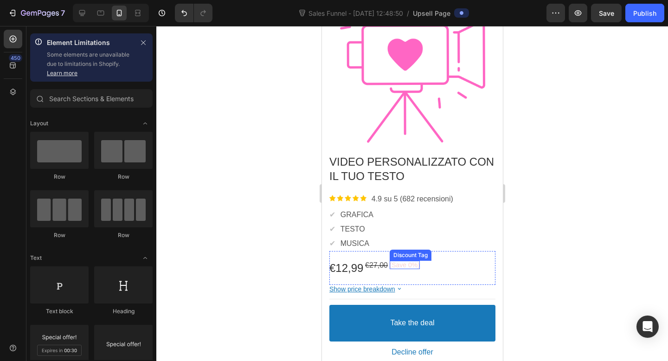
click at [408, 266] on bdo "(Save 0%)" at bounding box center [404, 264] width 30 height 7
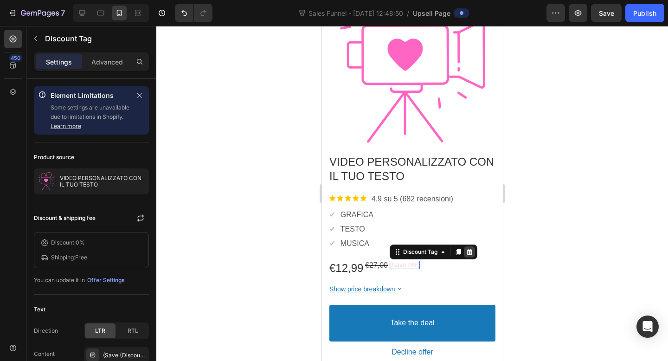
click at [468, 252] on icon at bounding box center [469, 252] width 6 height 6
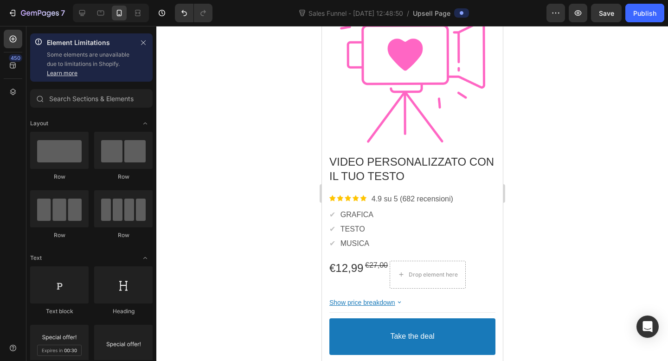
click at [566, 262] on div at bounding box center [412, 193] width 512 height 335
click at [392, 302] on bdo "Show price breakdown" at bounding box center [362, 302] width 66 height 7
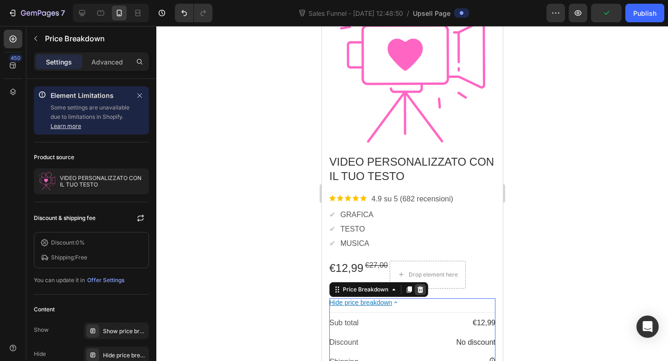
click at [419, 287] on icon at bounding box center [419, 289] width 7 height 7
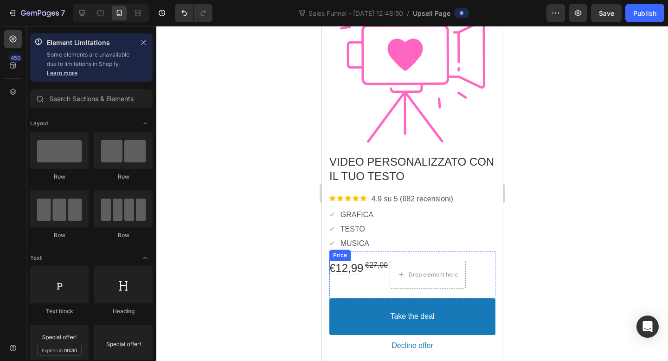
click at [354, 269] on bdo "€12,99" at bounding box center [346, 268] width 34 height 13
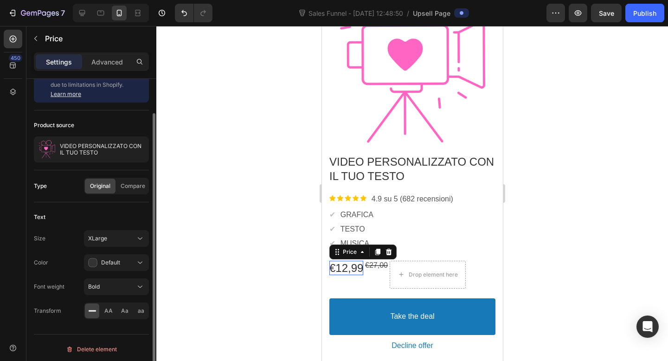
scroll to position [35, 0]
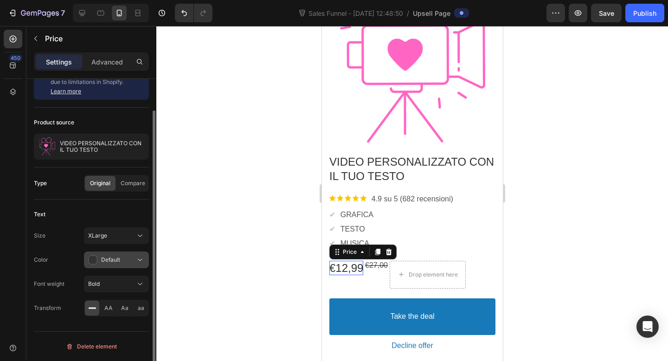
click at [100, 261] on div "Default" at bounding box center [111, 259] width 47 height 9
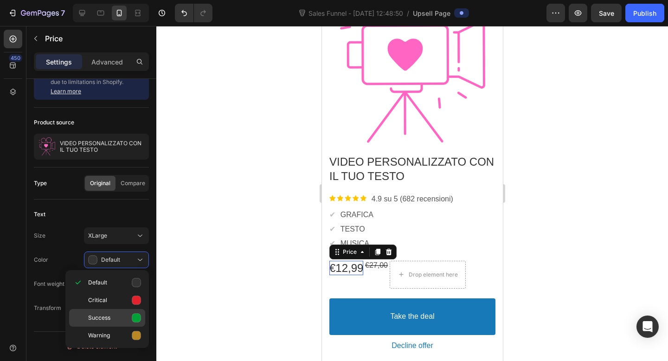
click at [133, 317] on icon at bounding box center [136, 318] width 9 height 9
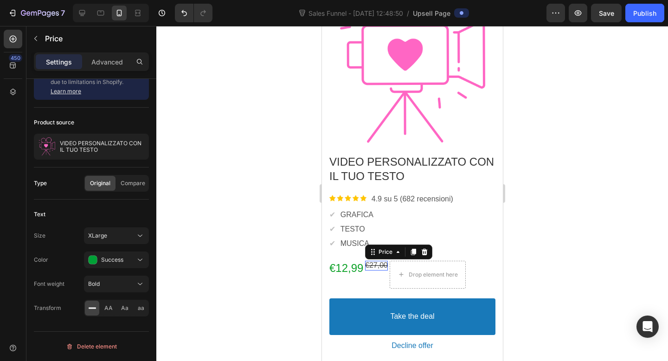
click at [375, 263] on bdo "€27,00" at bounding box center [376, 265] width 23 height 8
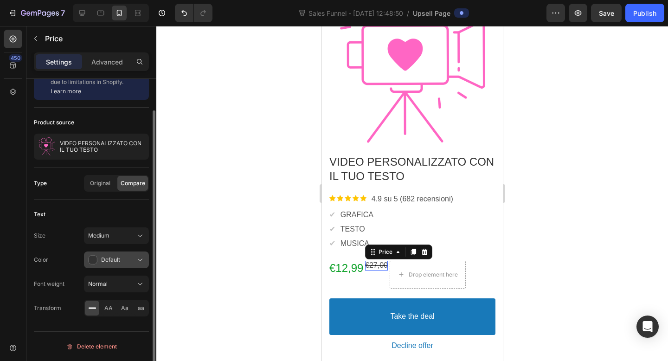
click at [118, 261] on span "Default" at bounding box center [110, 259] width 19 height 7
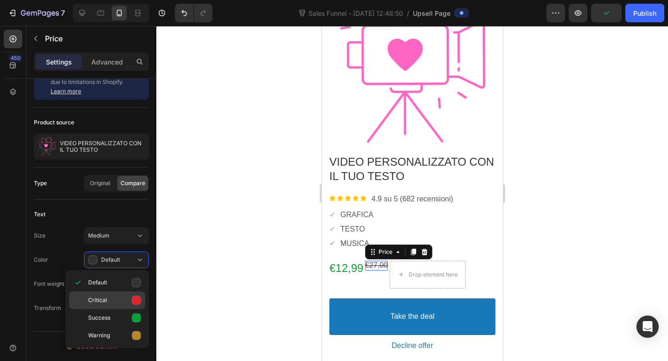
click at [144, 309] on div "Critical" at bounding box center [107, 318] width 76 height 18
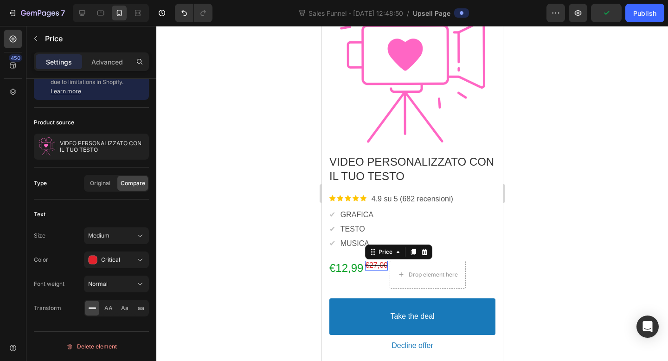
click at [603, 159] on div at bounding box center [412, 193] width 512 height 335
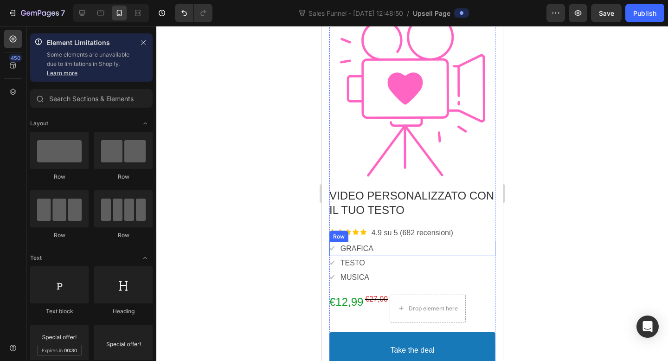
scroll to position [125, 0]
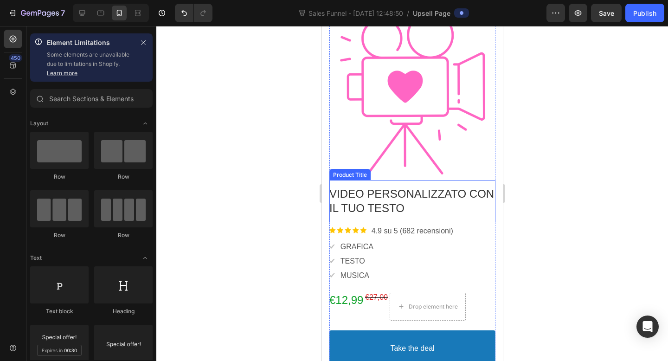
click at [534, 205] on div at bounding box center [412, 193] width 512 height 335
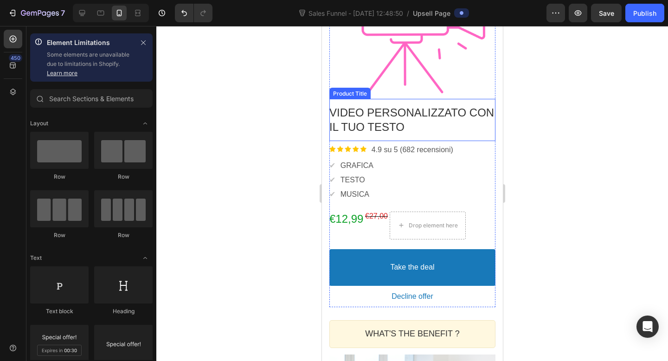
scroll to position [216, 0]
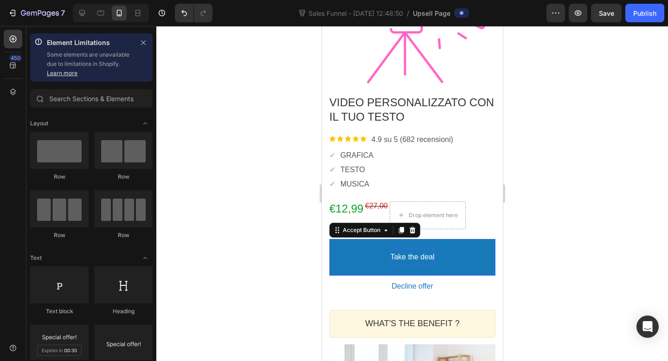
click at [431, 257] on bdo "Take the deal" at bounding box center [412, 257] width 44 height 10
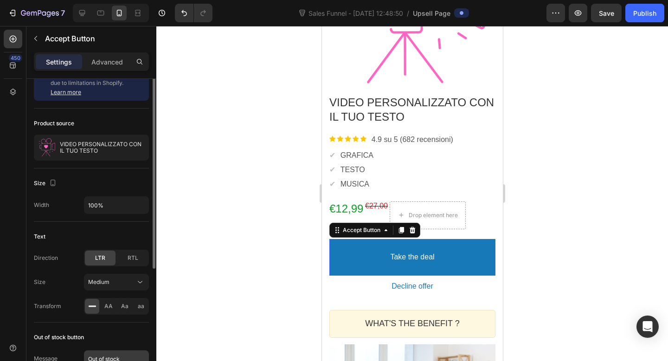
scroll to position [0, 0]
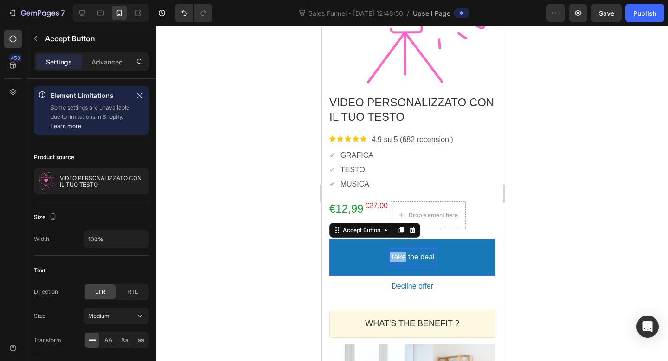
click at [403, 255] on p "Take the deal" at bounding box center [412, 257] width 44 height 10
drag, startPoint x: 434, startPoint y: 256, endPoint x: 387, endPoint y: 259, distance: 46.9
click at [387, 259] on button "Take the deal" at bounding box center [412, 257] width 166 height 37
click at [329, 239] on button "AGGIUNGI" at bounding box center [412, 257] width 166 height 37
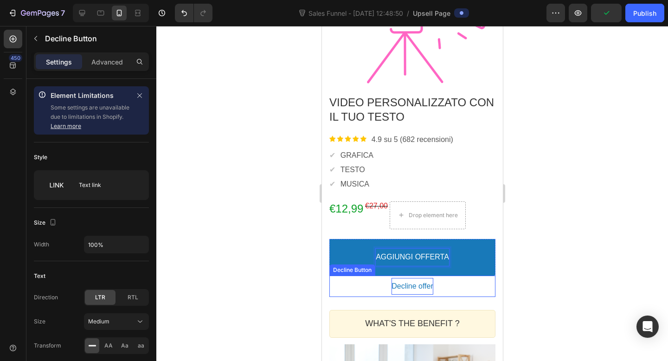
click at [395, 286] on bdo "Decline offer" at bounding box center [412, 287] width 42 height 10
drag, startPoint x: 432, startPoint y: 284, endPoint x: 391, endPoint y: 283, distance: 40.8
click at [391, 283] on p "Decline offer" at bounding box center [412, 287] width 42 height 10
click at [329, 278] on button "RIFIUT" at bounding box center [412, 286] width 166 height 17
click at [526, 275] on div at bounding box center [412, 193] width 512 height 335
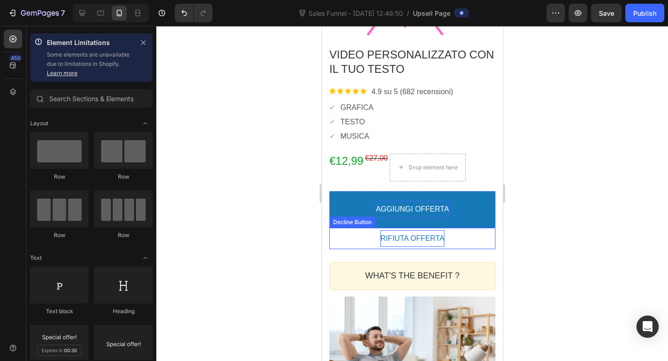
scroll to position [265, 0]
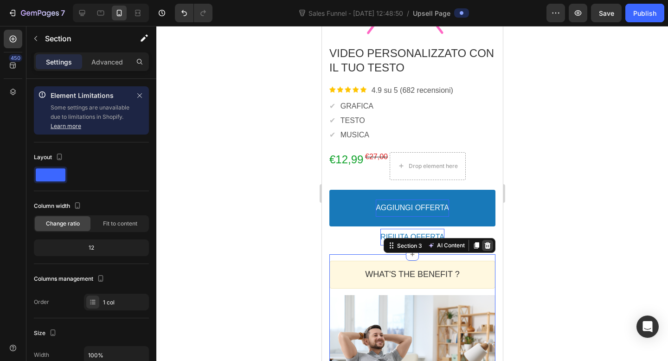
click at [491, 248] on div at bounding box center [486, 245] width 11 height 11
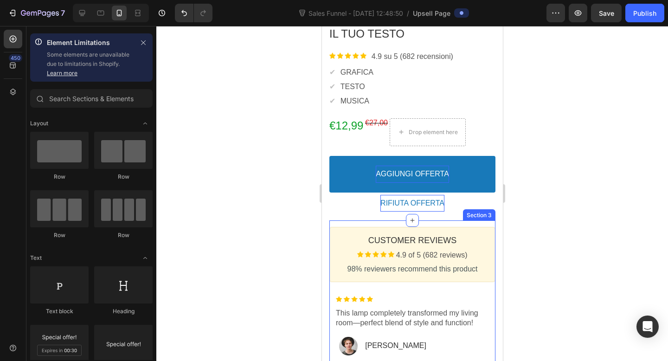
scroll to position [309, 0]
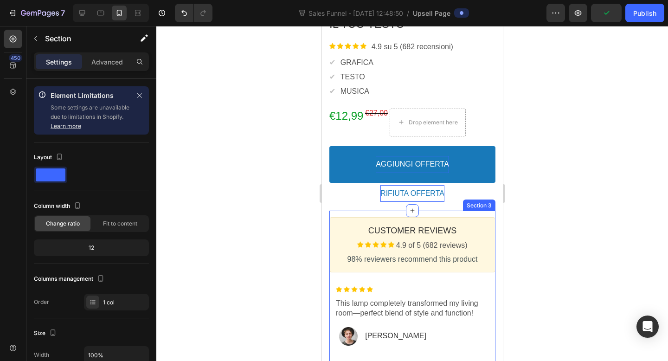
click at [455, 212] on div "Customer Reviews Heading Image 4.9 of 5 (682 reviews) Text block Row 98% review…" at bounding box center [412, 364] width 166 height 306
click at [487, 200] on icon at bounding box center [487, 201] width 6 height 6
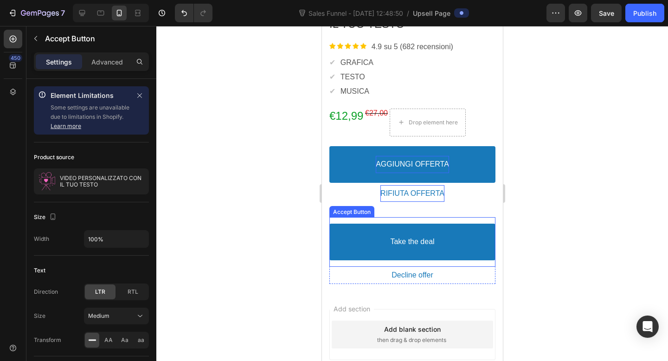
click at [440, 220] on div "Take the deal Accept Button" at bounding box center [412, 242] width 166 height 50
click at [413, 207] on icon at bounding box center [412, 208] width 6 height 6
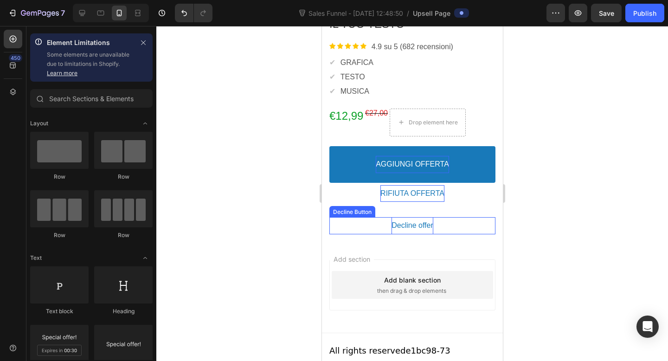
click at [414, 224] on bdo "Decline offer" at bounding box center [412, 226] width 42 height 10
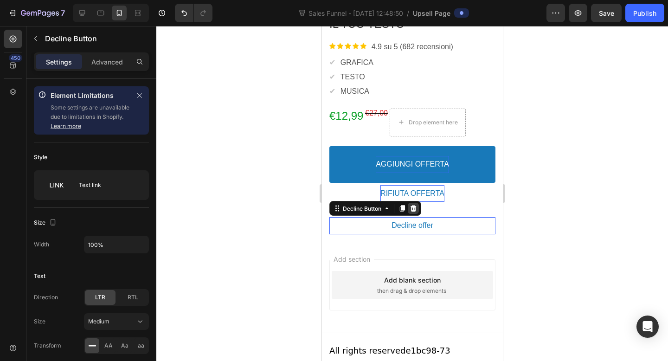
click at [415, 207] on icon at bounding box center [413, 208] width 6 height 6
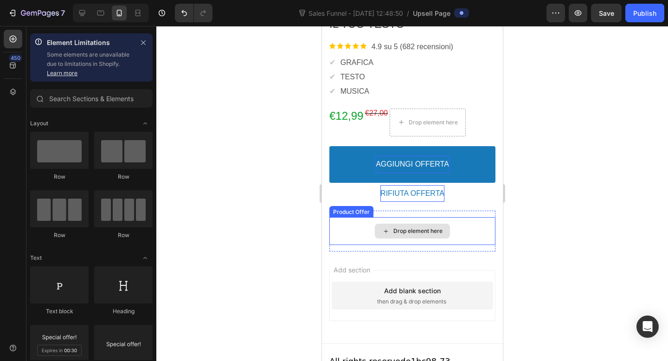
click at [446, 223] on div "Drop element here" at bounding box center [412, 231] width 166 height 28
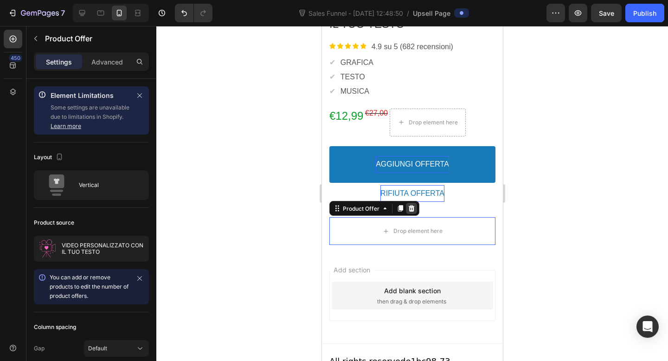
click at [410, 208] on icon at bounding box center [410, 208] width 7 height 7
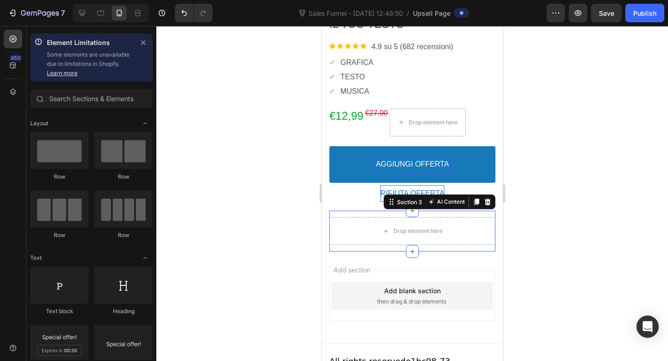
click at [419, 213] on div "Drop element here Section 3 AI Content Write with GemAI You've reached / rewrit…" at bounding box center [412, 231] width 166 height 41
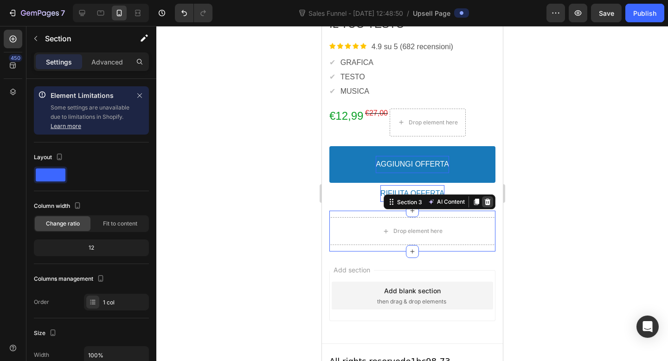
click at [487, 200] on icon at bounding box center [487, 201] width 6 height 6
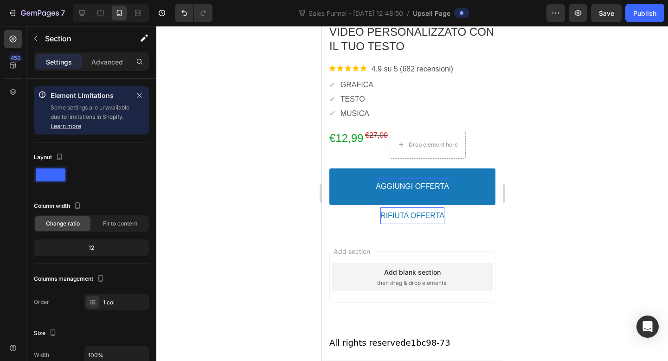
scroll to position [287, 0]
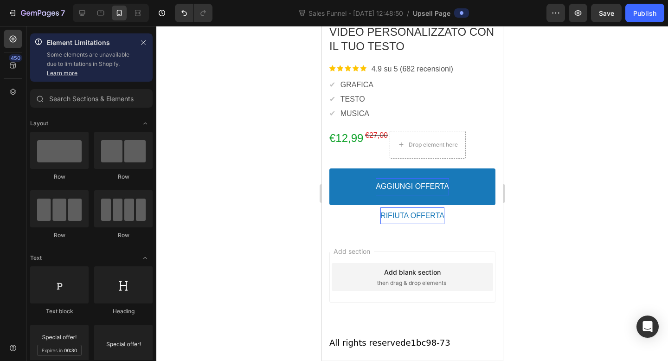
click at [420, 286] on span "then drag & drop elements" at bounding box center [411, 283] width 69 height 8
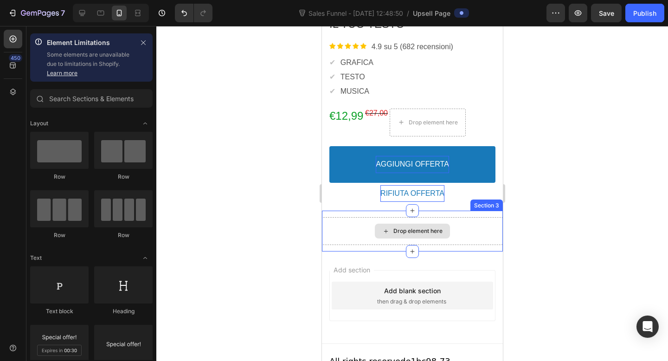
click at [410, 231] on div "Drop element here" at bounding box center [417, 230] width 49 height 7
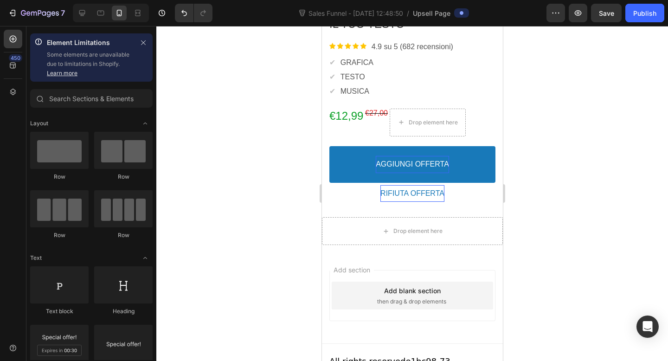
click at [237, 171] on div at bounding box center [412, 193] width 512 height 335
click at [18, 64] on div "450" at bounding box center [13, 65] width 19 height 19
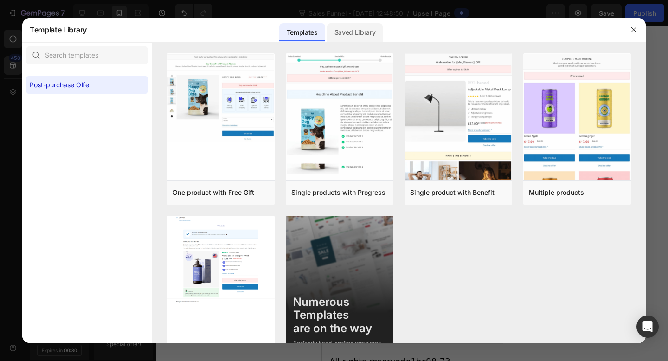
click at [344, 31] on div "Saved Library" at bounding box center [355, 32] width 56 height 19
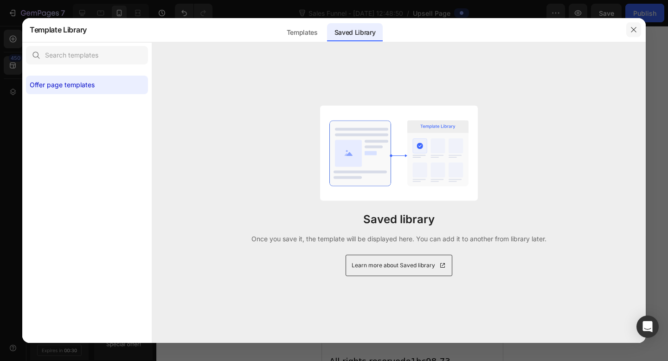
click at [634, 32] on icon "button" at bounding box center [633, 29] width 7 height 7
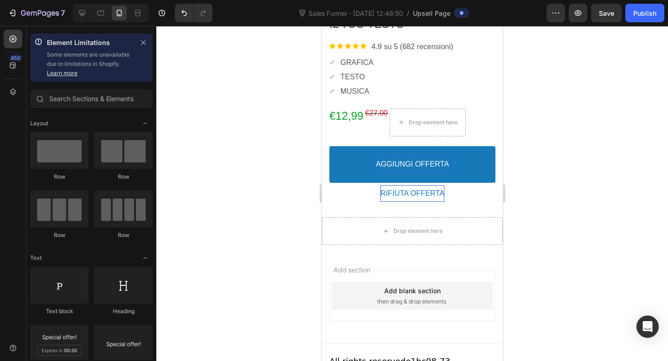
click at [577, 174] on div at bounding box center [412, 193] width 512 height 335
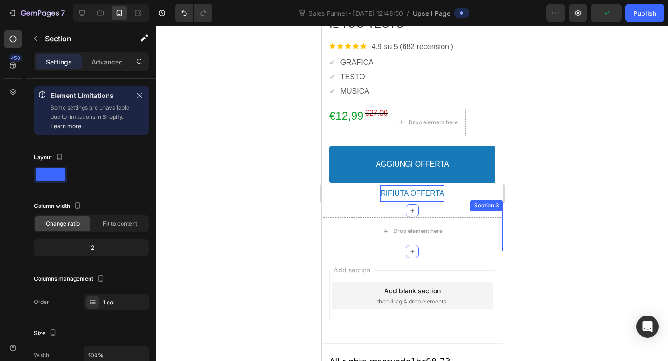
click at [457, 211] on div "Drop element here Section 3" at bounding box center [411, 231] width 181 height 41
click at [495, 198] on icon at bounding box center [495, 201] width 6 height 6
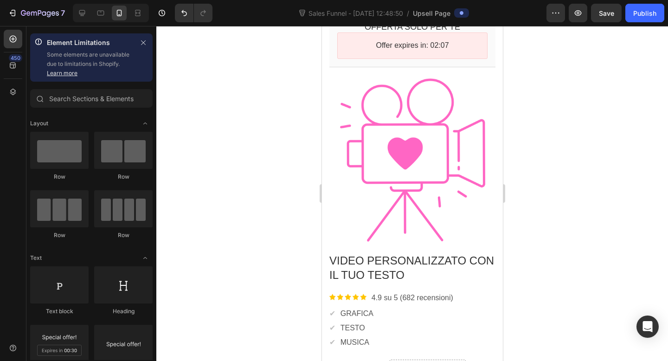
scroll to position [0, 0]
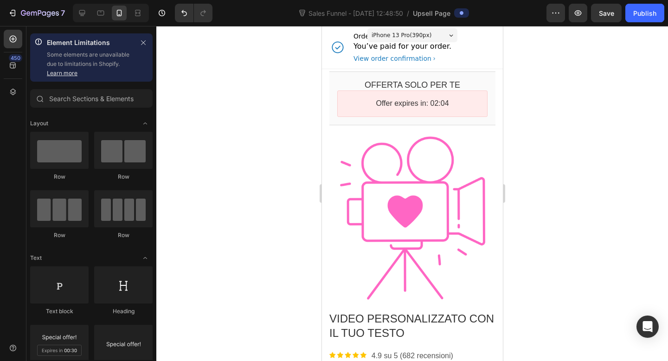
click at [389, 48] on p "You’ve paid for your order." at bounding box center [402, 46] width 98 height 11
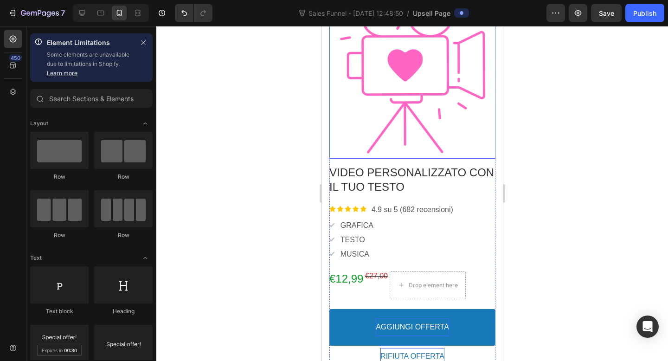
scroll to position [147, 0]
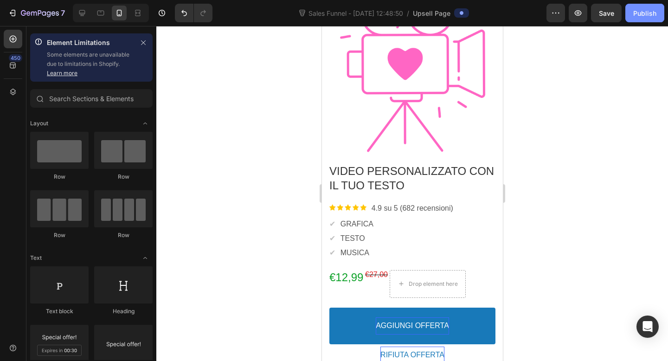
click at [635, 14] on div "Publish" at bounding box center [644, 13] width 23 height 10
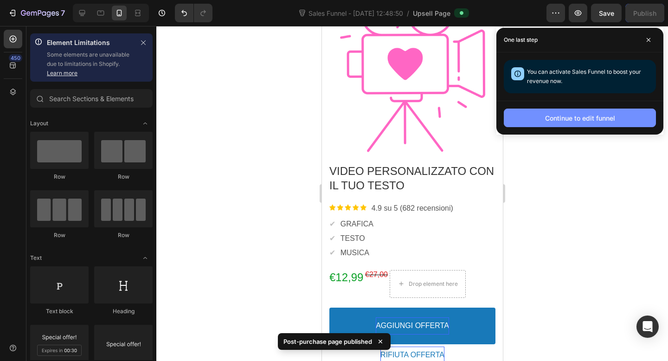
click at [556, 115] on div "Continue to edit funnel" at bounding box center [580, 118] width 70 height 10
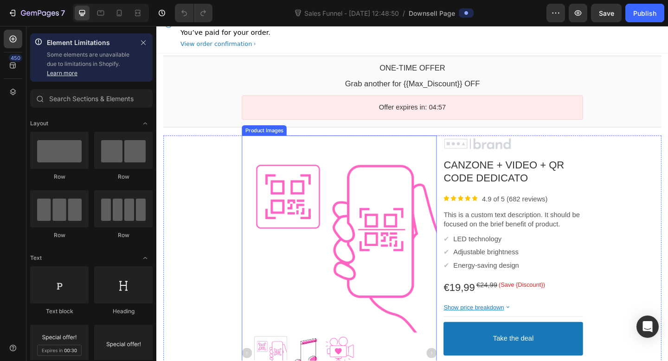
scroll to position [11, 0]
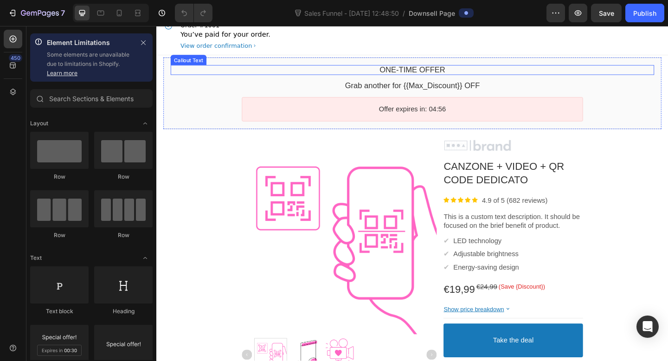
click at [455, 73] on bdo "One-time Offer" at bounding box center [434, 73] width 71 height 9
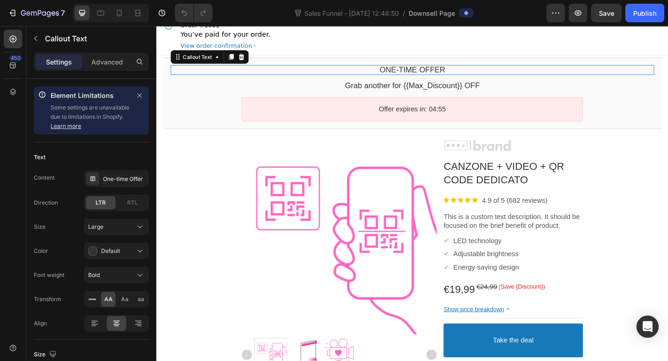
click at [474, 74] on div "One-time Offer" at bounding box center [435, 74] width 526 height 11
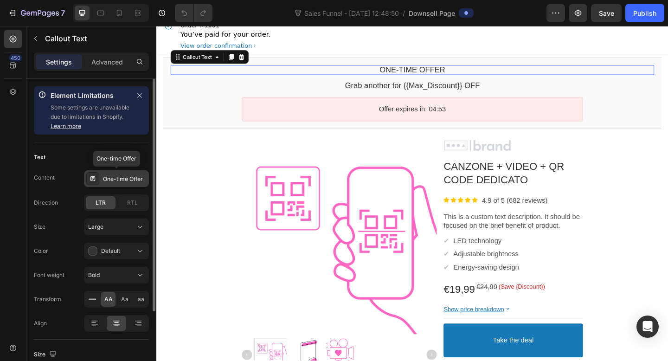
click at [141, 179] on div "One-time Offer" at bounding box center [125, 179] width 44 height 8
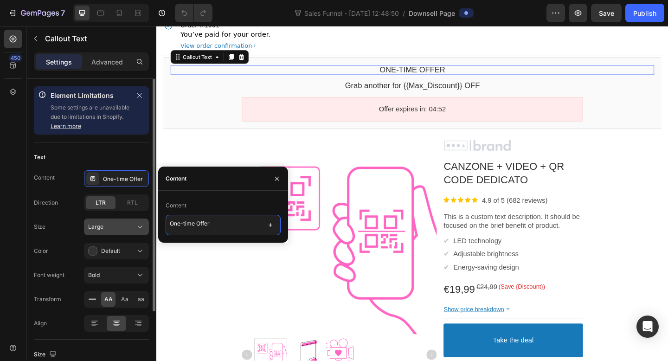
drag, startPoint x: 223, startPoint y: 227, endPoint x: 147, endPoint y: 221, distance: 76.8
click at [147, 221] on div "450 Element Limitations Some elements are unavailable due to limitations in Sho…" at bounding box center [78, 193] width 156 height 335
type textarea "ULTIMA OCCASIONE"
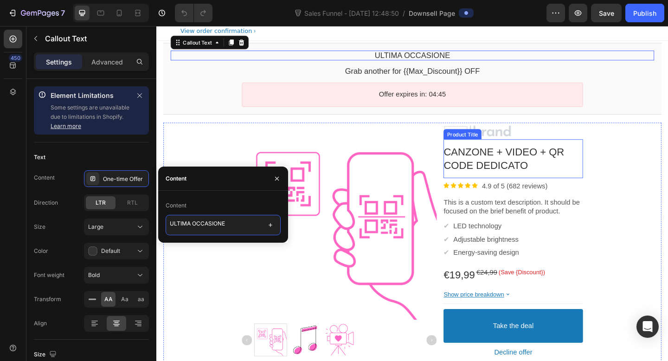
scroll to position [38, 0]
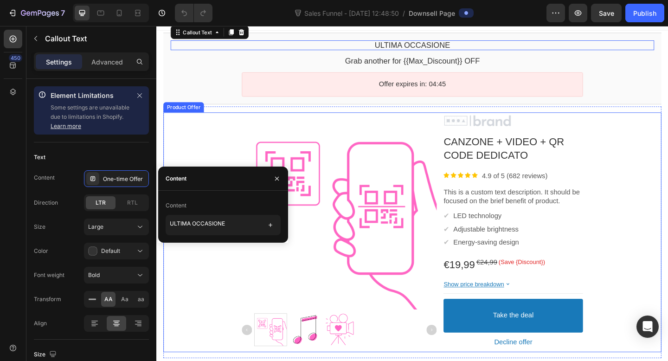
click at [648, 180] on div "Product Images Image CANZONE + VIDEO + QR CODE DEDICATO Product Title Image 4.9…" at bounding box center [435, 250] width 542 height 261
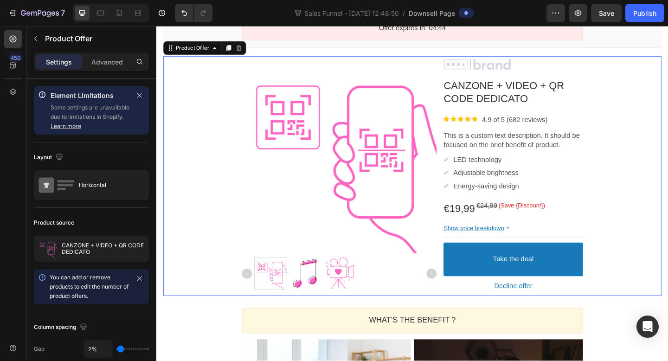
scroll to position [100, 0]
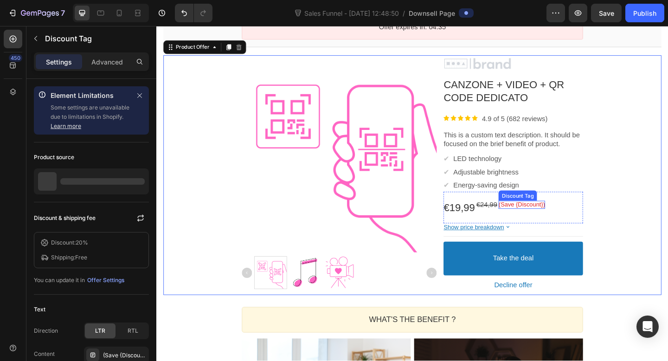
click at [549, 221] on bdo "(Save {Discount})" at bounding box center [553, 220] width 51 height 7
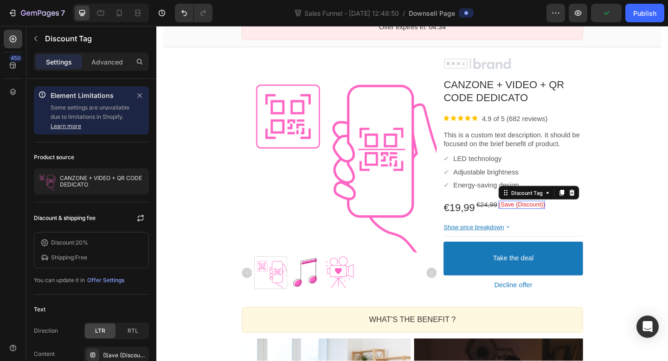
click at [549, 221] on bdo "(Save {Discount})" at bounding box center [553, 220] width 51 height 7
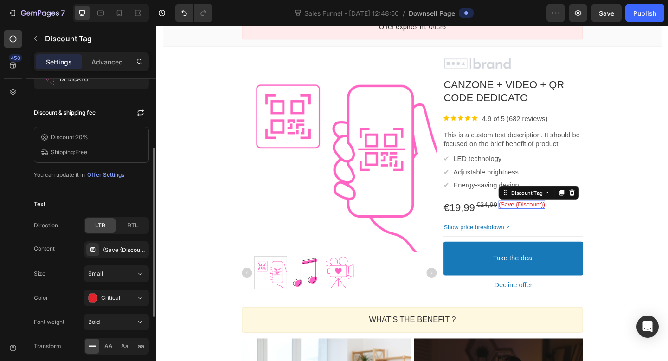
scroll to position [124, 0]
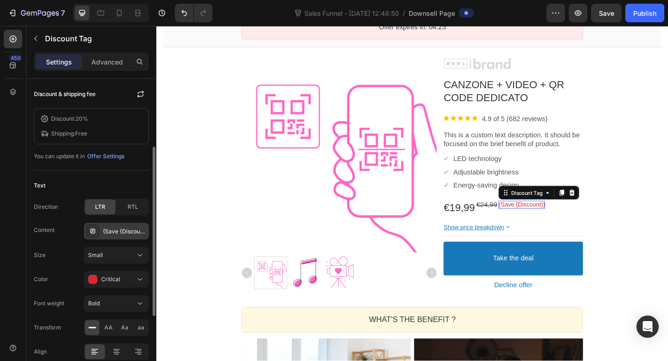
click at [107, 232] on div "(Save {Discount})" at bounding box center [125, 231] width 44 height 8
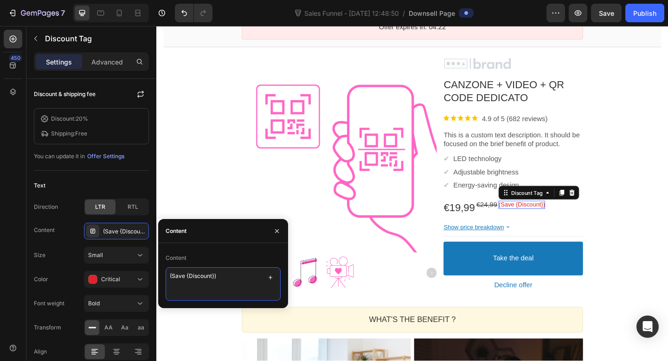
drag, startPoint x: 185, startPoint y: 274, endPoint x: 172, endPoint y: 273, distance: 13.1
click at [171, 273] on textarea "(Save {Discount})" at bounding box center [223, 283] width 115 height 33
type textarea "(Risparmia {Discount})"
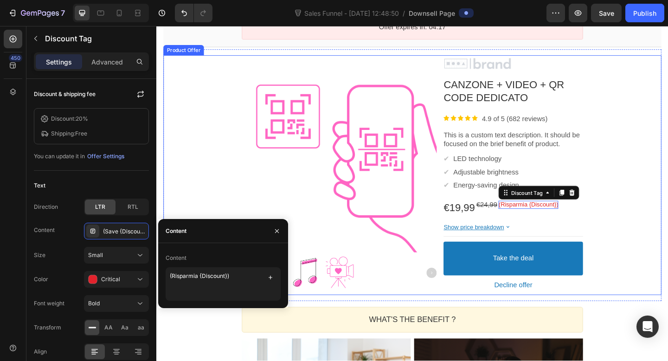
click at [667, 251] on div "Product Images Image CANZONE + VIDEO + QR CODE DEDICATO Product Title Image 4.9…" at bounding box center [435, 188] width 542 height 261
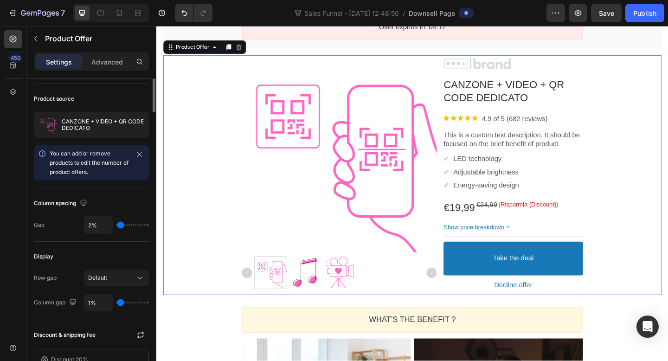
scroll to position [0, 0]
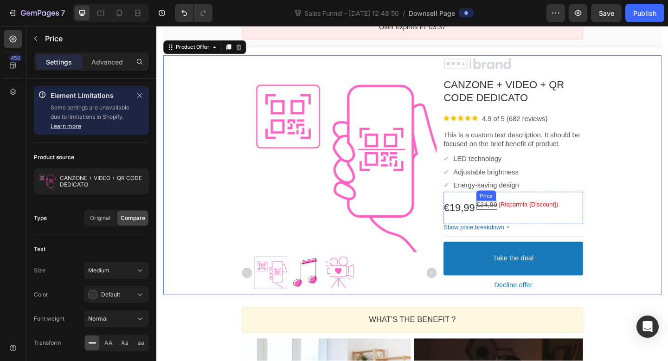
click at [521, 219] on bdo "€24,99" at bounding box center [515, 221] width 23 height 8
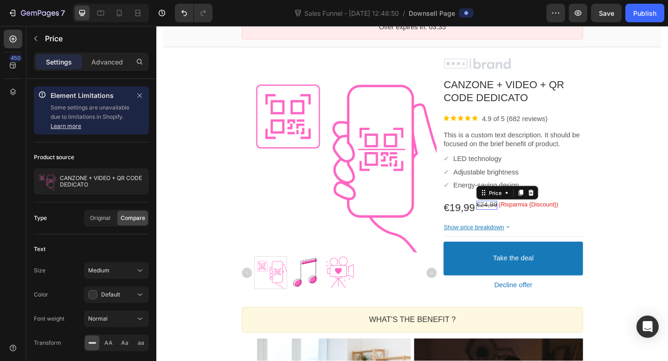
click at [517, 220] on bdo "€24,99" at bounding box center [515, 221] width 23 height 8
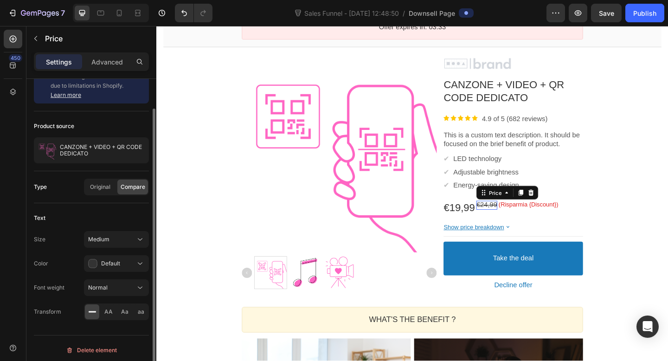
scroll to position [32, 0]
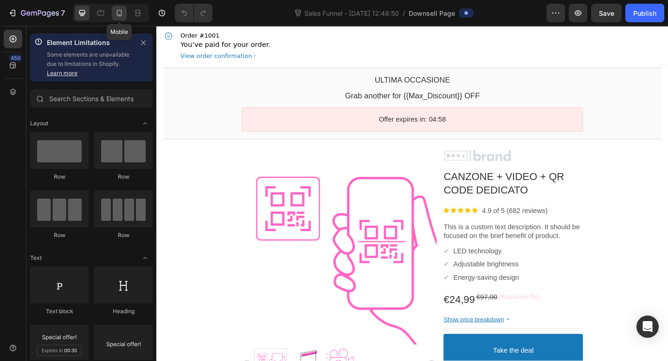
click at [124, 14] on div at bounding box center [119, 13] width 15 height 15
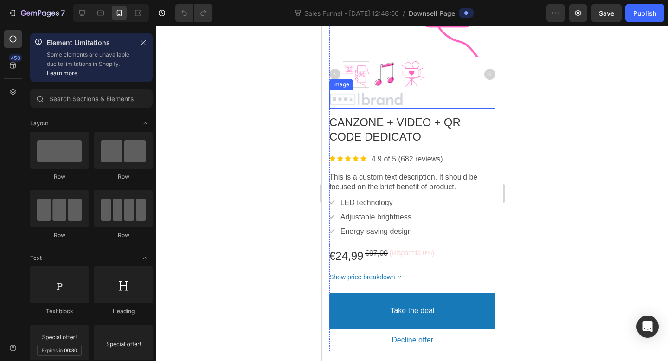
scroll to position [273, 0]
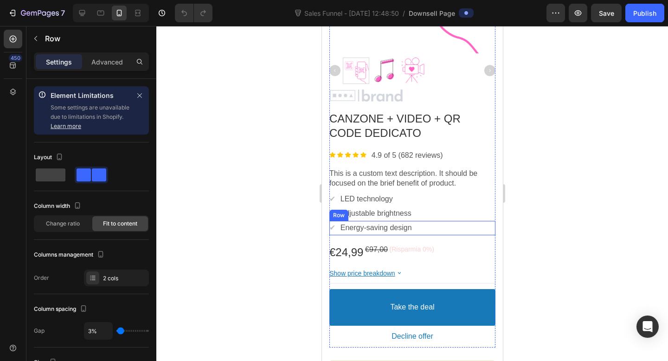
click at [428, 226] on div "✔ Text block Energy-saving design Text block Row" at bounding box center [412, 228] width 166 height 14
click at [386, 210] on icon at bounding box center [386, 212] width 6 height 6
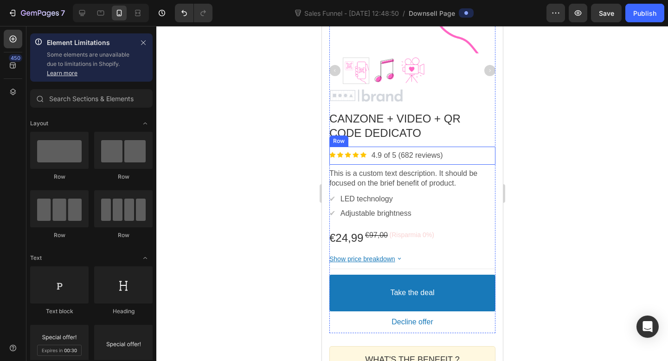
click at [475, 158] on div "Image 4.9 of 5 (682 reviews) Text block Row" at bounding box center [412, 156] width 166 height 18
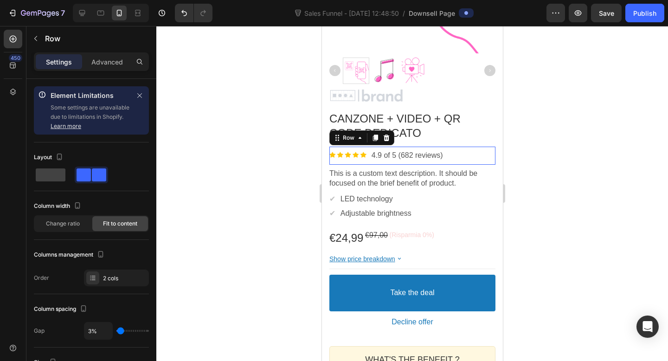
click at [388, 137] on icon at bounding box center [385, 137] width 7 height 7
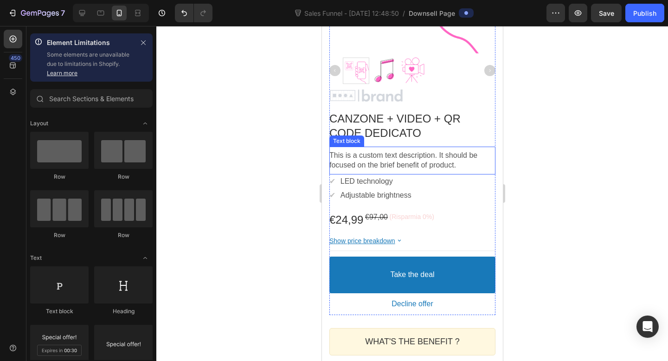
click at [396, 159] on p "This is a custom text description. It should be focused on the brief benefit of…" at bounding box center [412, 160] width 166 height 19
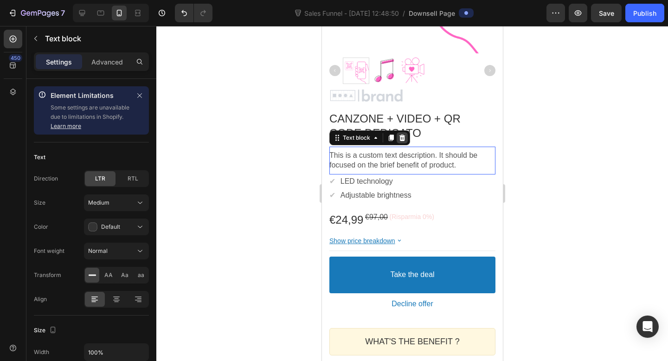
click at [406, 134] on div at bounding box center [401, 137] width 11 height 11
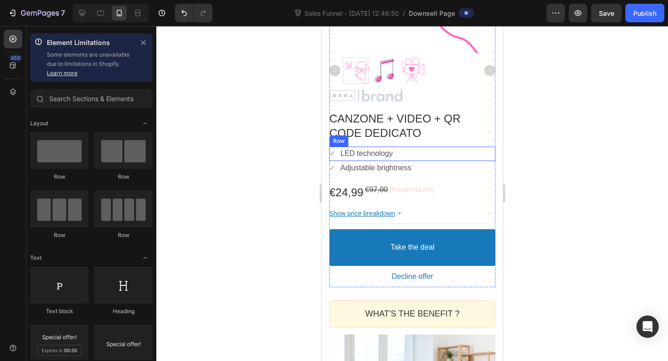
click at [392, 152] on p "LED technology" at bounding box center [366, 154] width 52 height 10
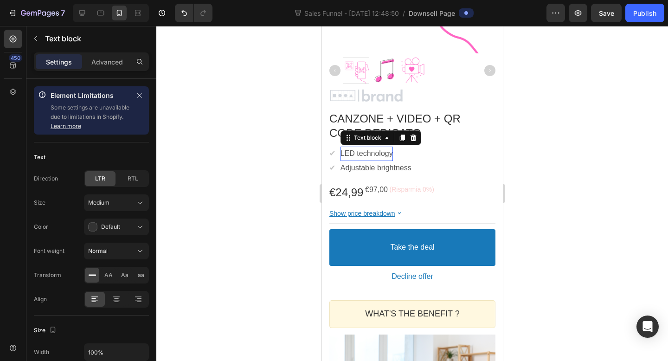
click at [420, 134] on div "Text block" at bounding box center [380, 137] width 81 height 15
click at [478, 150] on div "✔ Text block LED technology Text block Row" at bounding box center [412, 154] width 166 height 14
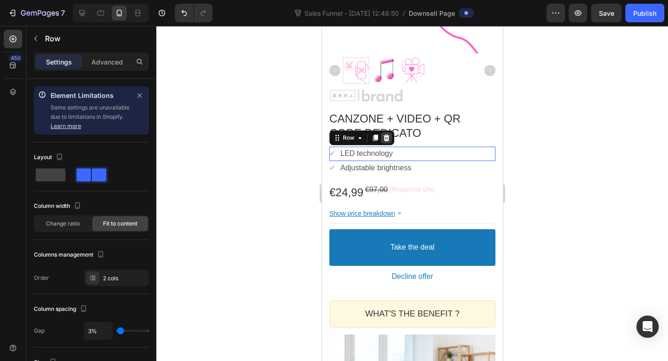
click at [387, 139] on icon at bounding box center [386, 137] width 6 height 6
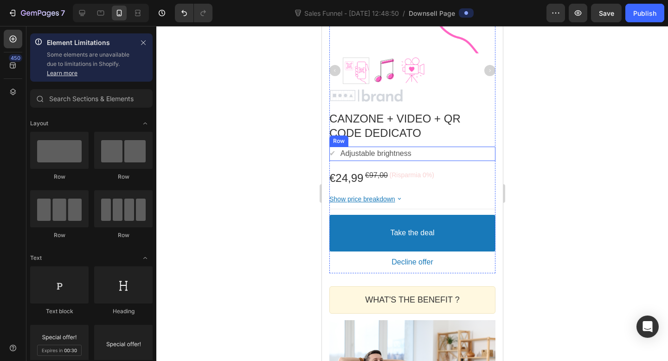
click at [459, 153] on div "✔ Text block Adjustable brightness Text block Row" at bounding box center [412, 154] width 166 height 14
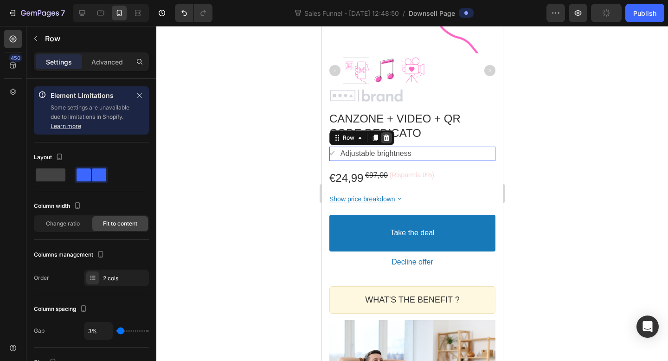
click at [384, 135] on icon at bounding box center [385, 137] width 7 height 7
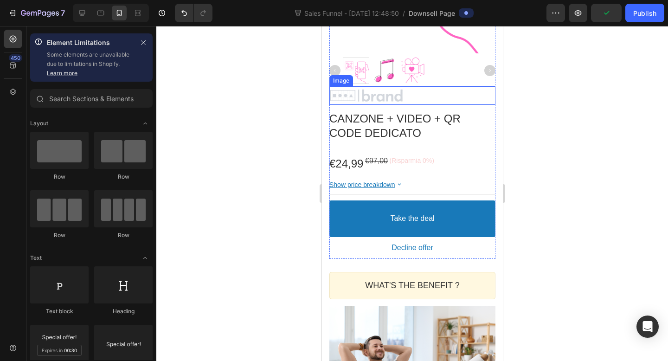
click at [398, 96] on div at bounding box center [412, 96] width 166 height 14
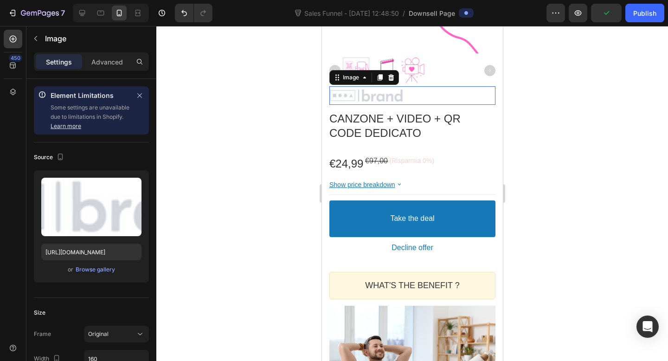
click at [390, 80] on icon at bounding box center [391, 77] width 6 height 6
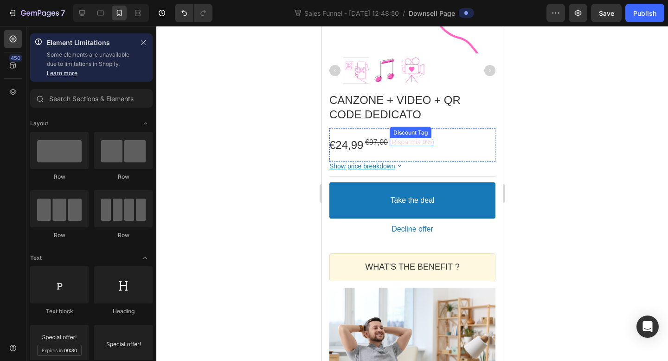
click at [428, 142] on bdo "(Risparmia 0%)" at bounding box center [411, 141] width 45 height 7
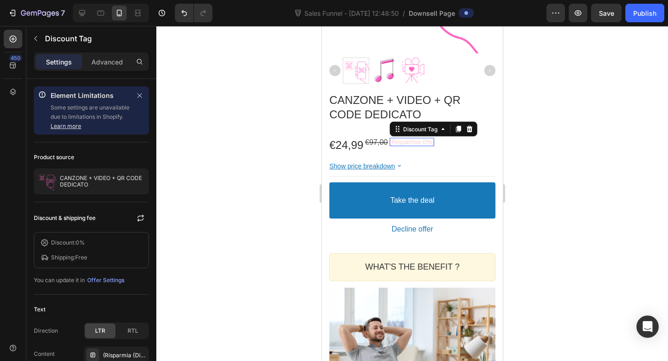
click at [473, 129] on icon at bounding box center [468, 128] width 7 height 7
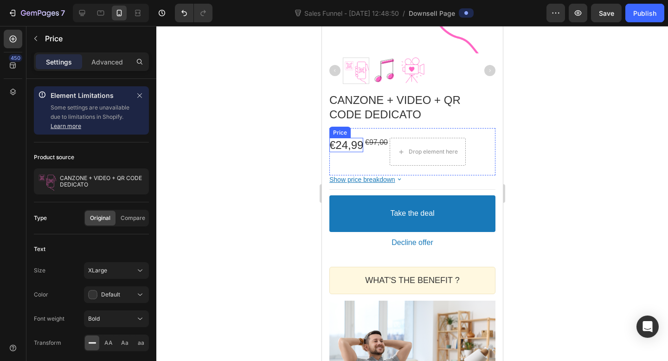
click at [356, 149] on bdo "€24,99" at bounding box center [346, 145] width 34 height 13
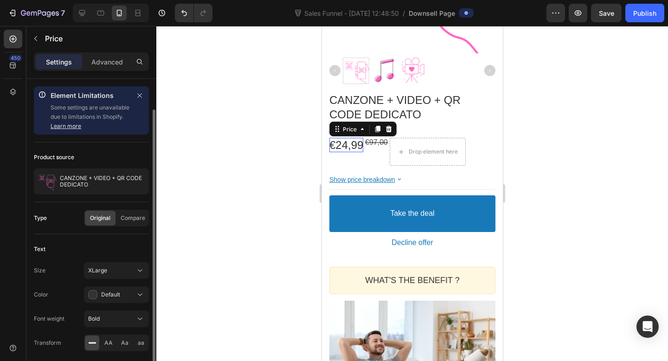
scroll to position [35, 0]
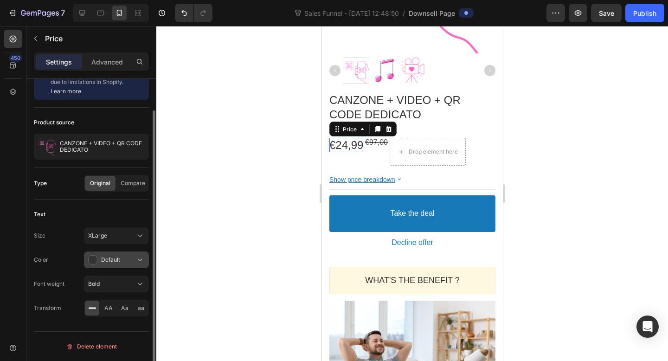
click at [99, 259] on div "Default" at bounding box center [111, 259] width 47 height 9
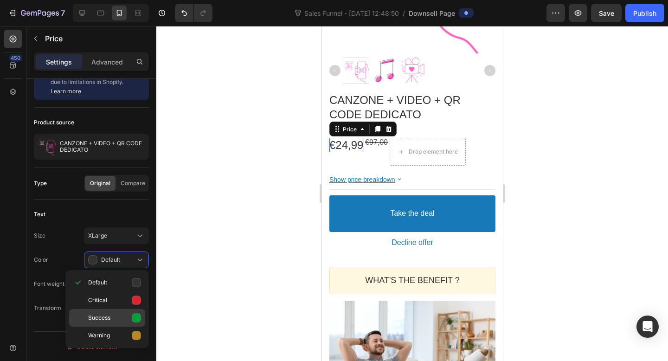
click at [136, 317] on icon at bounding box center [136, 318] width 9 height 9
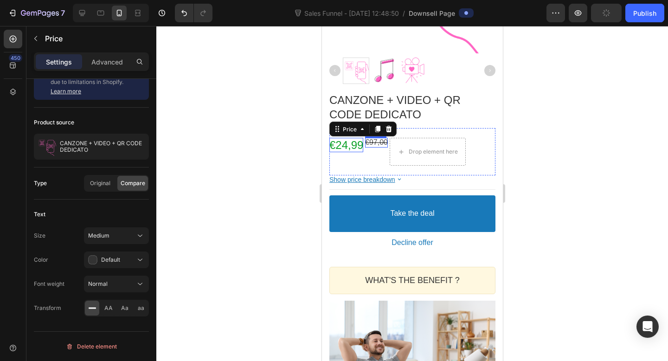
click at [372, 142] on bdo "€97,00" at bounding box center [376, 142] width 23 height 8
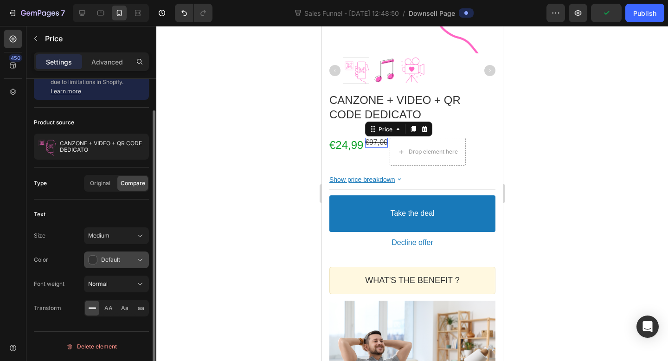
click at [97, 260] on div "Default" at bounding box center [111, 259] width 47 height 9
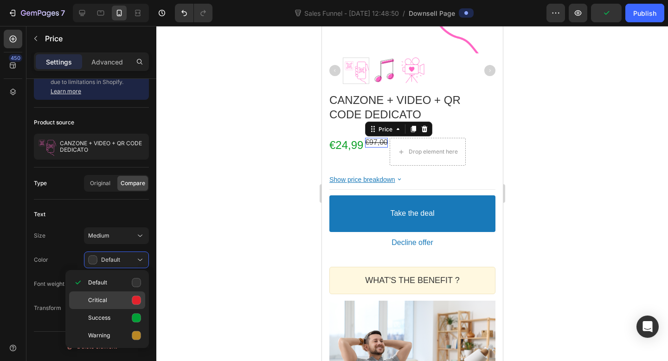
click at [136, 299] on icon at bounding box center [136, 300] width 9 height 9
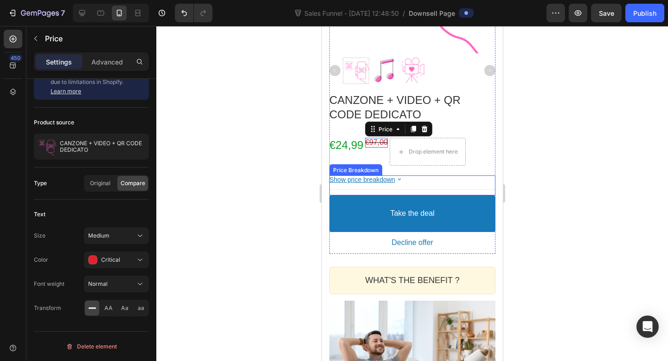
click at [380, 178] on bdo "Show price breakdown" at bounding box center [362, 179] width 66 height 7
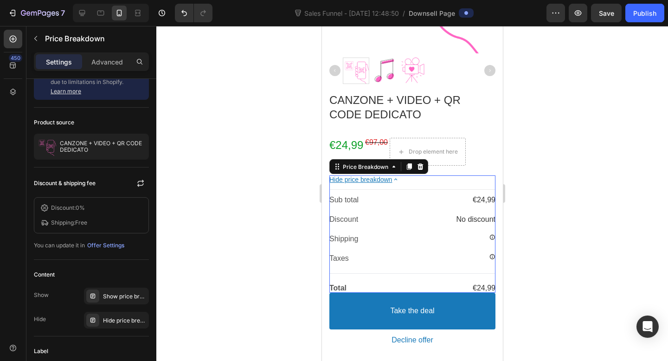
scroll to position [0, 0]
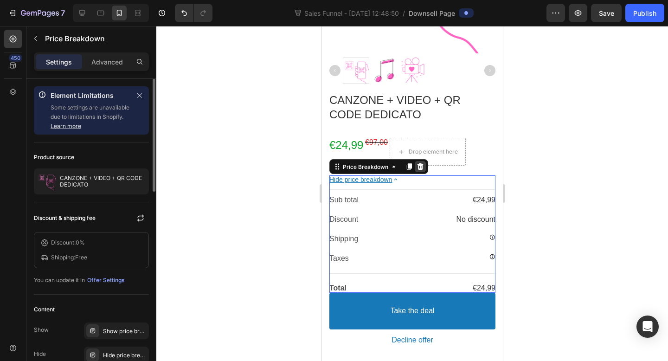
click at [420, 163] on icon at bounding box center [419, 166] width 7 height 7
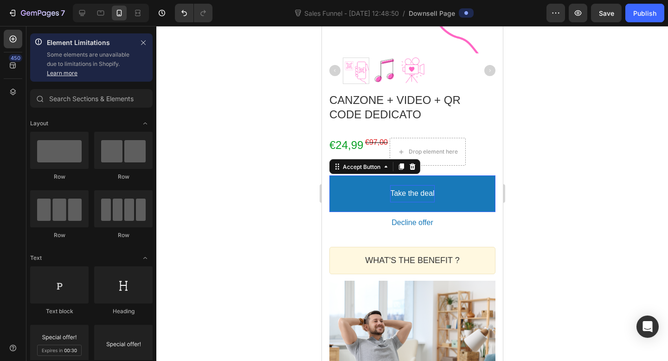
click at [423, 196] on bdo "Take the deal" at bounding box center [412, 194] width 44 height 10
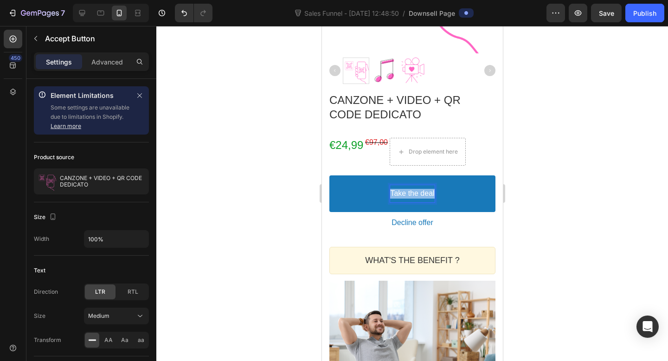
drag, startPoint x: 433, startPoint y: 195, endPoint x: 391, endPoint y: 192, distance: 42.8
click at [391, 192] on p "Take the deal" at bounding box center [412, 194] width 44 height 10
click at [585, 201] on div at bounding box center [412, 193] width 512 height 335
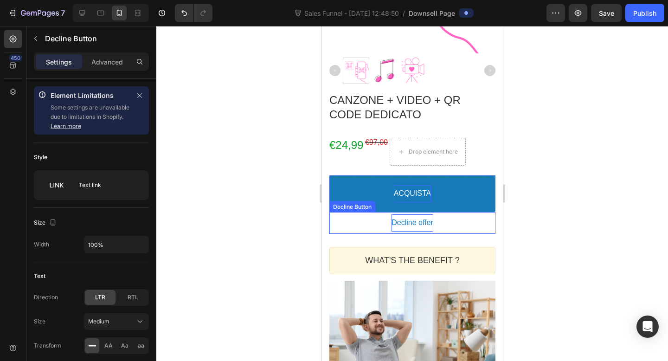
click at [427, 222] on bdo "Decline offer" at bounding box center [412, 223] width 42 height 10
drag, startPoint x: 432, startPoint y: 222, endPoint x: 391, endPoint y: 221, distance: 41.3
click at [391, 221] on p "Decline offer" at bounding box center [412, 223] width 42 height 10
click at [523, 195] on div at bounding box center [412, 193] width 512 height 335
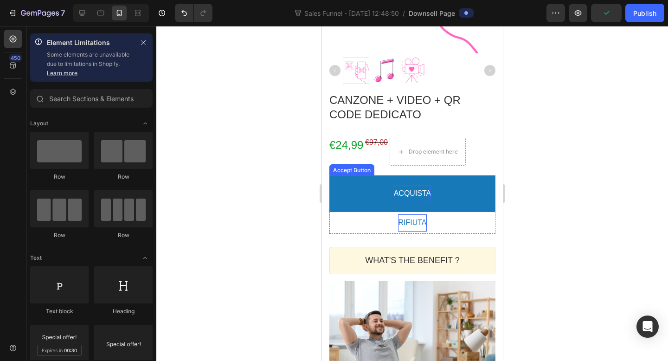
click at [472, 197] on button "ACQUISTA" at bounding box center [412, 193] width 166 height 37
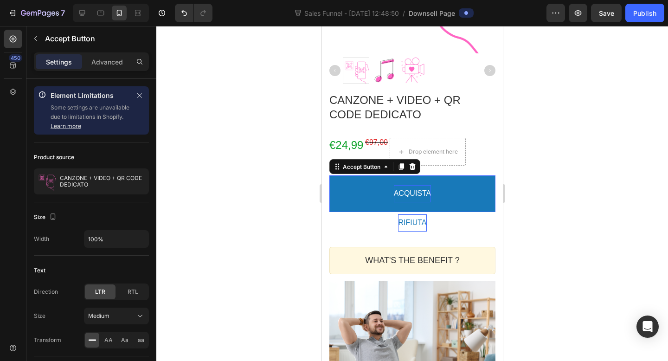
click at [553, 162] on div at bounding box center [412, 193] width 512 height 335
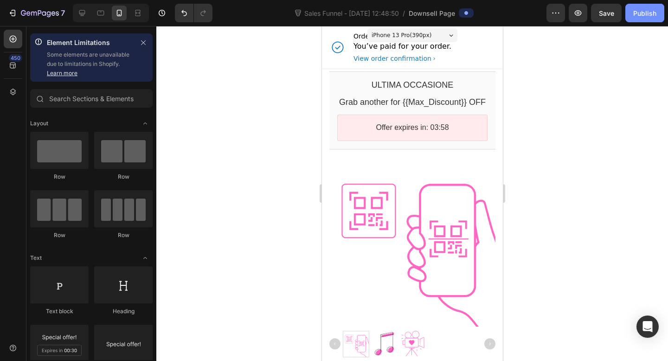
click at [637, 13] on div "Publish" at bounding box center [644, 13] width 23 height 10
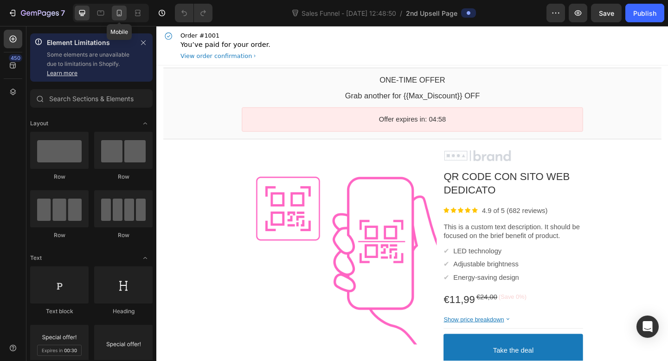
click at [125, 15] on div at bounding box center [119, 13] width 15 height 15
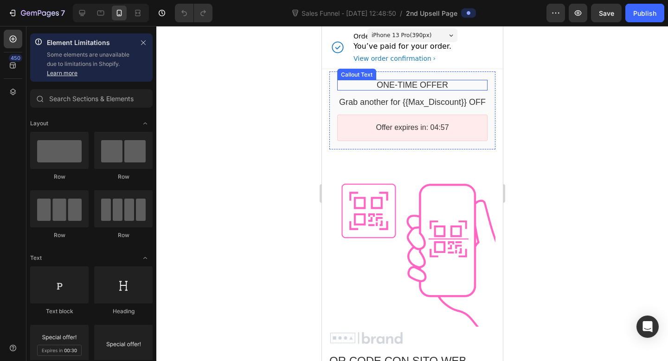
click at [390, 83] on bdo "One-time Offer" at bounding box center [411, 84] width 71 height 9
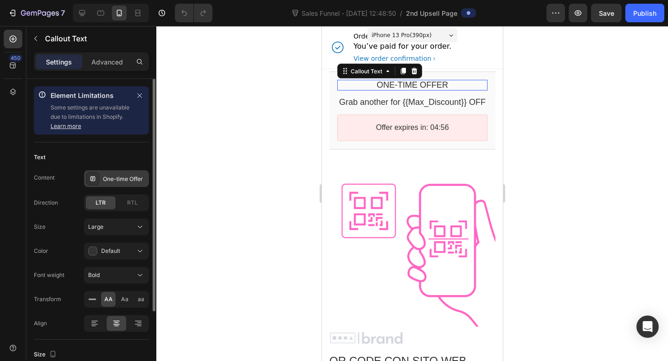
click at [133, 178] on div "One-time Offer" at bounding box center [125, 179] width 44 height 8
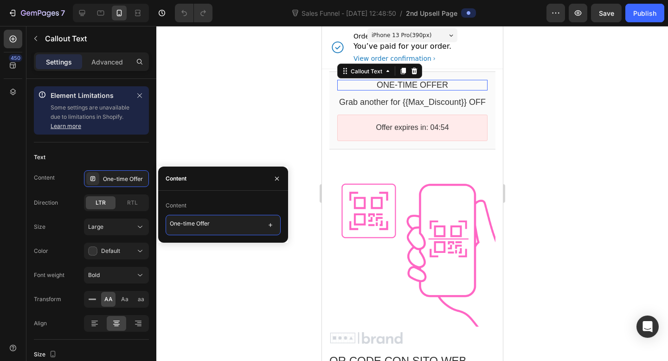
drag, startPoint x: 231, startPoint y: 229, endPoint x: 156, endPoint y: 226, distance: 75.2
click at [156, 0] on div "7 Version history Sales Funnel - Aug 27, 12:48:50 / 2nd Upsell Page Preview Sav…" at bounding box center [334, 0] width 668 height 0
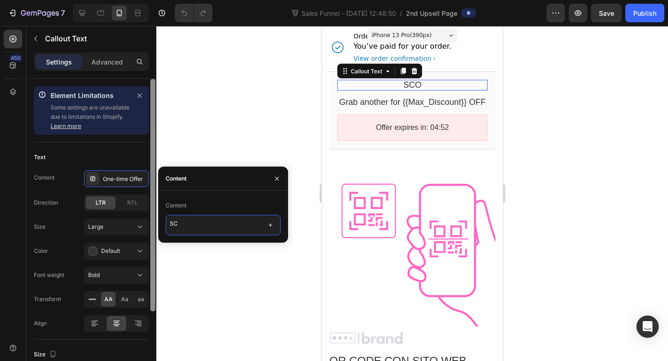
type textarea "S"
type textarea "N"
type textarea "VUOI ALTRO?"
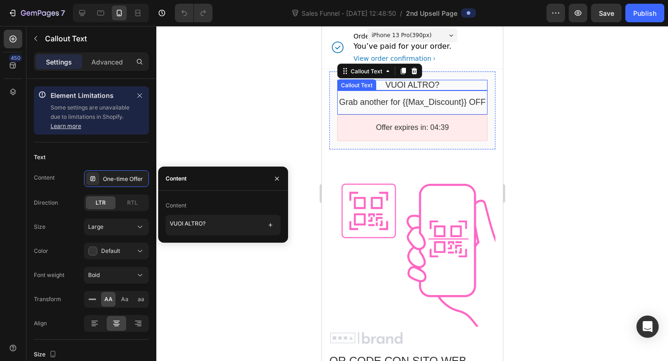
click at [358, 99] on bdo "Grab another for {{Max_Discount}} OFF" at bounding box center [412, 101] width 147 height 9
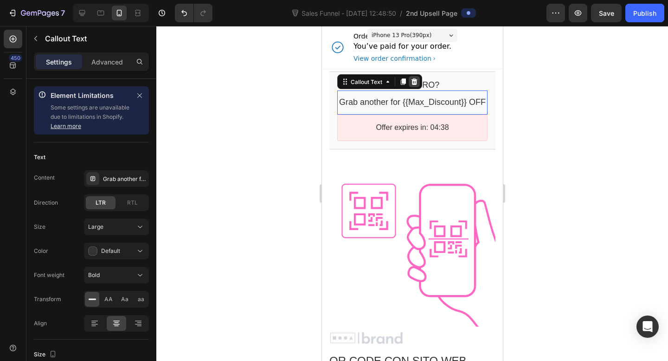
click at [415, 81] on icon at bounding box center [414, 81] width 6 height 6
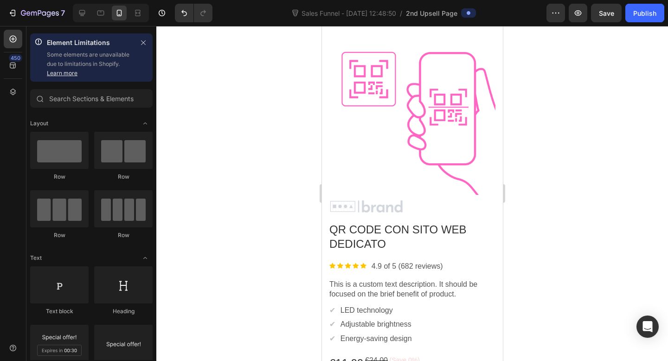
scroll to position [111, 0]
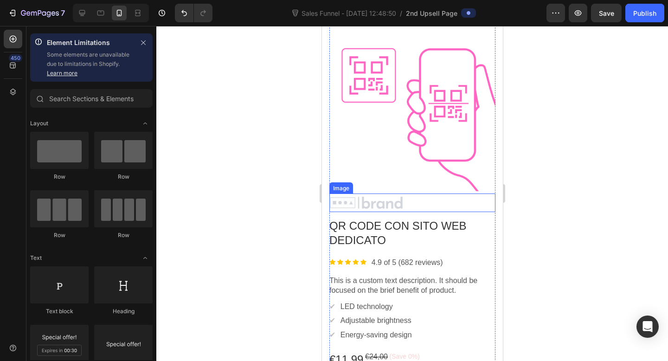
click at [389, 200] on div at bounding box center [412, 203] width 166 height 14
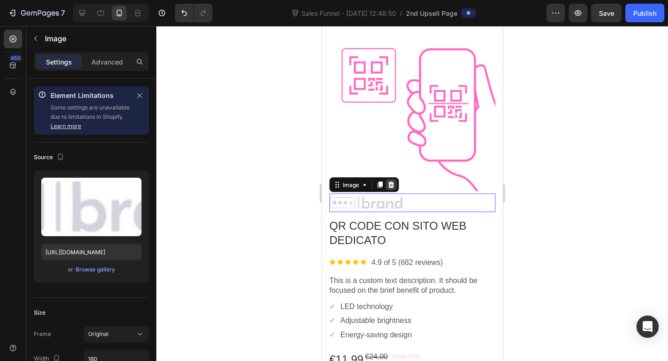
click at [391, 183] on icon at bounding box center [391, 184] width 6 height 6
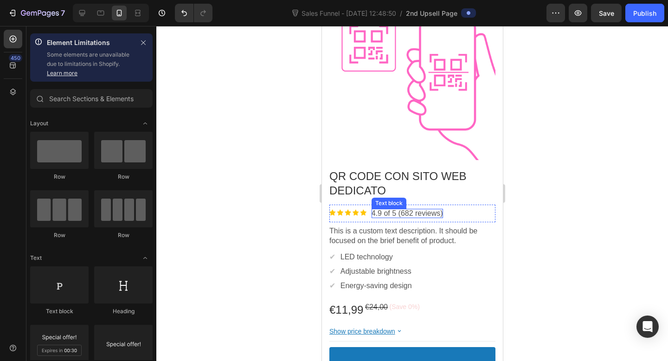
scroll to position [145, 0]
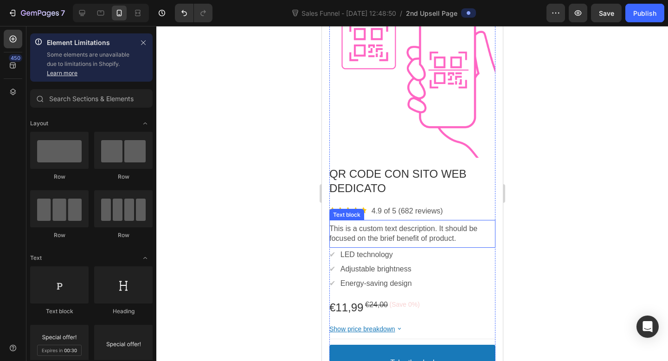
click at [397, 243] on p "This is a custom text description. It should be focused on the brief benefit of…" at bounding box center [412, 233] width 166 height 19
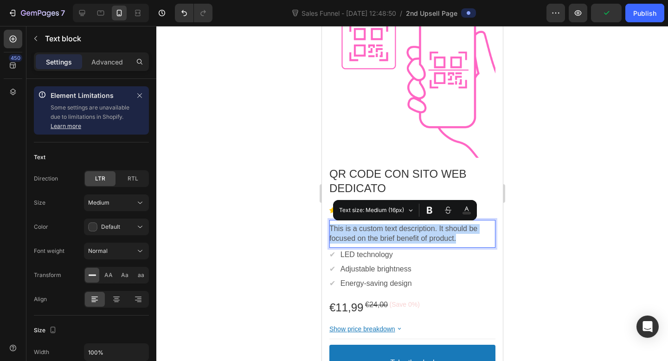
drag, startPoint x: 461, startPoint y: 238, endPoint x: 329, endPoint y: 228, distance: 133.0
click at [329, 228] on p "This is a custom text description. It should be focused on the brief benefit of…" at bounding box center [412, 233] width 166 height 19
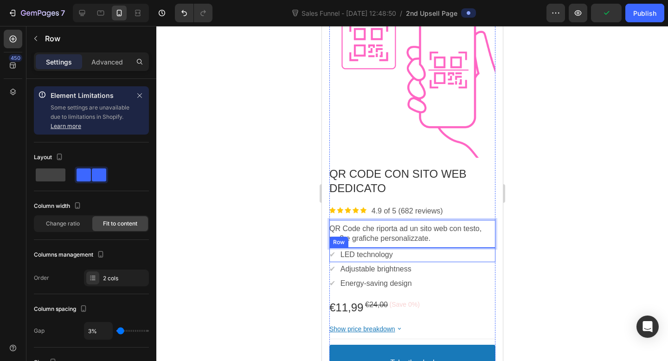
click at [421, 254] on div "✔ Text block LED technology Text block Row" at bounding box center [412, 255] width 166 height 14
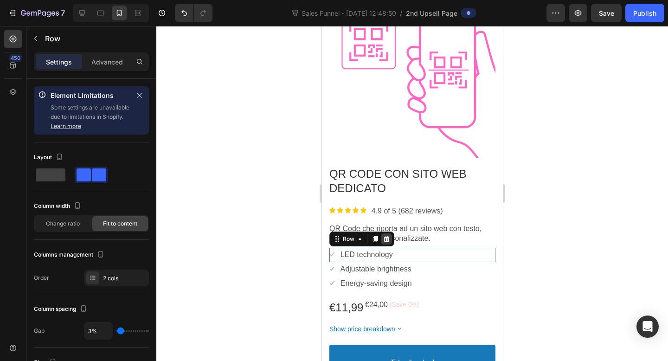
click at [384, 240] on icon at bounding box center [386, 239] width 6 height 6
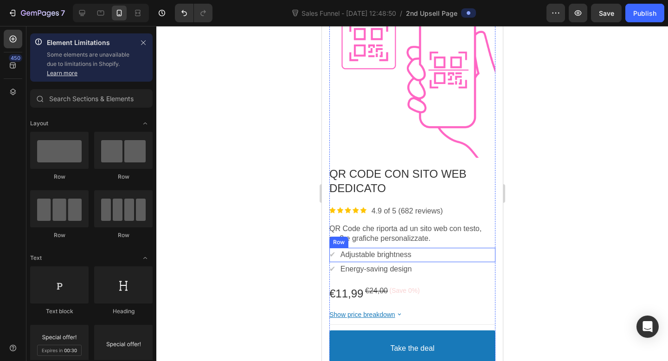
click at [438, 256] on div "✔ Text block Adjustable brightness Text block Row" at bounding box center [412, 255] width 166 height 14
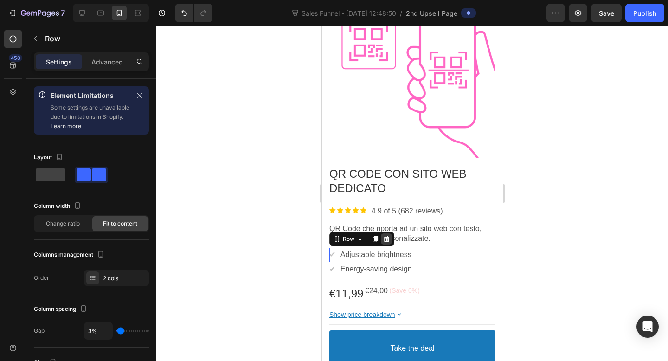
click at [384, 237] on icon at bounding box center [386, 239] width 6 height 6
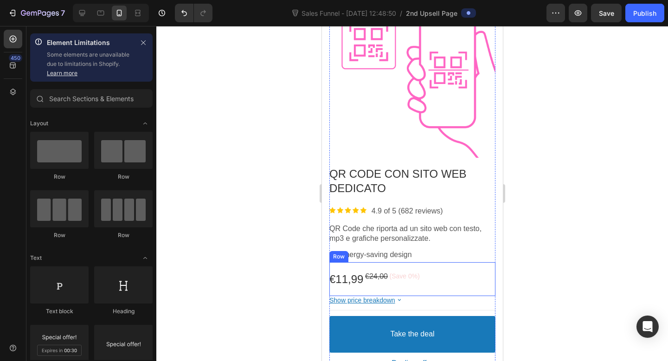
click at [440, 257] on div "✔ Text block Energy-saving design Text block Row" at bounding box center [412, 255] width 166 height 14
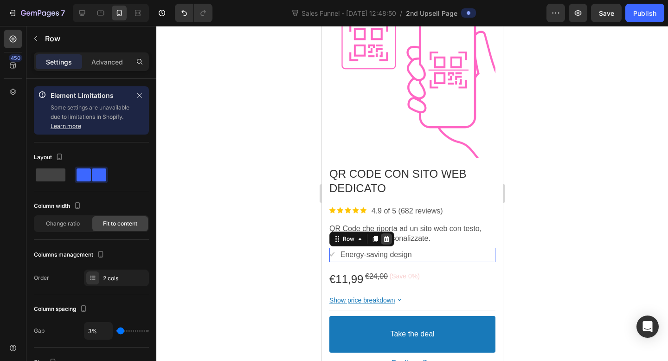
click at [382, 237] on icon at bounding box center [385, 238] width 7 height 7
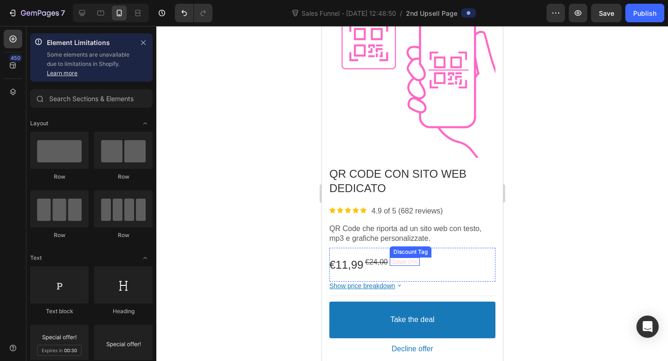
click at [398, 262] on bdo "(Save 0%)" at bounding box center [404, 261] width 30 height 7
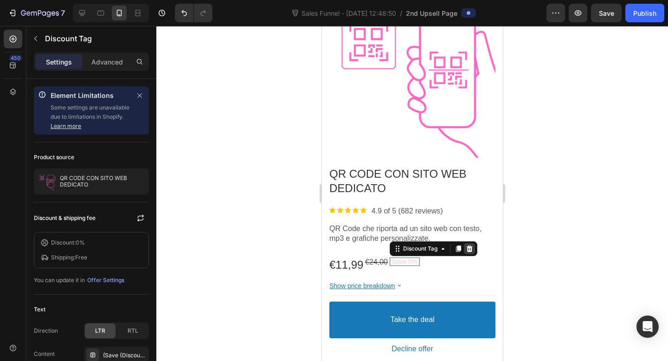
click at [474, 249] on div at bounding box center [468, 248] width 11 height 11
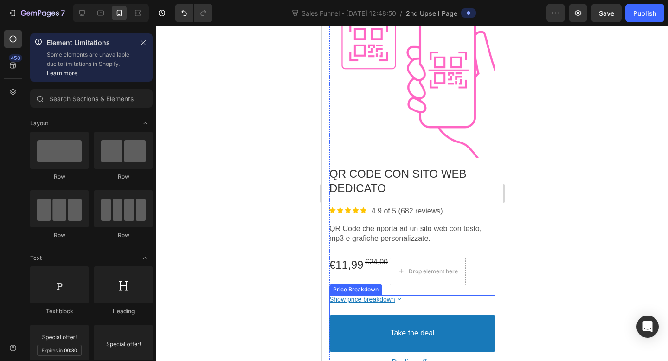
click at [376, 296] on bdo "Show price breakdown" at bounding box center [362, 298] width 66 height 7
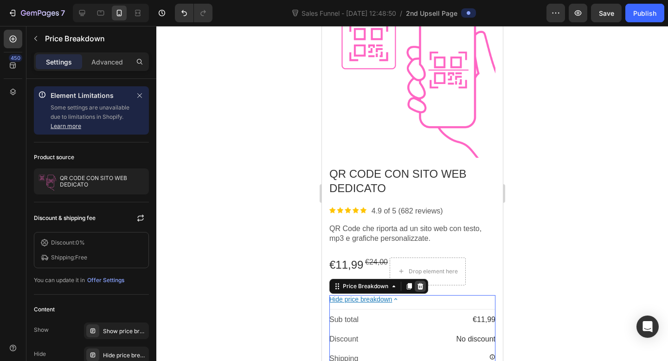
click at [421, 285] on icon at bounding box center [420, 286] width 6 height 6
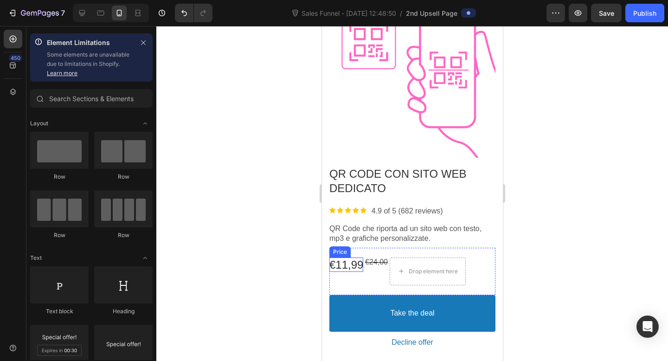
click at [352, 261] on bdo "€11,99" at bounding box center [346, 264] width 34 height 13
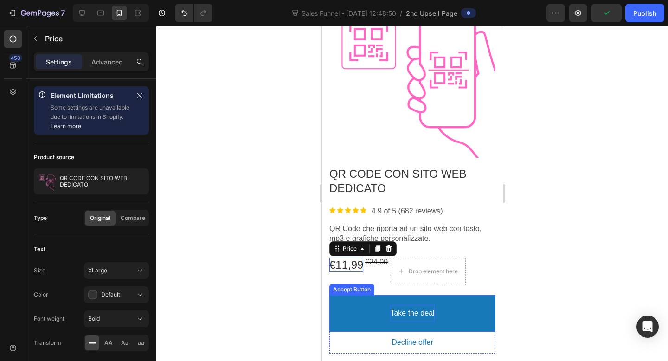
click at [398, 315] on bdo "Take the deal" at bounding box center [412, 313] width 44 height 10
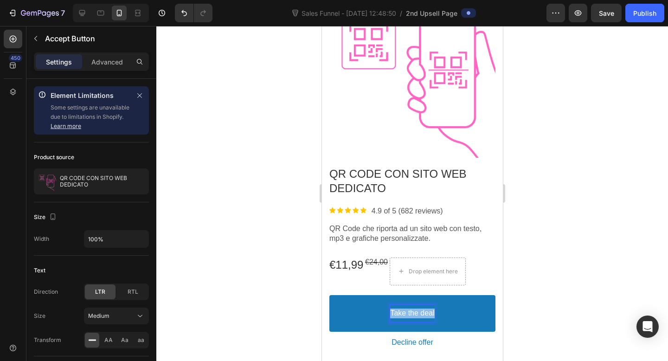
drag, startPoint x: 434, startPoint y: 313, endPoint x: 390, endPoint y: 312, distance: 43.6
click at [390, 312] on p "Take the deal" at bounding box center [412, 313] width 44 height 10
click at [329, 295] on button "ACQUIST" at bounding box center [412, 313] width 166 height 37
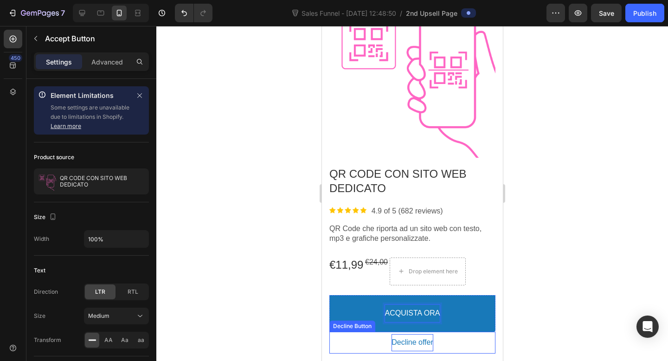
click at [413, 338] on bdo "Decline offer" at bounding box center [412, 343] width 42 height 10
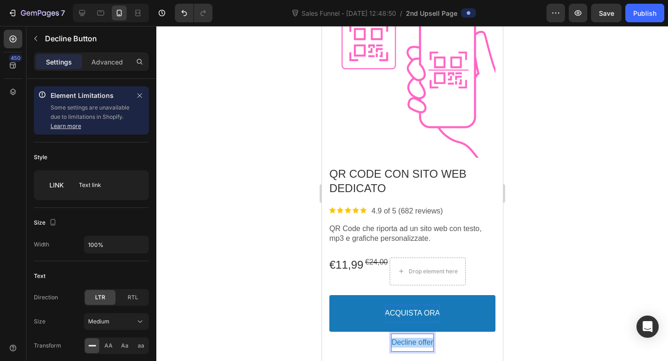
drag, startPoint x: 433, startPoint y: 343, endPoint x: 391, endPoint y: 342, distance: 42.2
click at [391, 342] on p "Decline offer" at bounding box center [412, 343] width 42 height 10
click at [329, 334] on button "NON" at bounding box center [412, 342] width 166 height 17
click at [549, 251] on div at bounding box center [412, 193] width 512 height 335
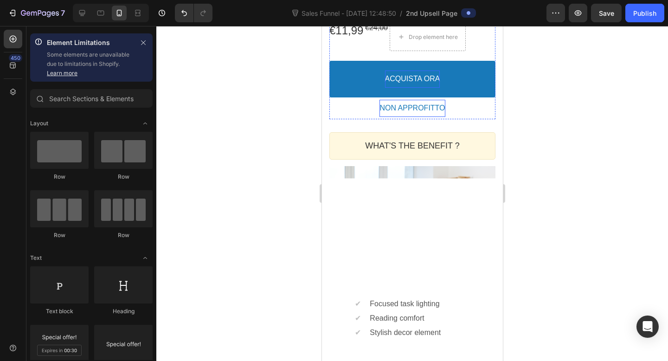
scroll to position [398, 0]
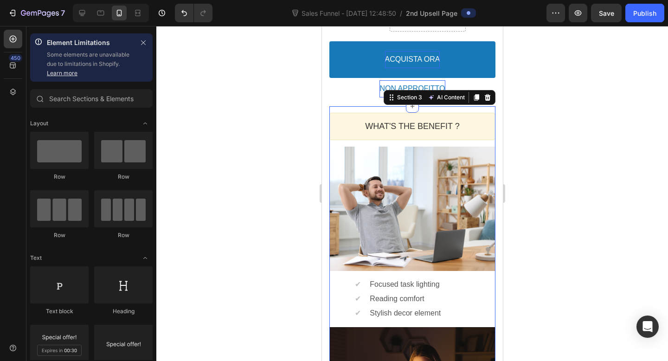
click at [449, 106] on div "WHAT'S THE BENEFIT ? Heading Callout Box Image ✔ Text block Focused task lighti…" at bounding box center [412, 306] width 166 height 401
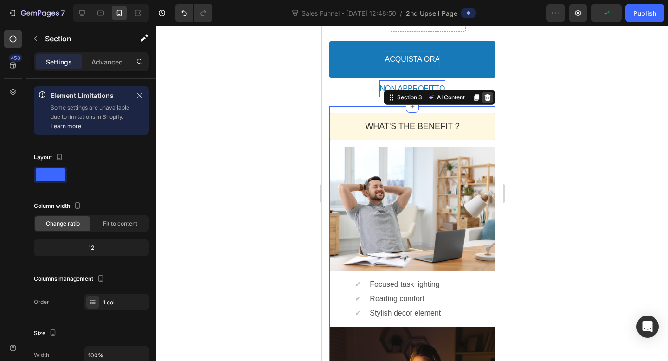
click at [485, 94] on icon at bounding box center [486, 97] width 7 height 7
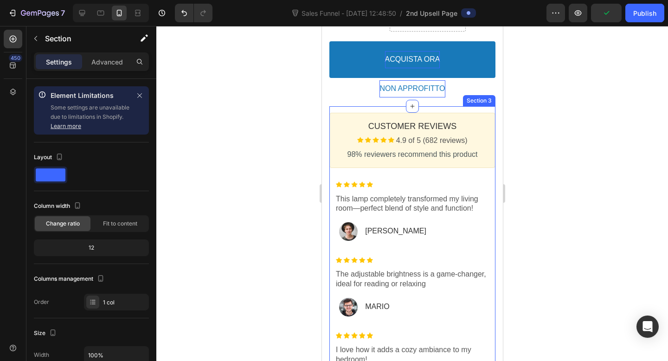
click at [471, 108] on div "Customer Reviews Heading Image 4.9 of 5 (682 reviews) Text block Row 98% review…" at bounding box center [412, 259] width 166 height 307
click at [486, 98] on icon at bounding box center [486, 97] width 7 height 7
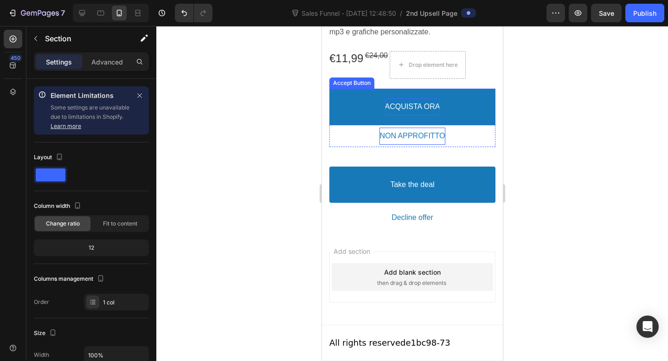
scroll to position [351, 0]
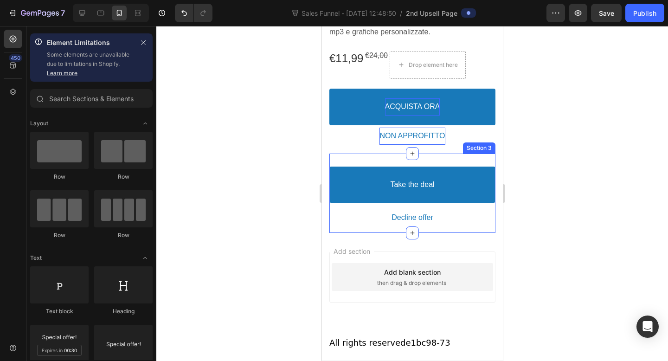
click at [453, 157] on div "Take the deal Accept Button Decline offer Decline Button Product Offer Section 3" at bounding box center [412, 194] width 166 height 80
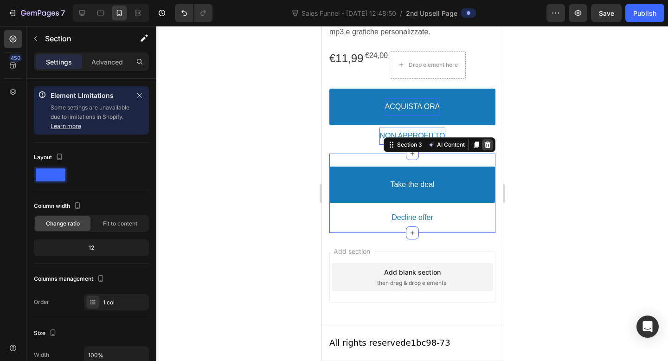
click at [489, 139] on div at bounding box center [486, 144] width 11 height 11
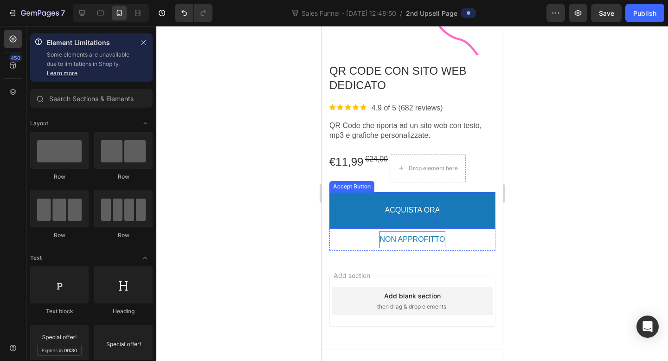
scroll to position [271, 0]
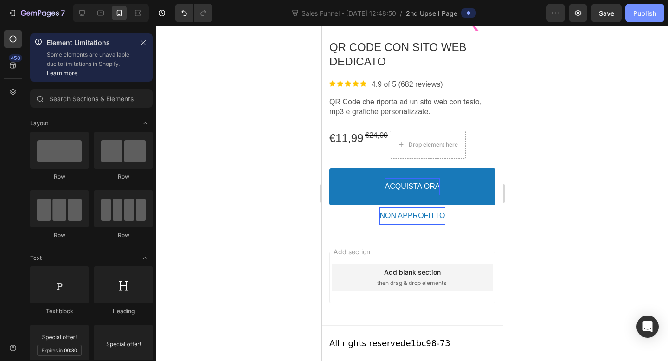
click at [638, 10] on div "Publish" at bounding box center [644, 13] width 23 height 10
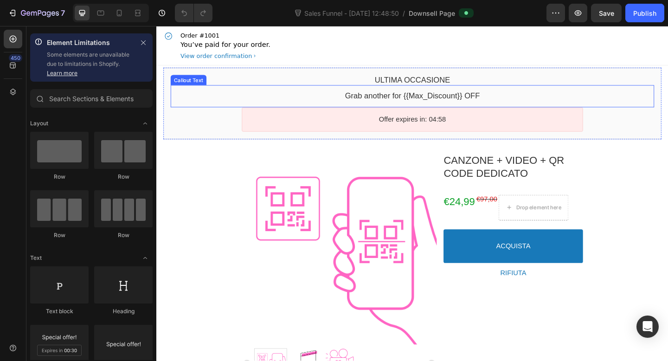
click at [429, 104] on bdo "Grab another for {{Max_Discount}} OFF" at bounding box center [434, 101] width 147 height 9
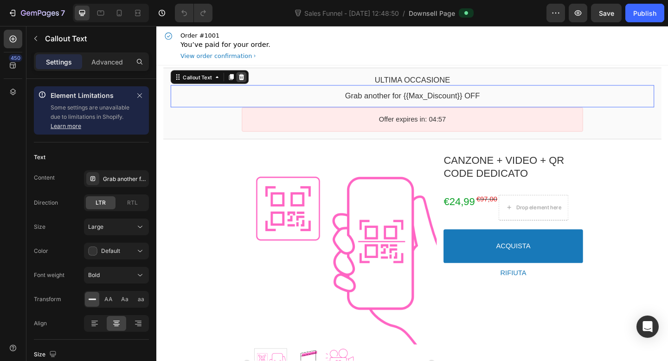
click at [246, 83] on icon at bounding box center [249, 81] width 6 height 6
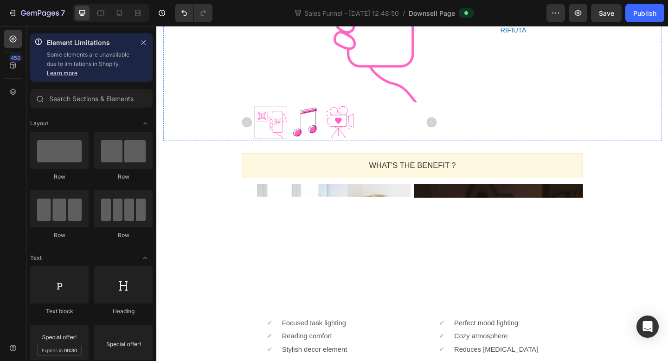
scroll to position [250, 0]
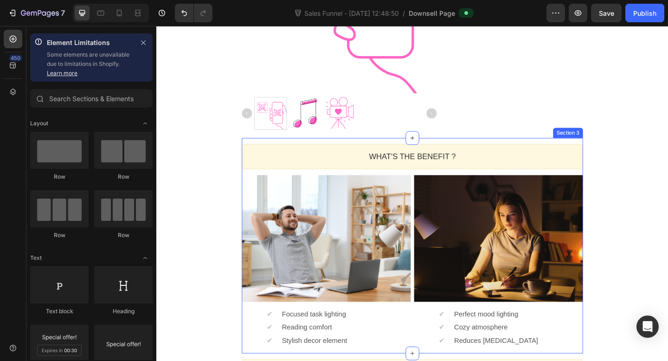
click at [451, 150] on div "WHAT'S THE BENEFIT ? Heading Callout Box Image ✔ Text block Focused task lighti…" at bounding box center [434, 265] width 371 height 234
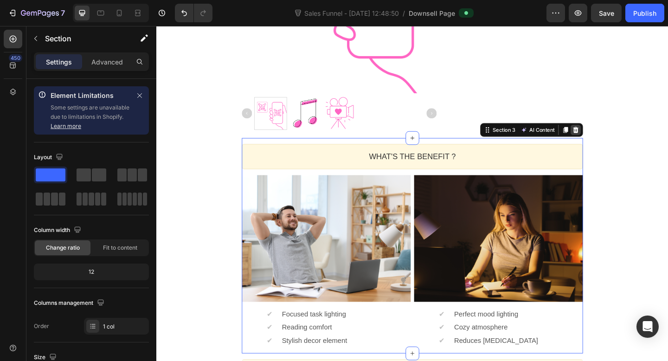
click at [616, 138] on div at bounding box center [612, 139] width 11 height 11
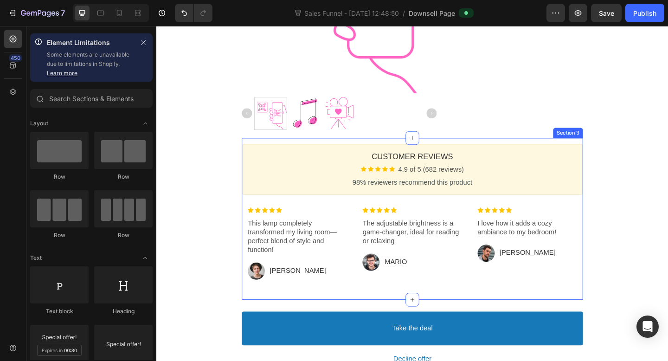
click at [512, 151] on div "Customer Reviews Heading Image 4.9 of 5 (682 reviews) Text block Row 98% review…" at bounding box center [434, 236] width 371 height 176
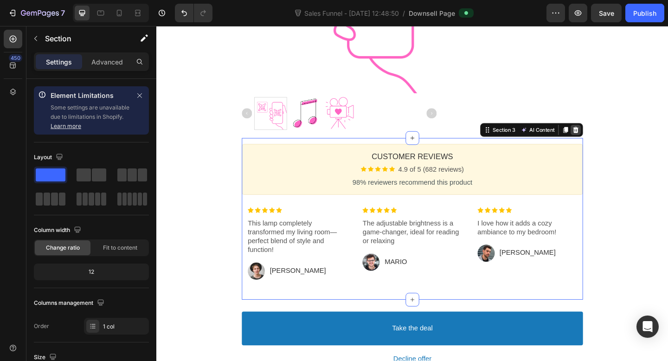
click at [617, 136] on div at bounding box center [612, 139] width 11 height 11
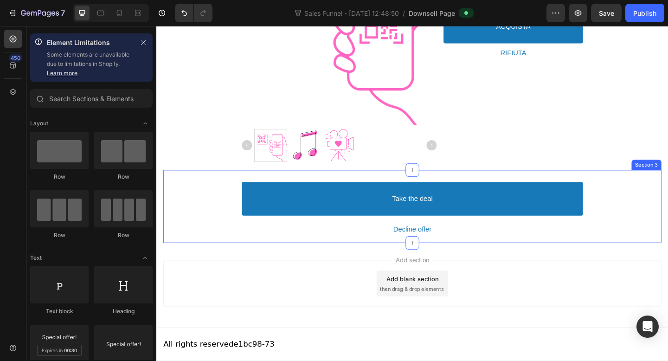
click at [531, 186] on div "Take the deal Accept Button Decline offer Decline Button Product Offer Section 3" at bounding box center [435, 223] width 542 height 80
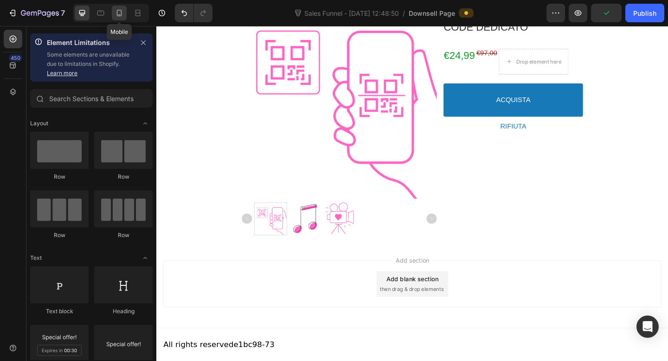
click at [124, 15] on div at bounding box center [119, 13] width 15 height 15
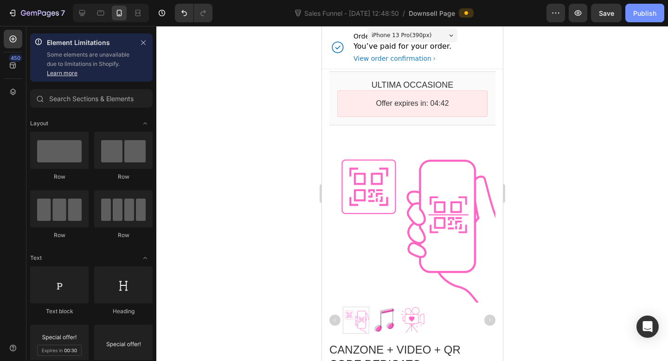
click at [647, 10] on div "Publish" at bounding box center [644, 13] width 23 height 10
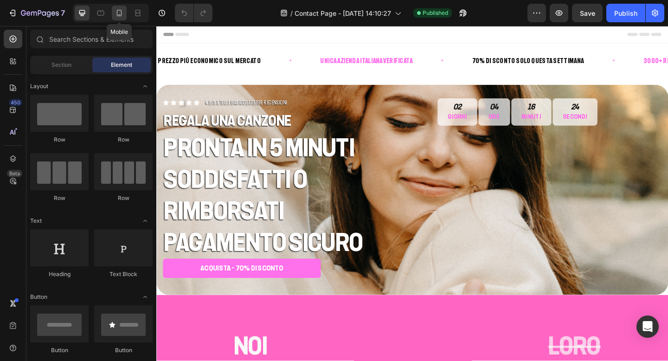
click at [122, 14] on icon at bounding box center [119, 12] width 9 height 9
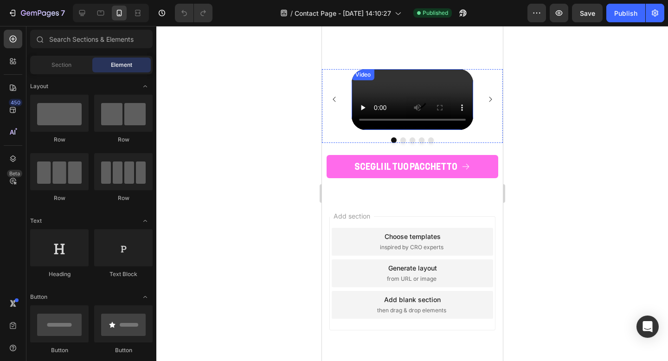
scroll to position [2538, 0]
